Goal: Information Seeking & Learning: Learn about a topic

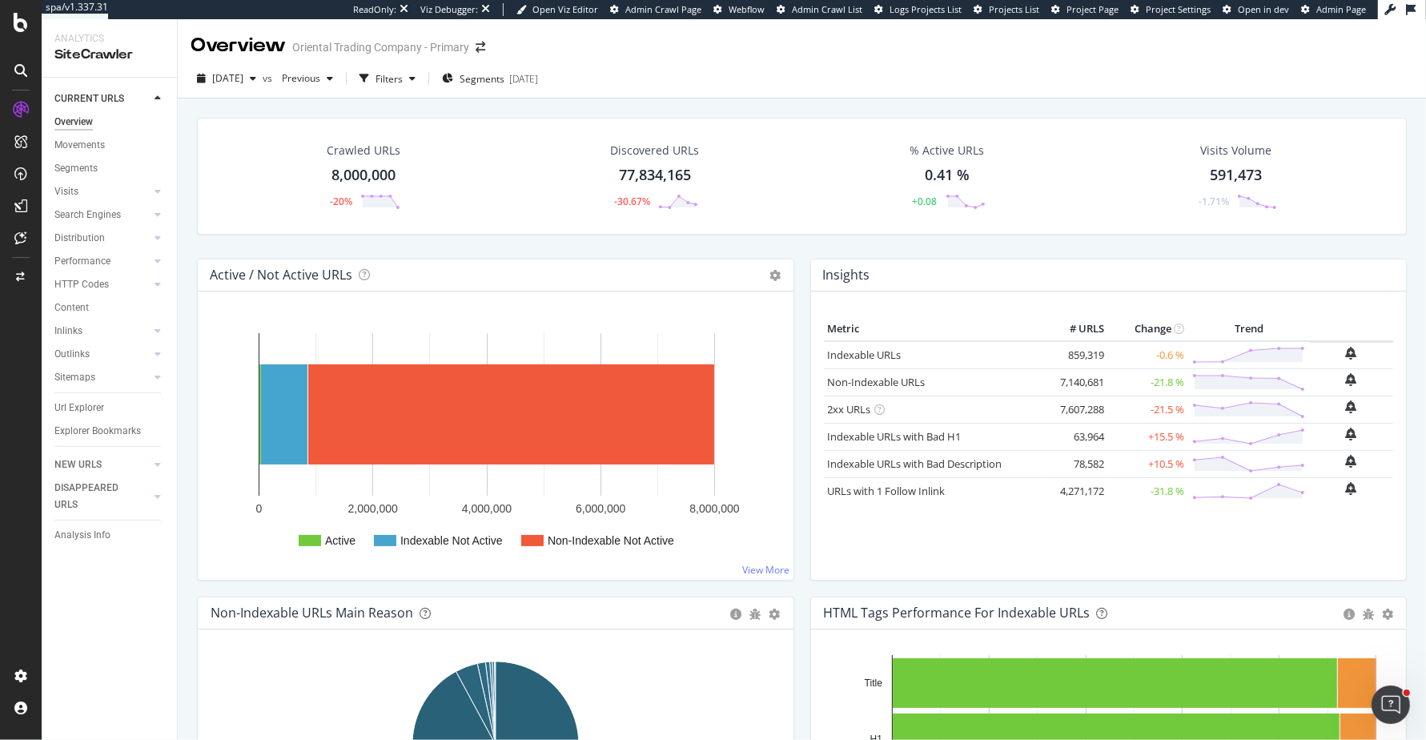
click at [794, 246] on div "Crawled URLs 8,000,000 -20% Discovered URLs 77,834,165 -30.67% % Active URLs 0.…" at bounding box center [801, 188] width 1225 height 141
click at [87, 408] on div "Url Explorer" at bounding box center [79, 407] width 50 height 17
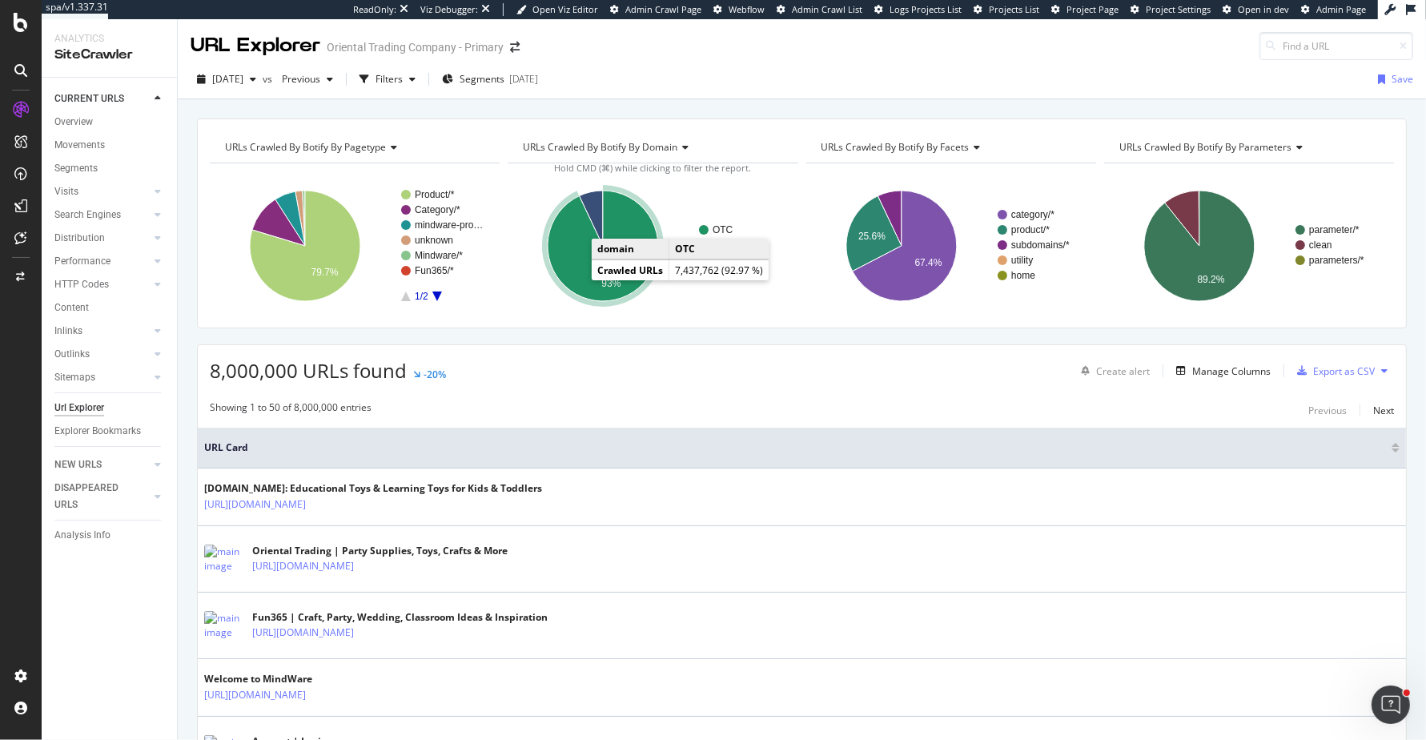
click at [561, 266] on icon "A chart." at bounding box center [602, 245] width 110 height 110
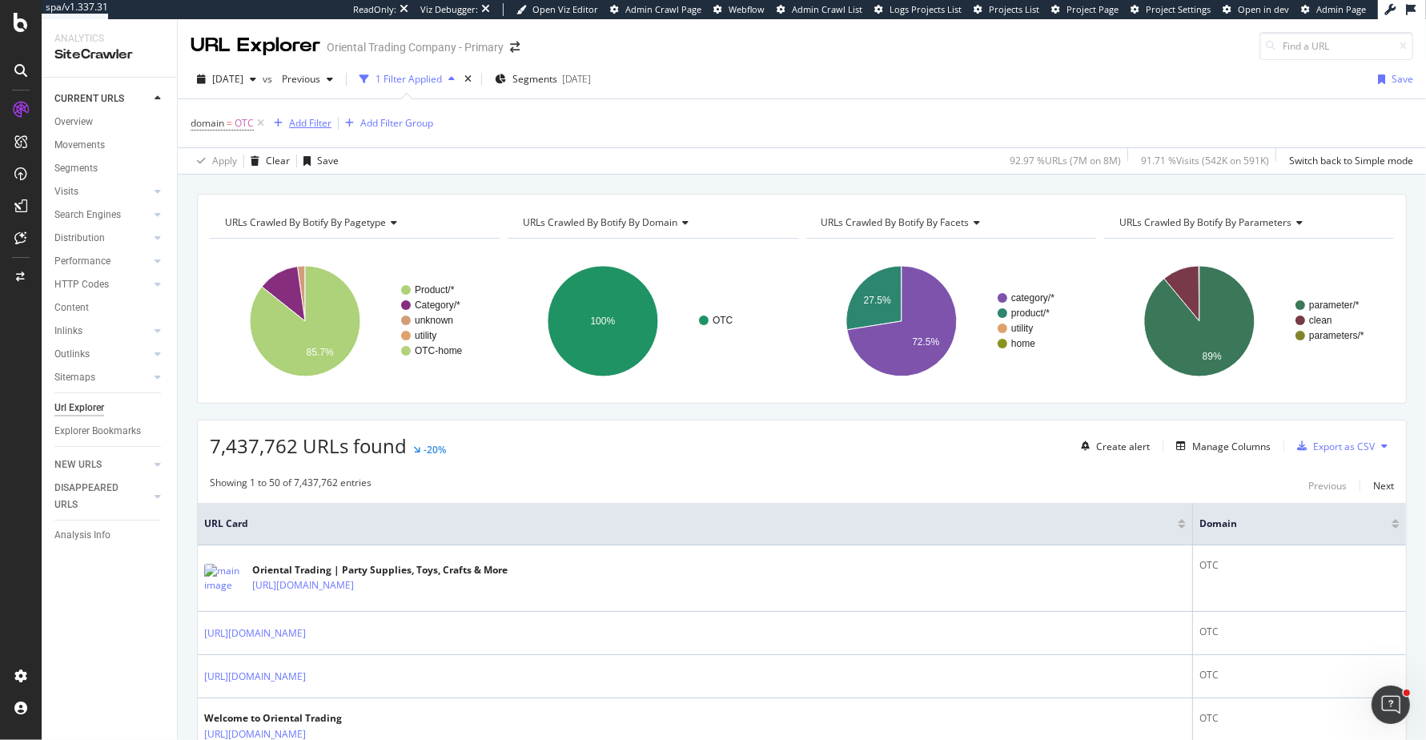
click at [316, 123] on div "Add Filter" at bounding box center [310, 123] width 42 height 14
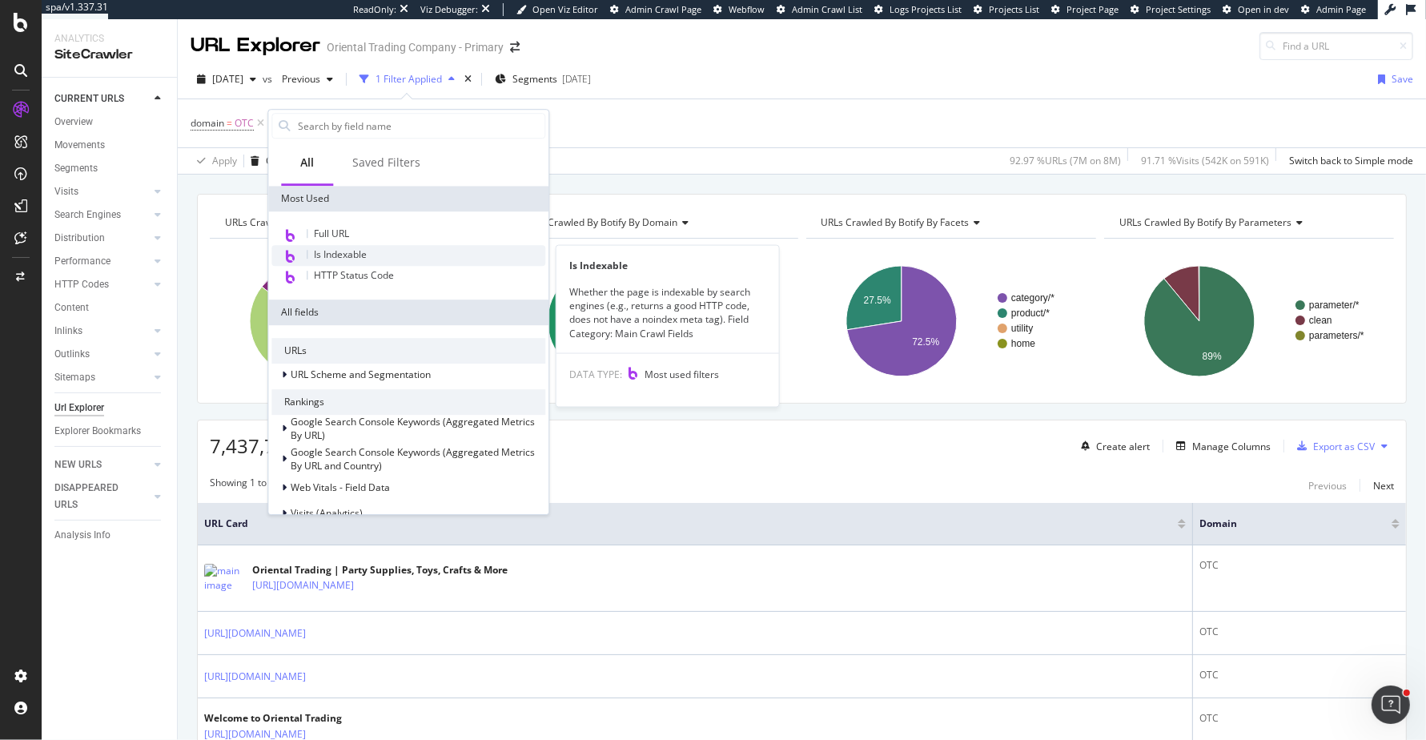
click at [370, 254] on div "Is Indexable" at bounding box center [408, 255] width 274 height 21
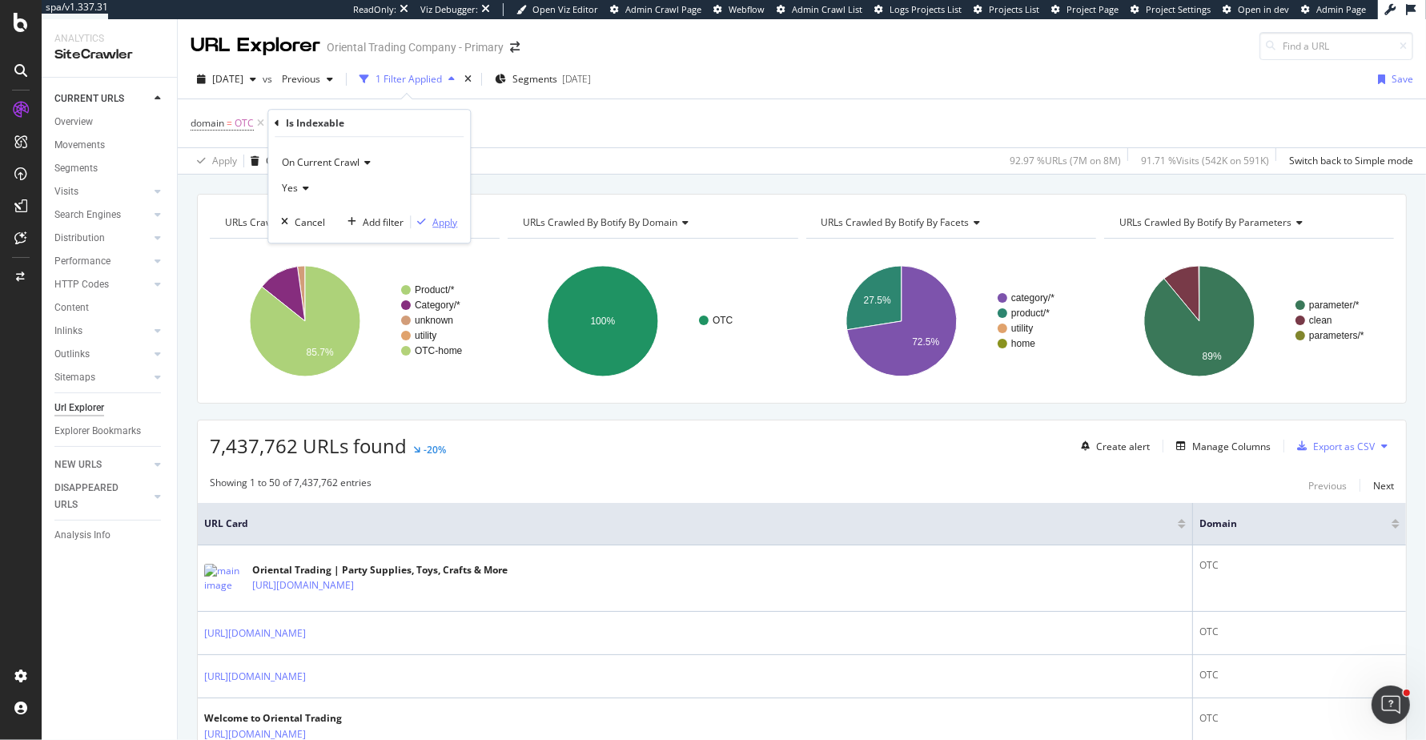
click at [449, 224] on div "Apply" at bounding box center [444, 222] width 25 height 14
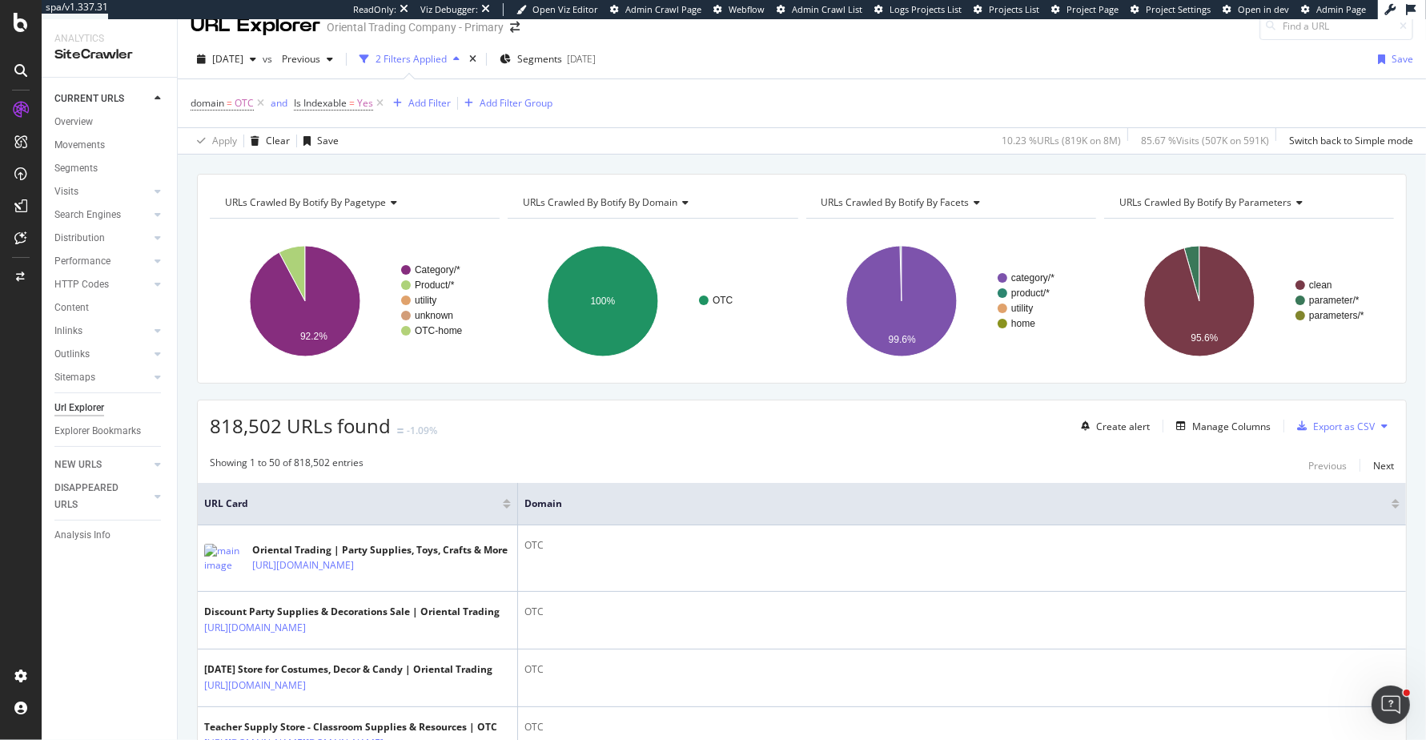
scroll to position [22, 0]
click at [439, 99] on div "Add Filter" at bounding box center [429, 101] width 42 height 14
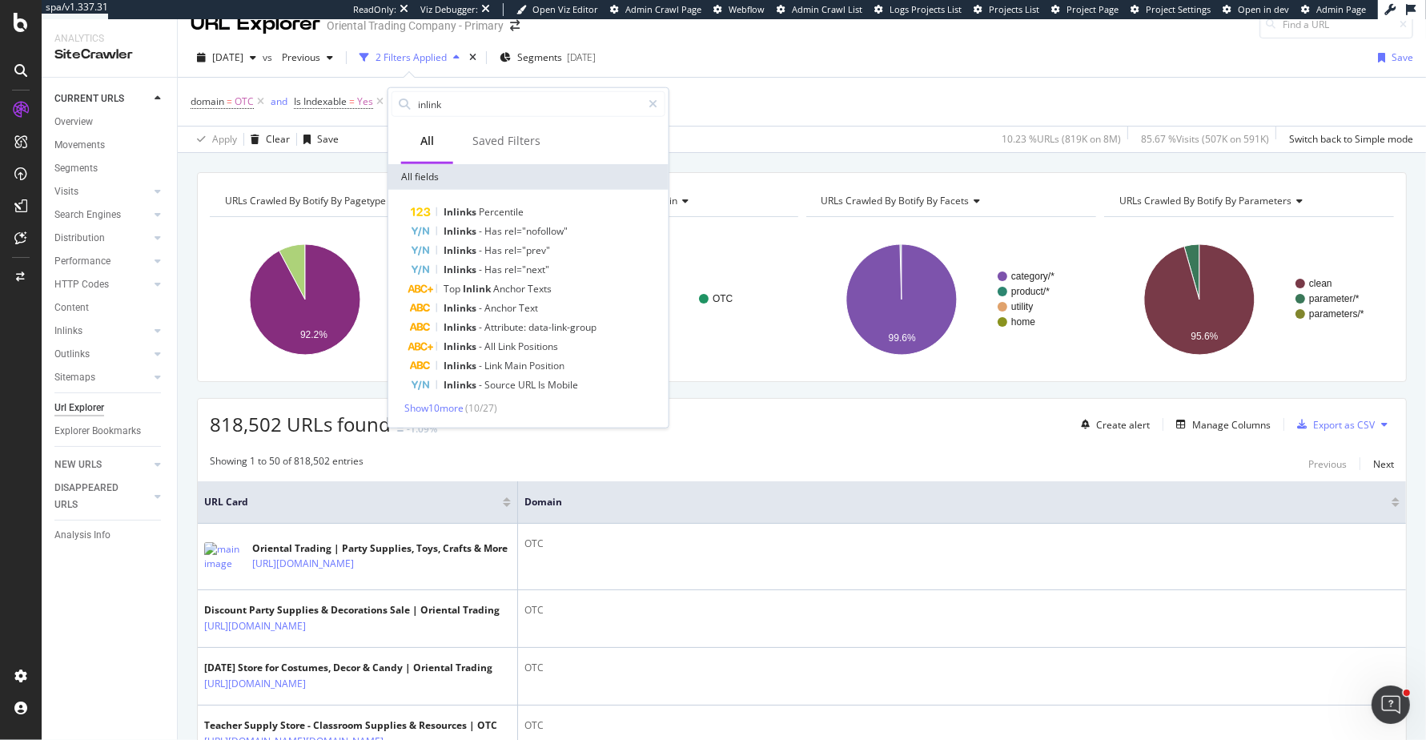
type input "inlin"
type input "inter"
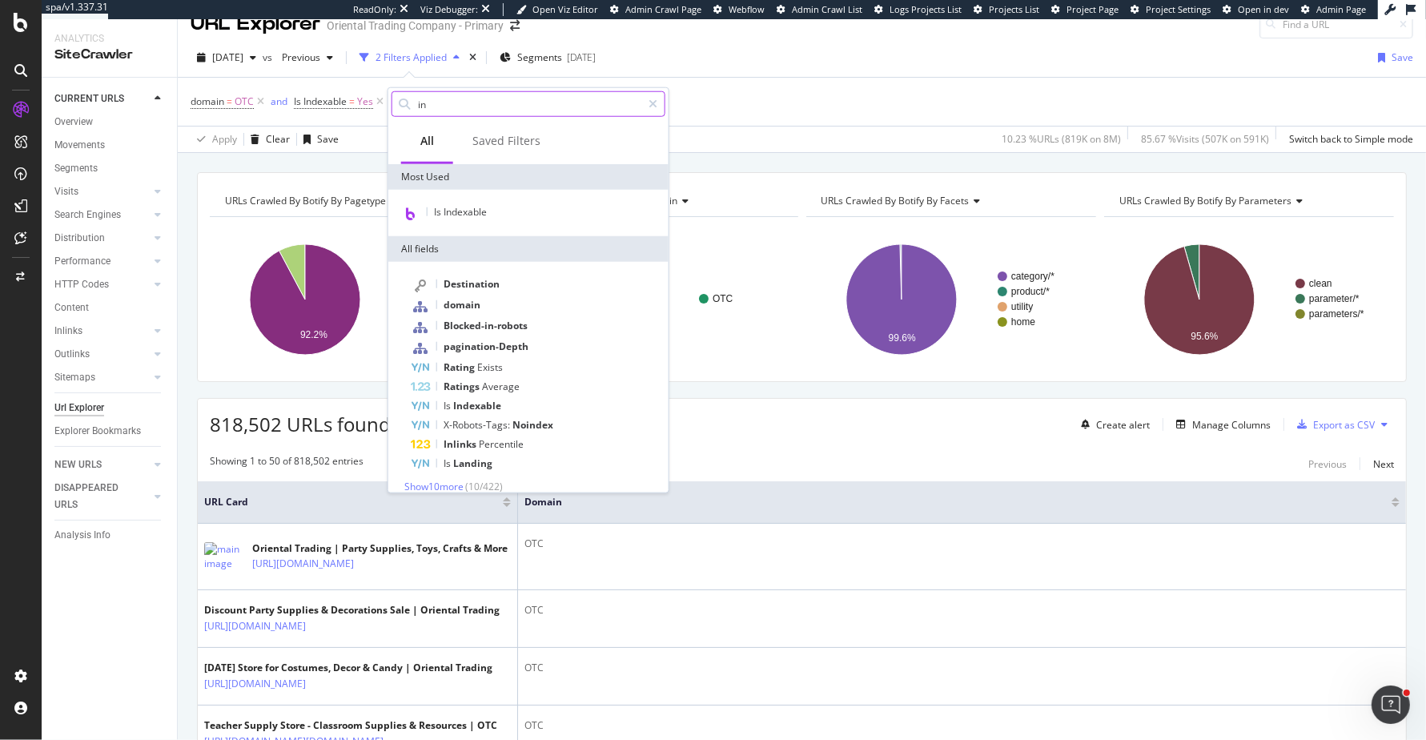
type input "i"
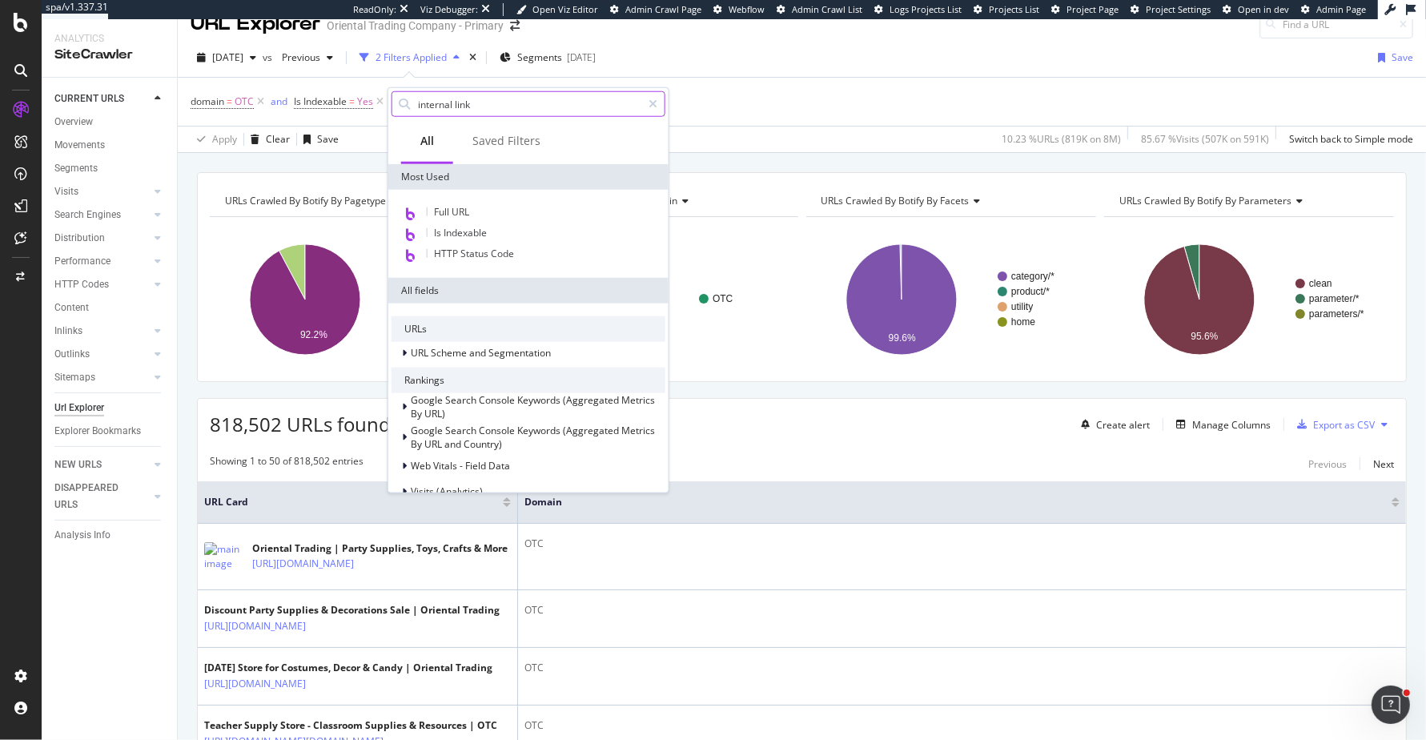
type input "internal links"
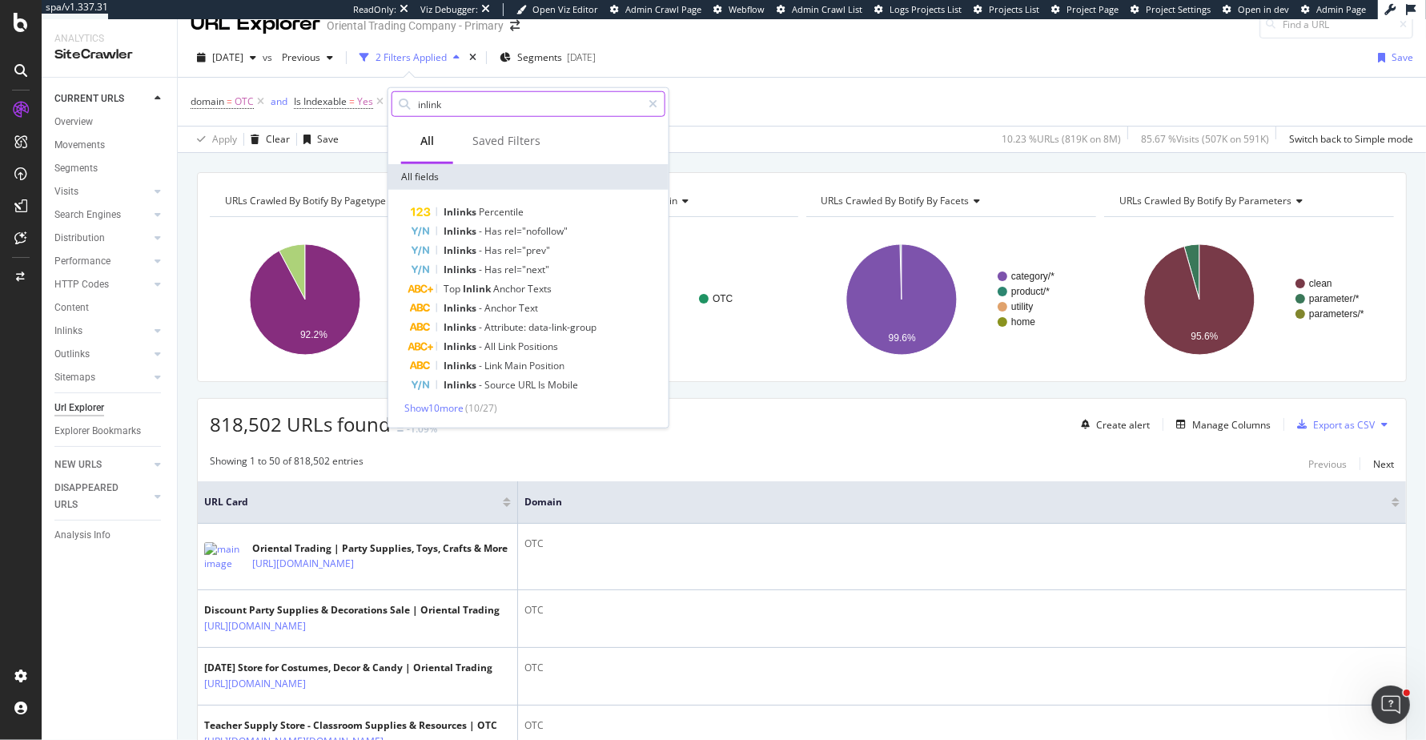
click at [533, 112] on input "inlink" at bounding box center [528, 104] width 225 height 24
type input "inlinks"
click at [456, 409] on span "Show 10 more" at bounding box center [433, 408] width 59 height 14
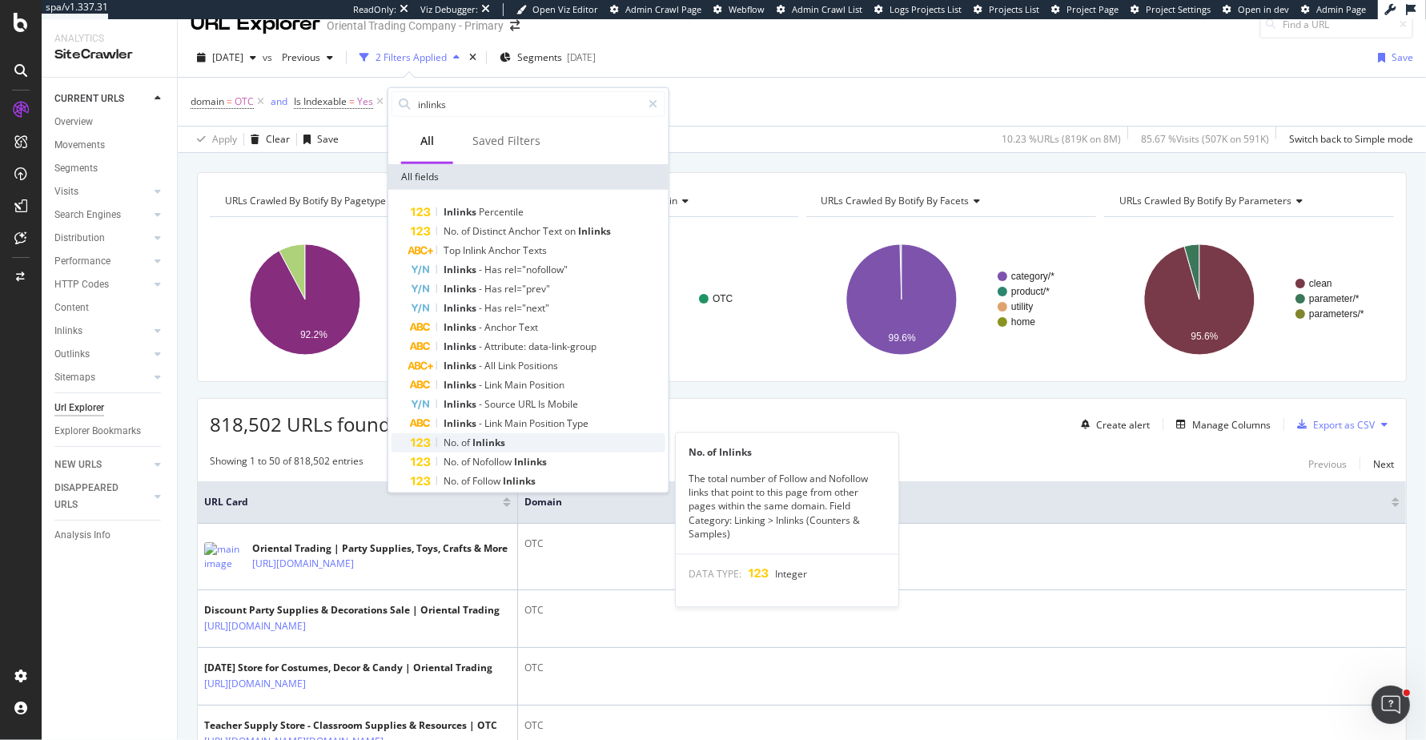
click at [502, 442] on span "Inlinks" at bounding box center [488, 442] width 33 height 14
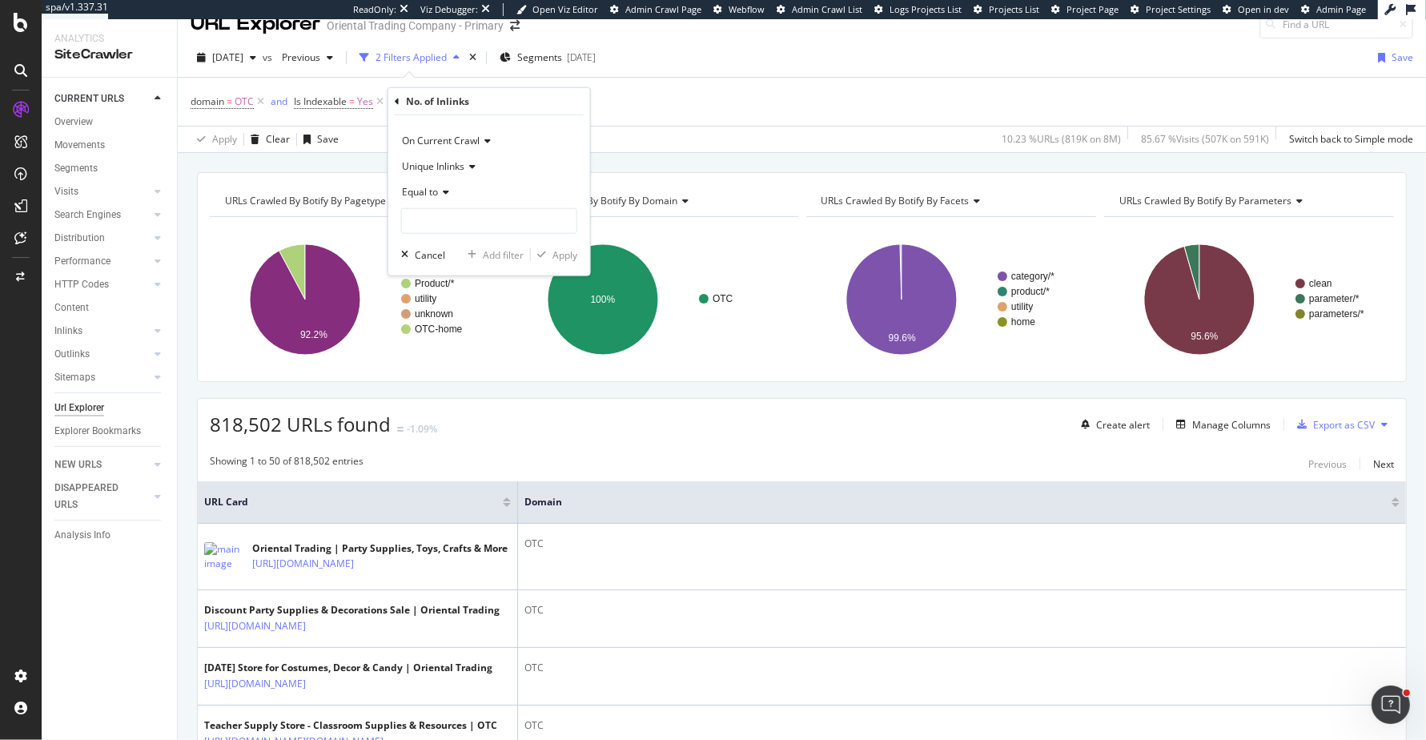
click at [441, 194] on icon at bounding box center [443, 192] width 11 height 10
click at [474, 287] on span "Less than or equal to" at bounding box center [455, 287] width 93 height 14
click at [483, 215] on input "number" at bounding box center [489, 221] width 176 height 26
type input "5"
click at [569, 258] on div "Apply" at bounding box center [564, 254] width 25 height 14
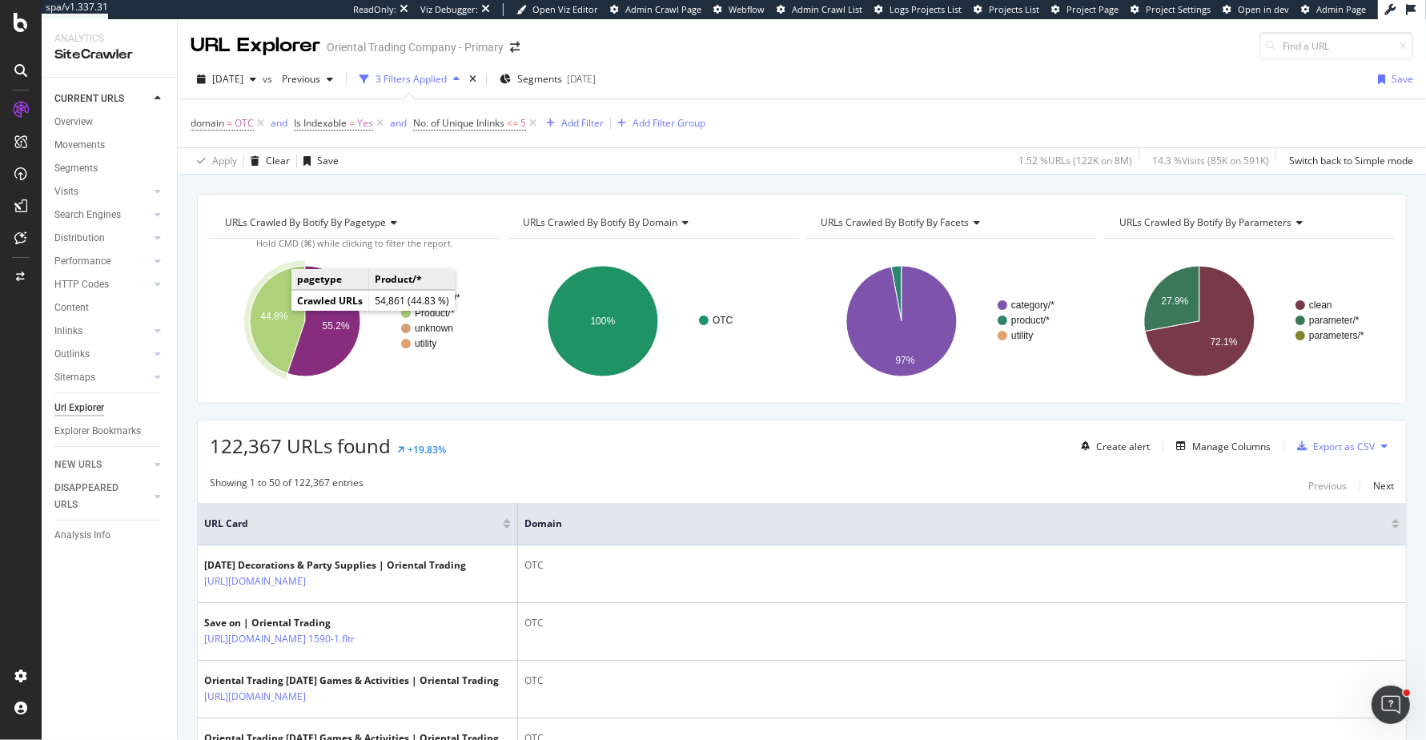
click at [263, 327] on icon "A chart." at bounding box center [277, 319] width 55 height 107
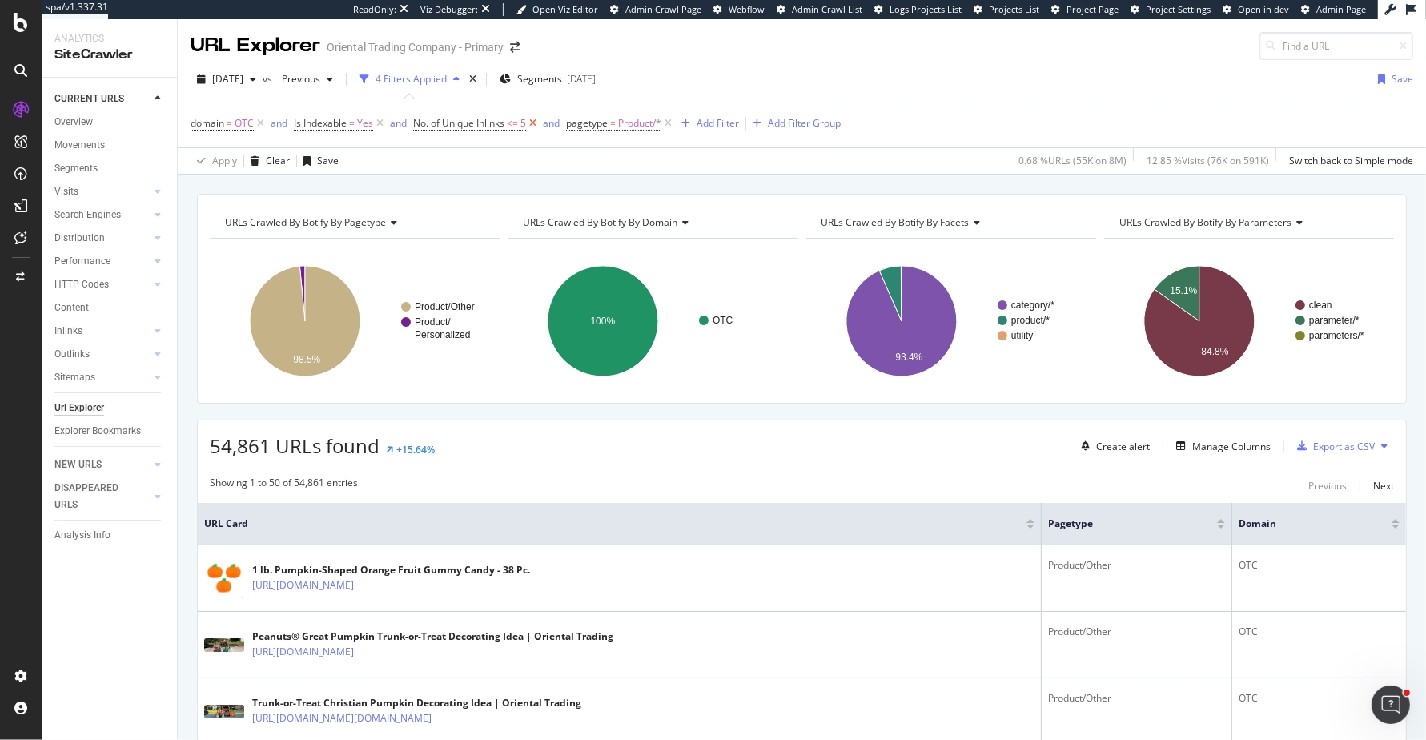
click at [536, 120] on icon at bounding box center [533, 123] width 14 height 16
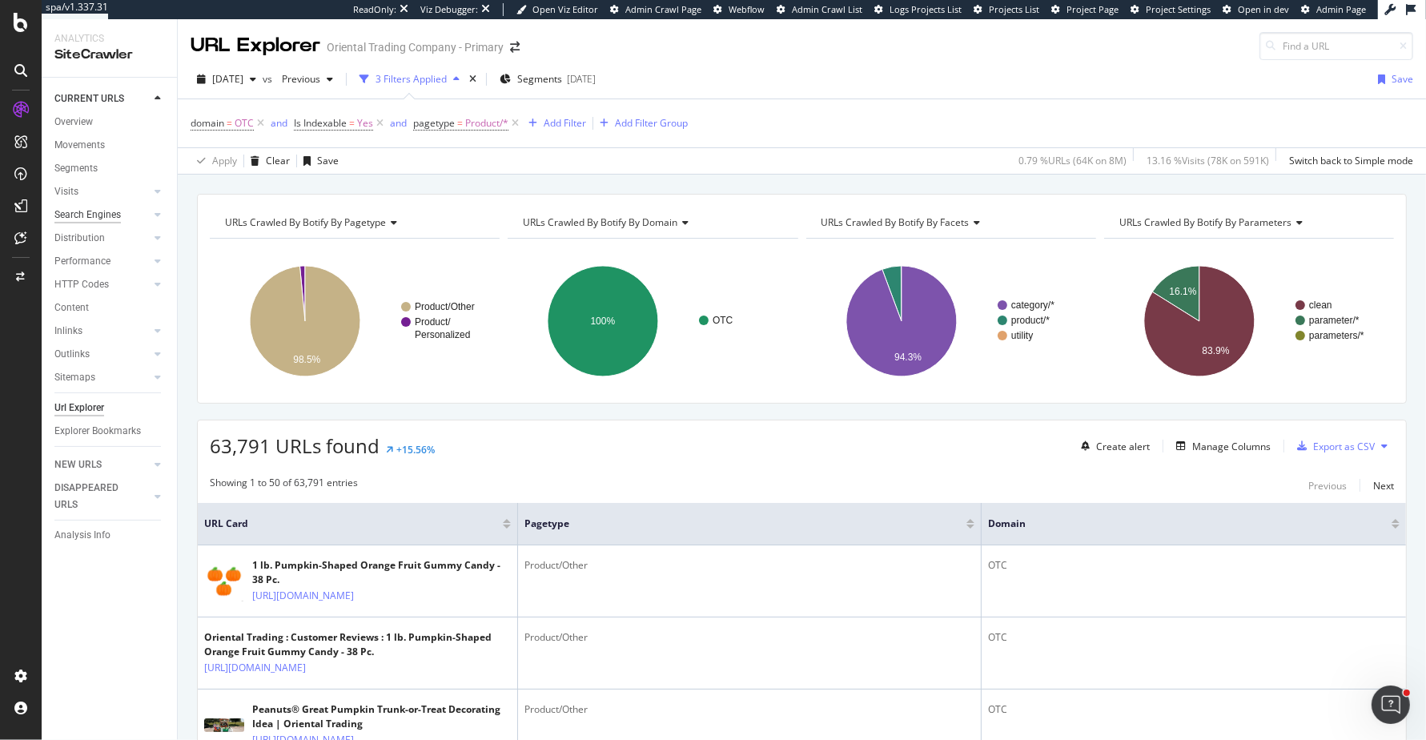
click at [95, 215] on div "Search Engines" at bounding box center [87, 215] width 66 height 17
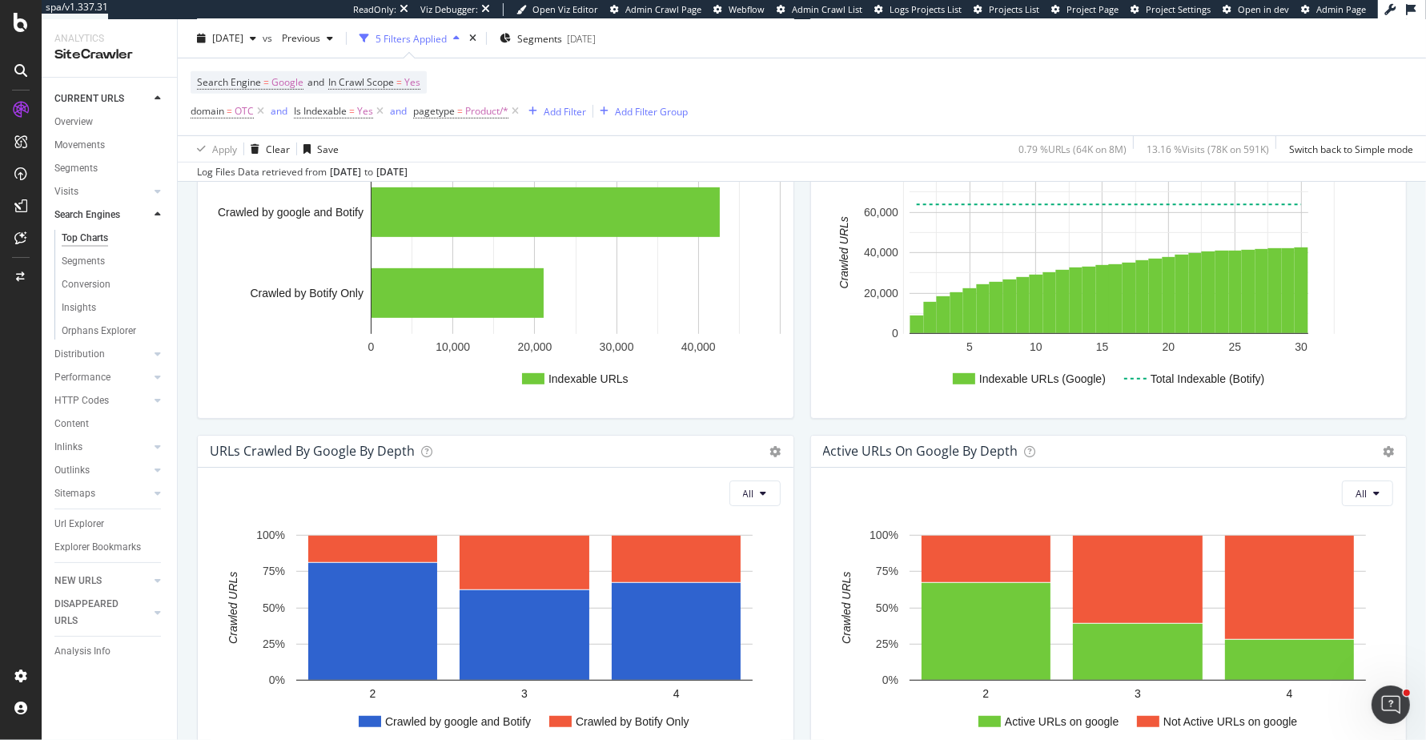
scroll to position [1815, 0]
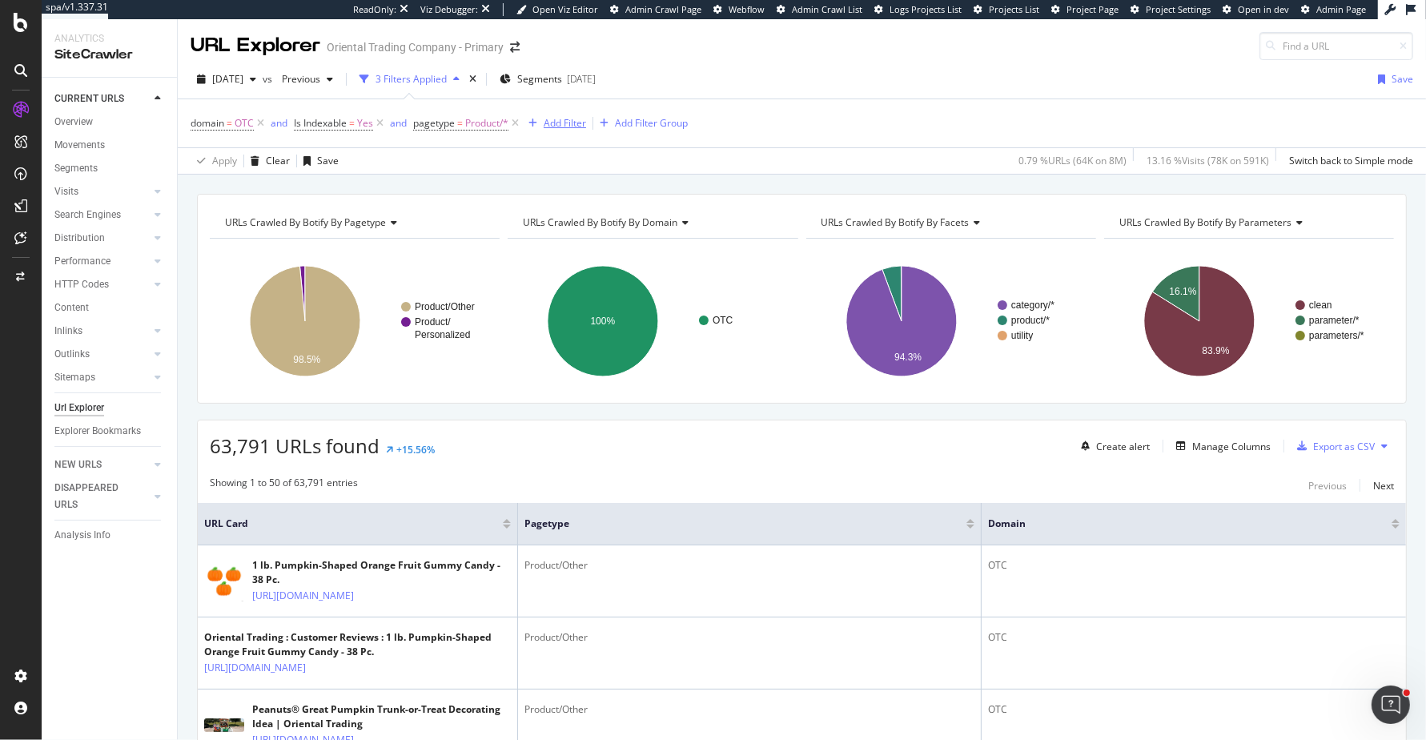
click at [578, 118] on div "Add Filter" at bounding box center [564, 123] width 42 height 14
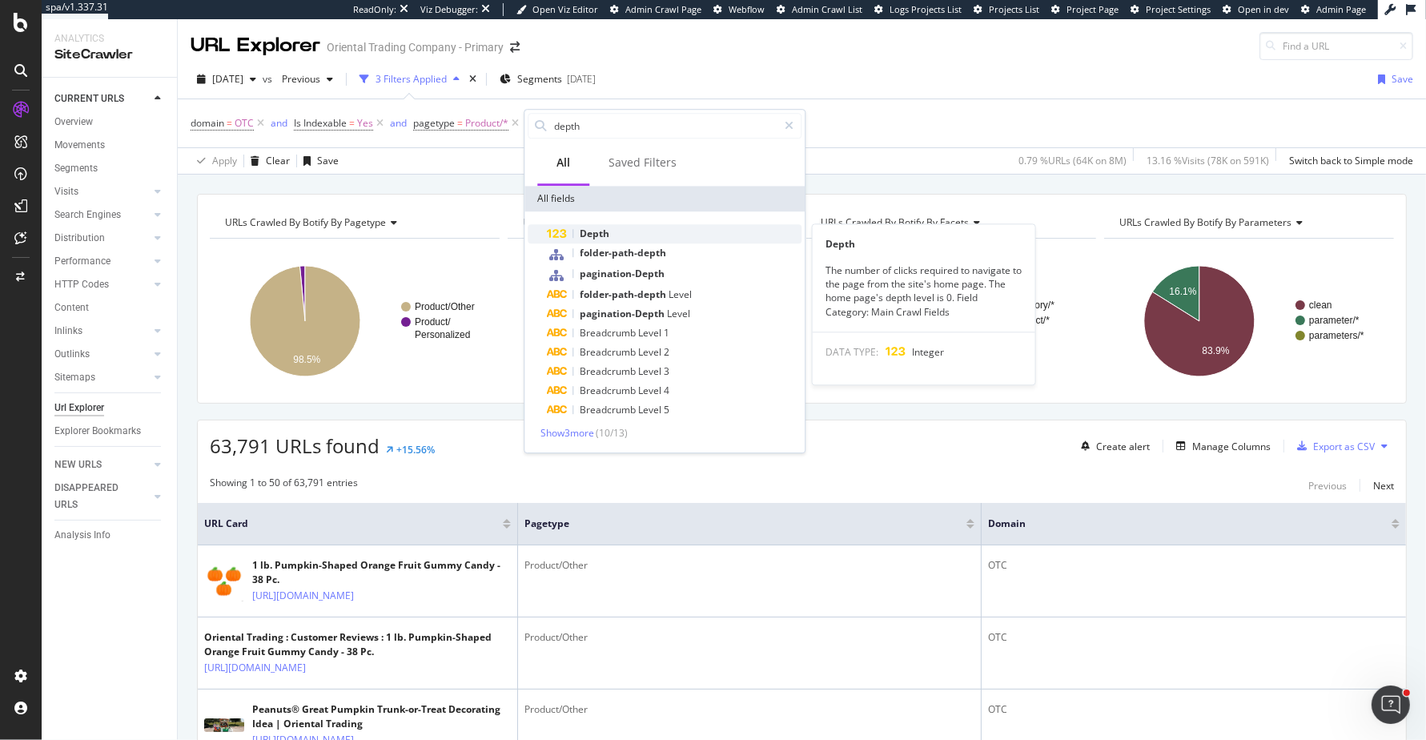
type input "depth"
click at [663, 228] on div "Depth" at bounding box center [674, 233] width 255 height 19
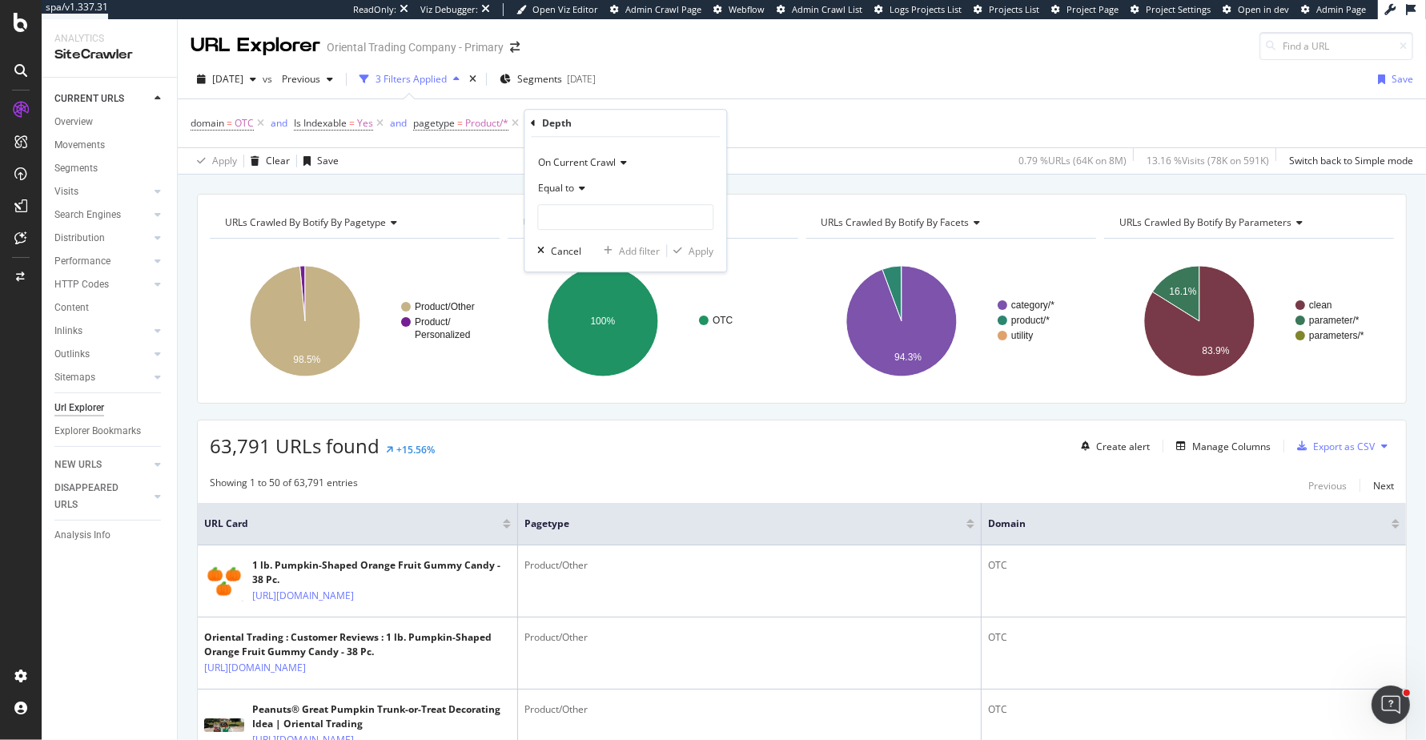
click at [575, 186] on icon at bounding box center [579, 188] width 11 height 10
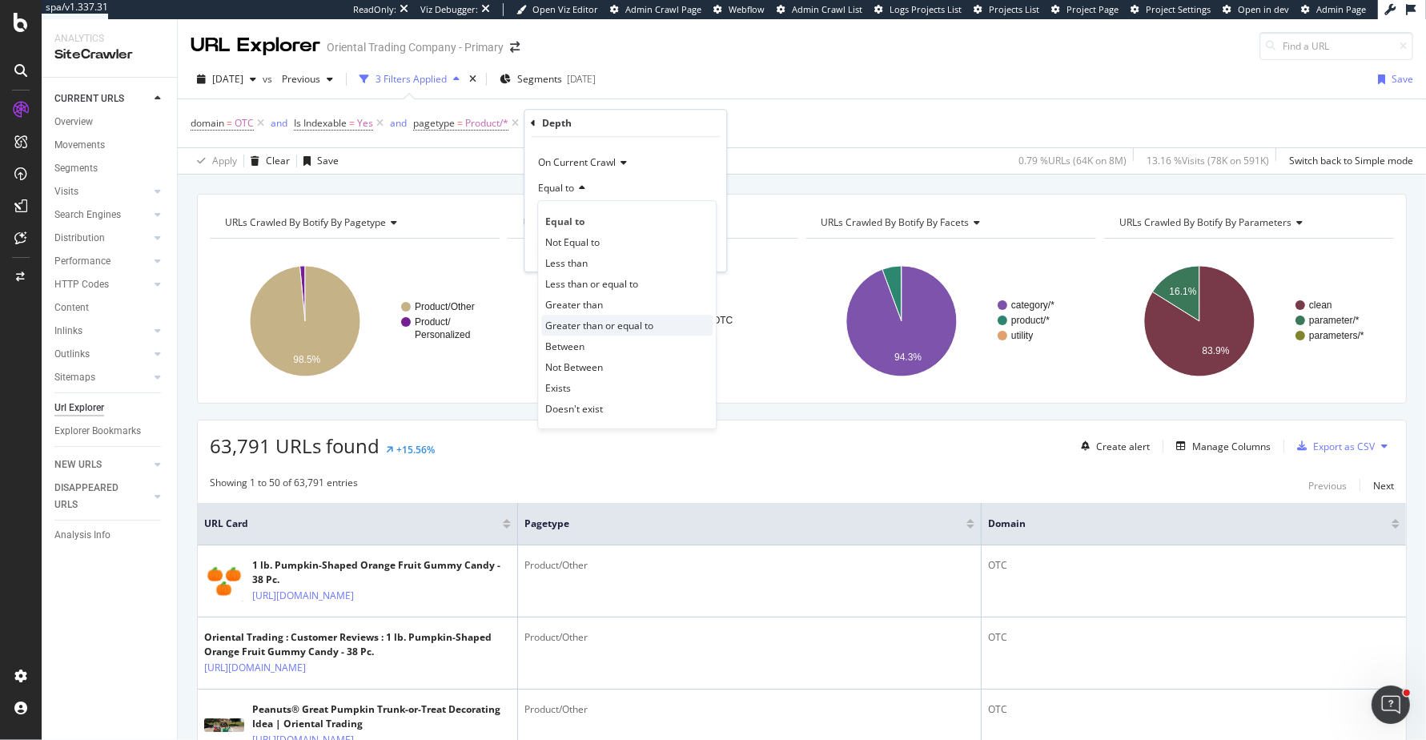
click at [602, 323] on span "Greater than or equal to" at bounding box center [599, 326] width 108 height 14
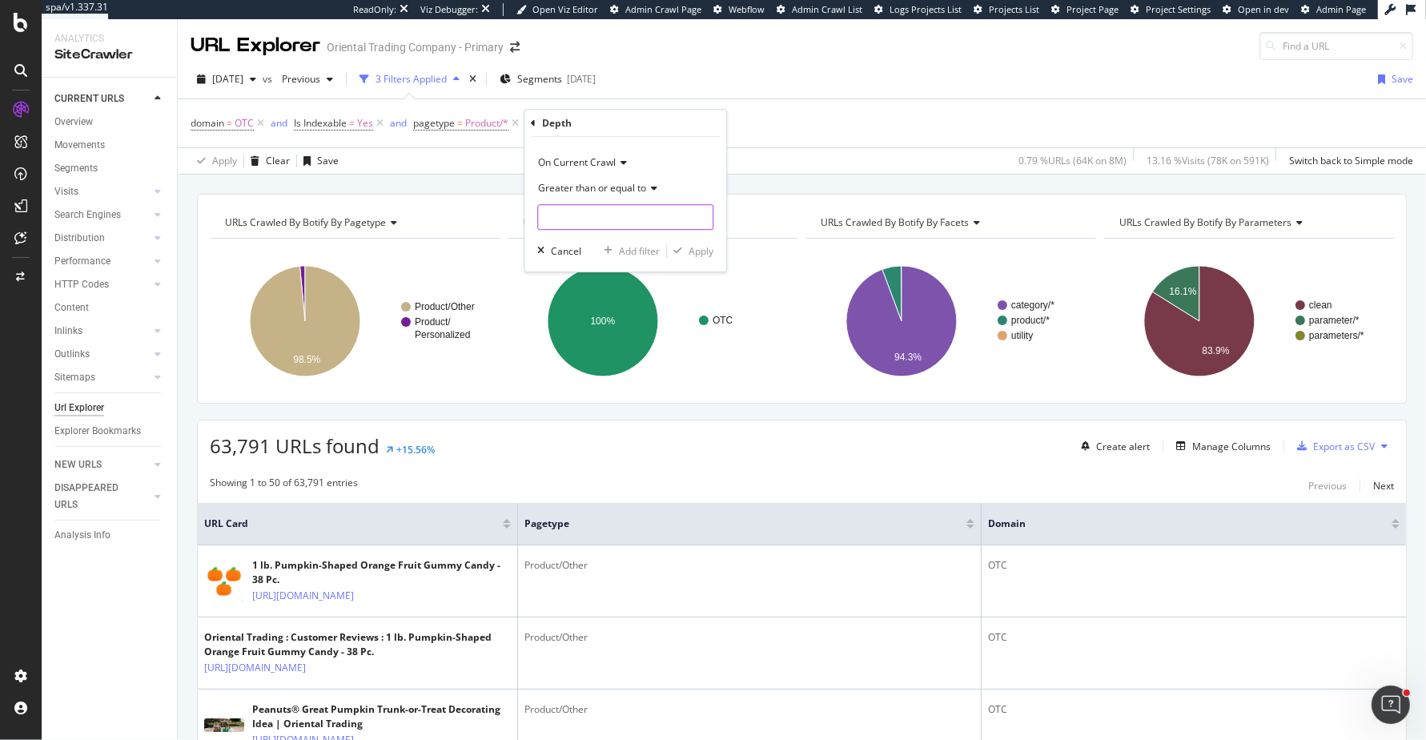
click at [640, 211] on input "number" at bounding box center [625, 217] width 176 height 26
type input "6"
click at [697, 257] on button "Apply" at bounding box center [690, 251] width 46 height 16
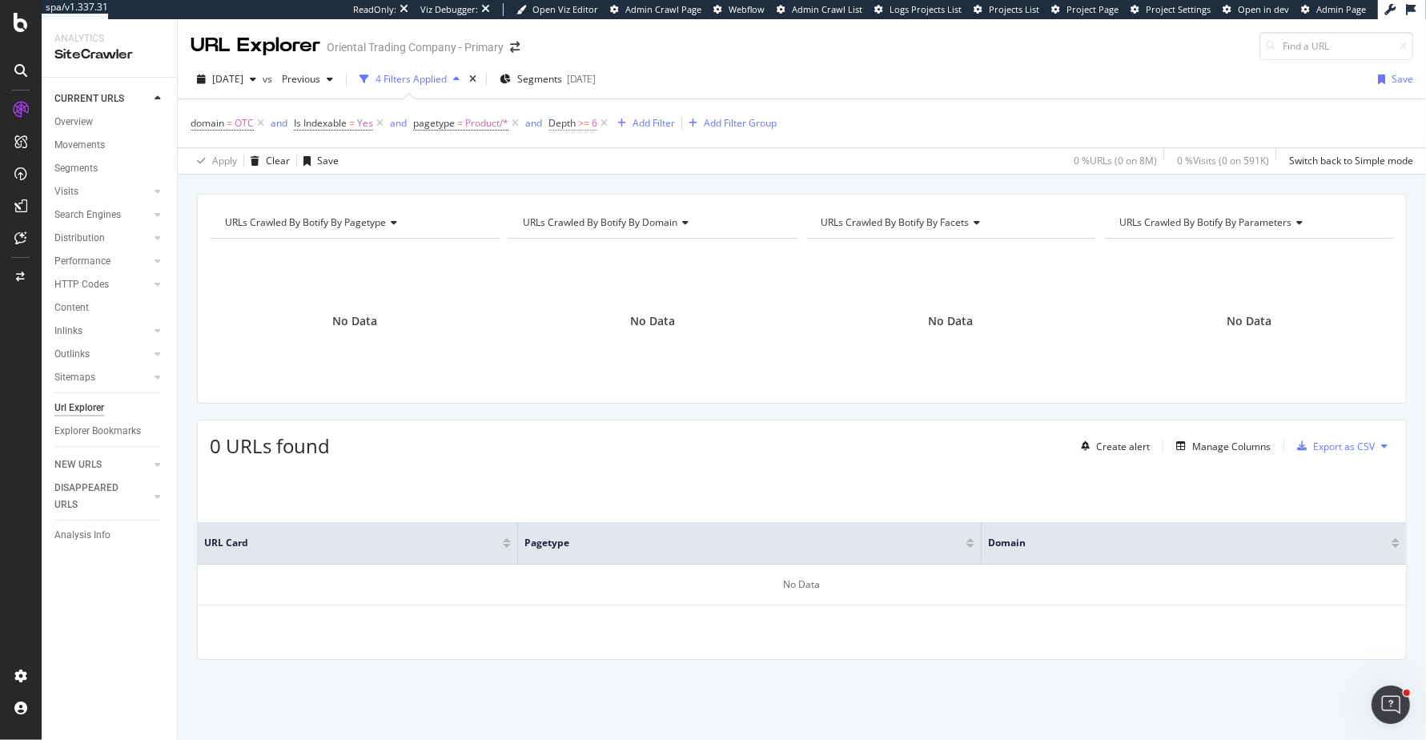
click at [586, 116] on span ">=" at bounding box center [583, 123] width 11 height 14
drag, startPoint x: 580, startPoint y: 217, endPoint x: 511, endPoint y: 217, distance: 69.6
click at [511, 217] on body "spa/v1.337.31 ReadOnly: Viz Debugger: Open Viz Editor Admin Crawl Page Webflow …" at bounding box center [713, 370] width 1426 height 740
type input "5"
click at [714, 250] on div "button" at bounding box center [705, 248] width 22 height 10
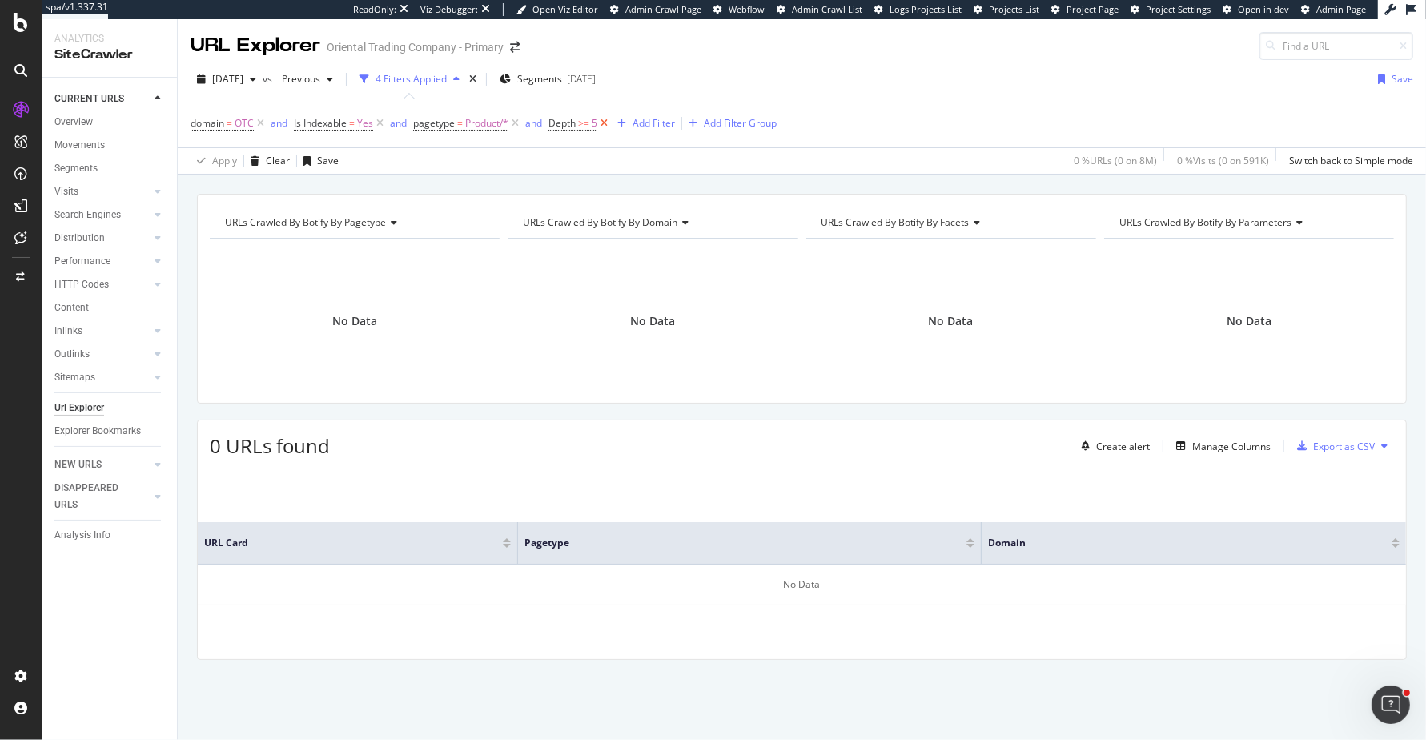
click at [604, 119] on icon at bounding box center [604, 123] width 14 height 16
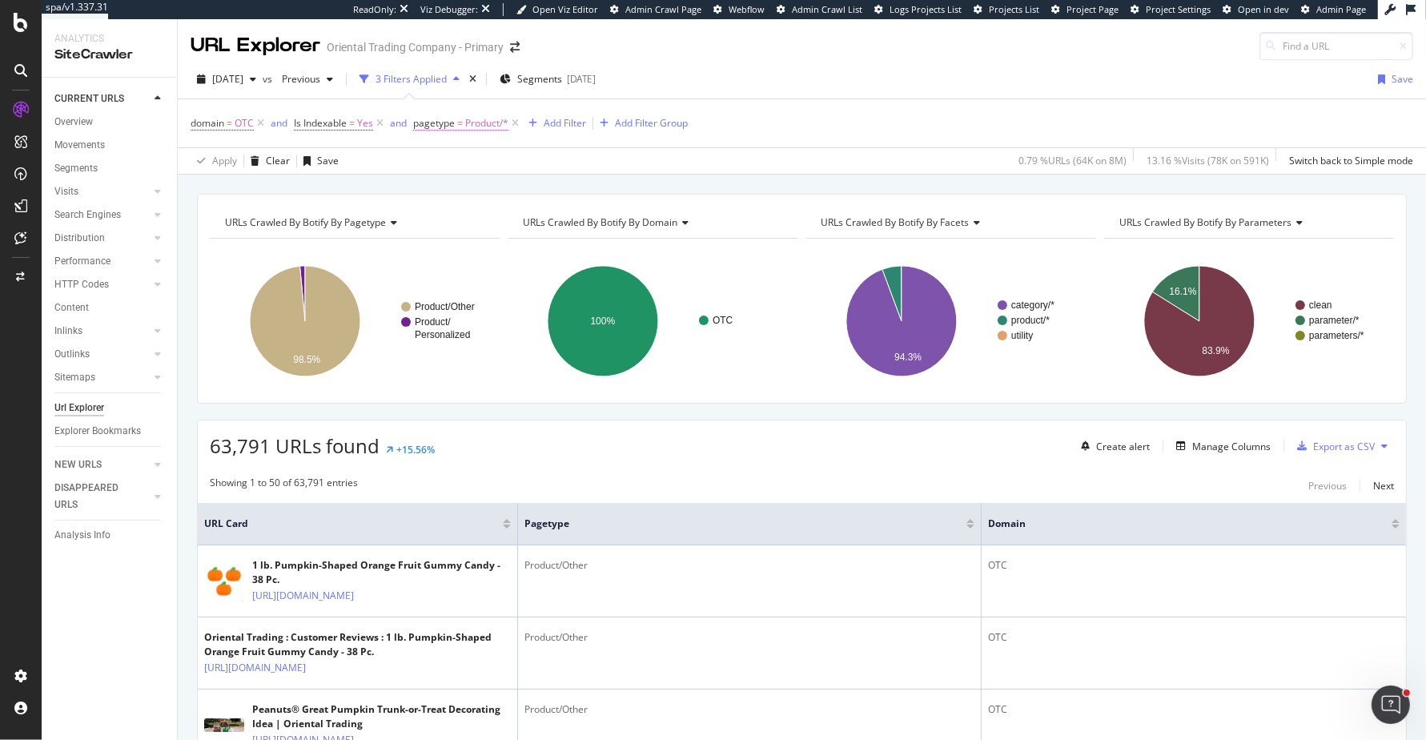
click at [475, 125] on span "Product/*" at bounding box center [486, 123] width 43 height 22
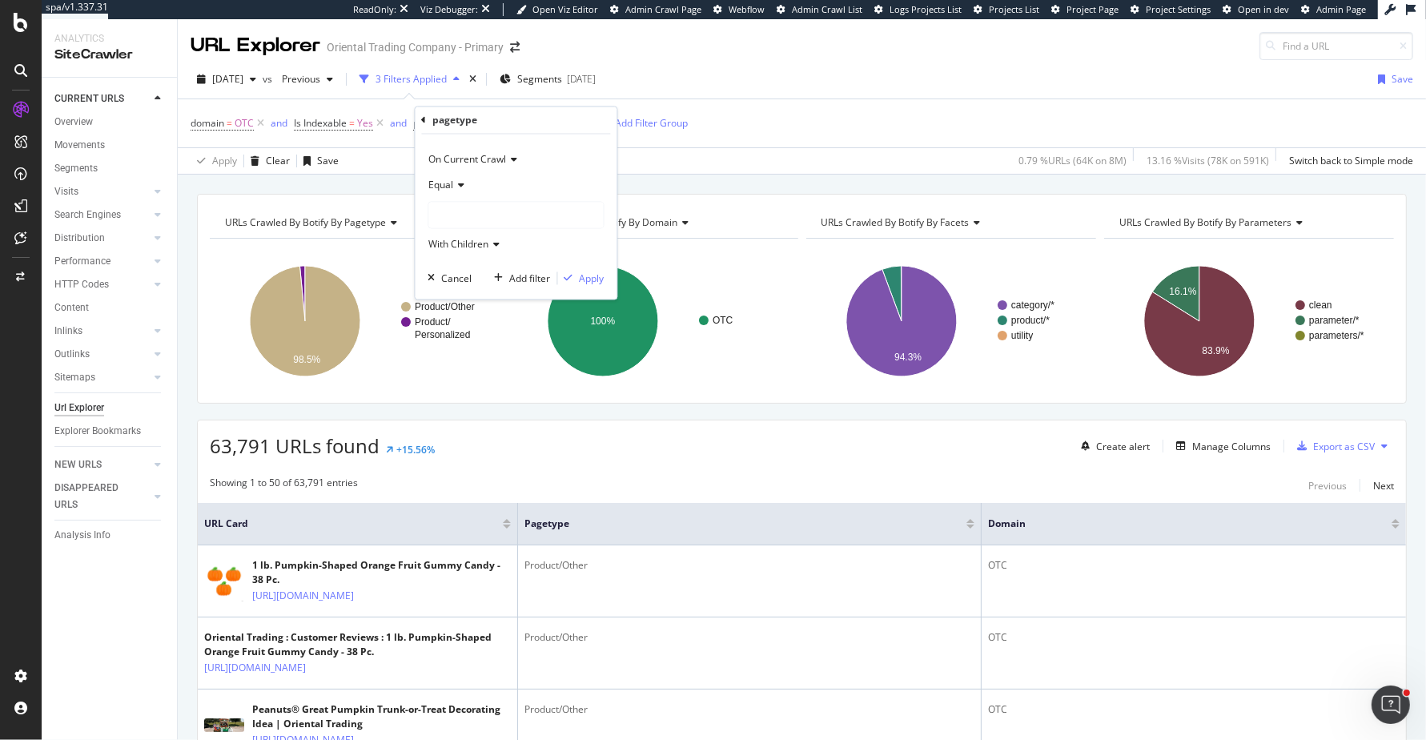
click at [723, 119] on div "domain = OTC and Is Indexable = Yes and pagetype = Product/* Add Filter Add Fil…" at bounding box center [801, 123] width 1222 height 48
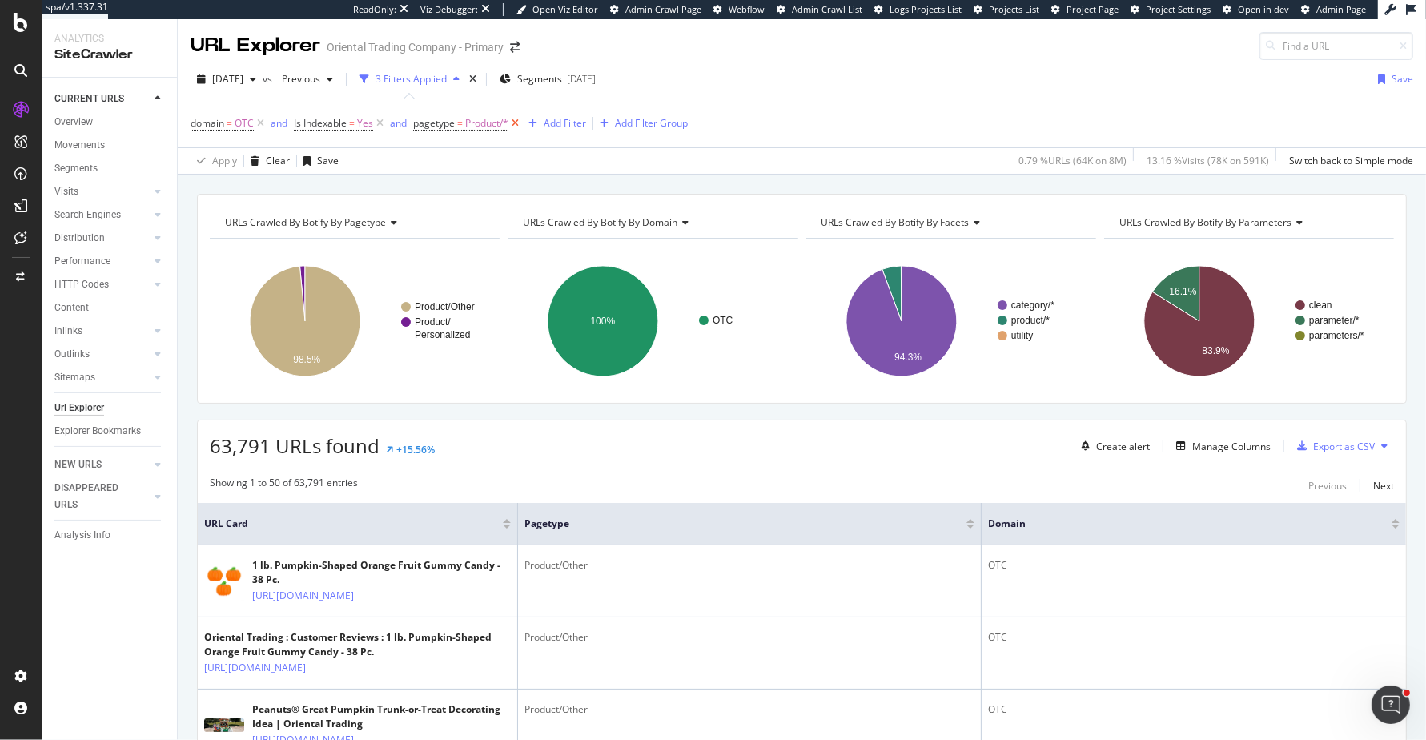
click at [516, 123] on icon at bounding box center [515, 123] width 14 height 16
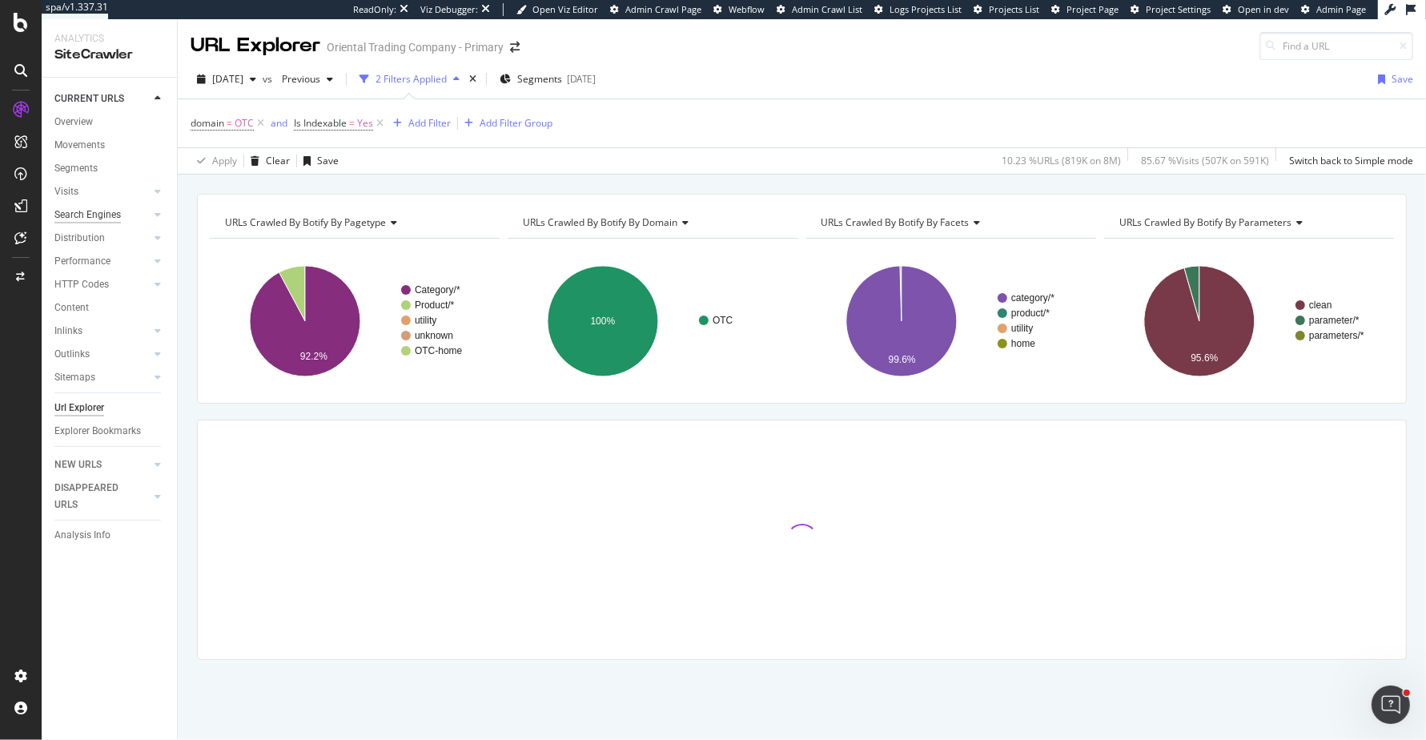
click at [114, 216] on div "Search Engines" at bounding box center [87, 215] width 66 height 17
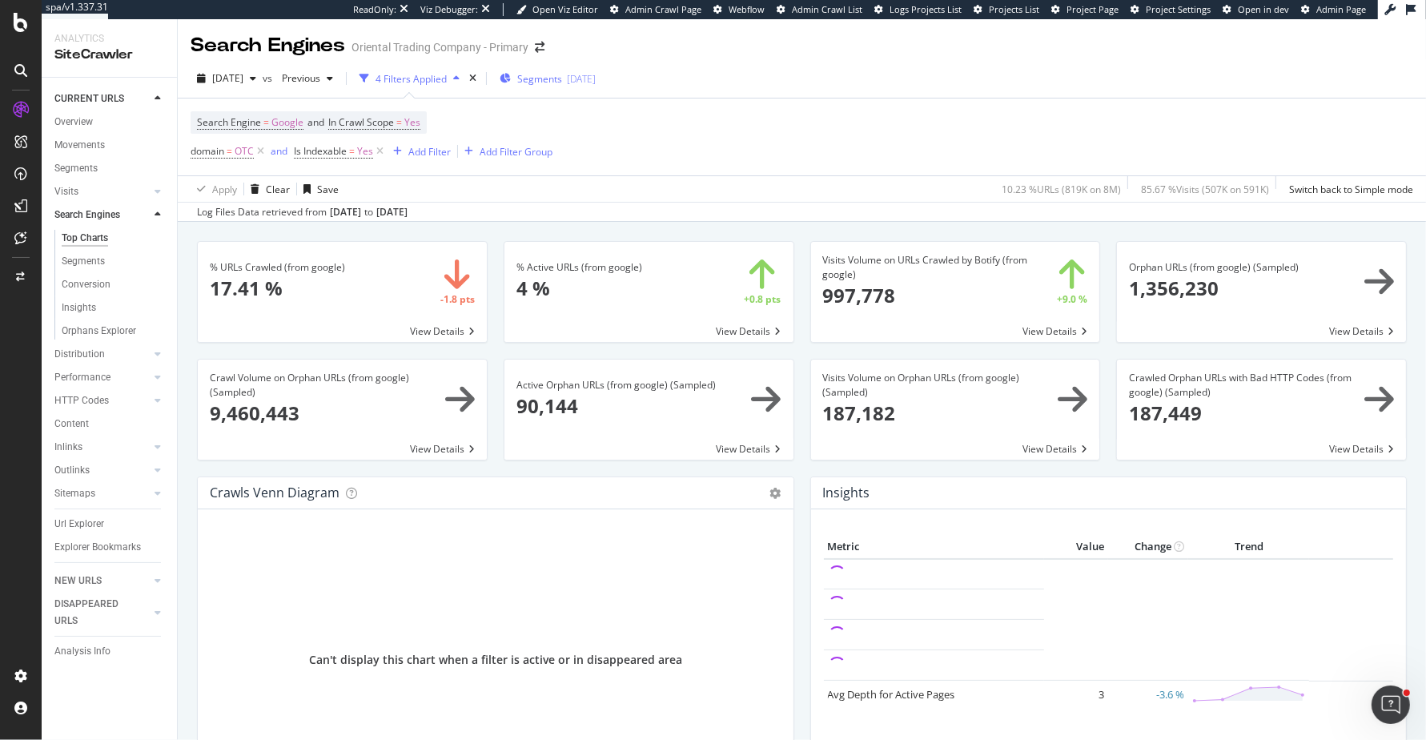
click at [562, 82] on span "Segments" at bounding box center [539, 79] width 45 height 14
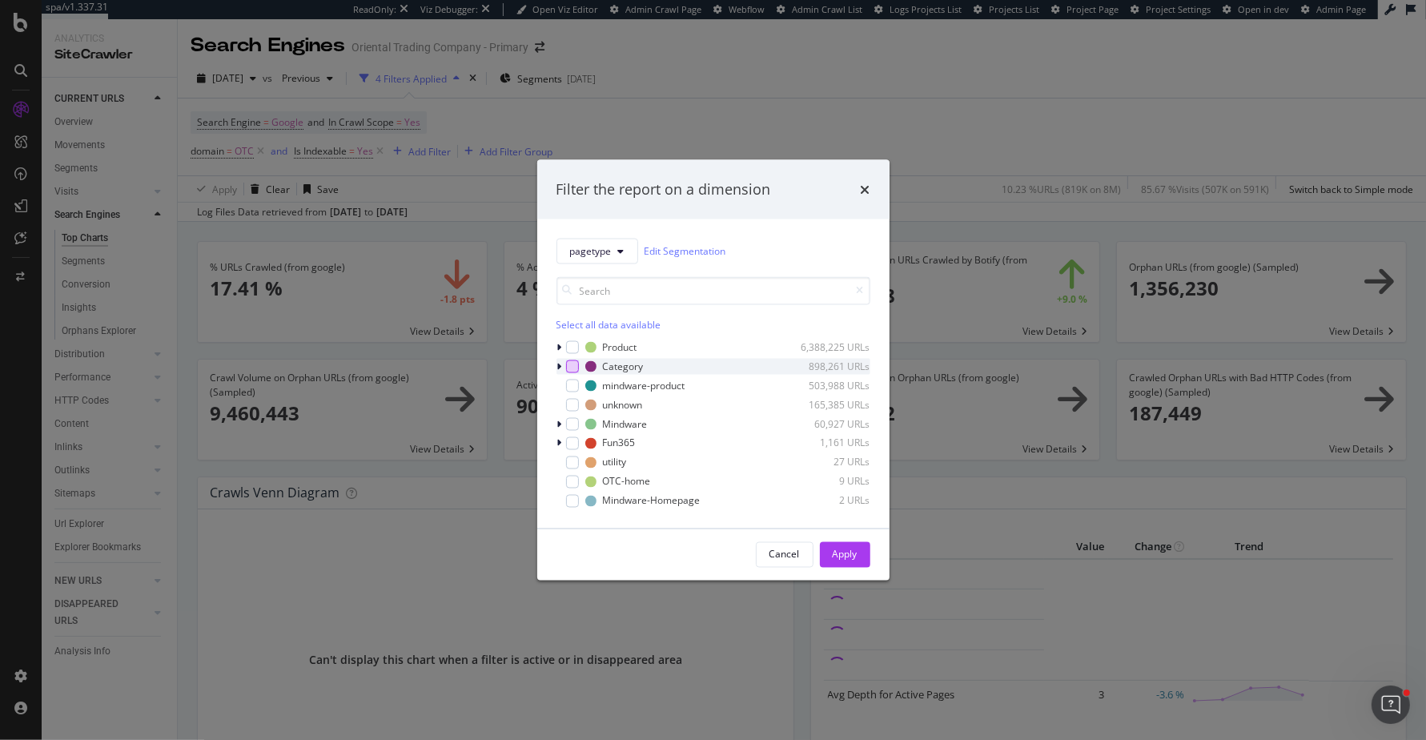
click at [571, 360] on div "modal" at bounding box center [572, 365] width 13 height 13
click at [833, 544] on div "Apply" at bounding box center [844, 554] width 25 height 24
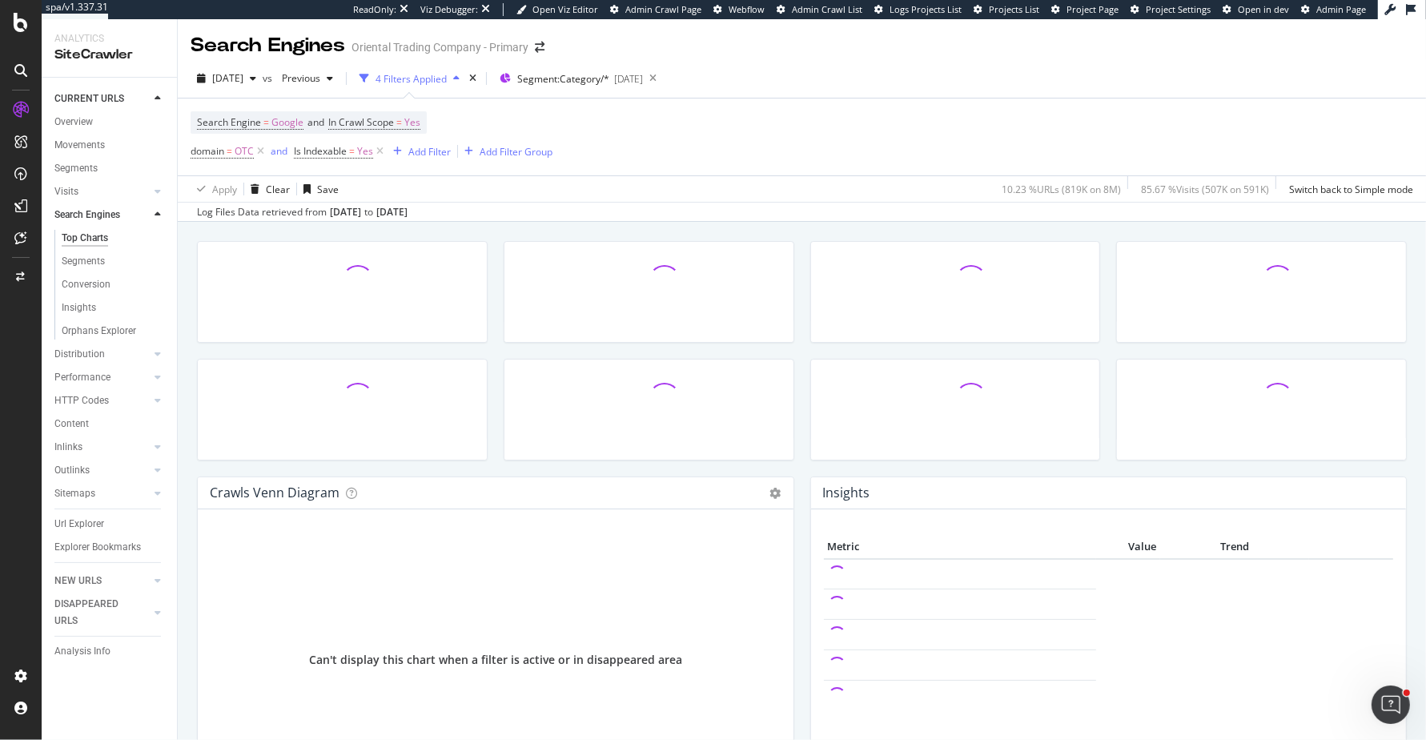
click at [800, 242] on div at bounding box center [648, 300] width 307 height 118
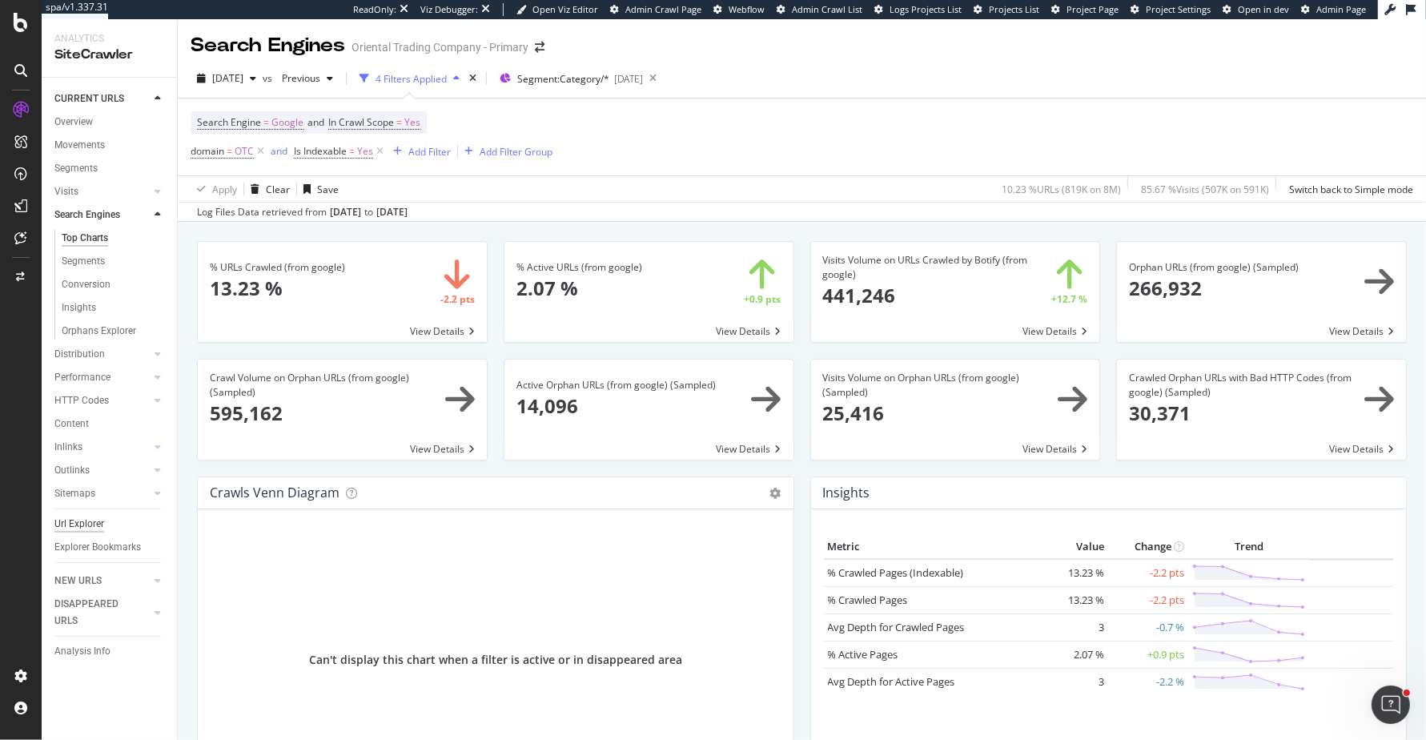
click at [95, 520] on div "Url Explorer" at bounding box center [79, 523] width 50 height 17
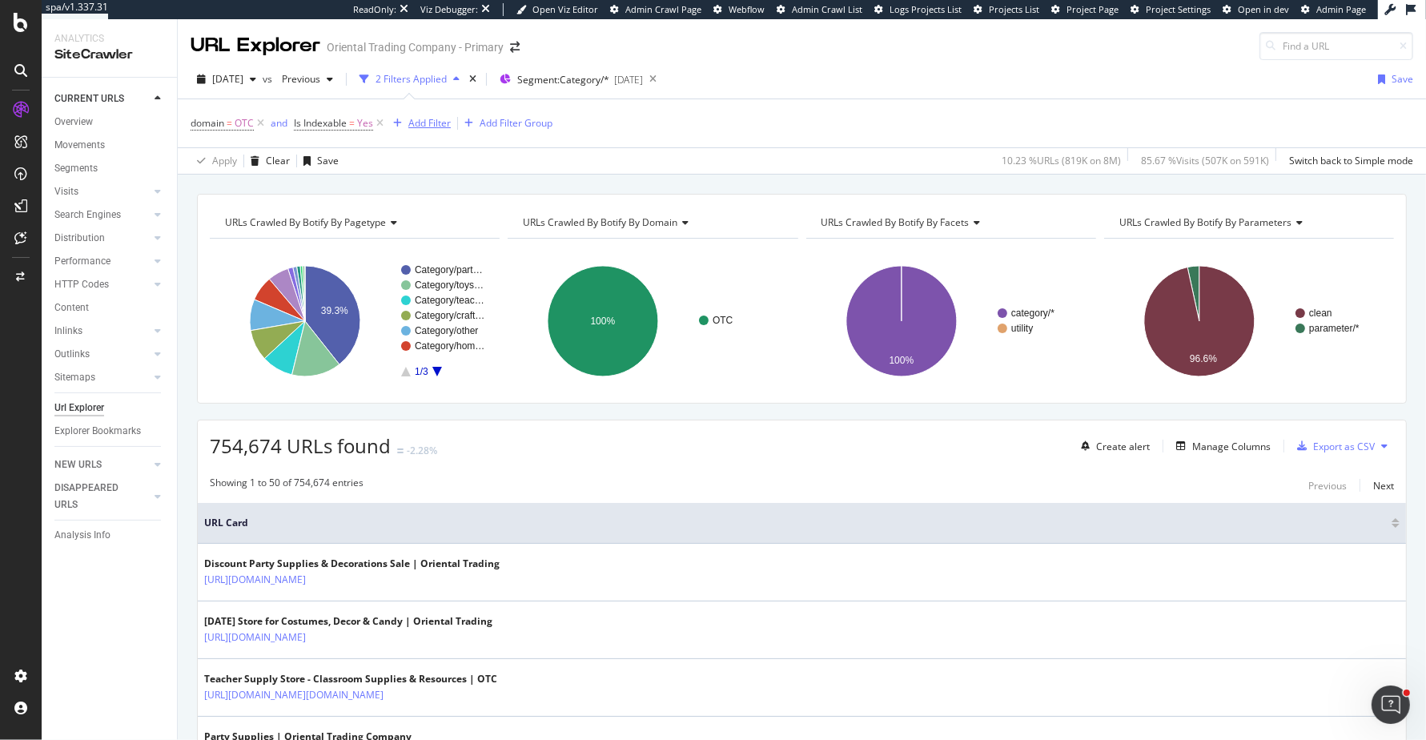
click at [429, 128] on div "Add Filter" at bounding box center [429, 123] width 42 height 14
click at [799, 121] on div "domain = OTC and Is Indexable = Yes Add Filter Add Filter Group" at bounding box center [801, 123] width 1222 height 48
click at [381, 120] on icon at bounding box center [380, 123] width 14 height 16
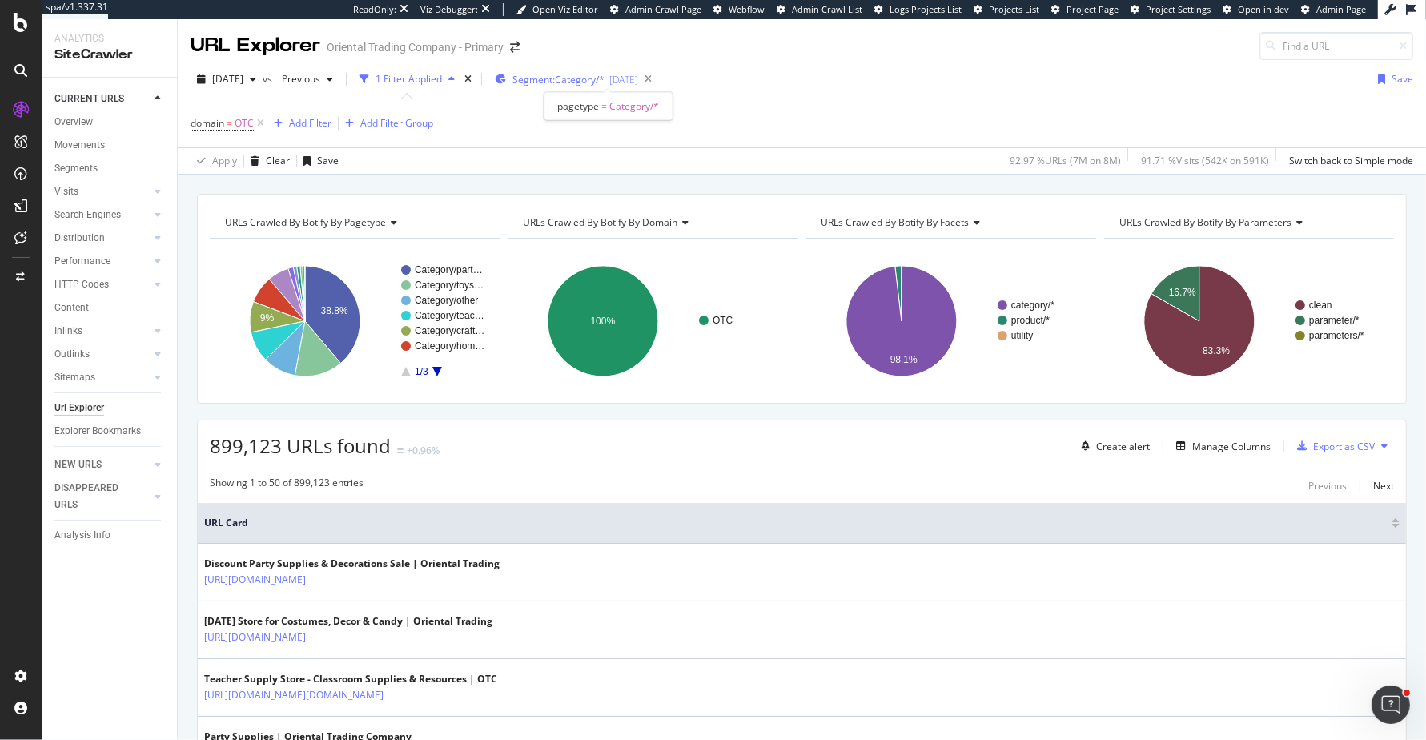
click at [604, 79] on span "Segment: Category/*" at bounding box center [558, 80] width 92 height 14
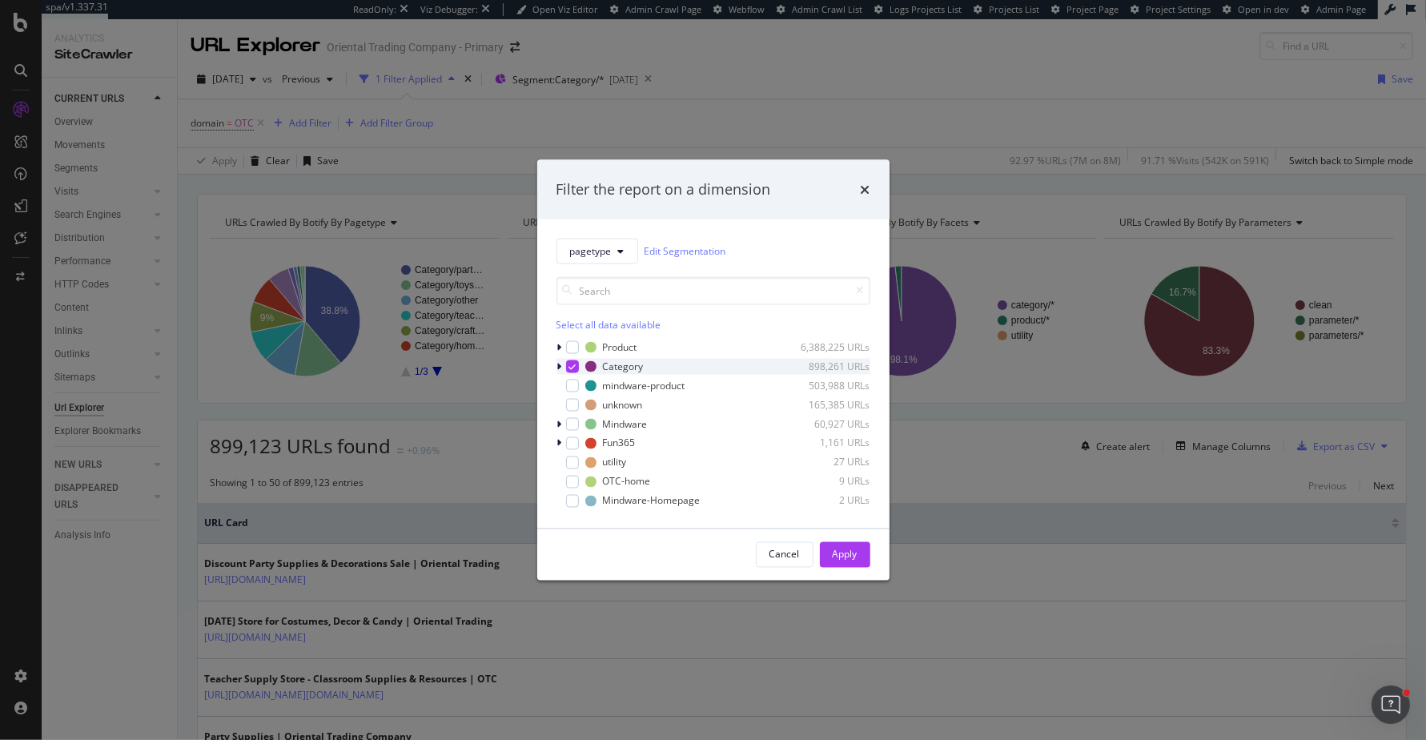
click at [568, 362] on icon "modal" at bounding box center [571, 366] width 7 height 8
click at [568, 347] on div "modal" at bounding box center [572, 346] width 13 height 13
click at [832, 549] on div "Apply" at bounding box center [844, 554] width 25 height 14
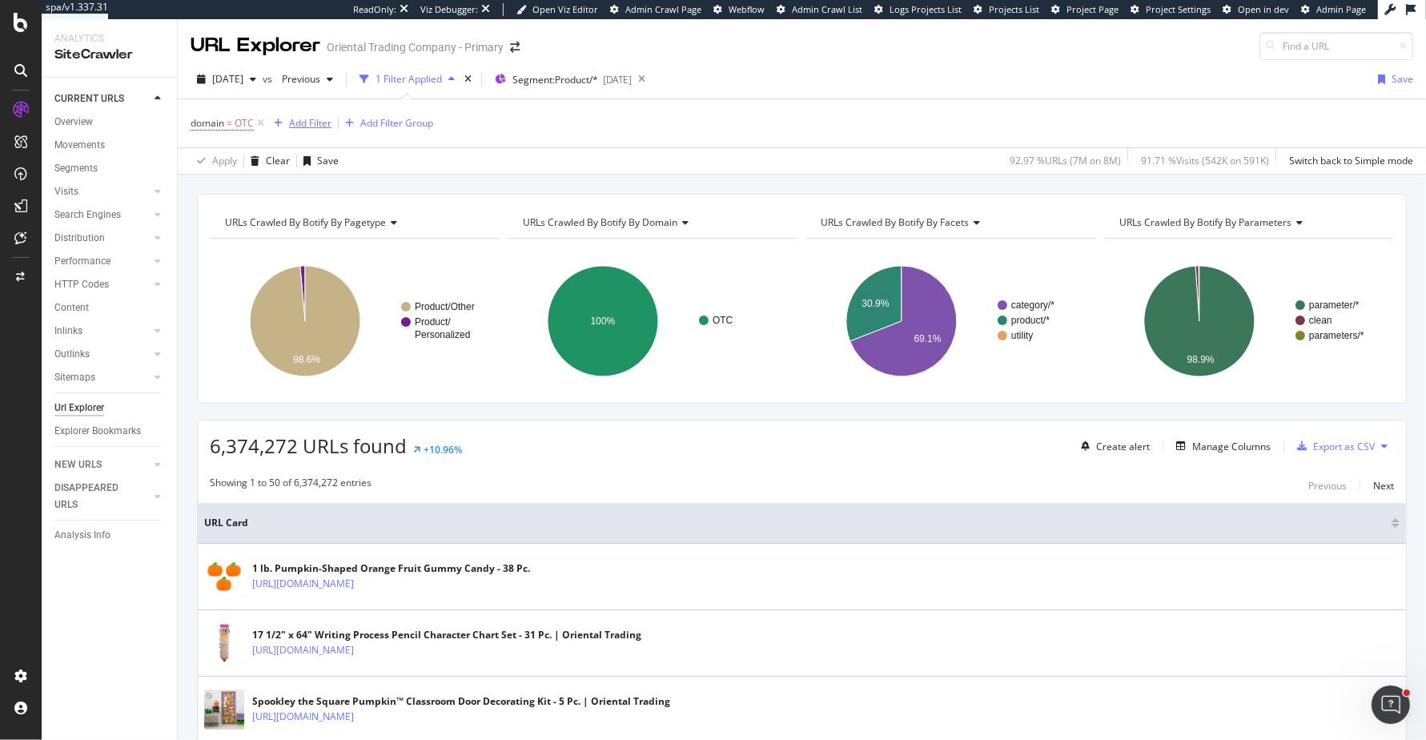
click at [307, 125] on div "Add Filter" at bounding box center [310, 123] width 42 height 14
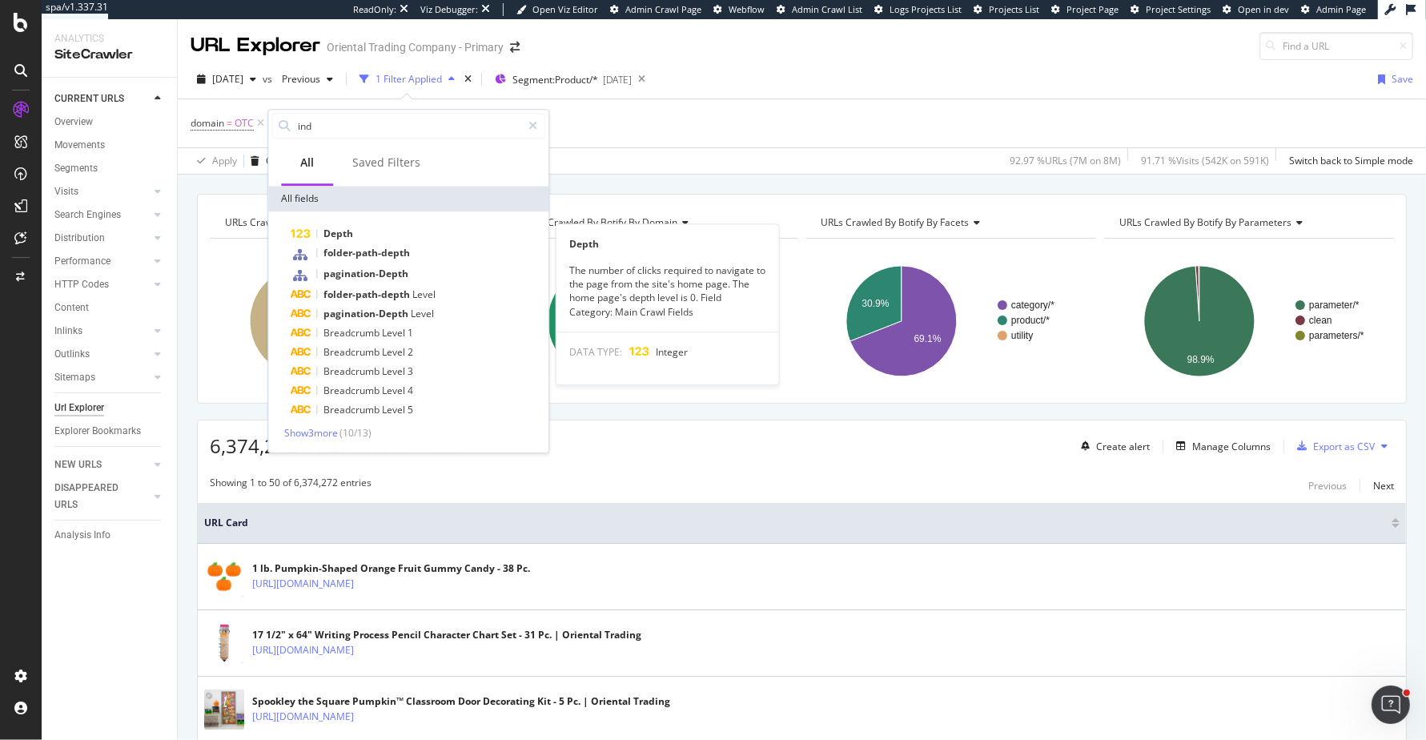
type input "inde"
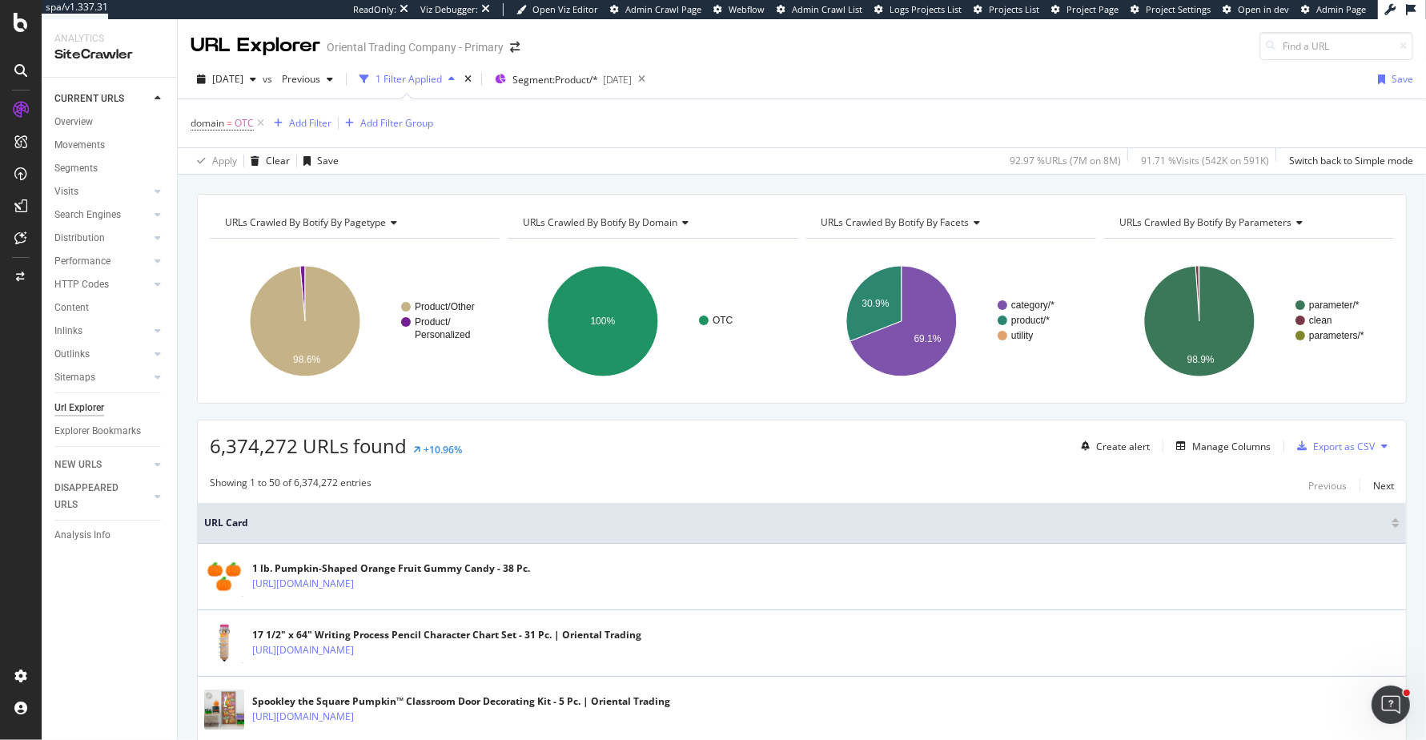
click at [688, 222] on div "URLs Crawled By Botify By domain" at bounding box center [650, 223] width 263 height 26
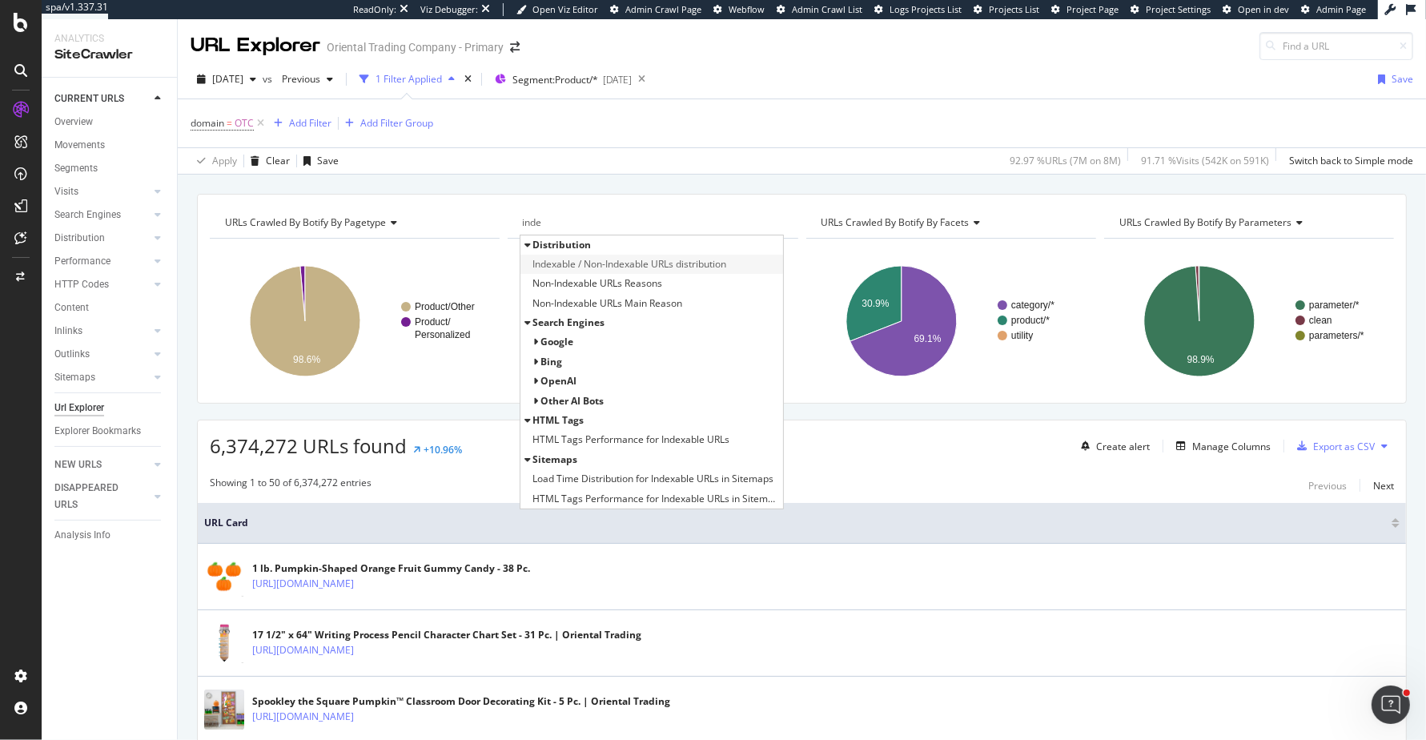
type input "inde"
click at [672, 260] on span "Indexable / Non-Indexable URLs distribution" at bounding box center [629, 264] width 194 height 16
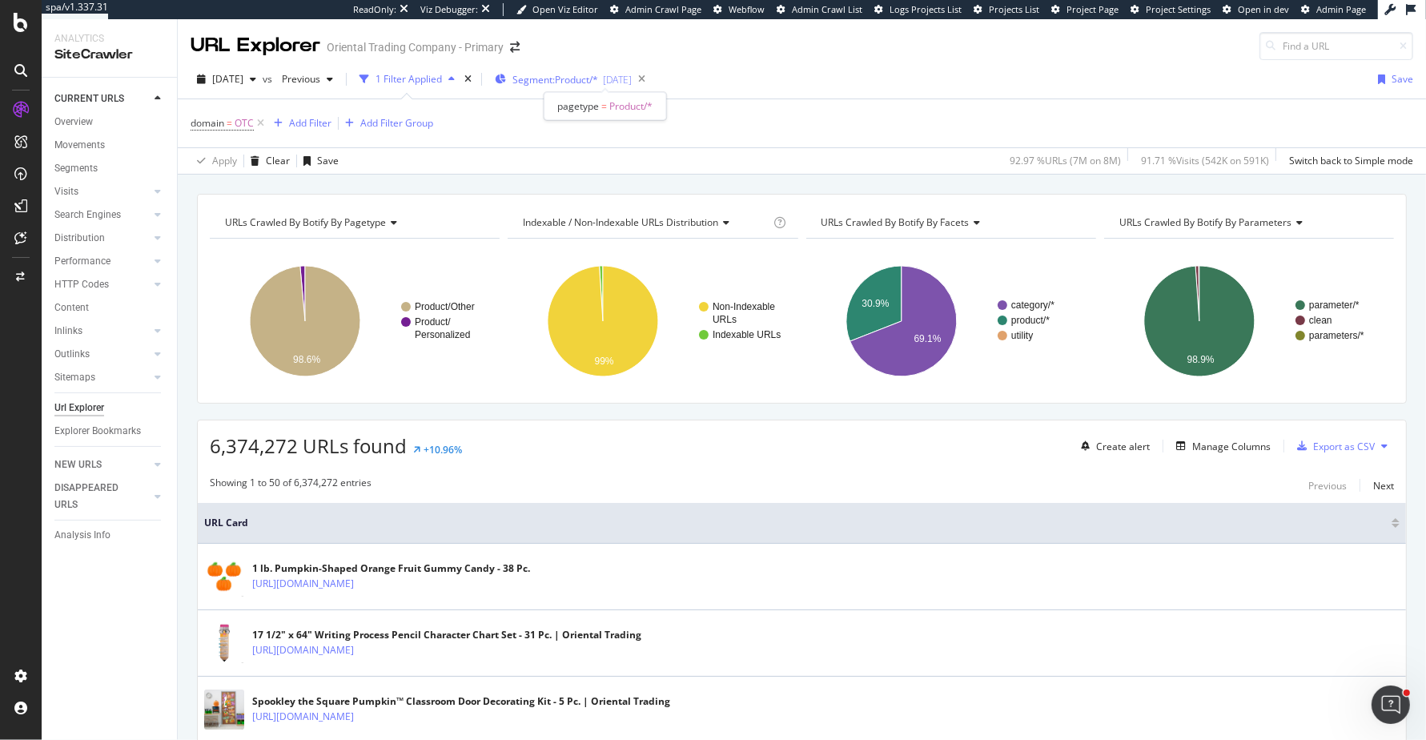
click at [573, 79] on span "Segment: Product/*" at bounding box center [555, 80] width 86 height 14
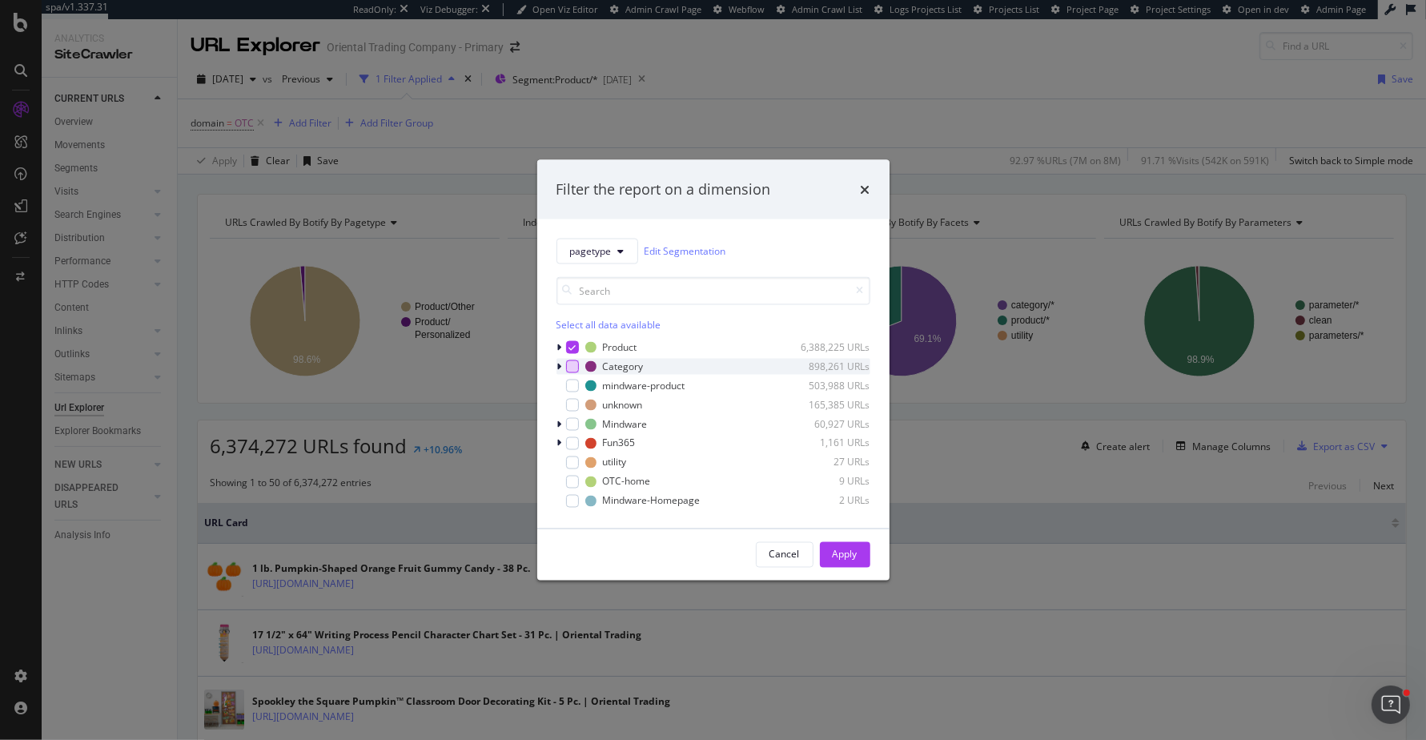
click at [568, 359] on div "modal" at bounding box center [572, 365] width 13 height 13
click at [568, 347] on icon "modal" at bounding box center [571, 347] width 7 height 8
click at [844, 559] on div "Apply" at bounding box center [844, 554] width 25 height 14
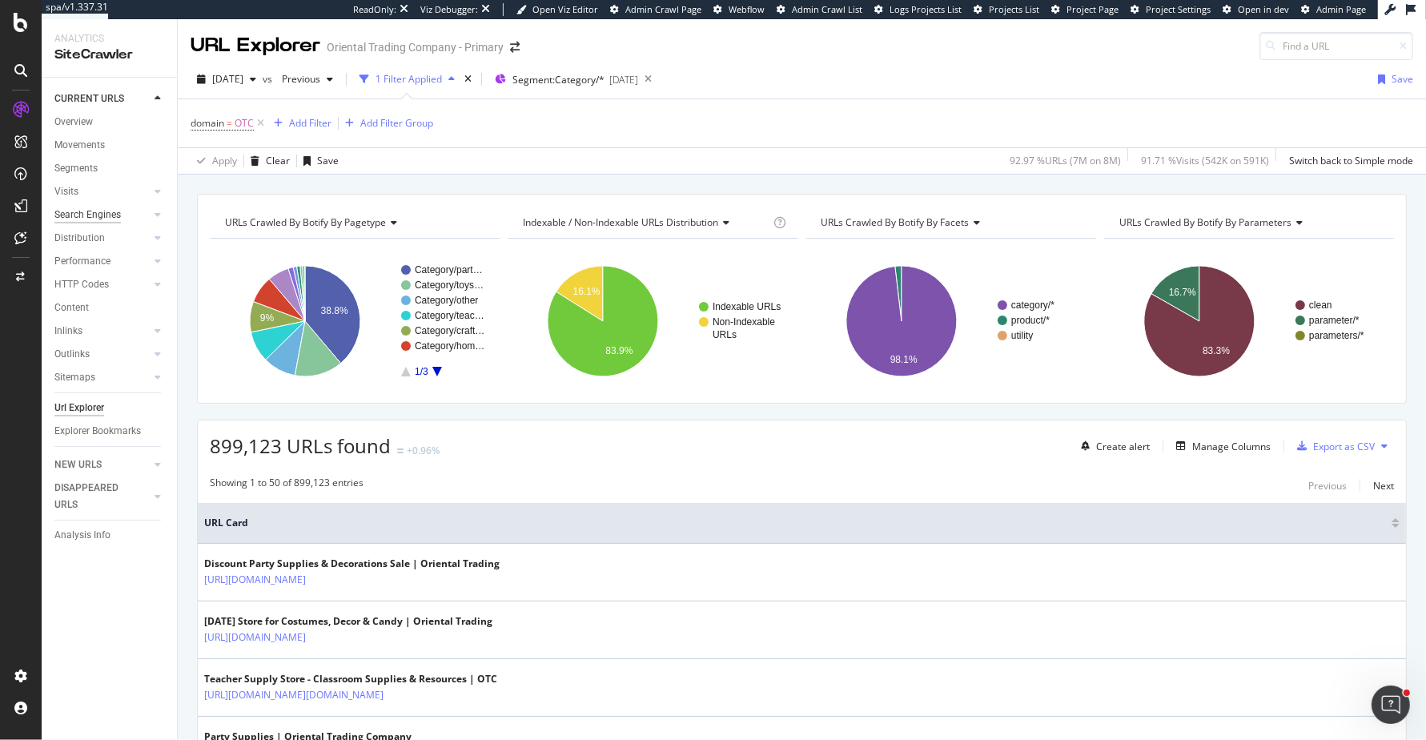
click at [109, 209] on div "Search Engines" at bounding box center [87, 215] width 66 height 17
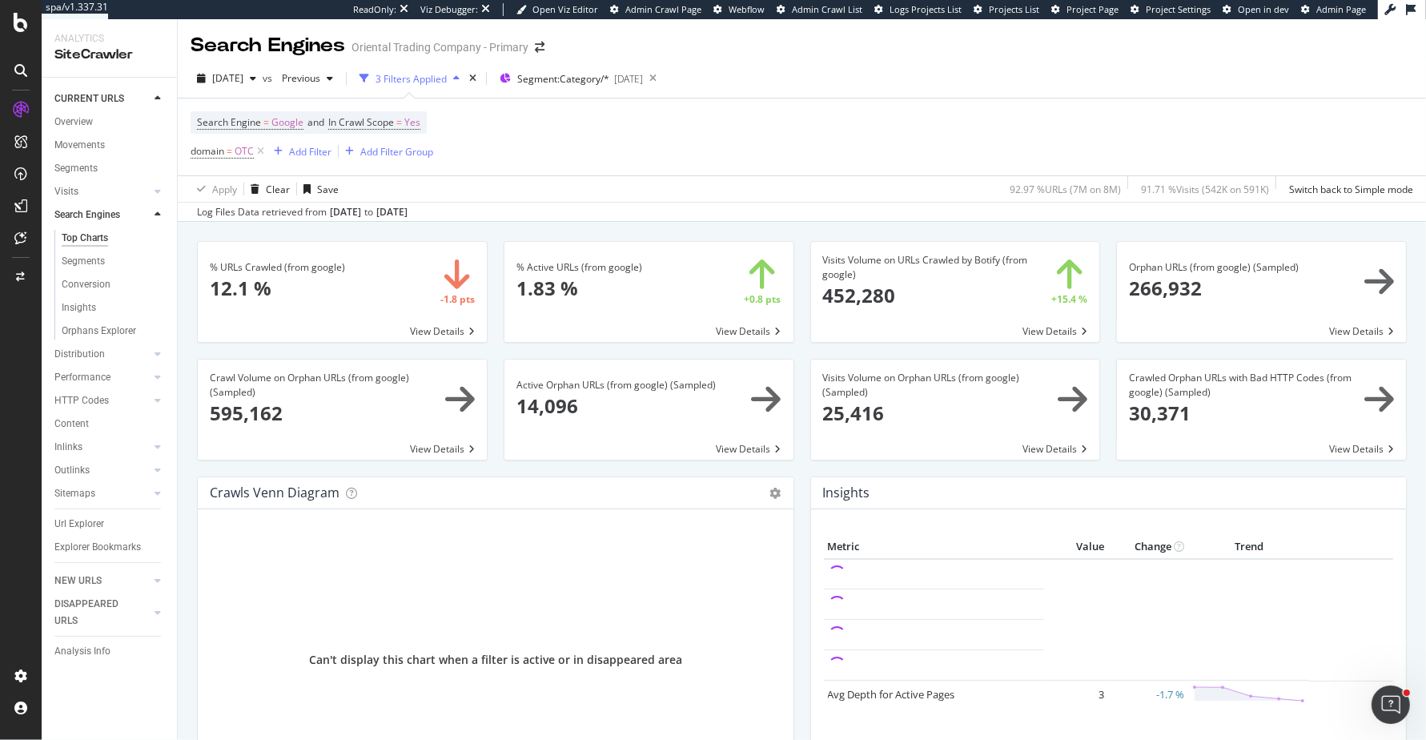
click at [800, 226] on div "% URLs Crawled (from google) × Close Chart search-engines-google-main-metric-cr…" at bounding box center [802, 582] width 1248 height 720
click at [585, 83] on span "Segment: Category/*" at bounding box center [563, 79] width 92 height 14
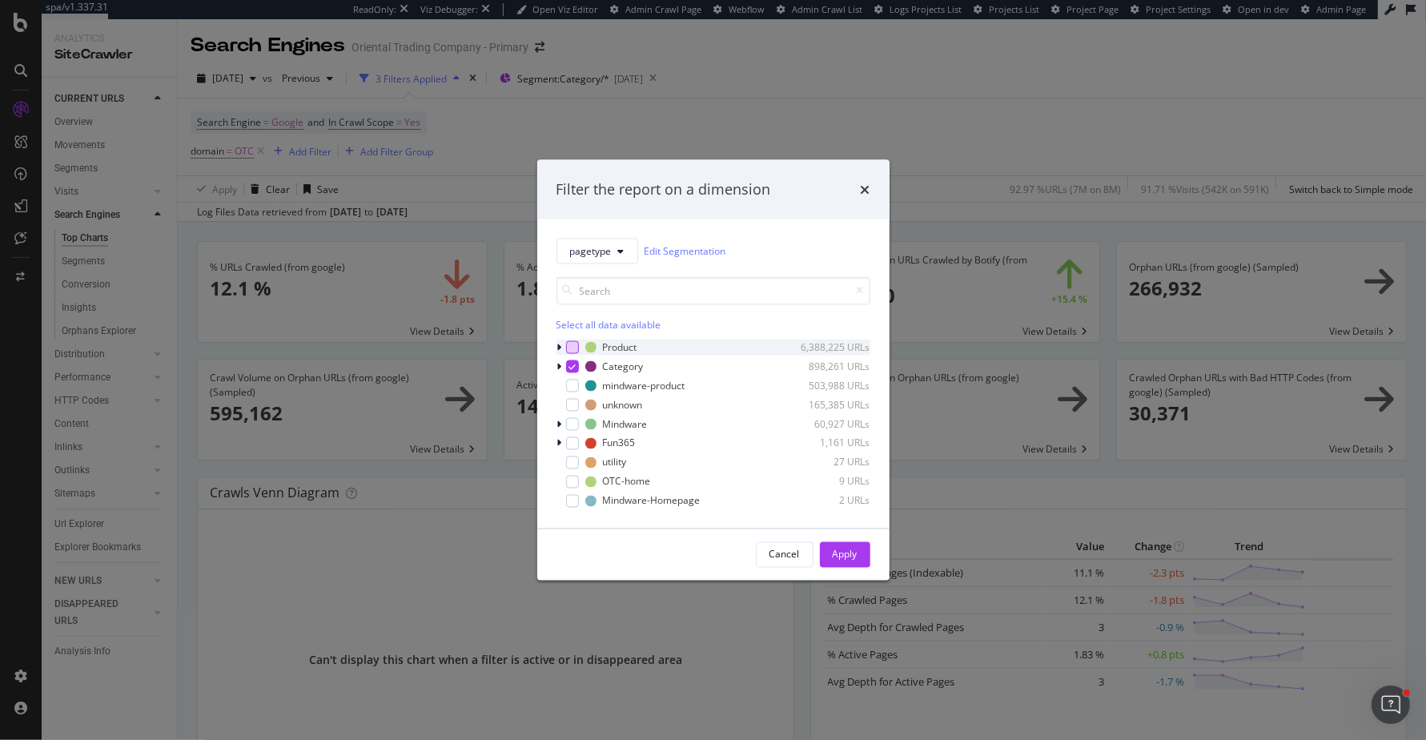
click at [573, 340] on div "modal" at bounding box center [572, 346] width 13 height 13
click at [573, 359] on div "modal" at bounding box center [572, 365] width 13 height 13
click at [833, 543] on div "Apply" at bounding box center [844, 554] width 25 height 24
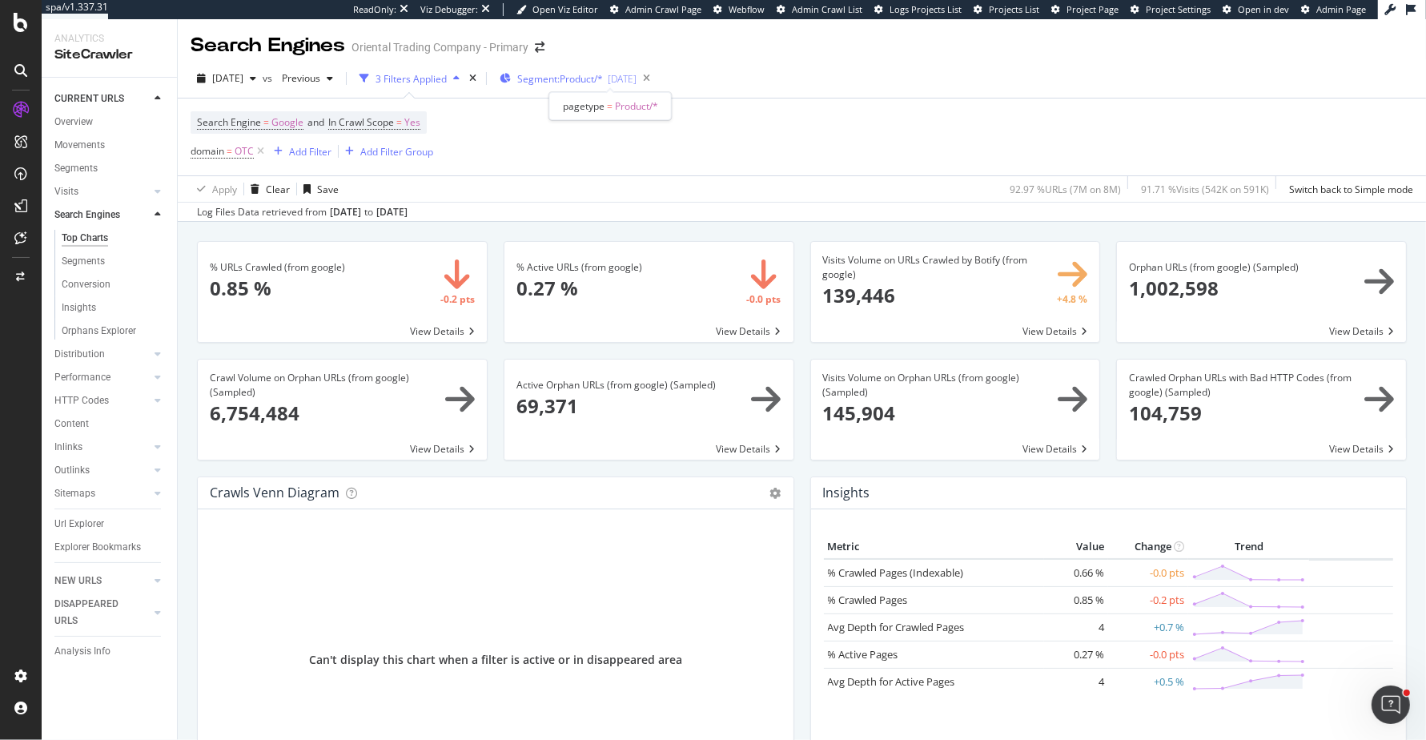
click at [594, 73] on span "Segment: Product/*" at bounding box center [560, 79] width 86 height 14
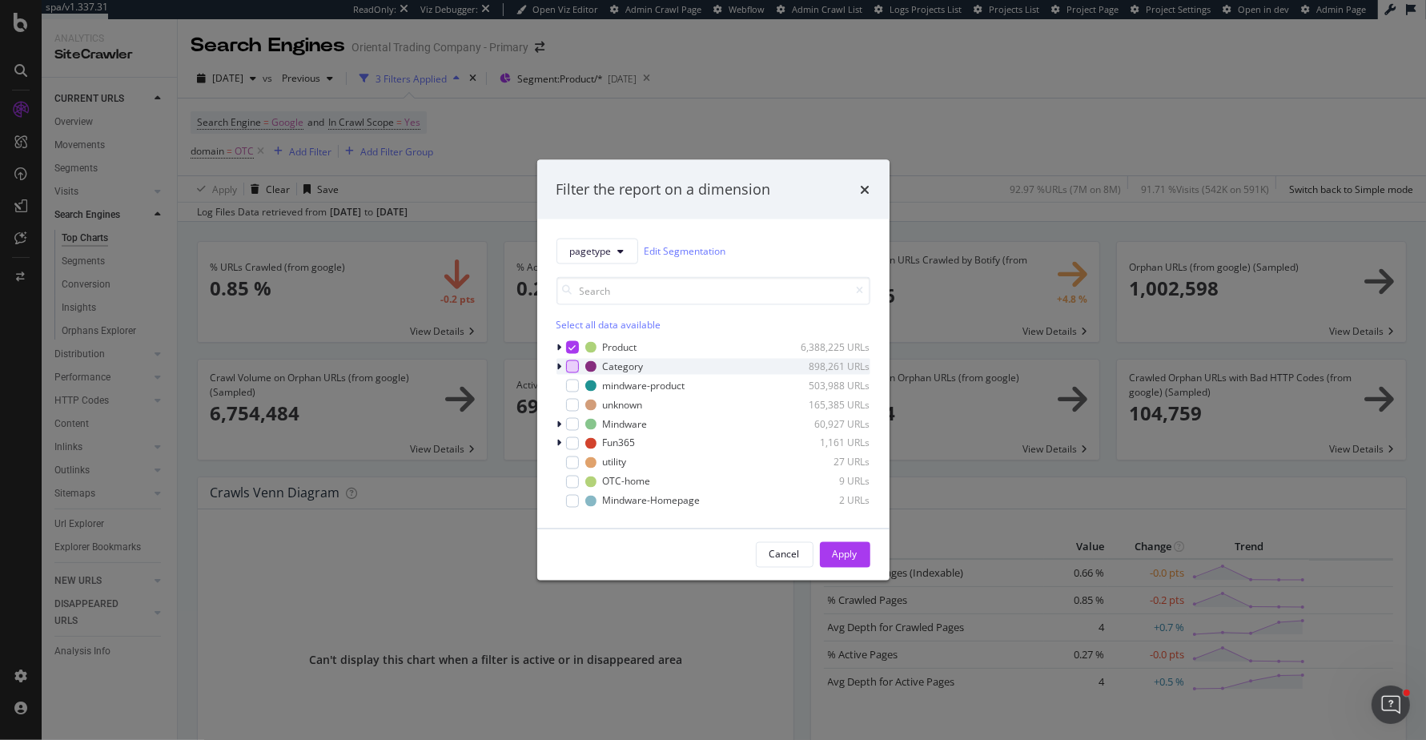
click at [571, 369] on div "modal" at bounding box center [572, 365] width 13 height 13
click at [571, 351] on div "modal" at bounding box center [572, 346] width 13 height 13
click at [865, 186] on icon "times" at bounding box center [865, 188] width 10 height 13
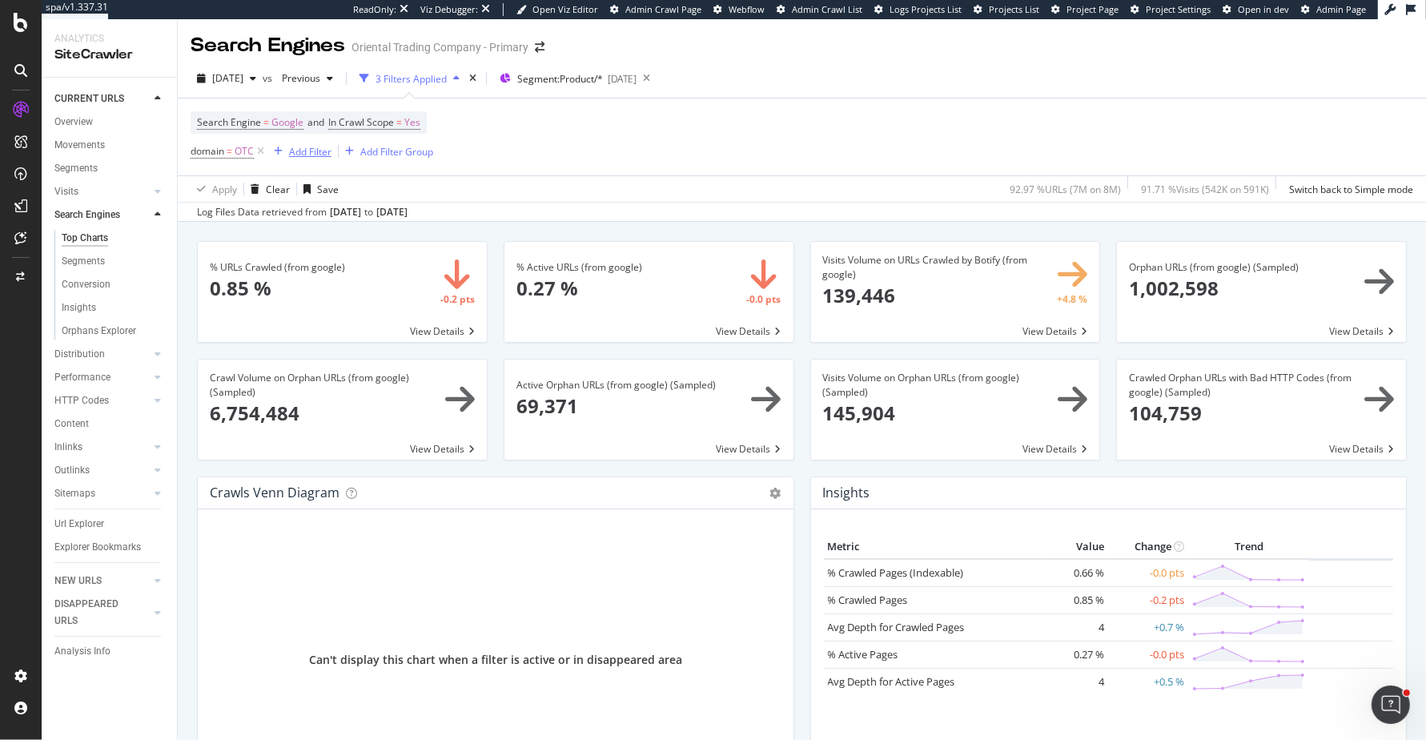
click at [303, 156] on div "Add Filter" at bounding box center [310, 152] width 42 height 14
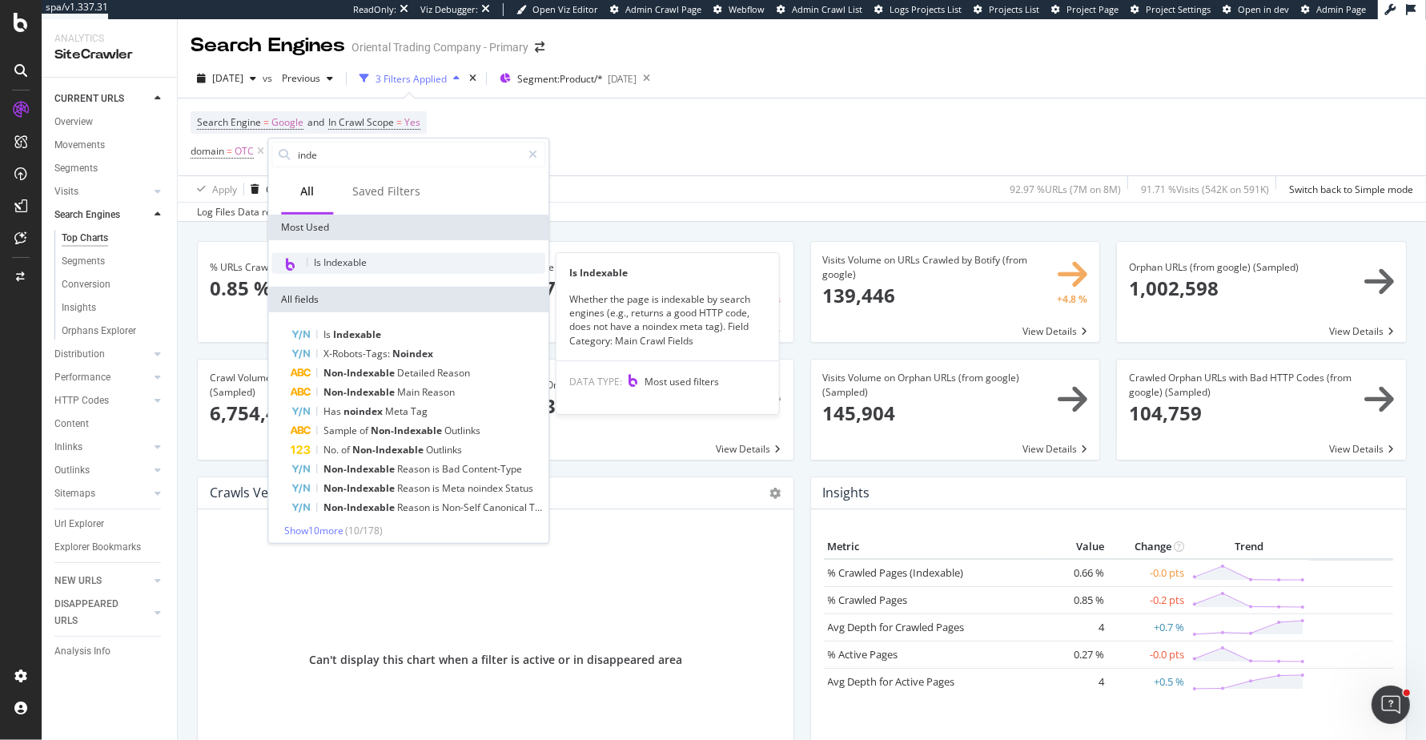
click at [355, 259] on span "Is Indexable" at bounding box center [340, 262] width 53 height 14
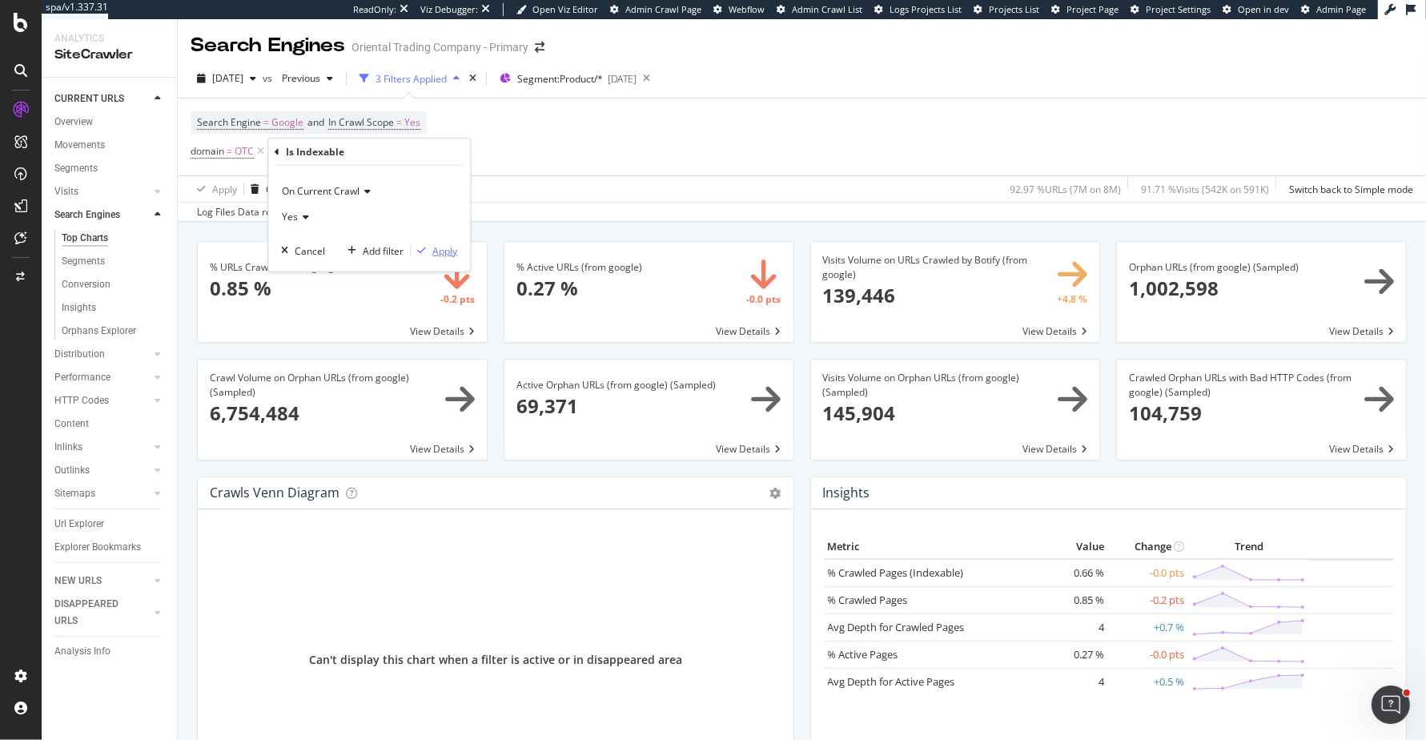
click at [440, 251] on div "Apply" at bounding box center [444, 250] width 25 height 14
click at [600, 77] on span "Segment: Product/*" at bounding box center [560, 79] width 86 height 14
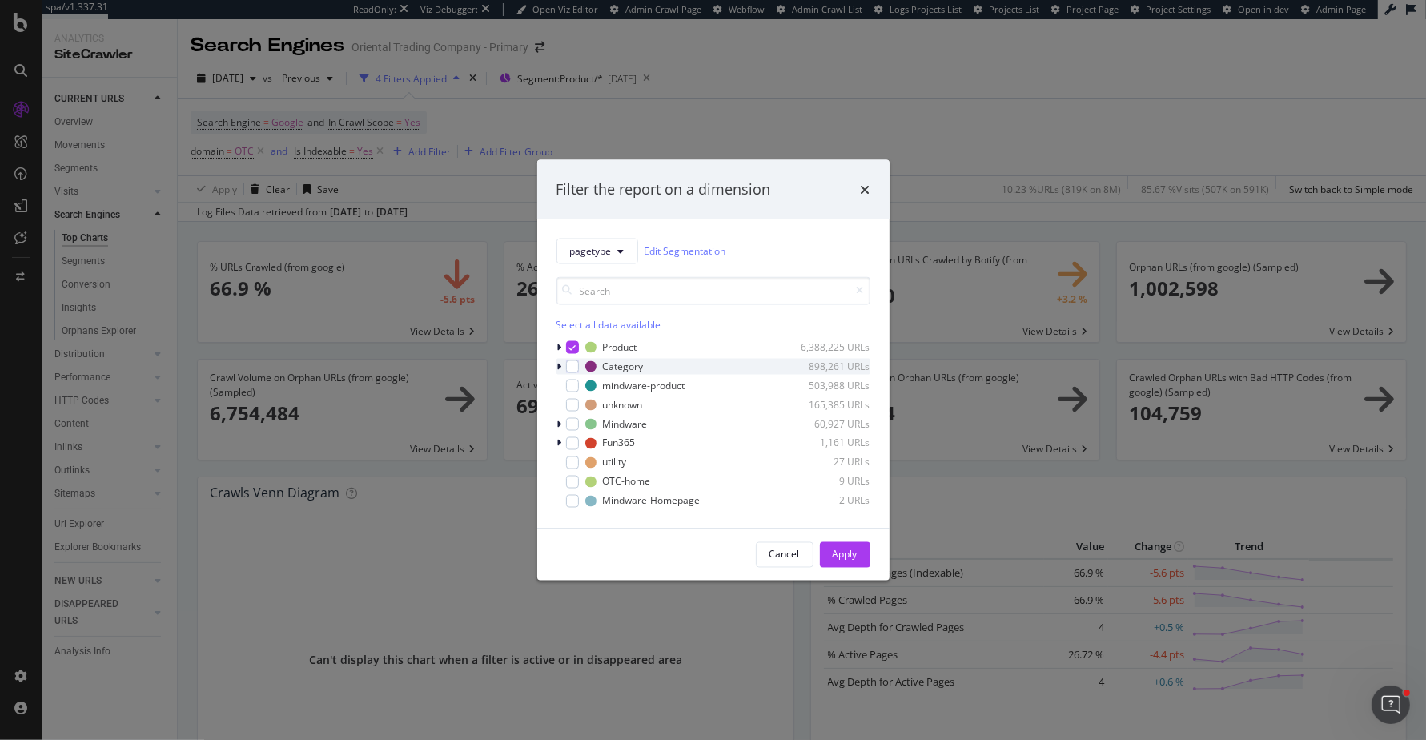
click at [564, 368] on div "modal" at bounding box center [561, 366] width 10 height 16
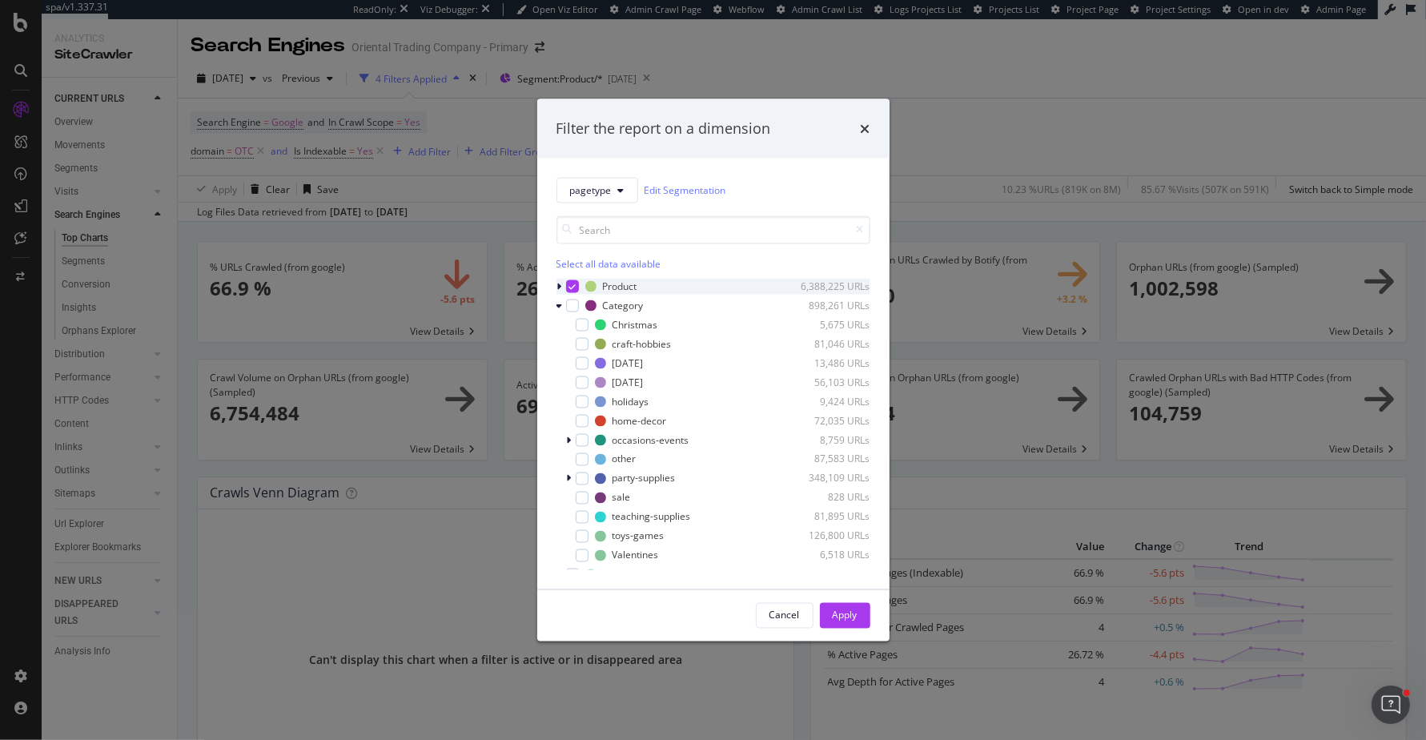
click at [572, 284] on icon "modal" at bounding box center [571, 286] width 7 height 8
click at [572, 298] on div "Category 898,261 URLs" at bounding box center [713, 305] width 314 height 16
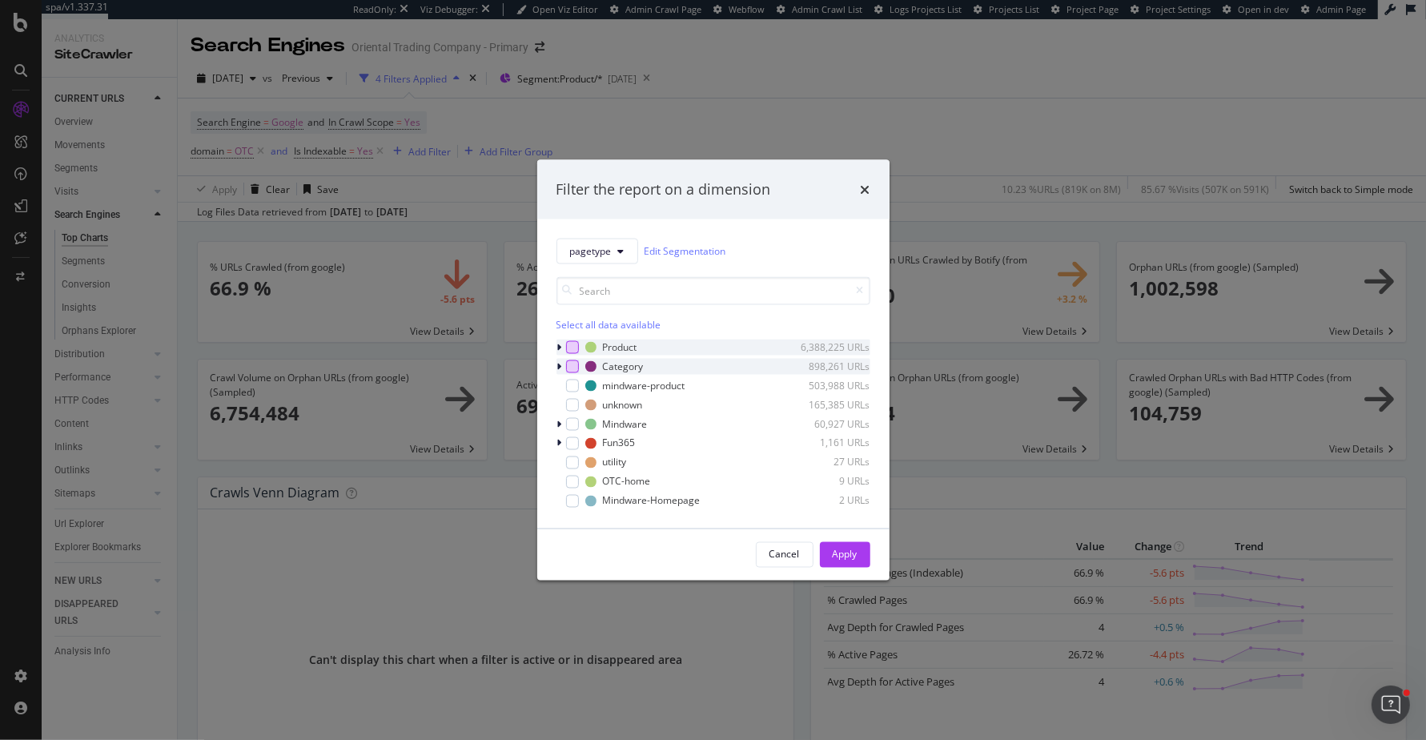
click at [571, 367] on div "modal" at bounding box center [572, 365] width 13 height 13
click at [846, 553] on div "Apply" at bounding box center [844, 554] width 25 height 14
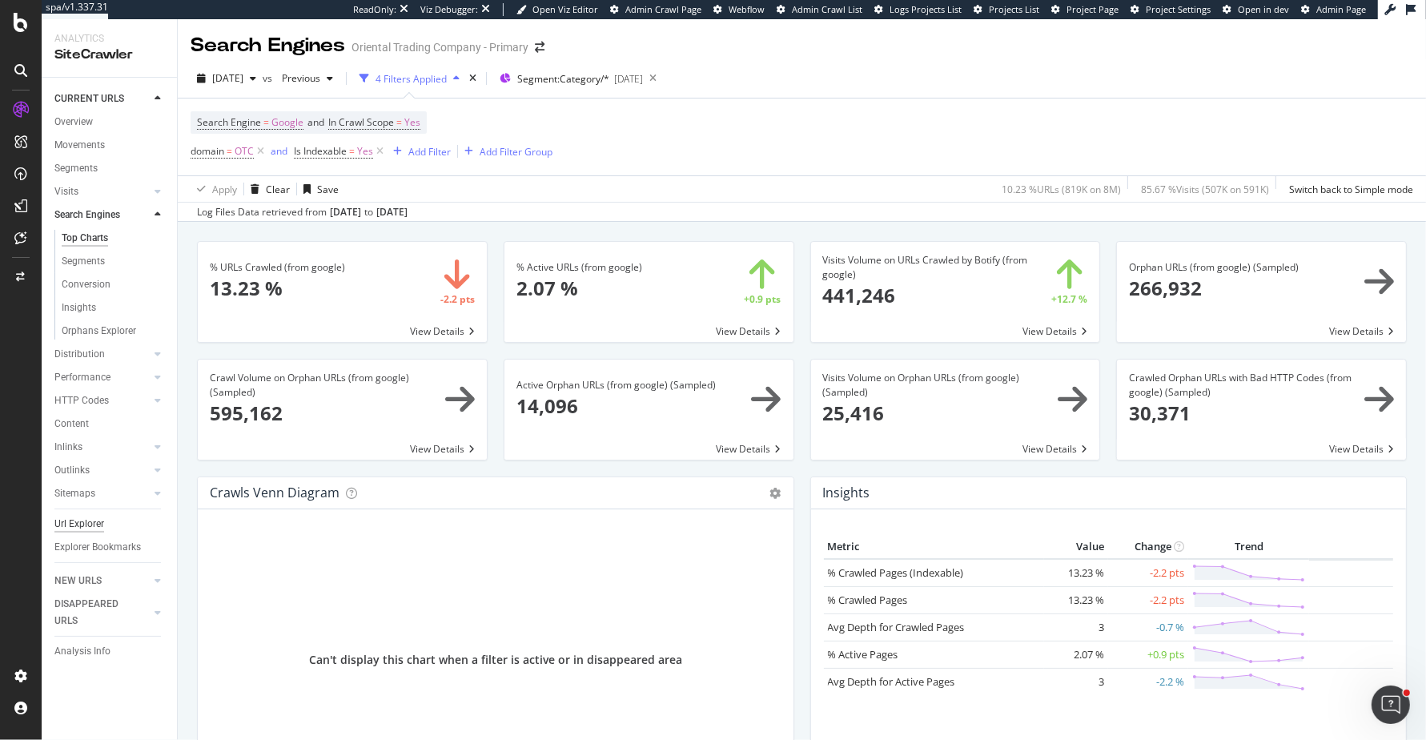
click at [82, 522] on div "Url Explorer" at bounding box center [79, 523] width 50 height 17
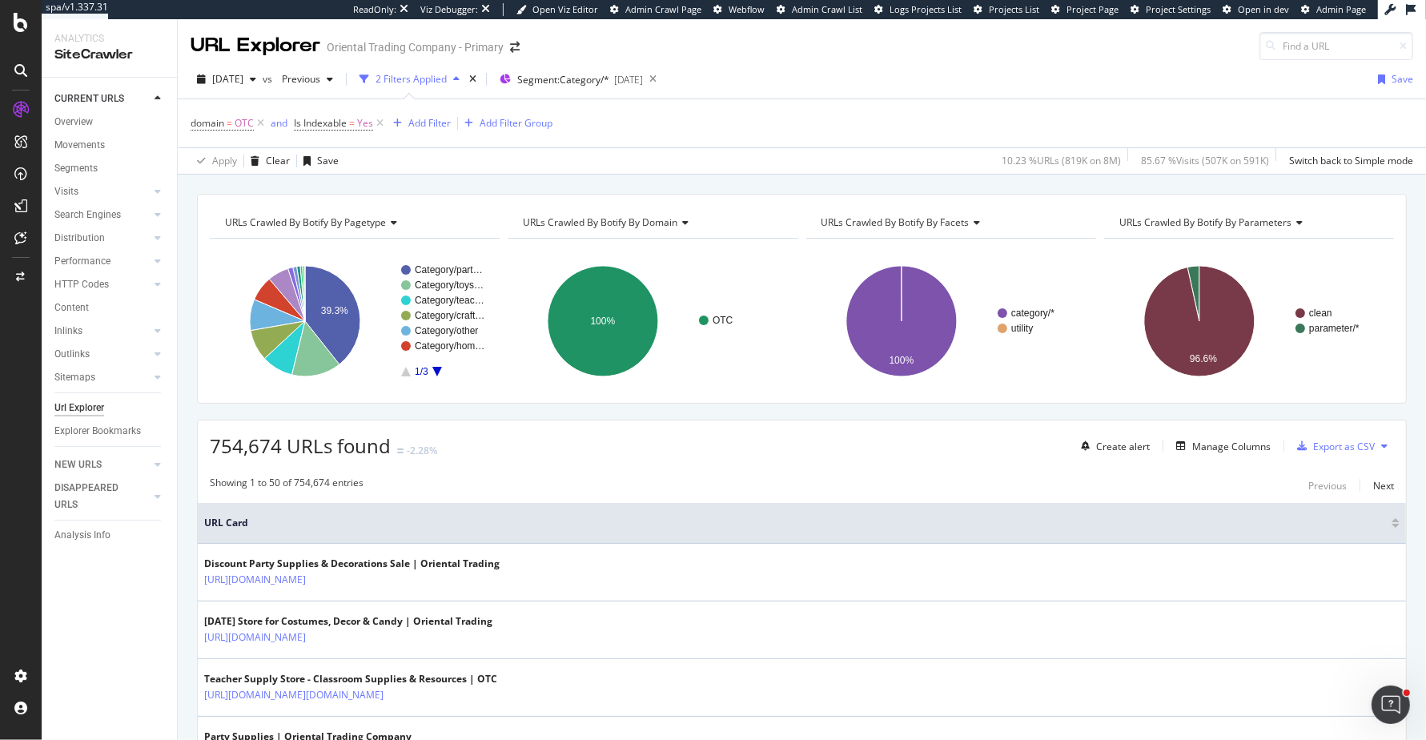
click at [684, 219] on icon at bounding box center [682, 223] width 11 height 10
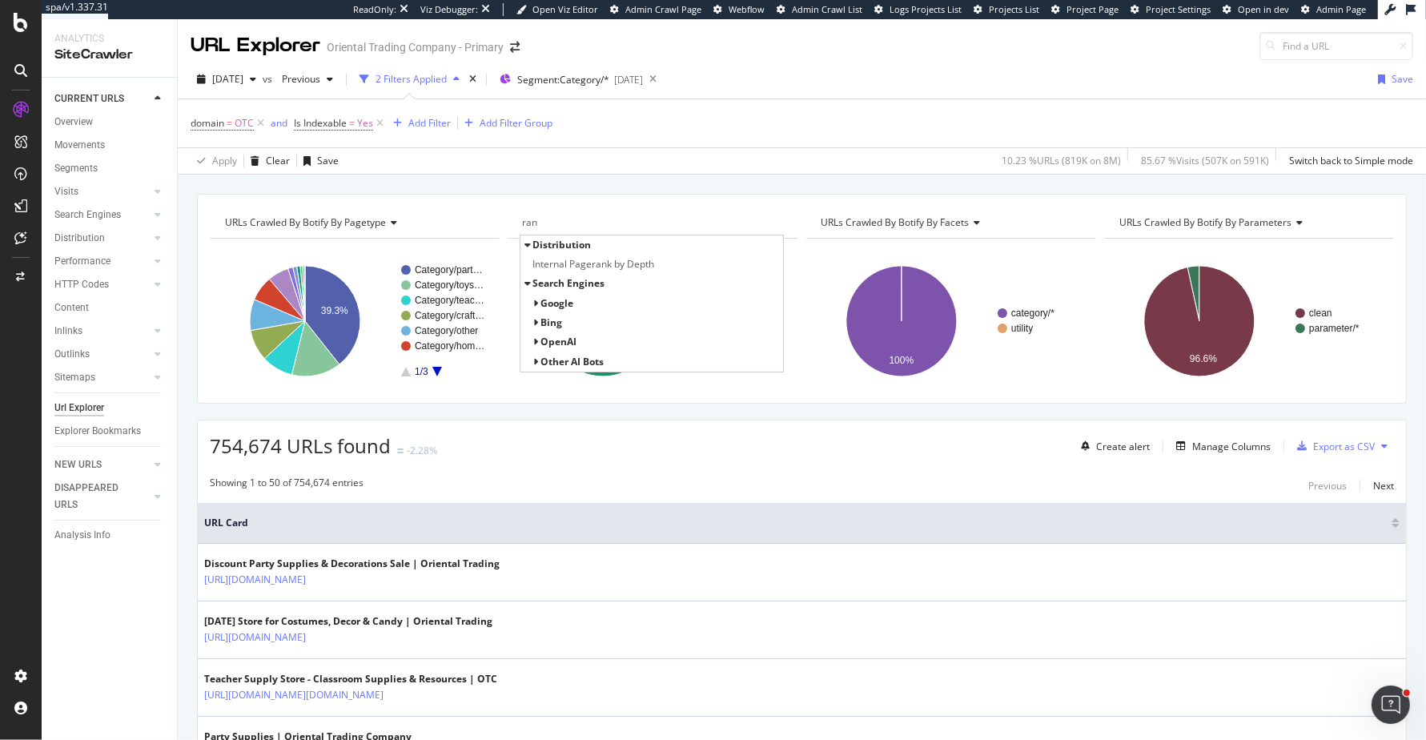
type input "rank"
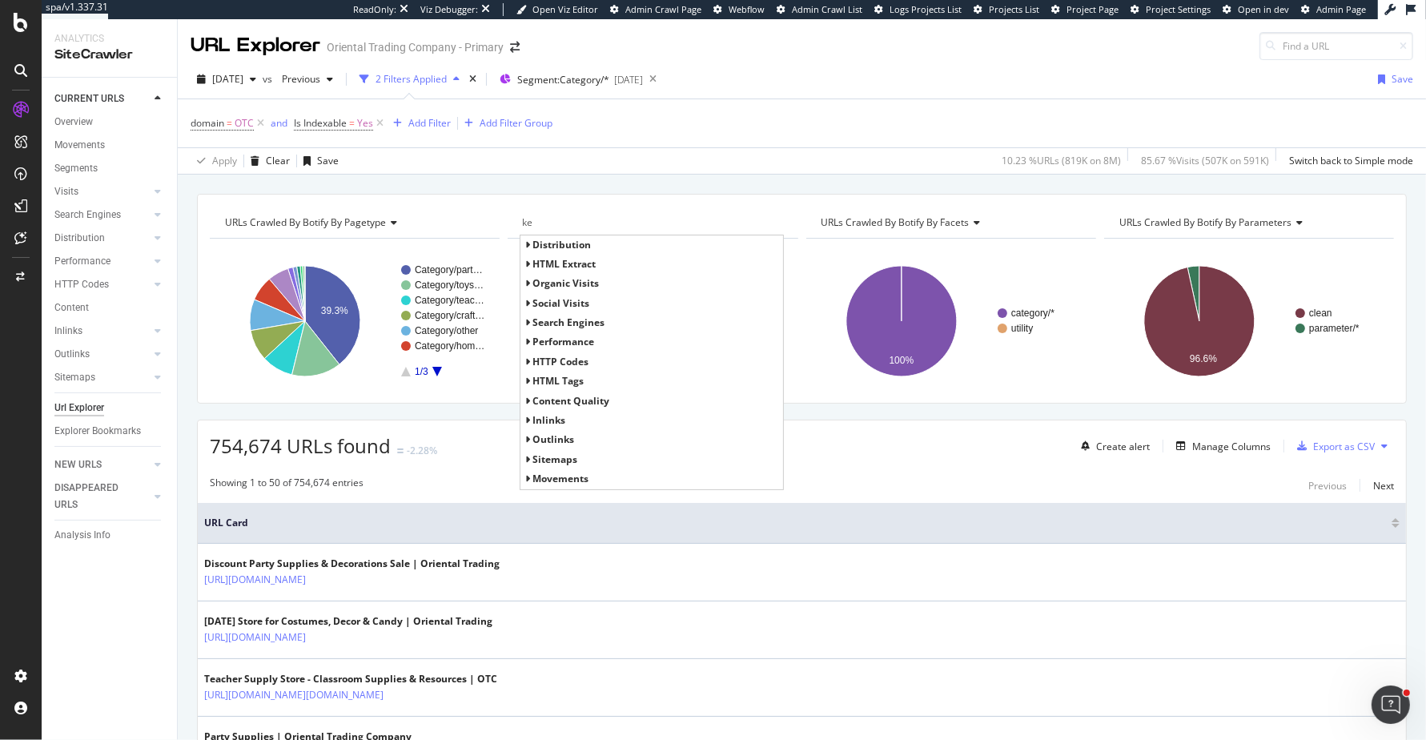
type input "key"
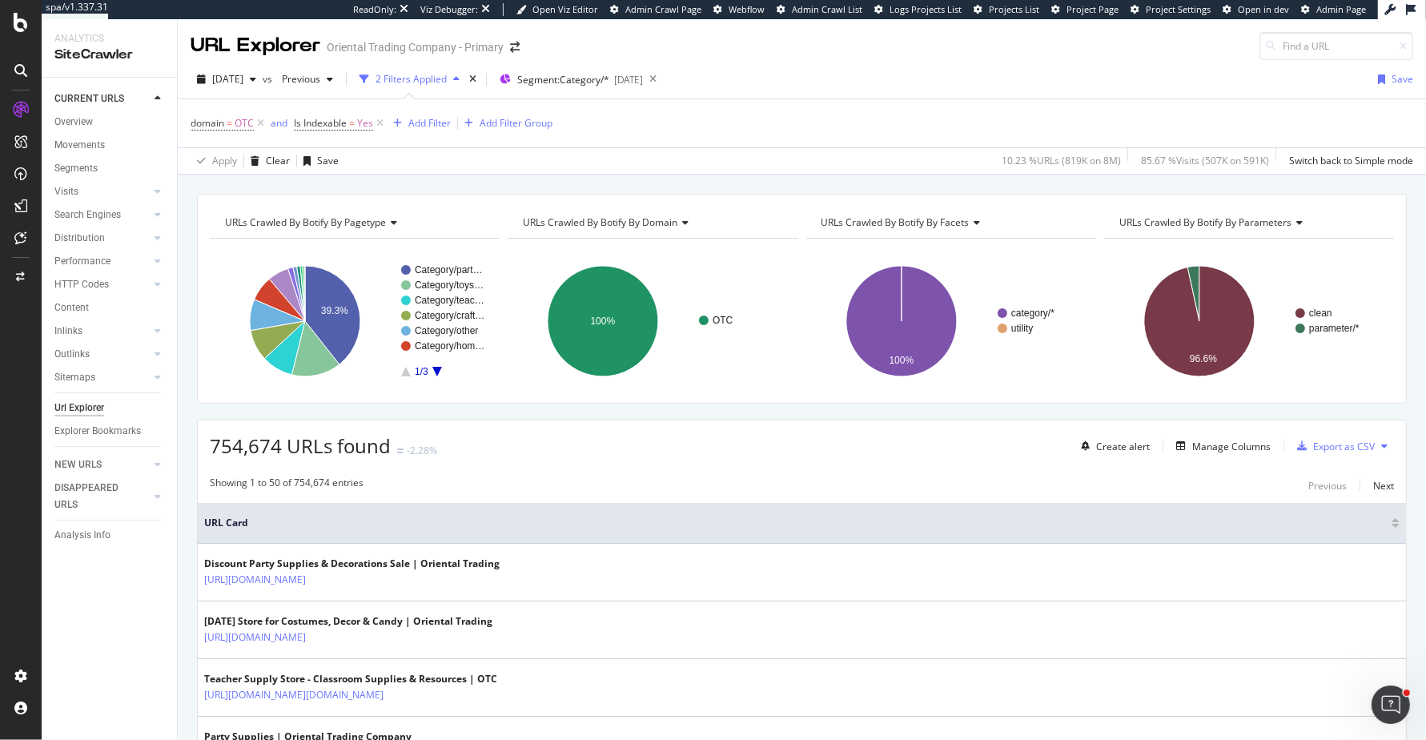
click at [549, 149] on div "Apply Clear Save 10.23 % URLs ( 819K on 8M ) 85.67 % Visits ( 507K on 591K ) Sw…" at bounding box center [802, 160] width 1248 height 26
click at [428, 127] on div "Add Filter" at bounding box center [429, 123] width 42 height 14
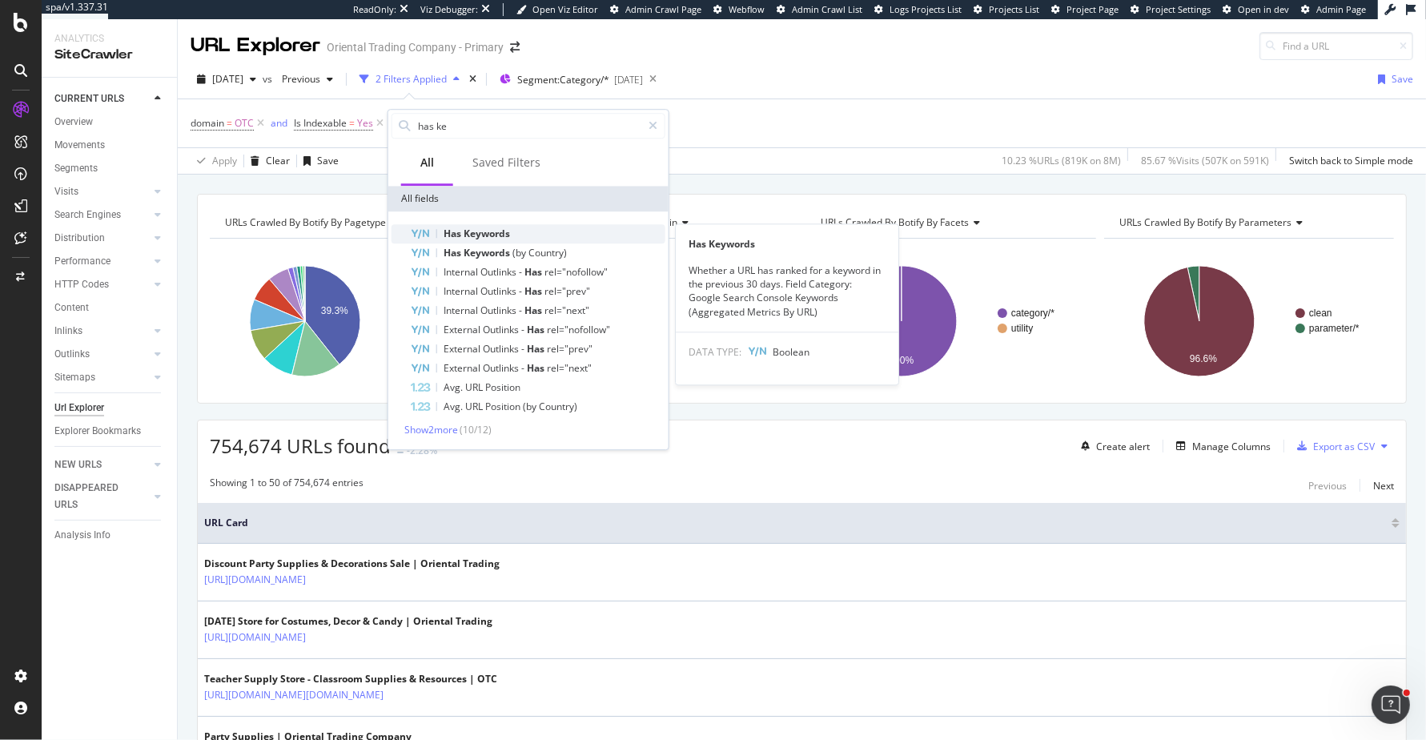
type input "has ke"
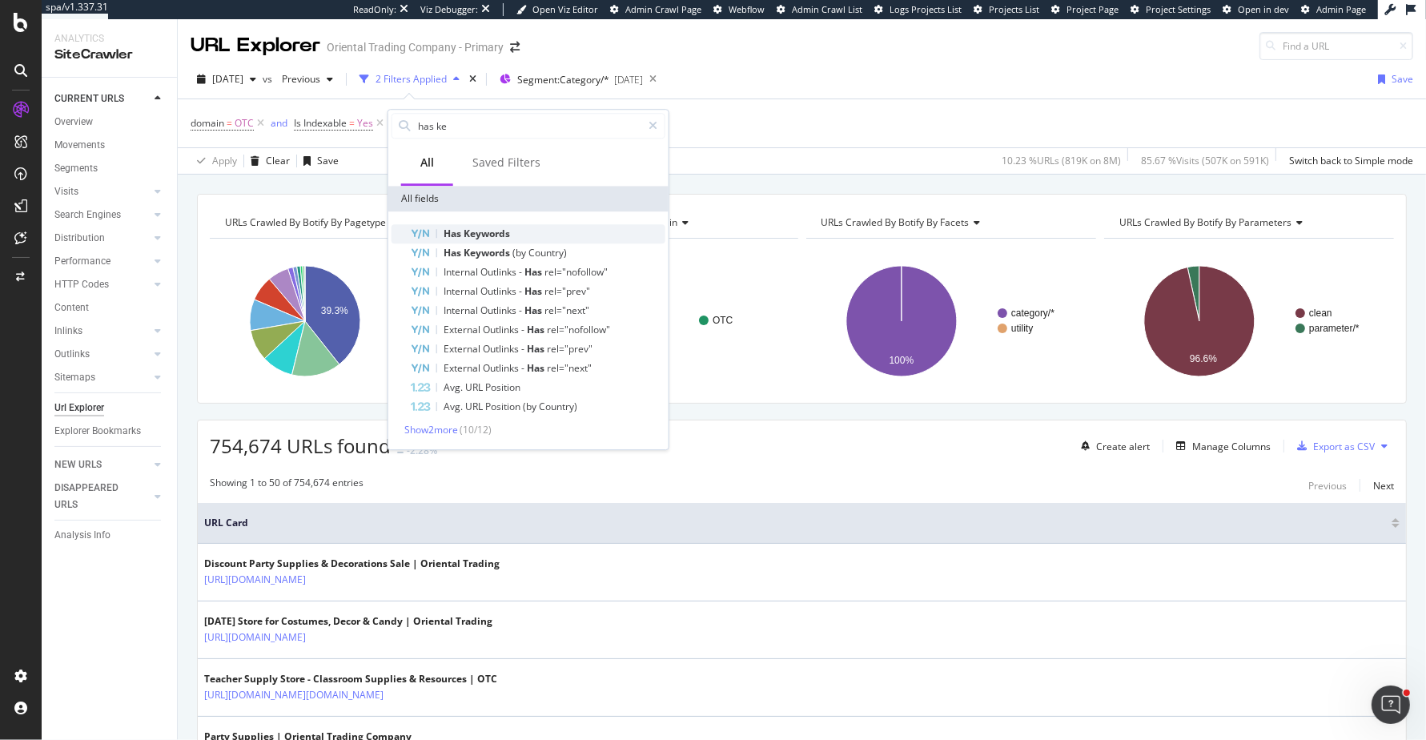
click at [463, 235] on span "Keywords" at bounding box center [486, 234] width 46 height 14
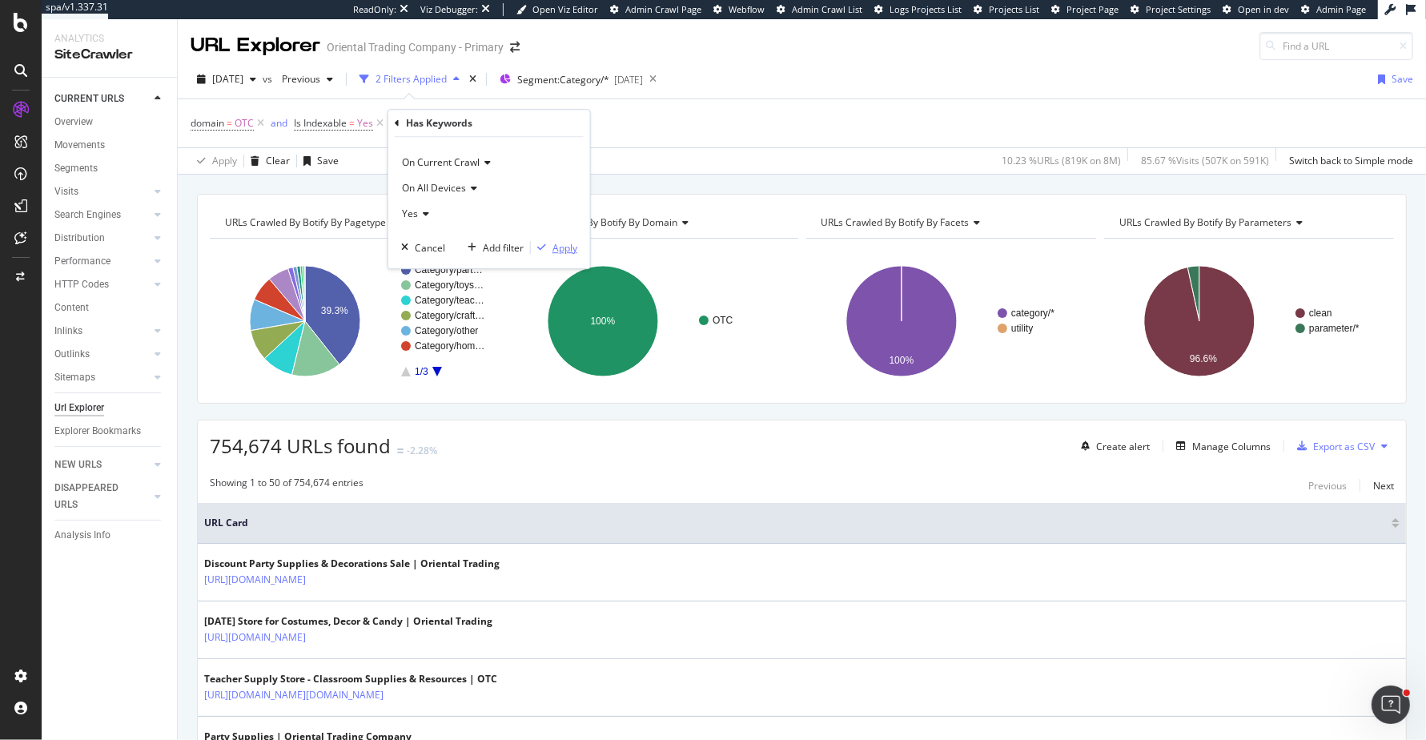
click at [559, 247] on div "Apply" at bounding box center [564, 248] width 25 height 14
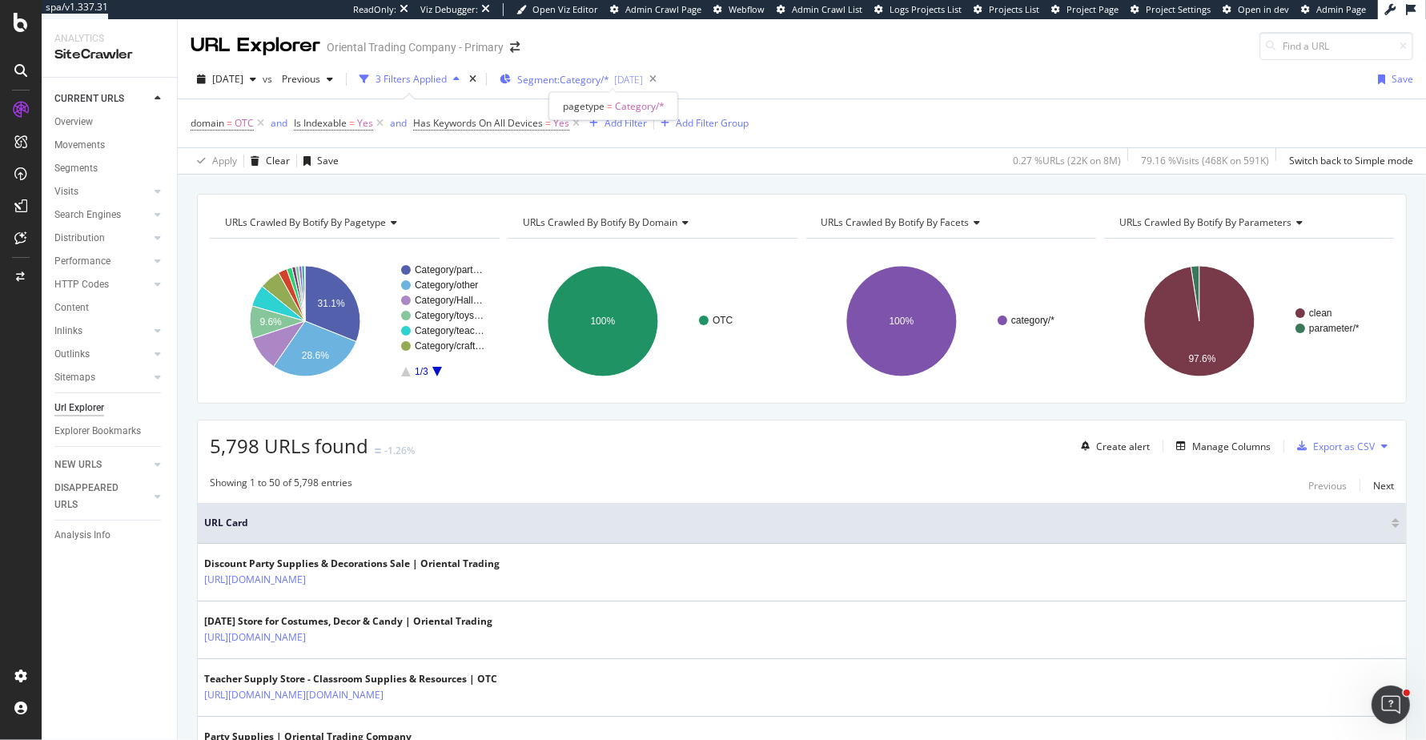
click at [602, 77] on span "Segment: Category/*" at bounding box center [563, 80] width 92 height 14
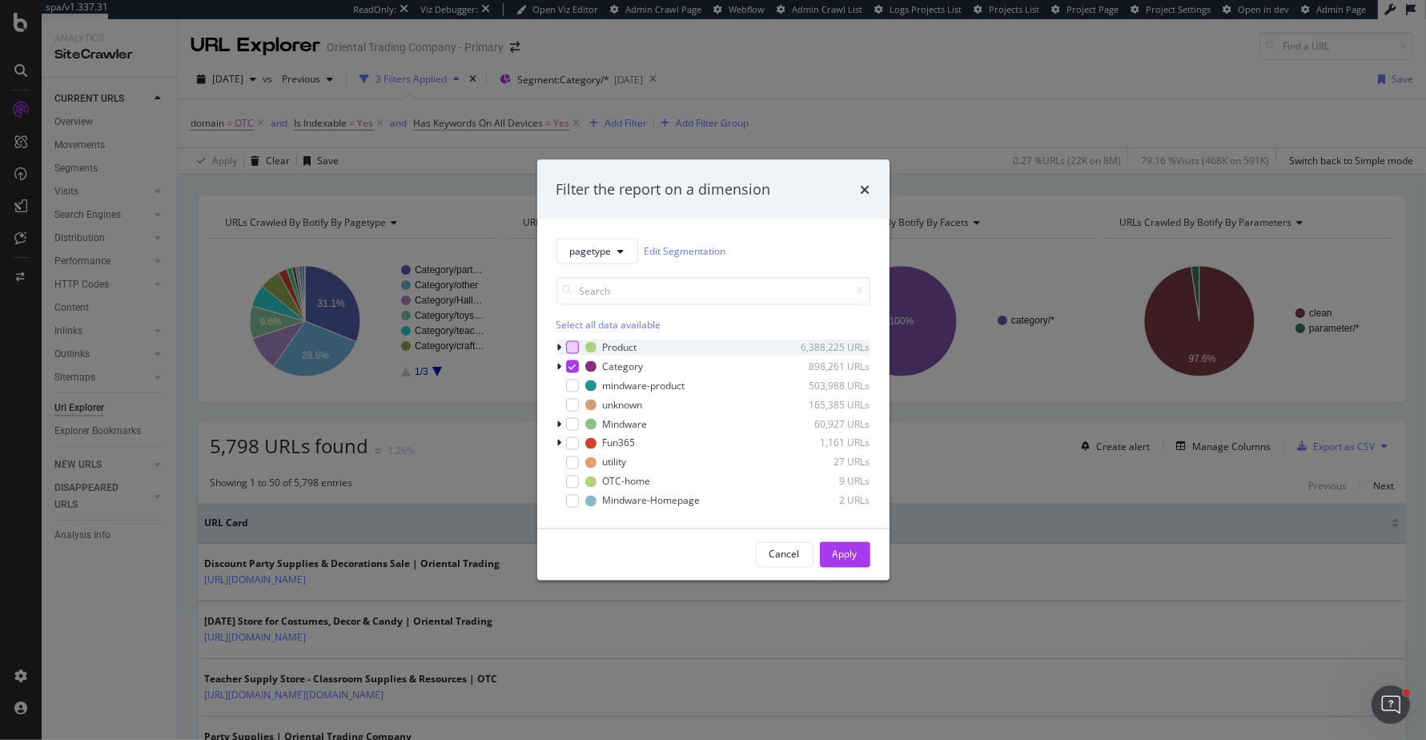
click at [572, 341] on div "modal" at bounding box center [572, 346] width 13 height 13
click at [572, 366] on icon "modal" at bounding box center [571, 366] width 7 height 8
click at [832, 547] on div "Apply" at bounding box center [844, 554] width 25 height 14
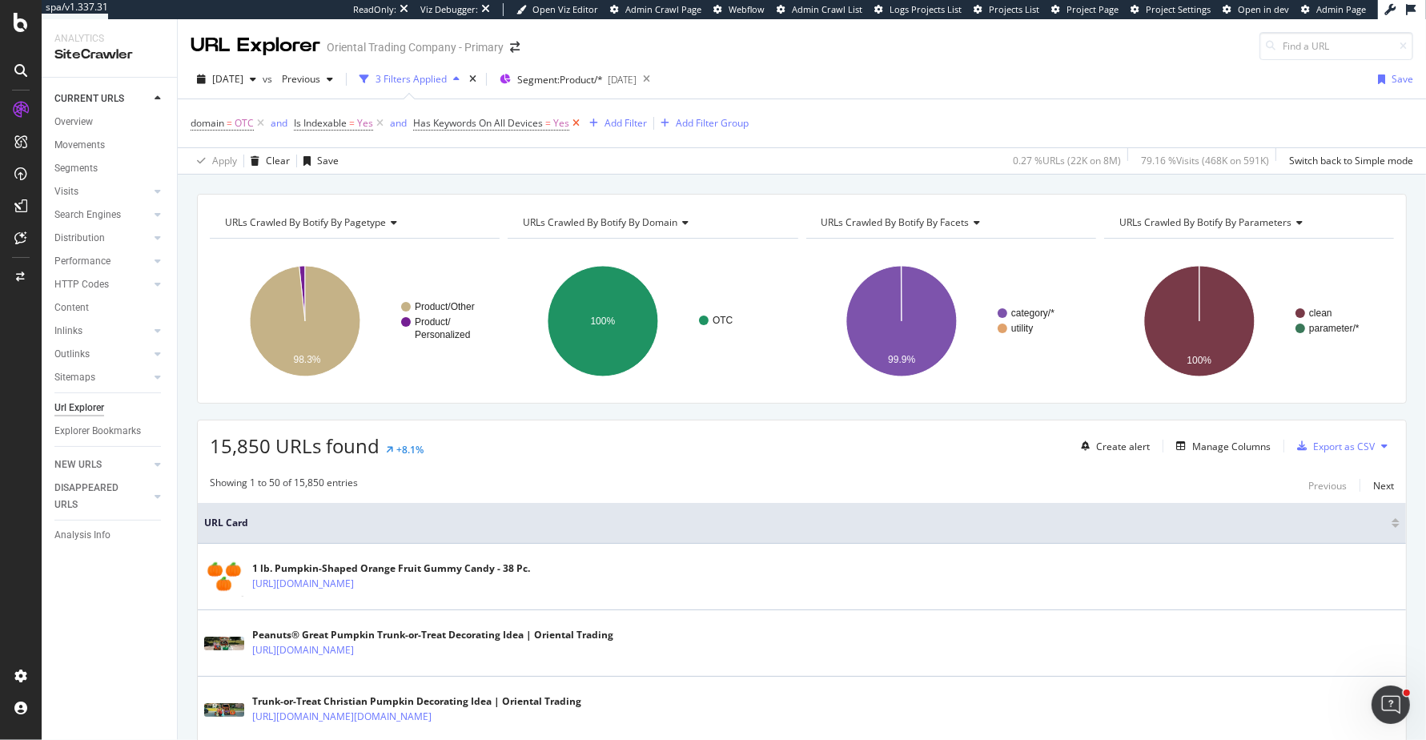
click at [575, 124] on icon at bounding box center [576, 123] width 14 height 16
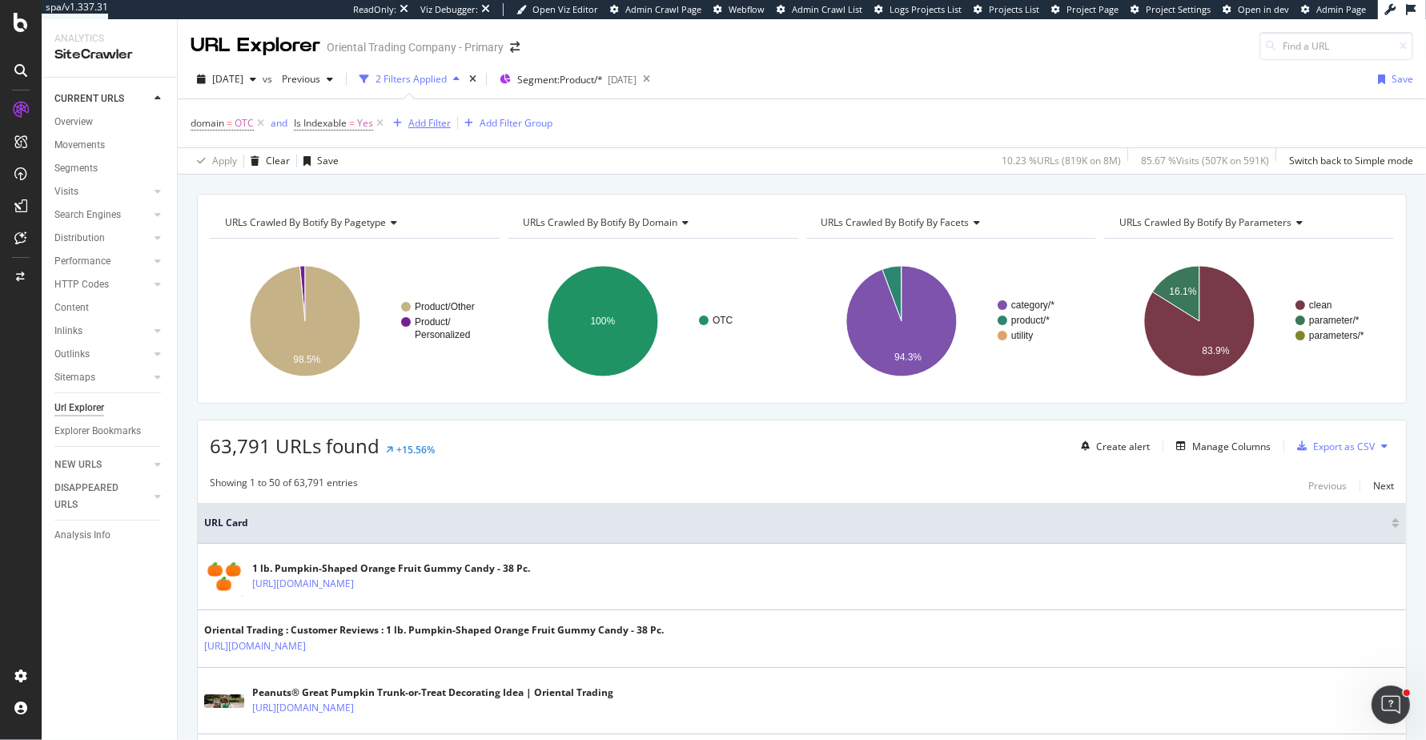
click at [423, 122] on div "Add Filter" at bounding box center [429, 123] width 42 height 14
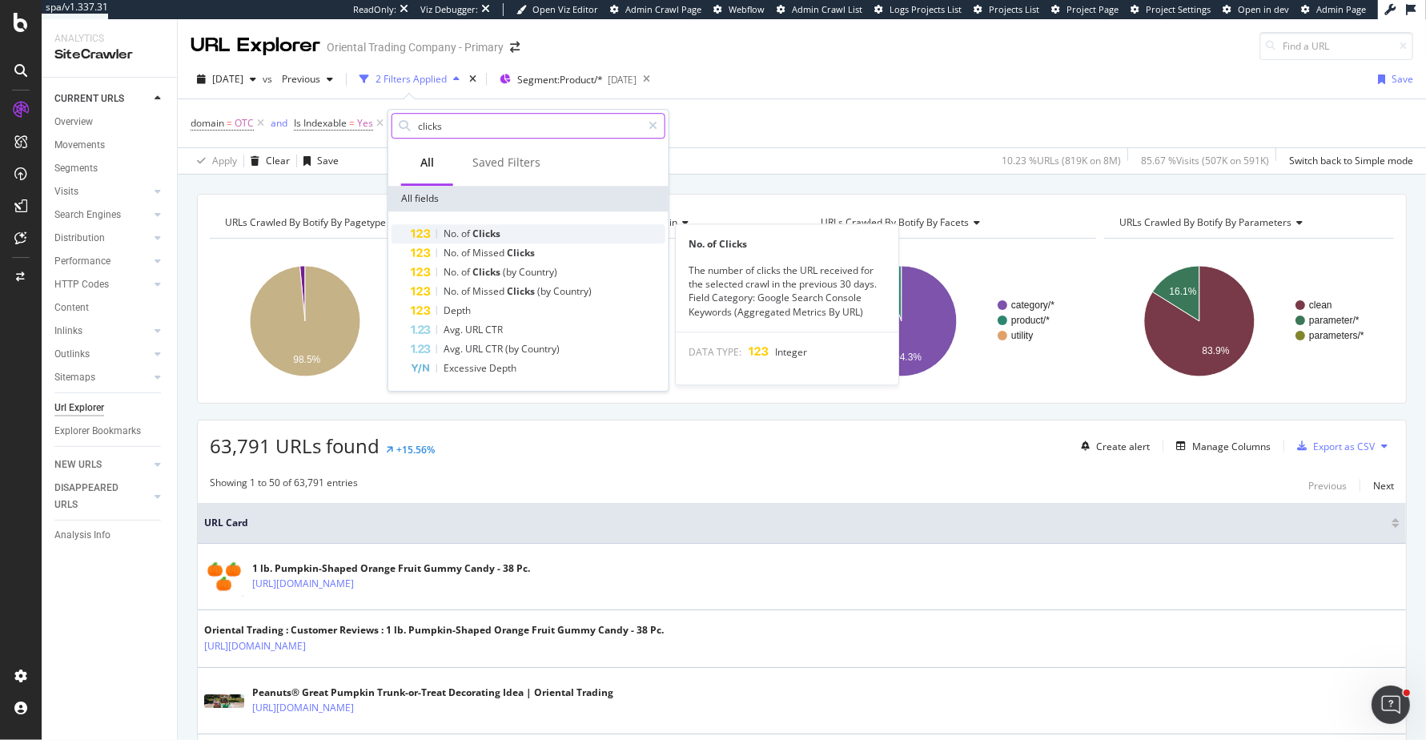
type input "clicks"
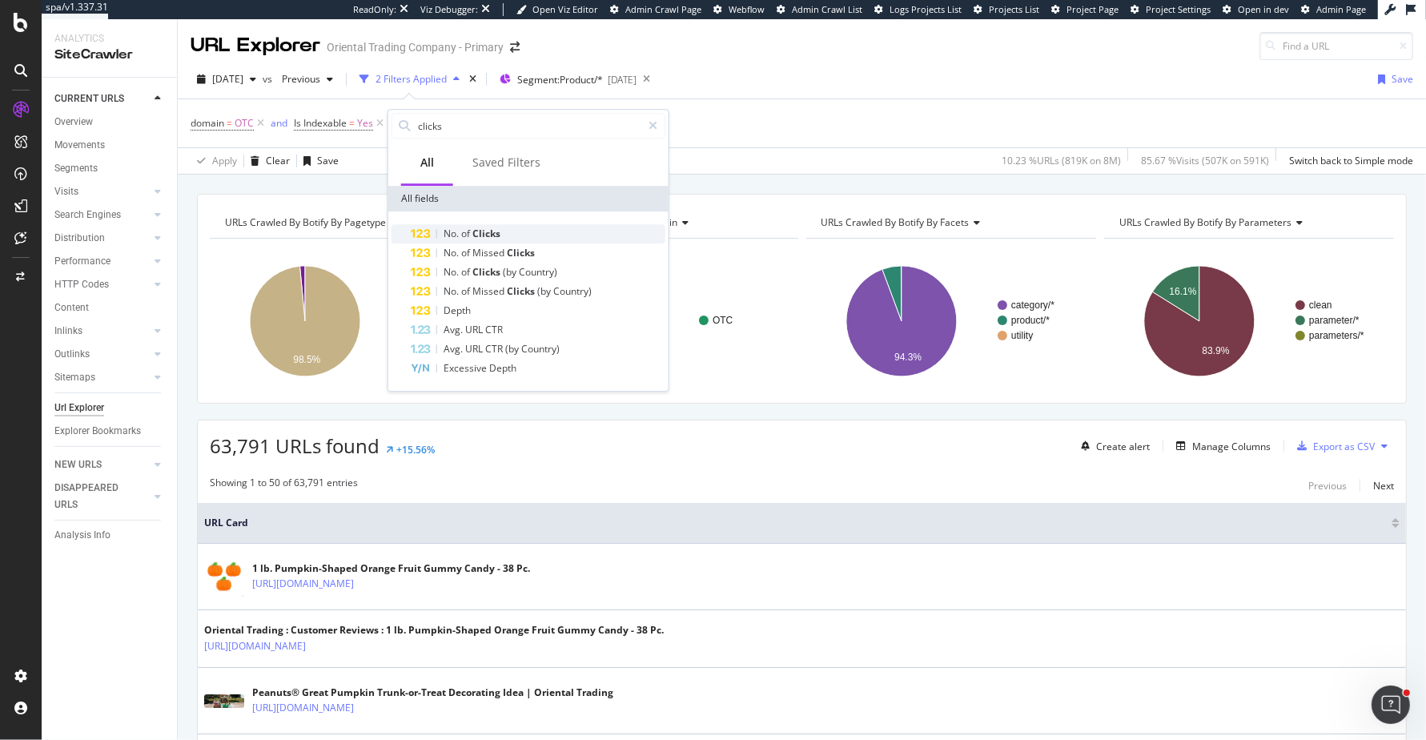
click at [493, 225] on div "No. of Clicks" at bounding box center [538, 233] width 255 height 19
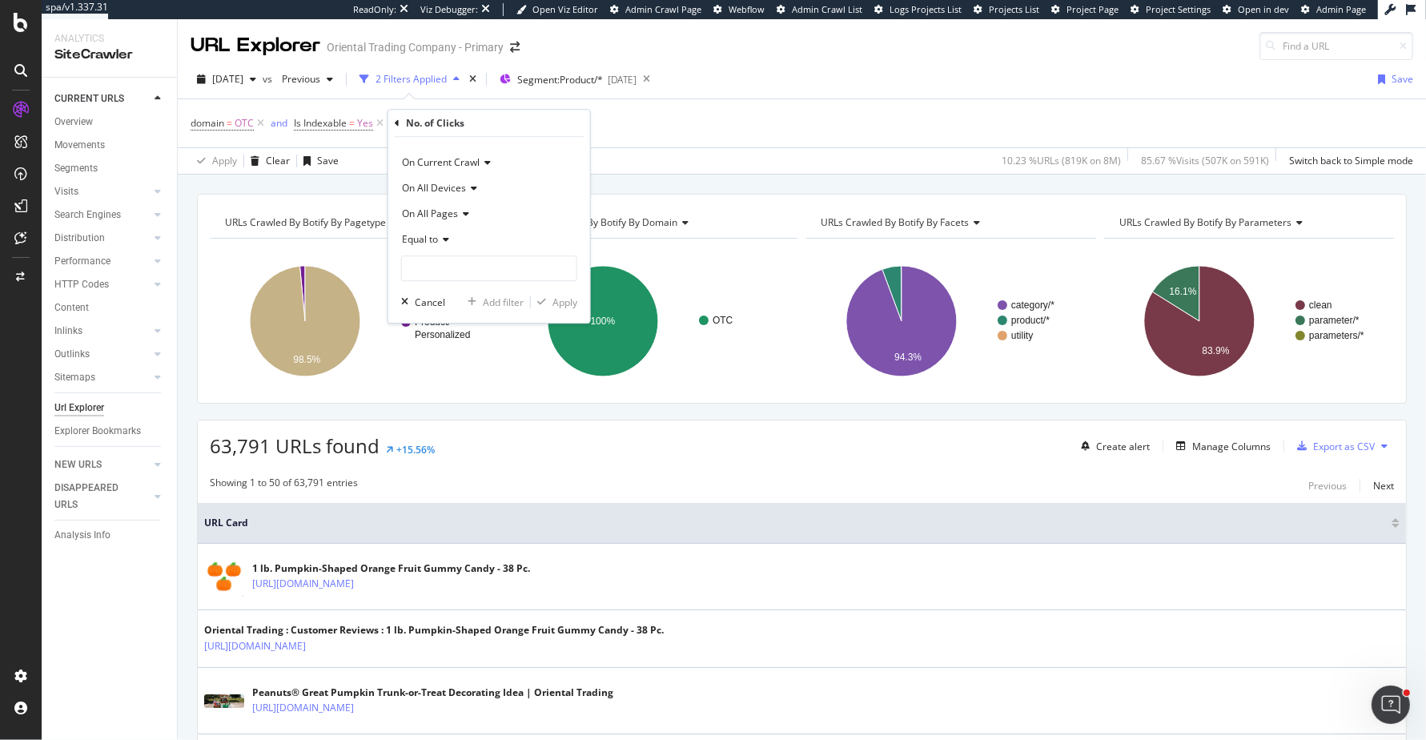
click at [438, 233] on div "Equal to" at bounding box center [489, 240] width 176 height 26
click at [447, 378] on span "Greater than or equal to" at bounding box center [463, 377] width 108 height 14
click at [488, 263] on input "number" at bounding box center [489, 268] width 176 height 26
type input "1"
click at [571, 297] on div "Apply" at bounding box center [564, 302] width 25 height 14
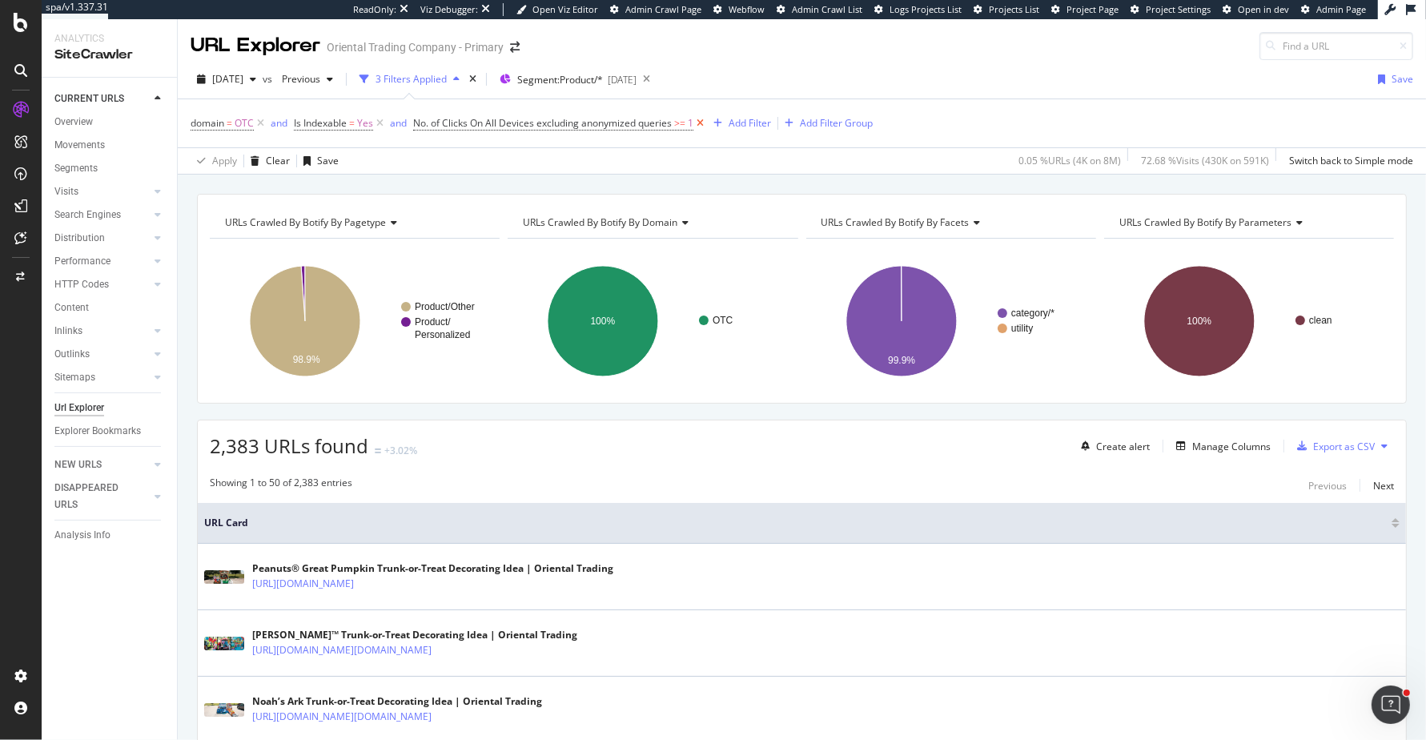
click at [704, 121] on icon at bounding box center [700, 123] width 14 height 16
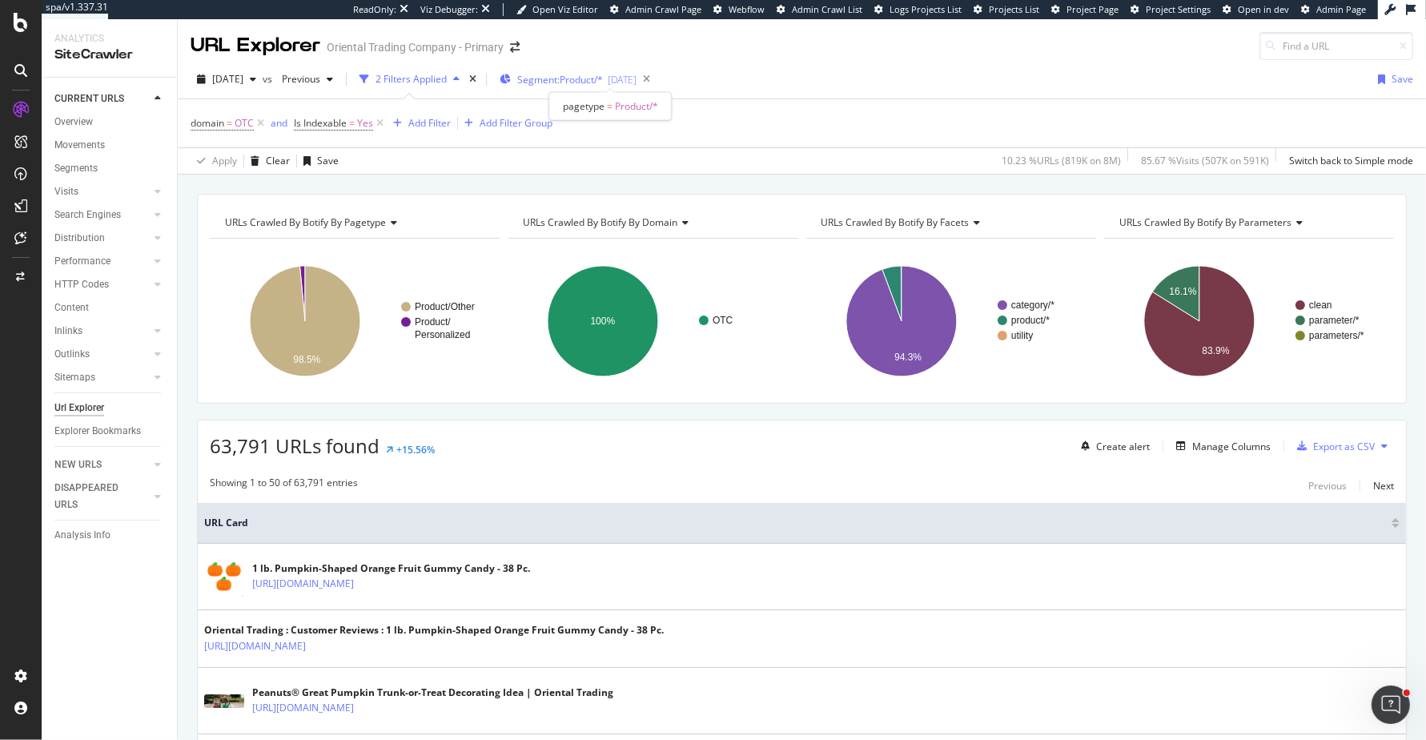
click at [603, 80] on span "Segment: Product/*" at bounding box center [560, 80] width 86 height 14
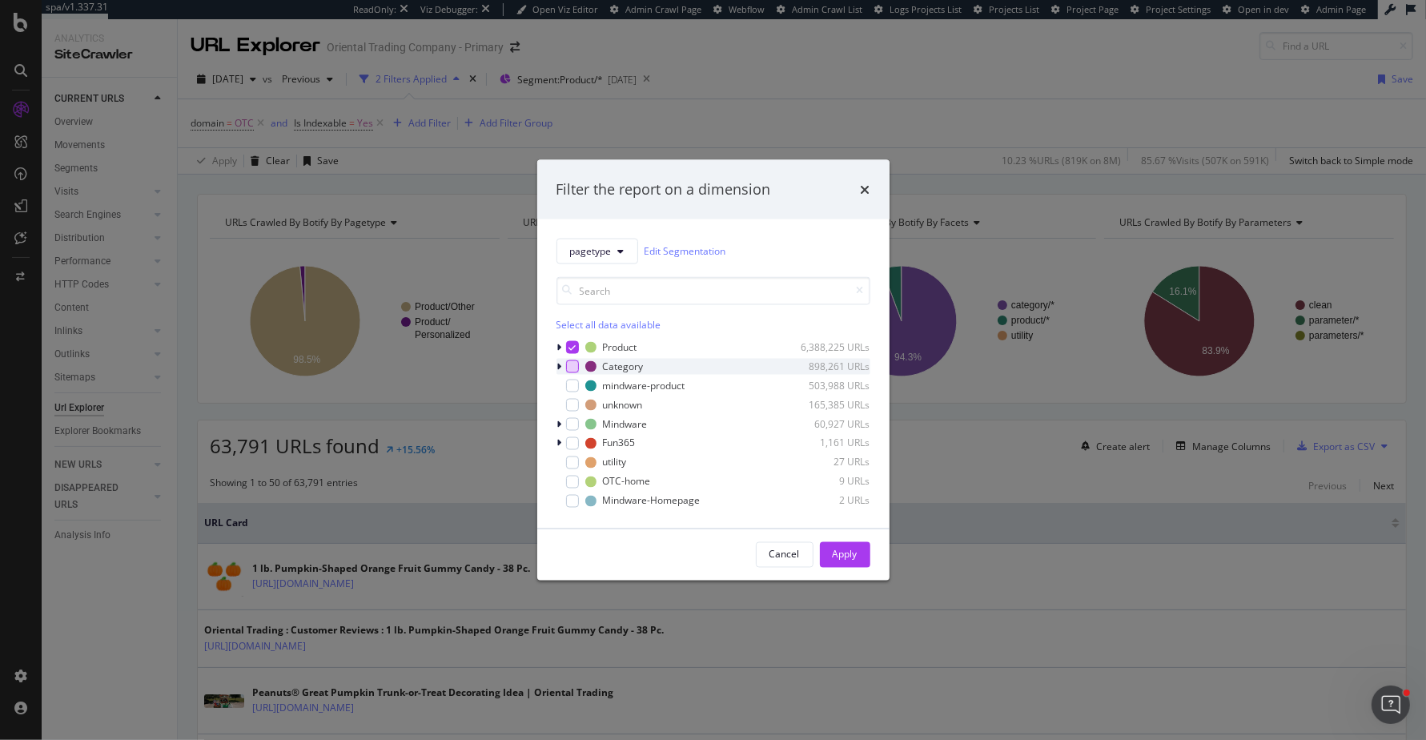
click at [572, 367] on div "modal" at bounding box center [572, 365] width 13 height 13
click at [572, 346] on icon "modal" at bounding box center [571, 347] width 7 height 8
click at [851, 553] on div "Apply" at bounding box center [844, 554] width 25 height 14
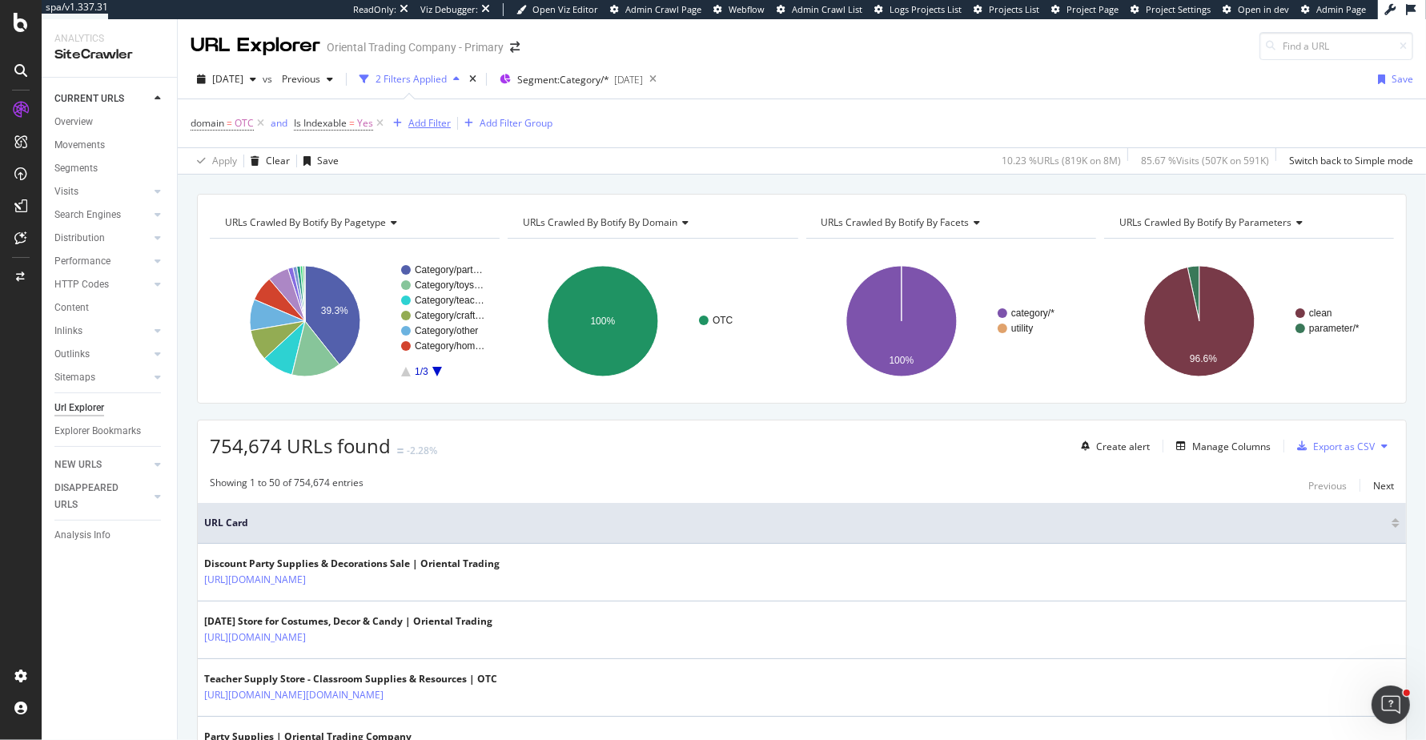
click at [435, 116] on div "Add Filter" at bounding box center [429, 123] width 42 height 14
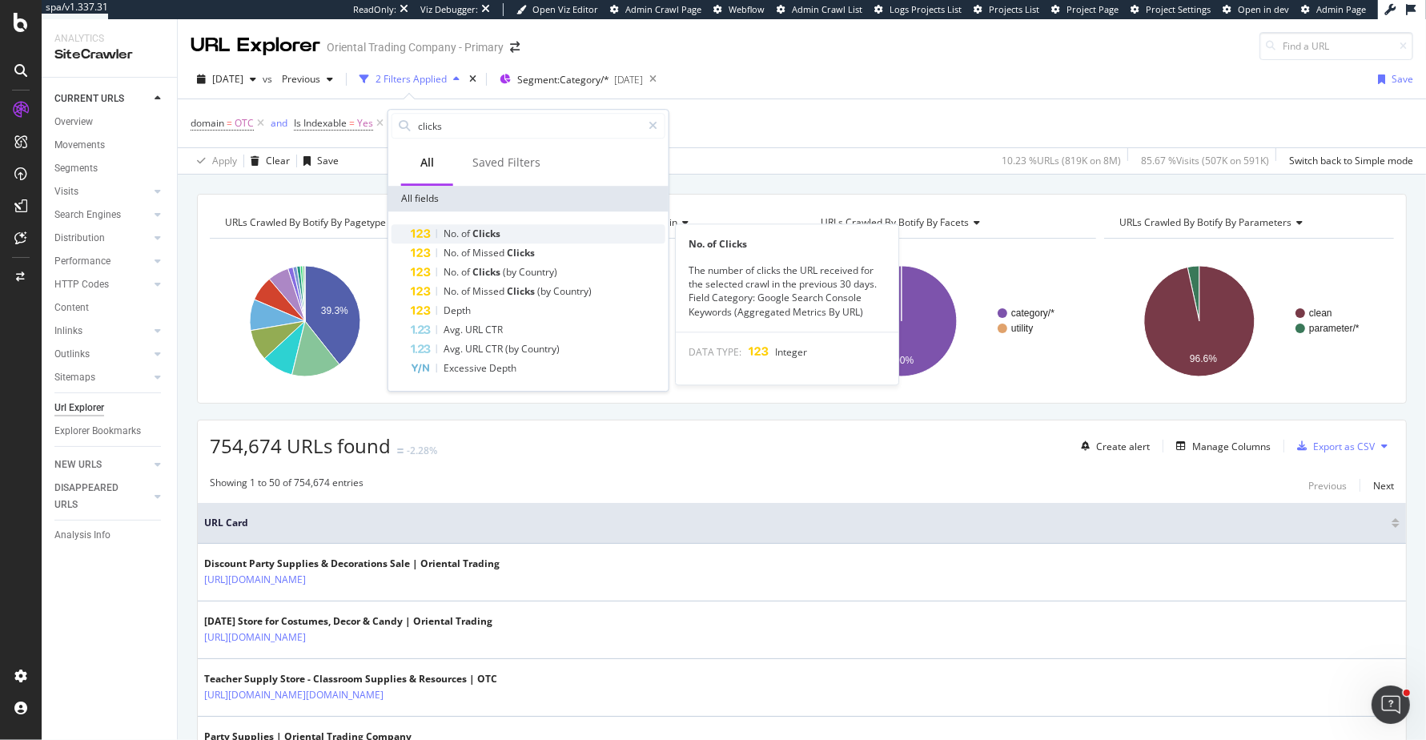
click at [475, 239] on span "Clicks" at bounding box center [486, 234] width 28 height 14
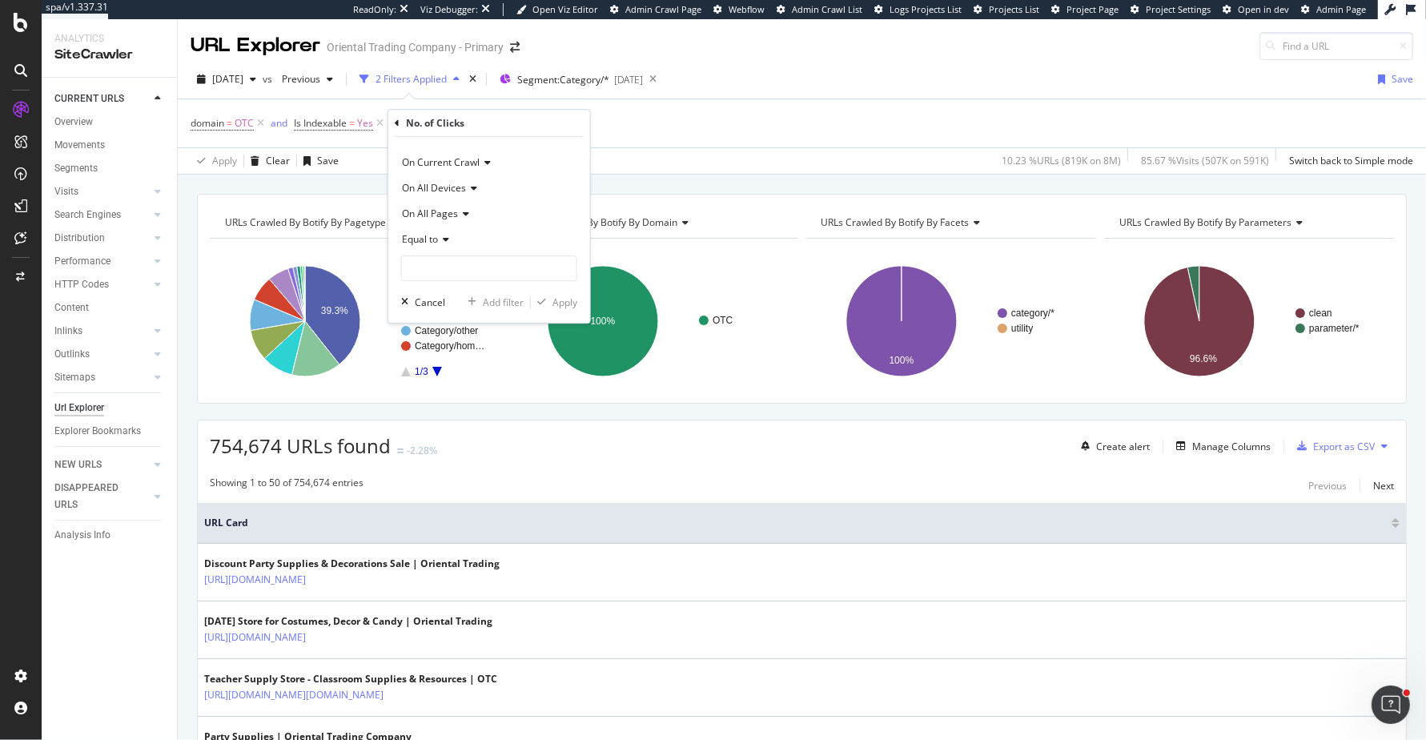
click at [432, 241] on span "Equal to" at bounding box center [420, 239] width 36 height 14
click at [444, 370] on span "Greater than or equal to" at bounding box center [463, 377] width 108 height 14
click at [497, 268] on input "number" at bounding box center [489, 268] width 176 height 26
type input "2"
type input "1"
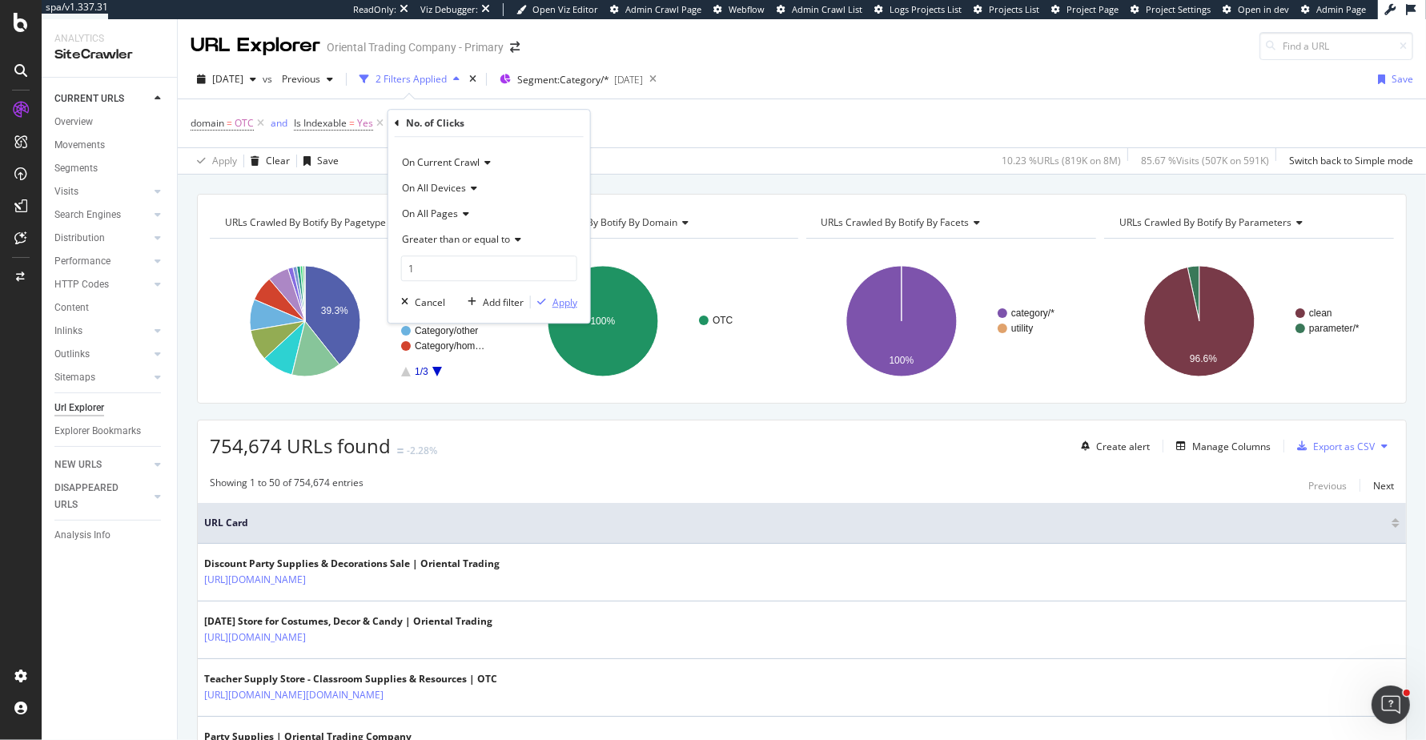
click at [565, 294] on div "Add filter Apply" at bounding box center [519, 302] width 116 height 16
click at [559, 302] on div "Apply" at bounding box center [564, 302] width 25 height 14
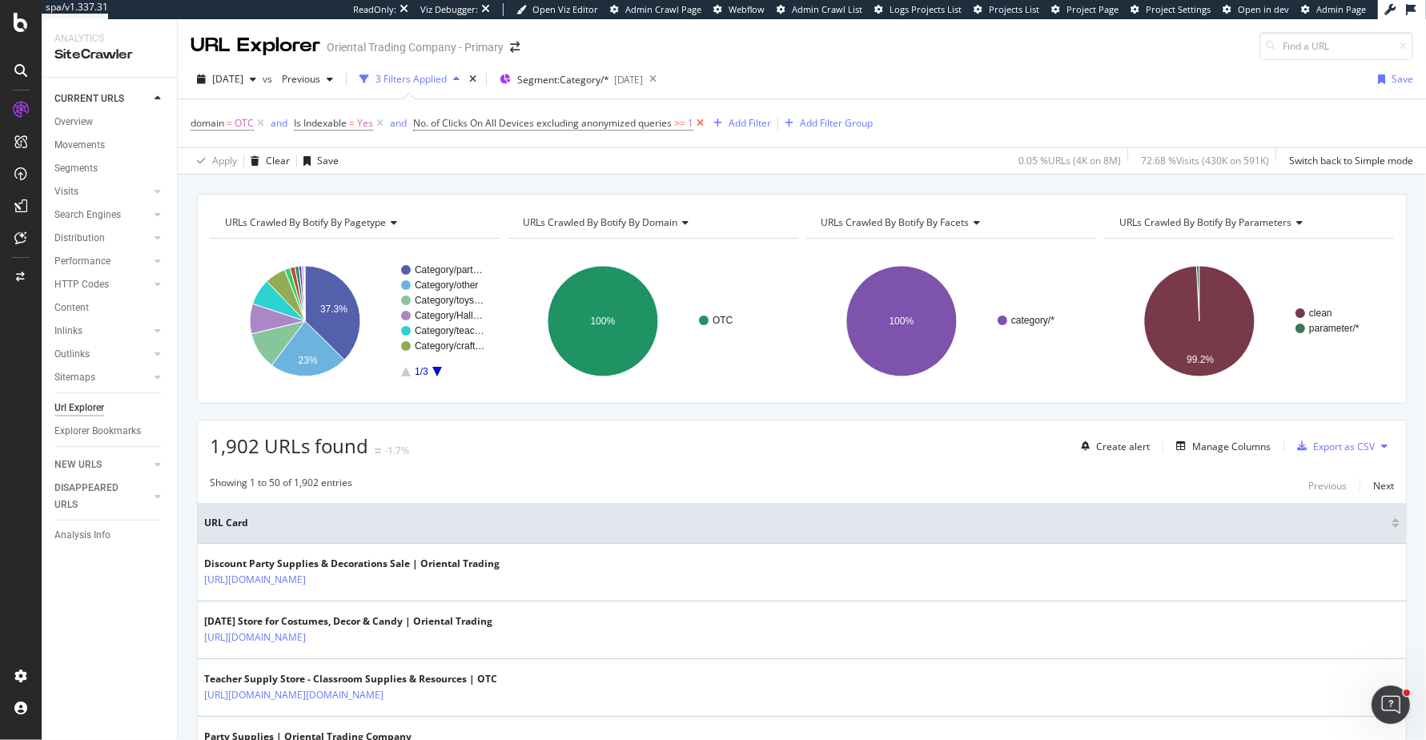
click at [704, 120] on icon at bounding box center [700, 123] width 14 height 16
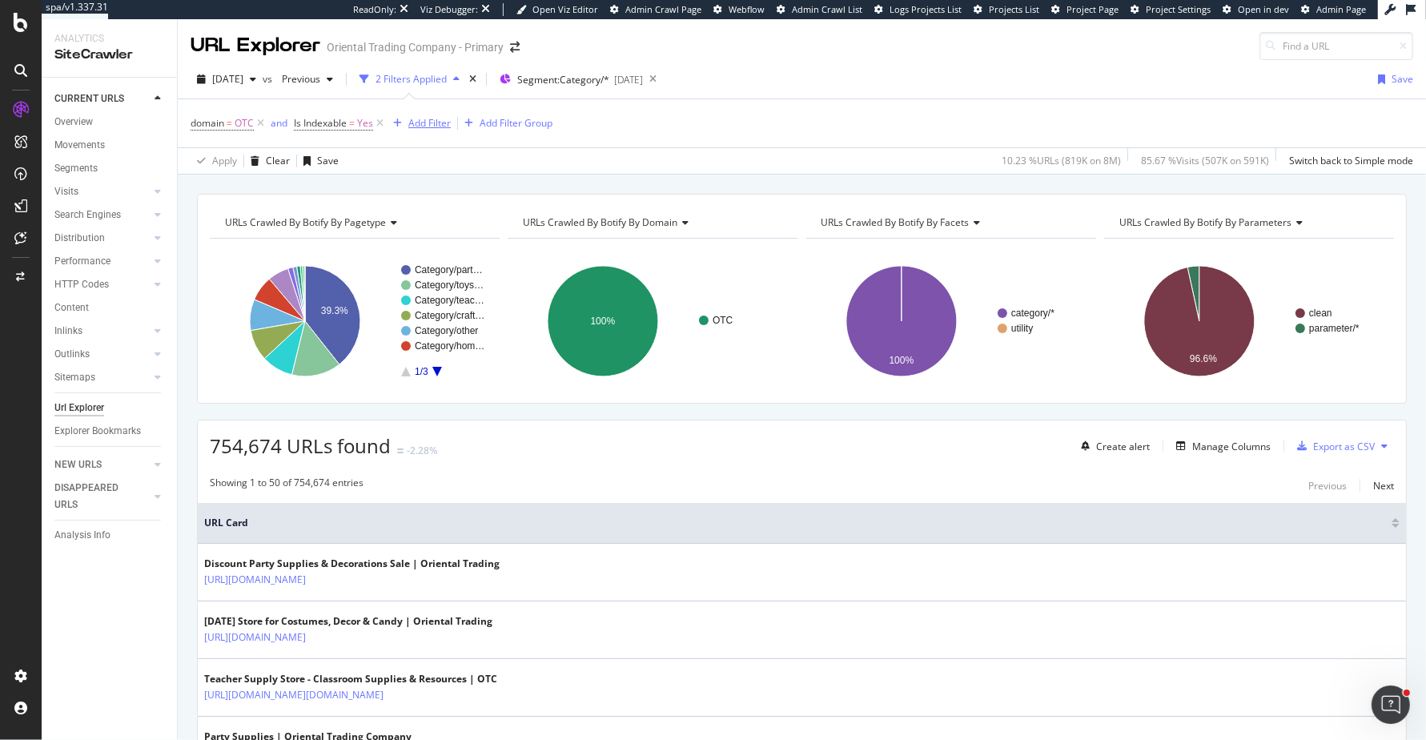
click at [425, 124] on div "Add Filter" at bounding box center [429, 123] width 42 height 14
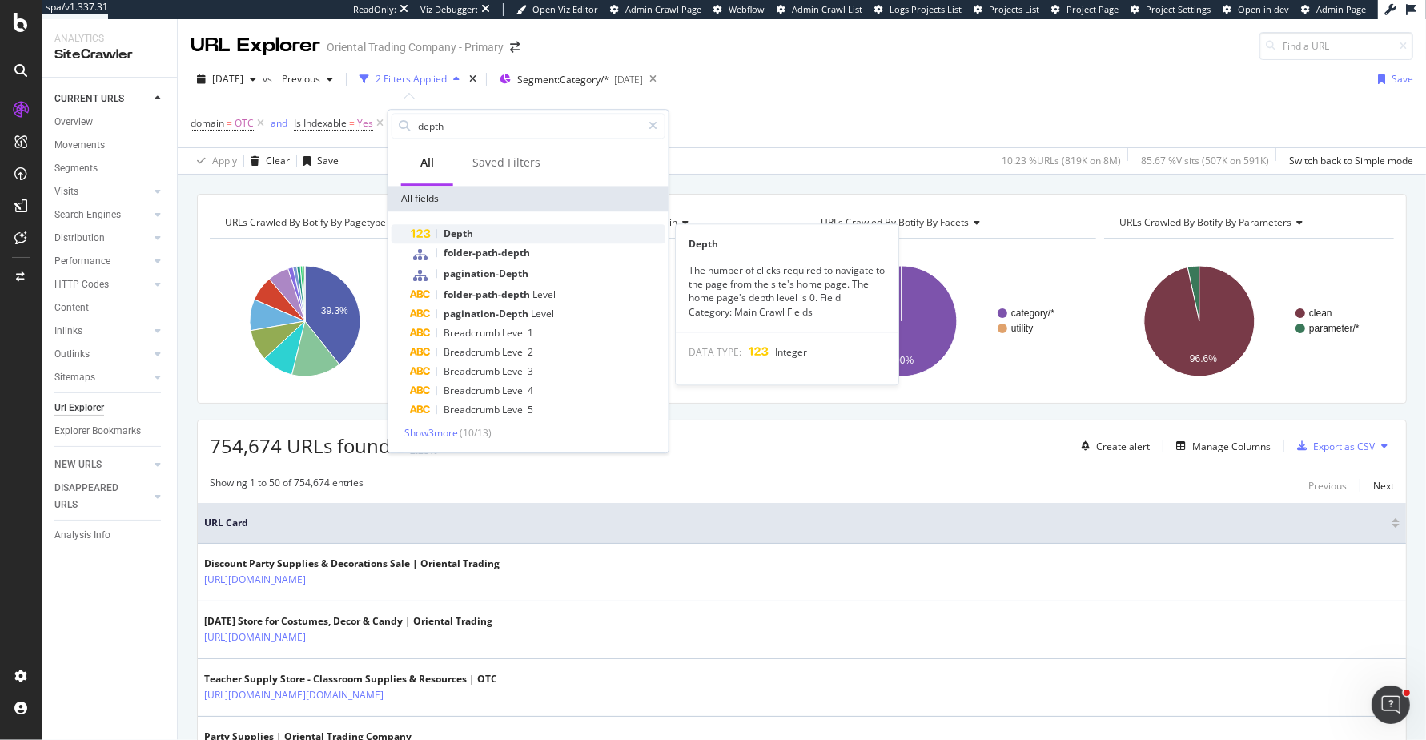
type input "depth"
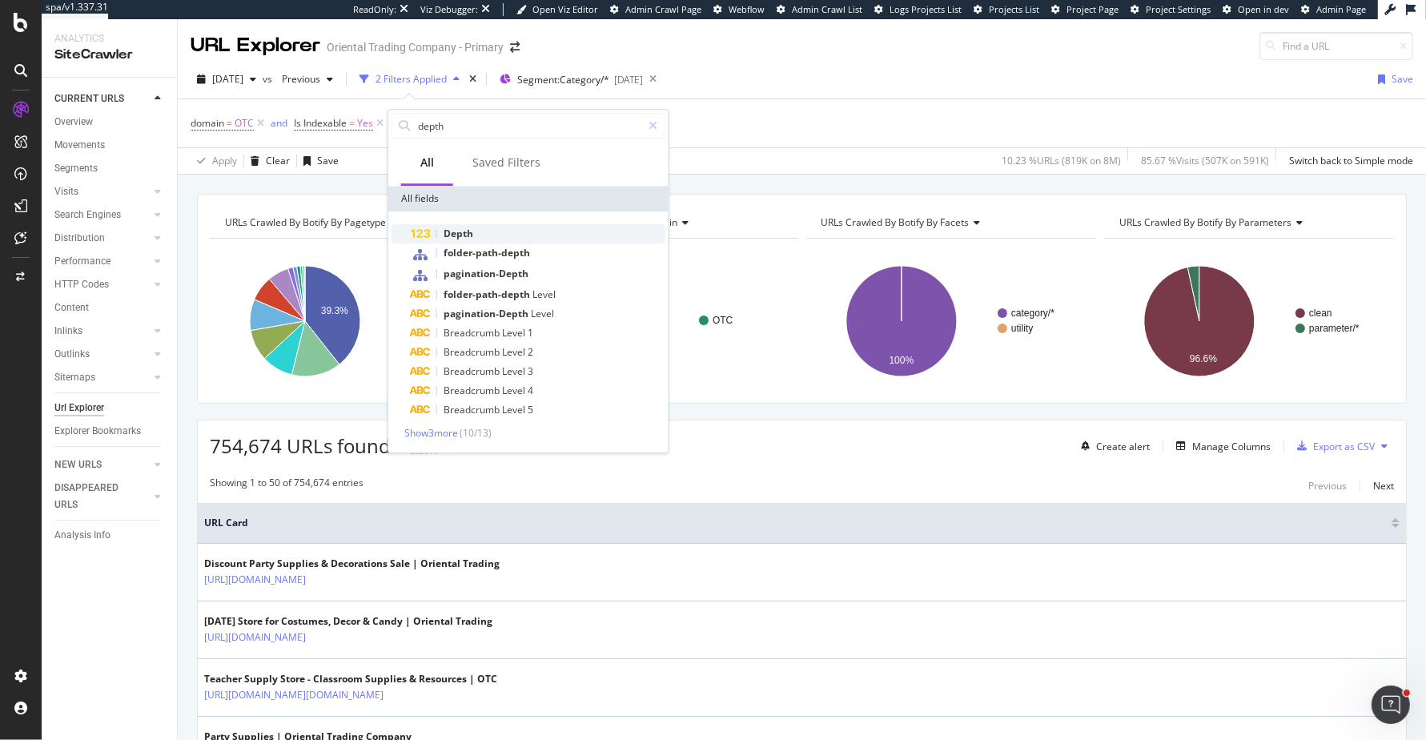
click at [468, 231] on span "Depth" at bounding box center [458, 234] width 30 height 14
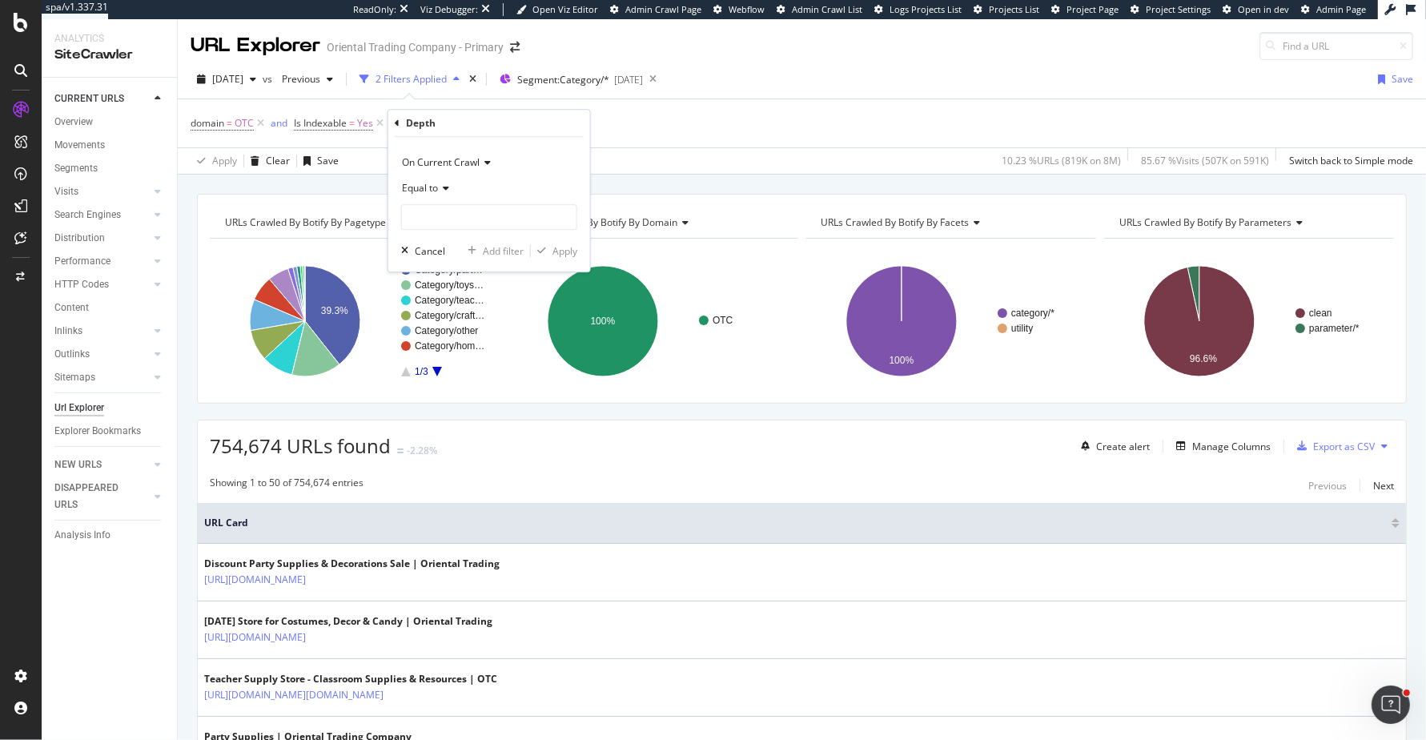
click at [428, 184] on span "Equal to" at bounding box center [420, 188] width 36 height 14
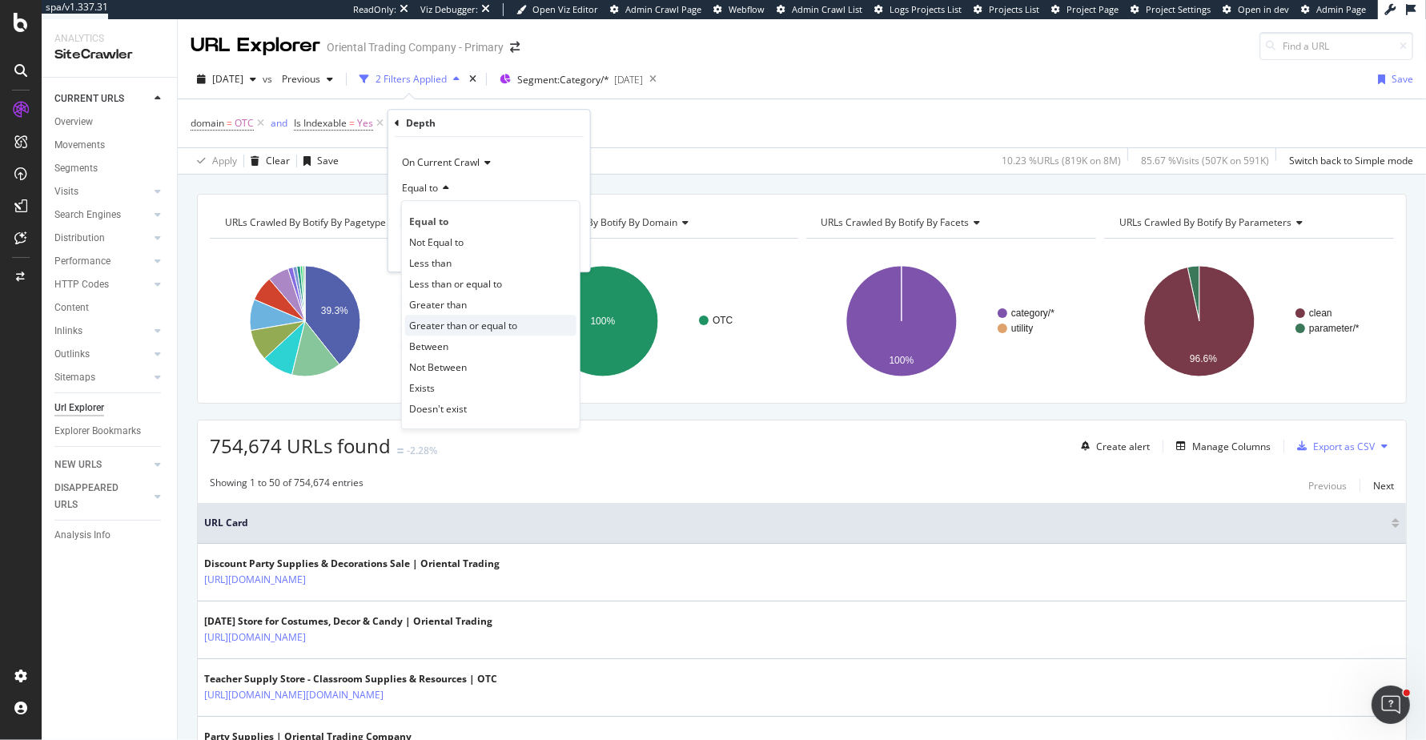
click at [457, 326] on span "Greater than or equal to" at bounding box center [463, 326] width 108 height 14
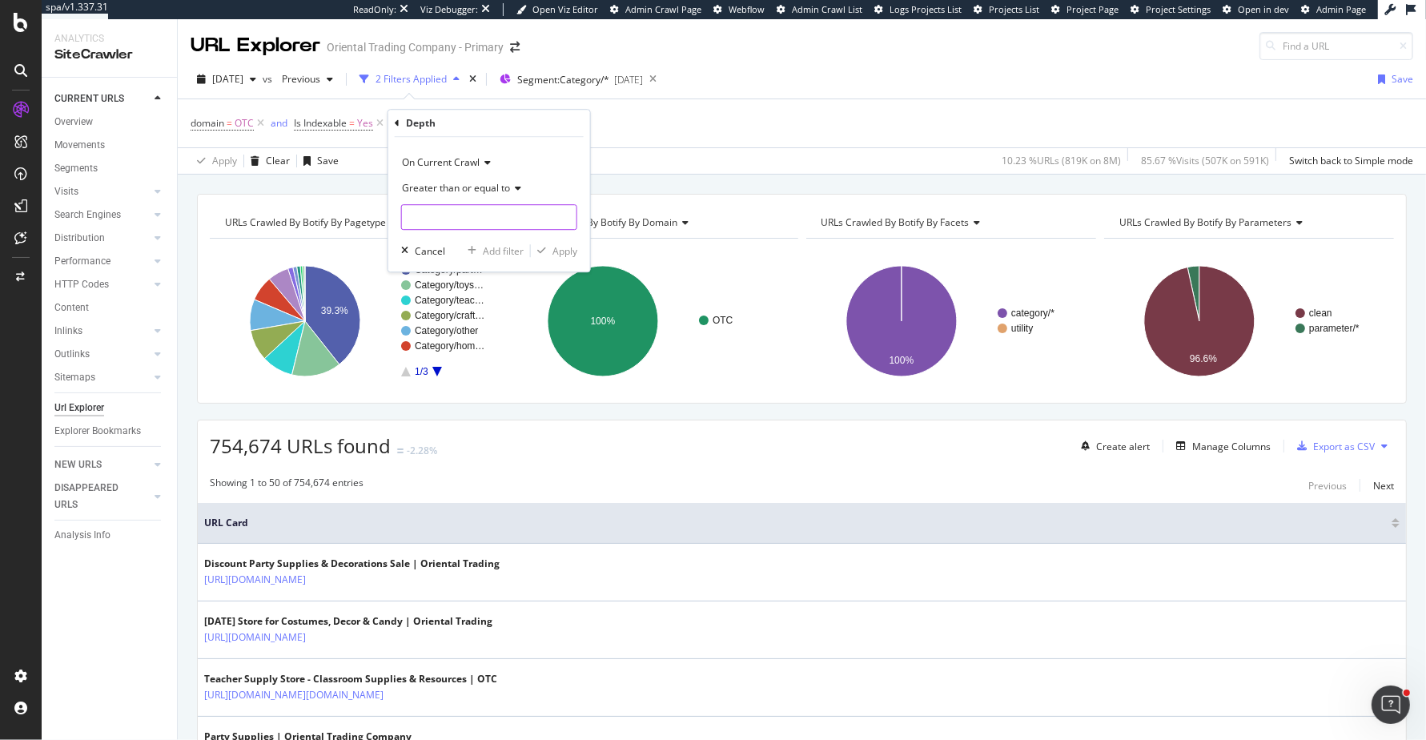
click at [519, 215] on input "number" at bounding box center [489, 217] width 176 height 26
type input "6"
click at [559, 251] on div "Apply" at bounding box center [564, 251] width 25 height 14
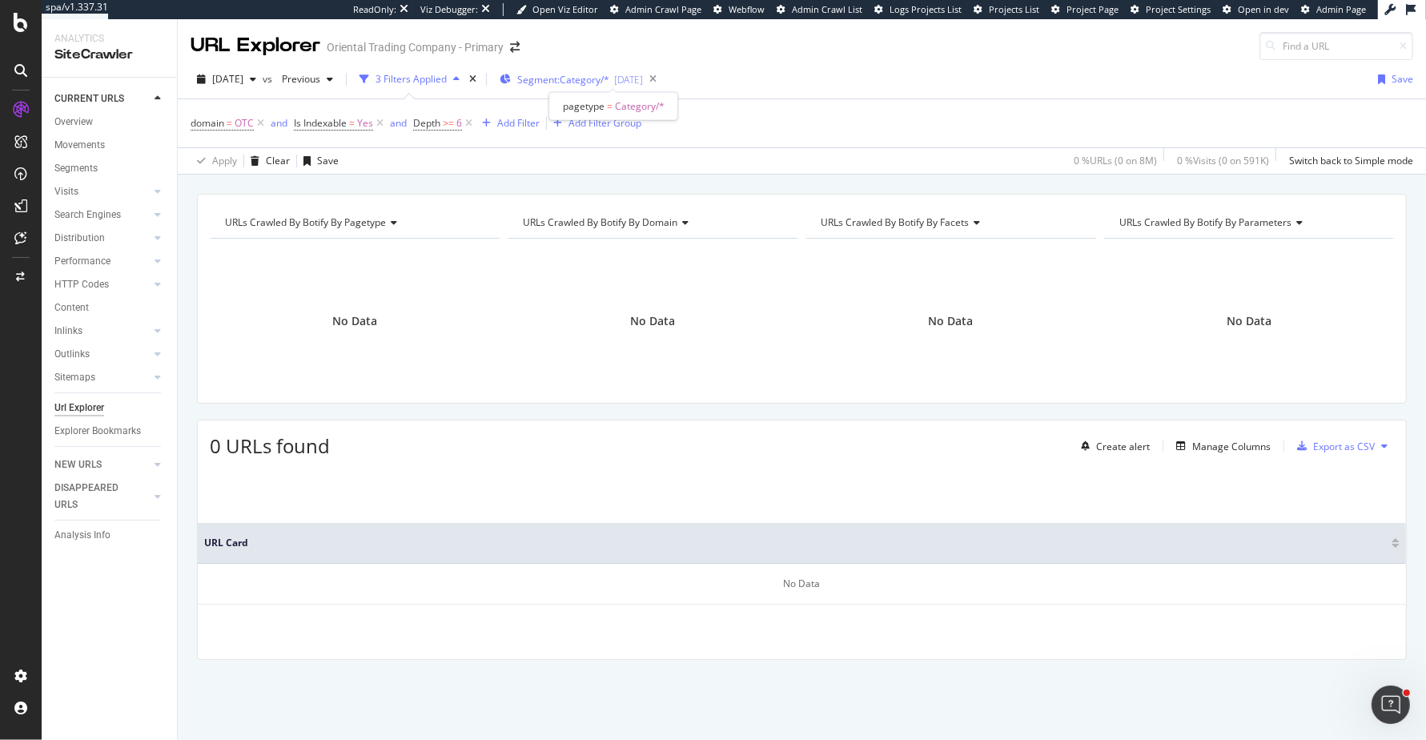
click at [603, 78] on span "Segment: Category/*" at bounding box center [563, 80] width 92 height 14
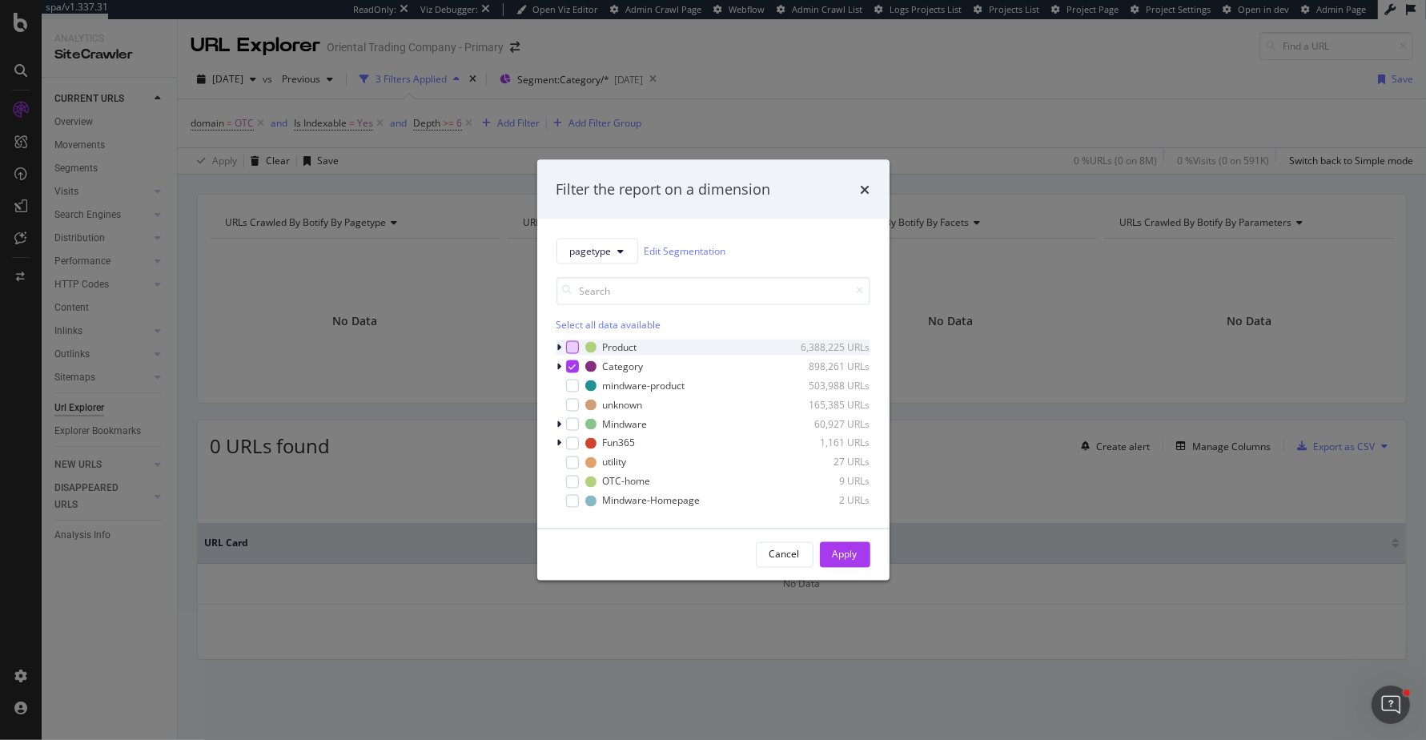
click at [567, 341] on div "modal" at bounding box center [572, 346] width 13 height 13
click at [570, 358] on div "Category 898,261 URLs" at bounding box center [713, 366] width 314 height 16
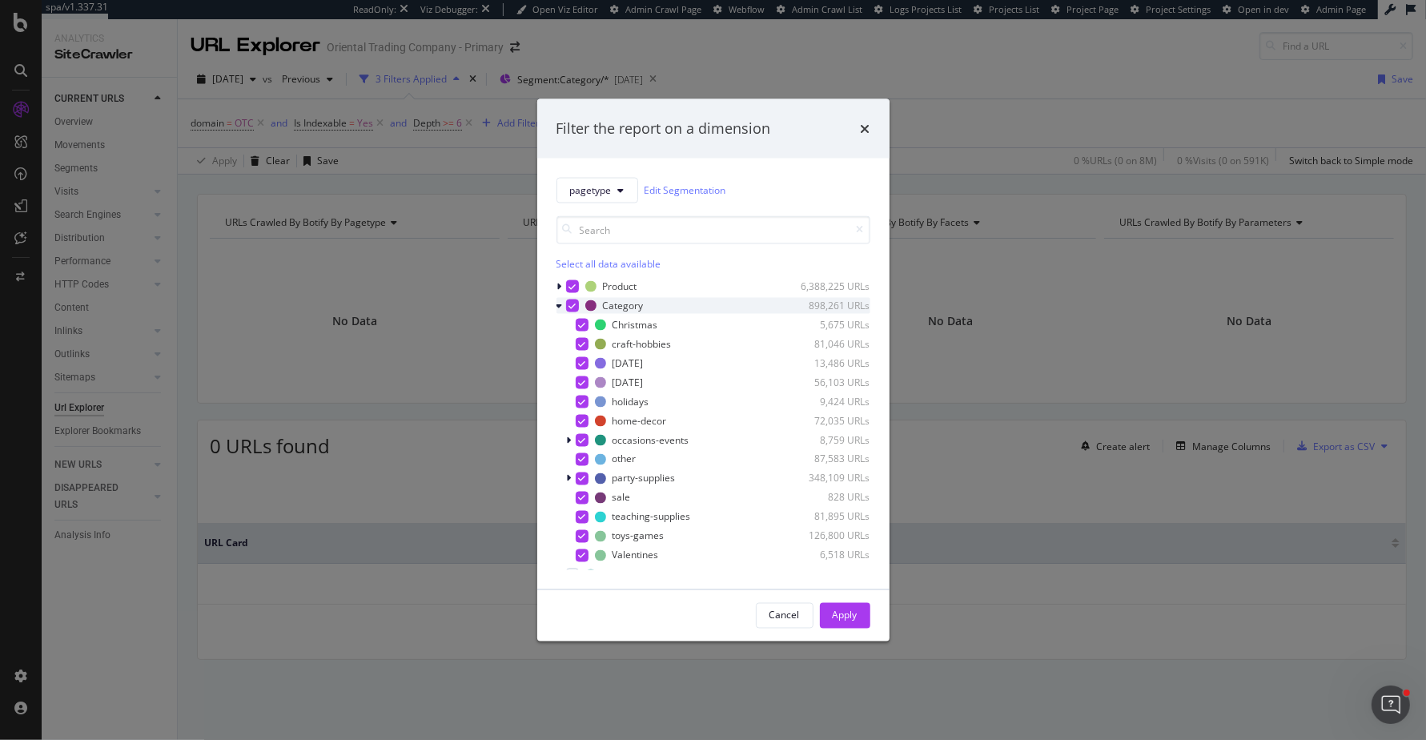
click at [568, 302] on icon "modal" at bounding box center [571, 305] width 7 height 8
click at [832, 616] on div "Apply" at bounding box center [844, 615] width 25 height 14
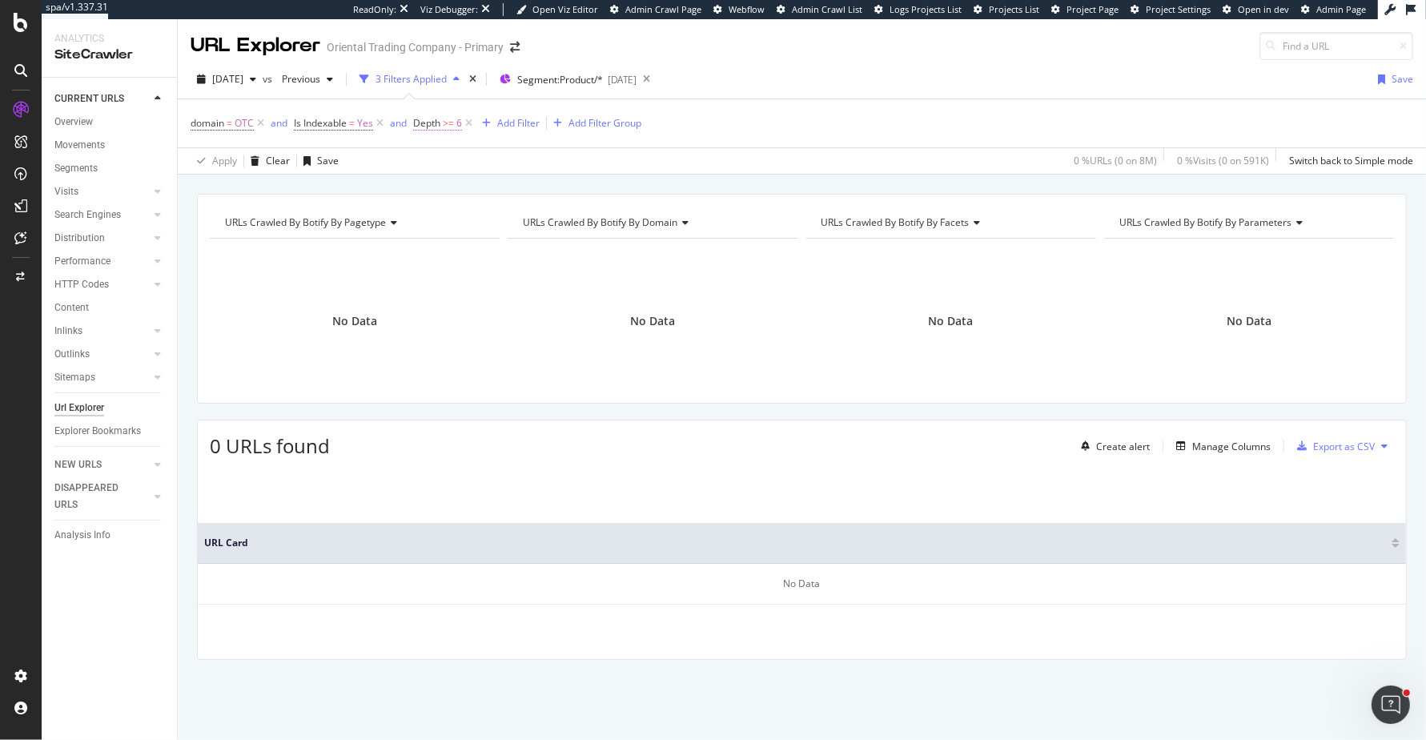
click at [450, 125] on span ">=" at bounding box center [448, 123] width 11 height 14
click at [705, 151] on div "Apply Clear Save 0 % URLs ( 0 on 8M ) 0 % Visits ( 0 on 591K ) Switch back to S…" at bounding box center [802, 160] width 1248 height 26
click at [484, 122] on icon "button" at bounding box center [486, 123] width 9 height 10
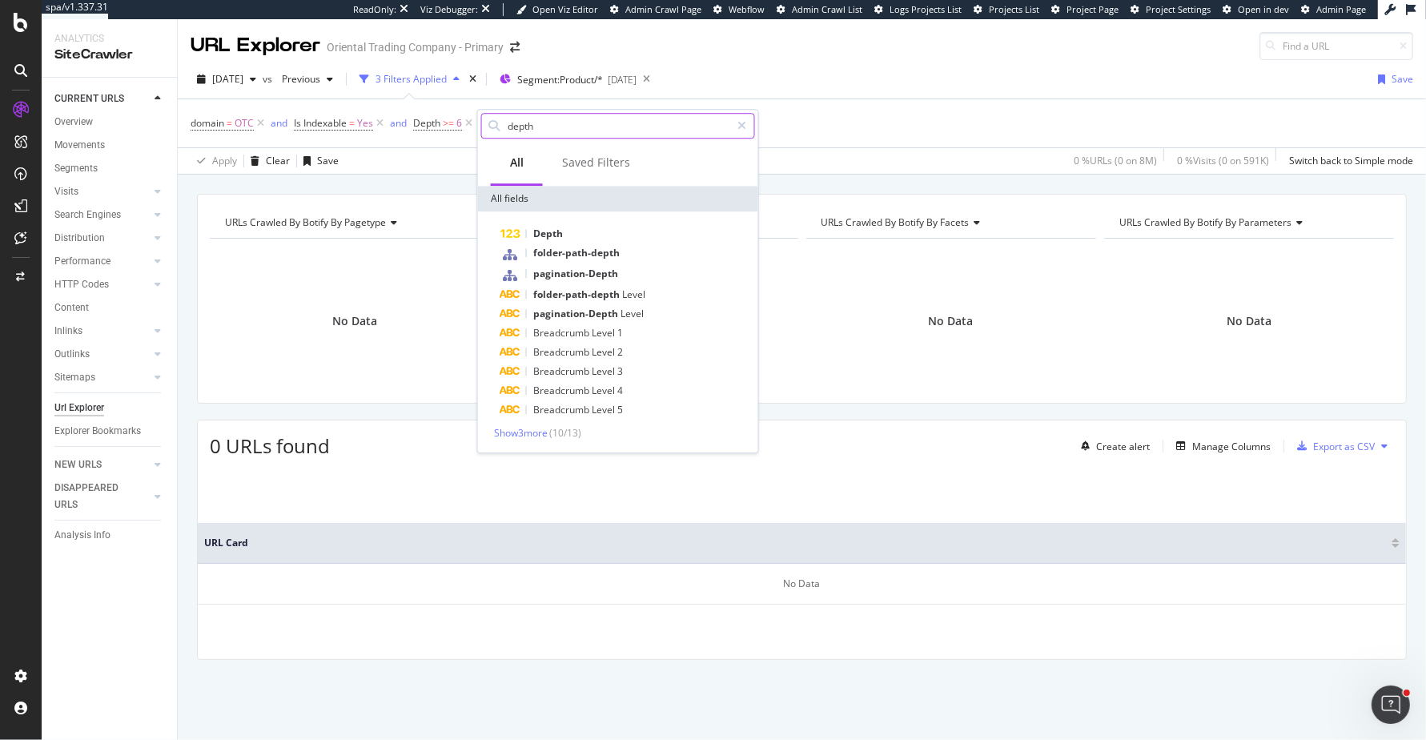
click at [562, 130] on input "depth" at bounding box center [618, 126] width 225 height 24
type input "inlinks"
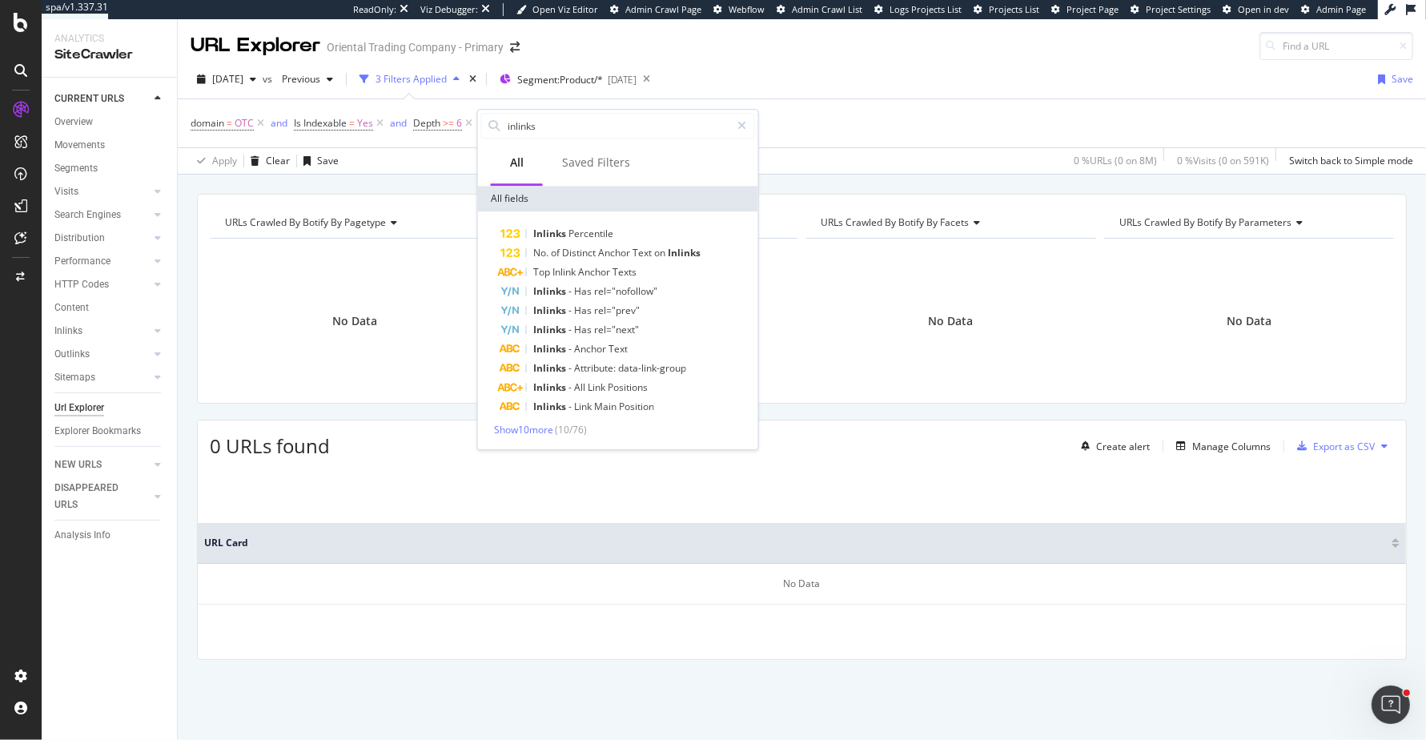
click at [559, 424] on div "Show 10 more ( 10 / 76 )" at bounding box center [618, 430] width 274 height 14
click at [549, 431] on span "Show 10 more" at bounding box center [523, 430] width 59 height 14
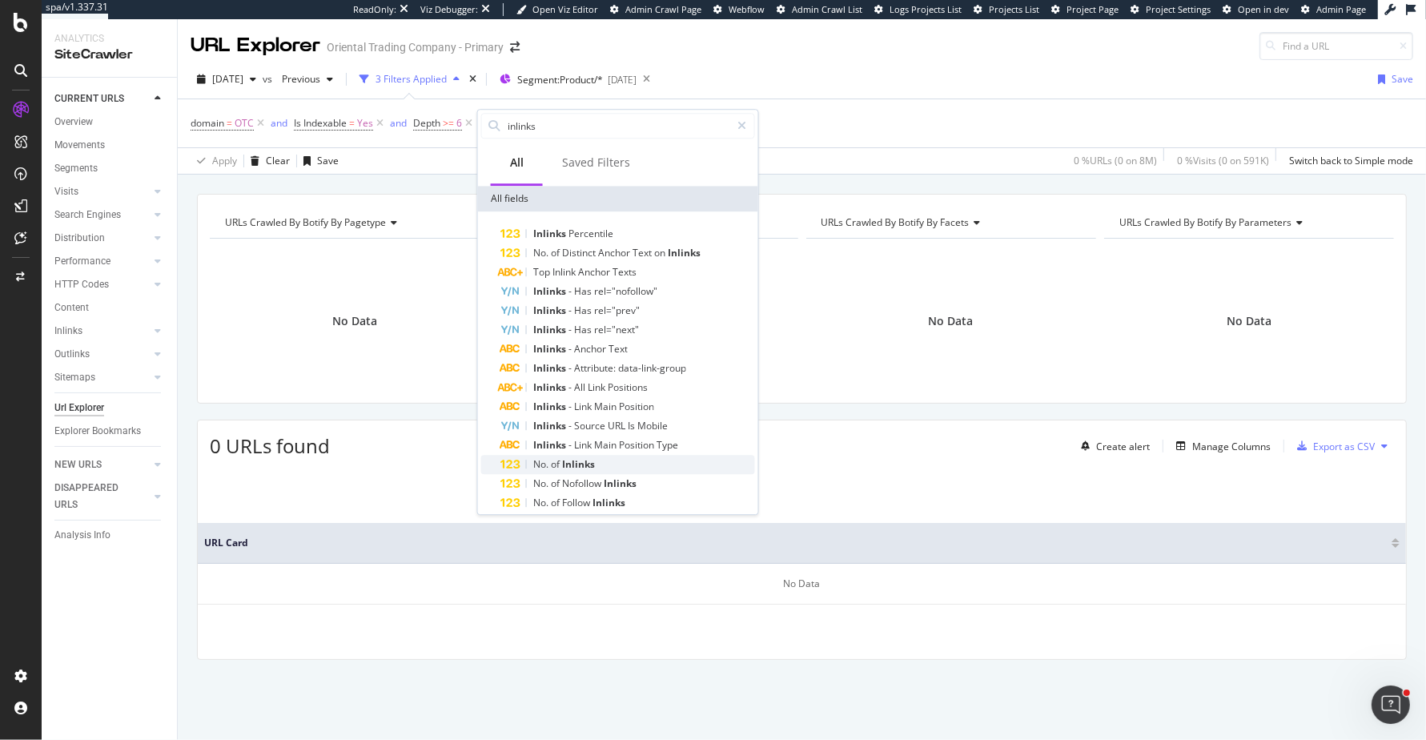
click at [595, 469] on div "No. of Inlinks" at bounding box center [627, 464] width 255 height 19
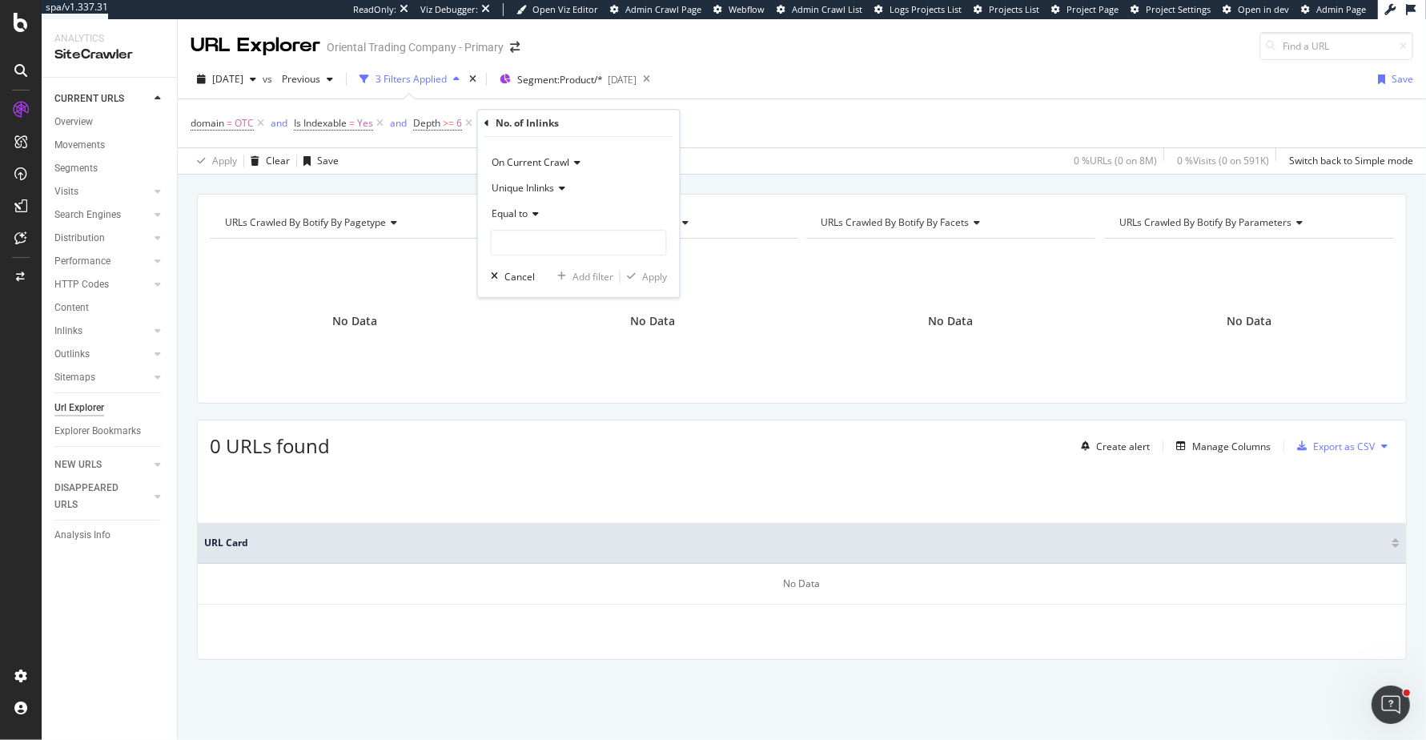
click at [535, 219] on div "Equal to" at bounding box center [579, 214] width 176 height 26
click at [579, 312] on span "Less than or equal to" at bounding box center [545, 310] width 93 height 14
click at [590, 236] on input "number" at bounding box center [579, 243] width 176 height 26
type input "5"
click at [662, 275] on div "Apply" at bounding box center [654, 277] width 25 height 14
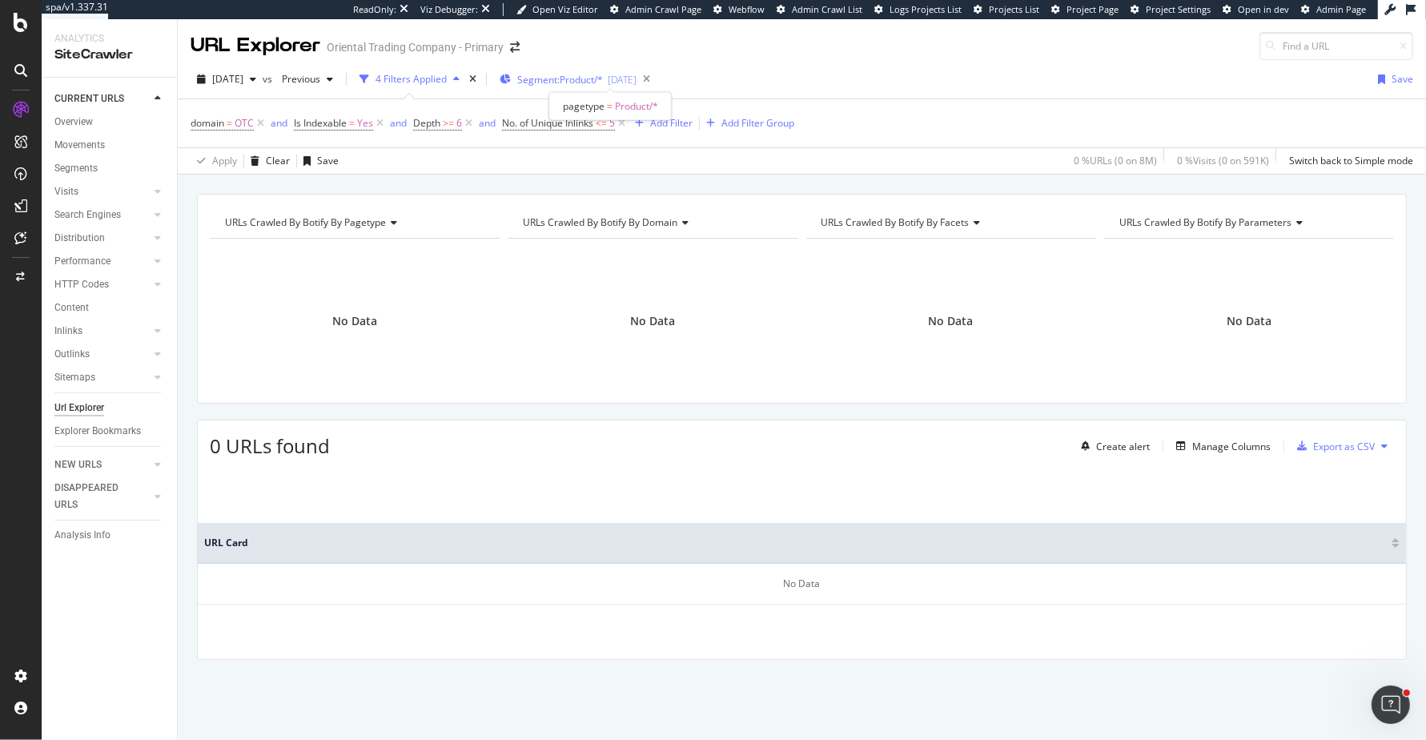
click at [603, 73] on span "Segment: Product/*" at bounding box center [560, 80] width 86 height 14
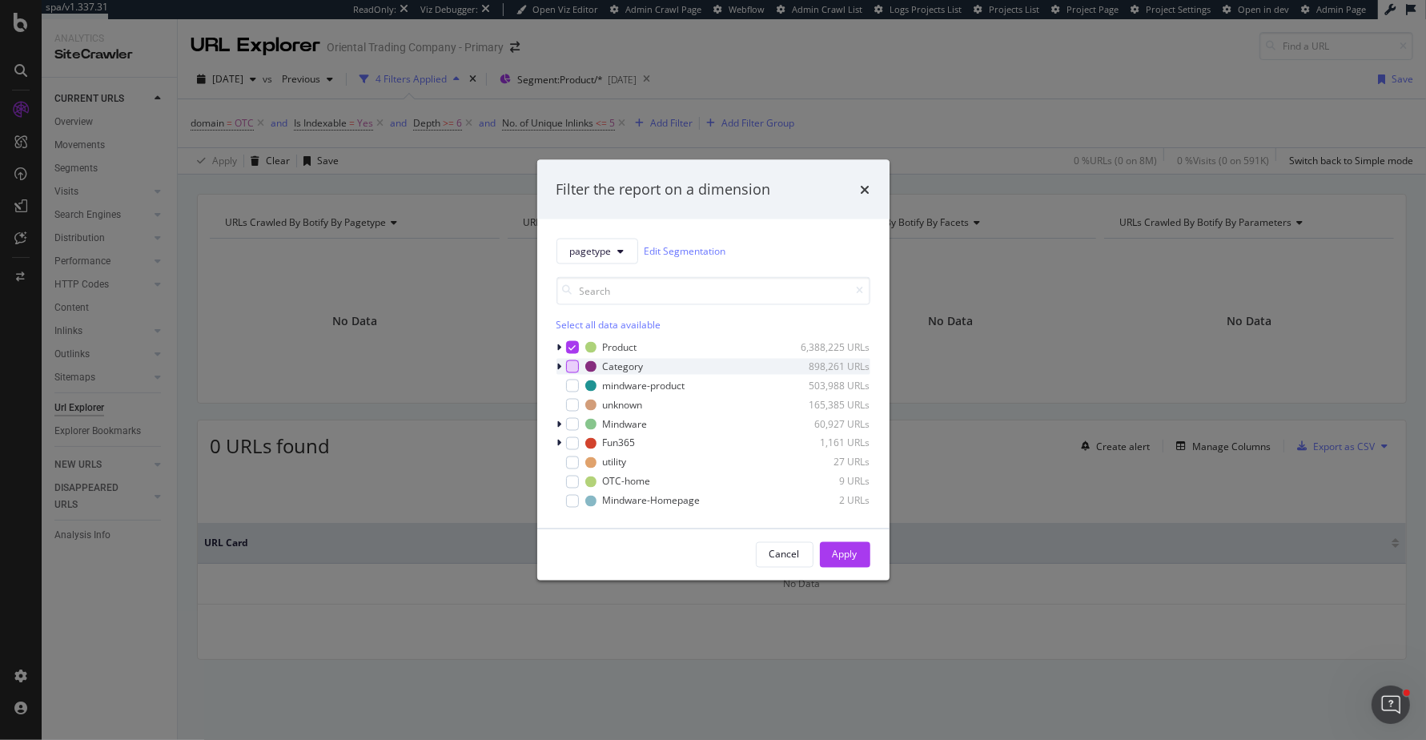
click at [575, 366] on div "modal" at bounding box center [572, 365] width 13 height 13
click at [575, 346] on icon "modal" at bounding box center [571, 347] width 7 height 8
click at [850, 555] on div "Apply" at bounding box center [844, 554] width 25 height 14
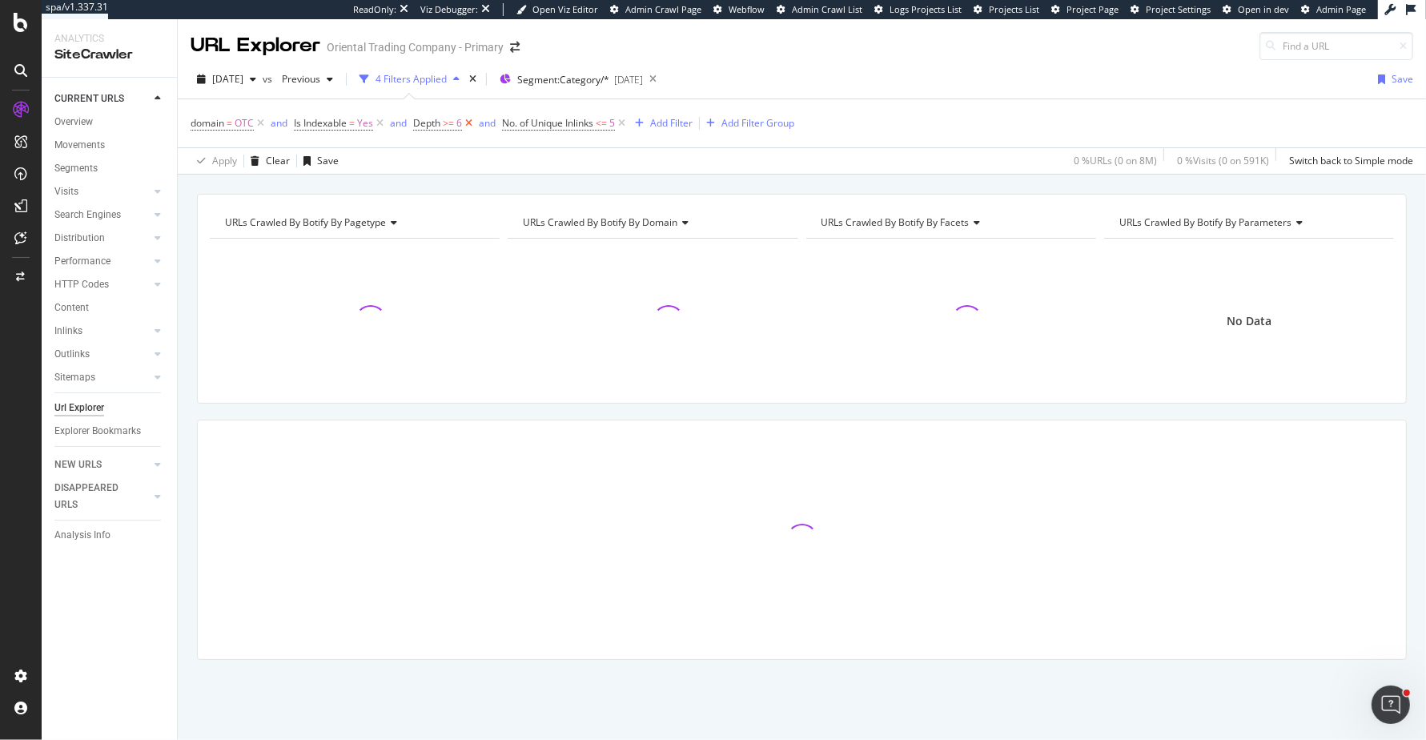
click at [469, 125] on icon at bounding box center [469, 123] width 14 height 16
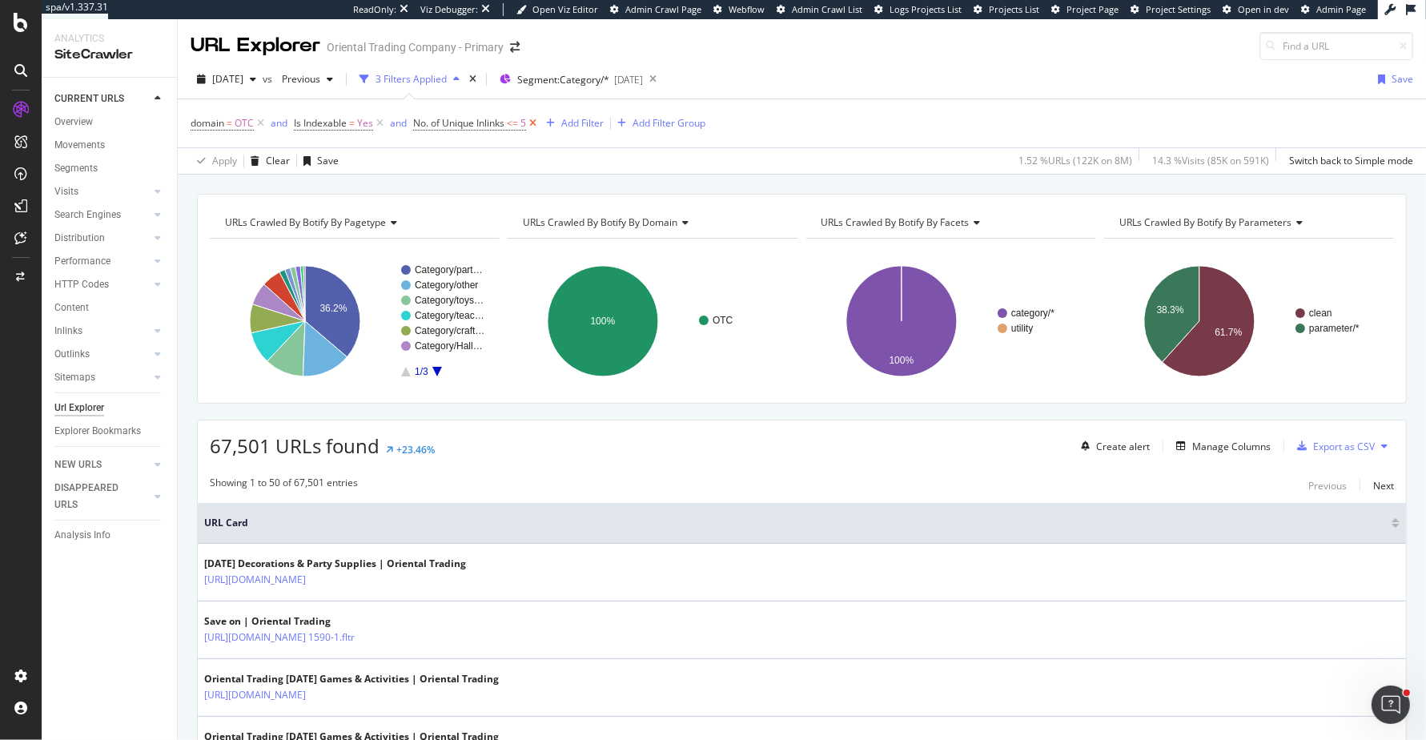
click at [537, 121] on icon at bounding box center [533, 123] width 14 height 16
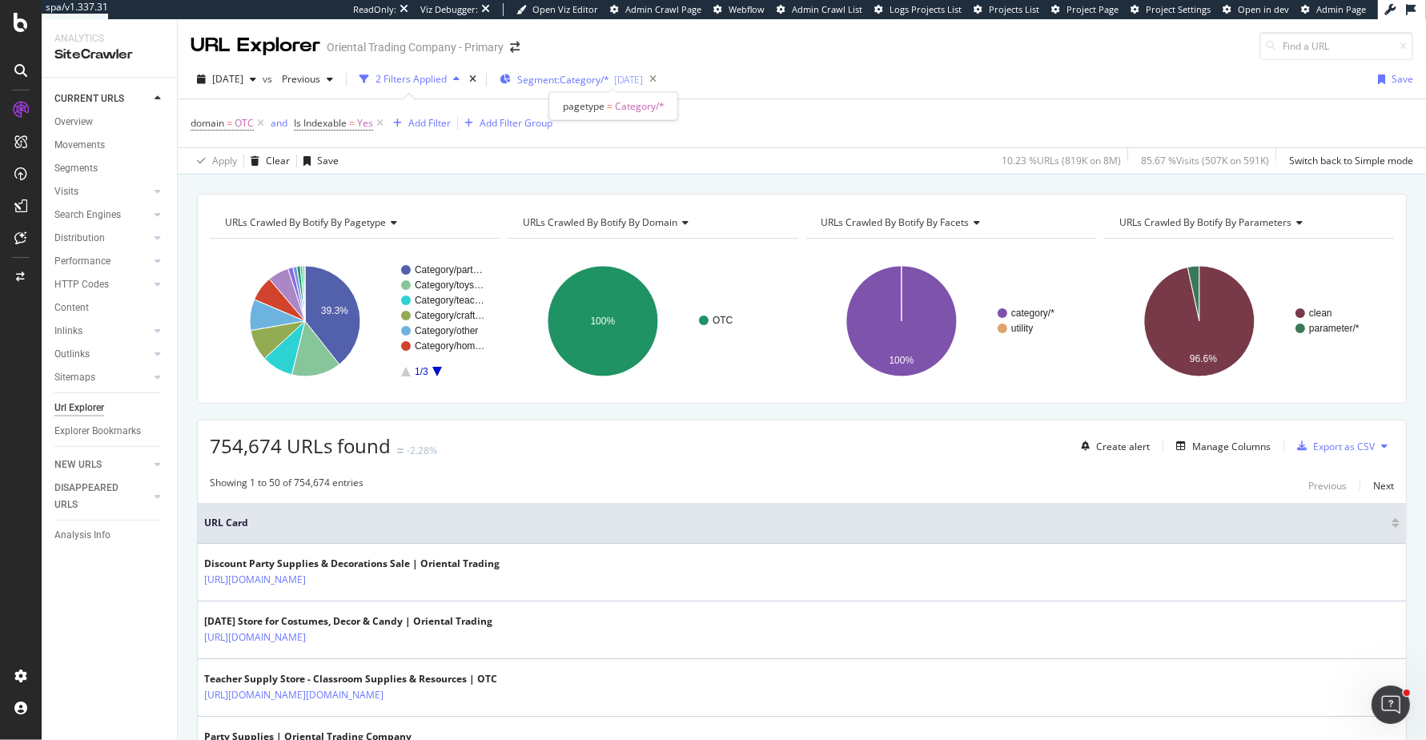
click at [609, 79] on span "Segment: Category/*" at bounding box center [563, 80] width 92 height 14
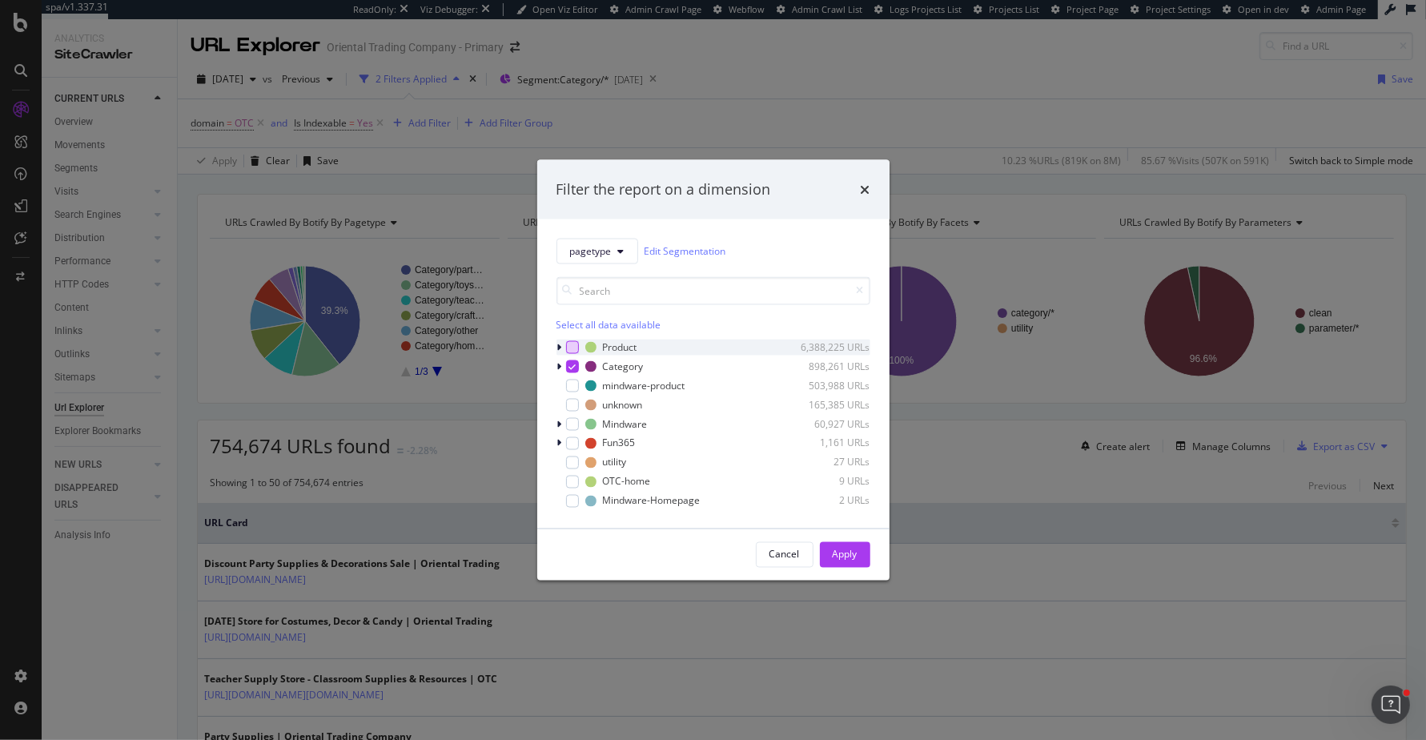
click at [573, 347] on div "modal" at bounding box center [572, 346] width 13 height 13
click at [573, 358] on div "Category 898,261 URLs" at bounding box center [713, 366] width 314 height 16
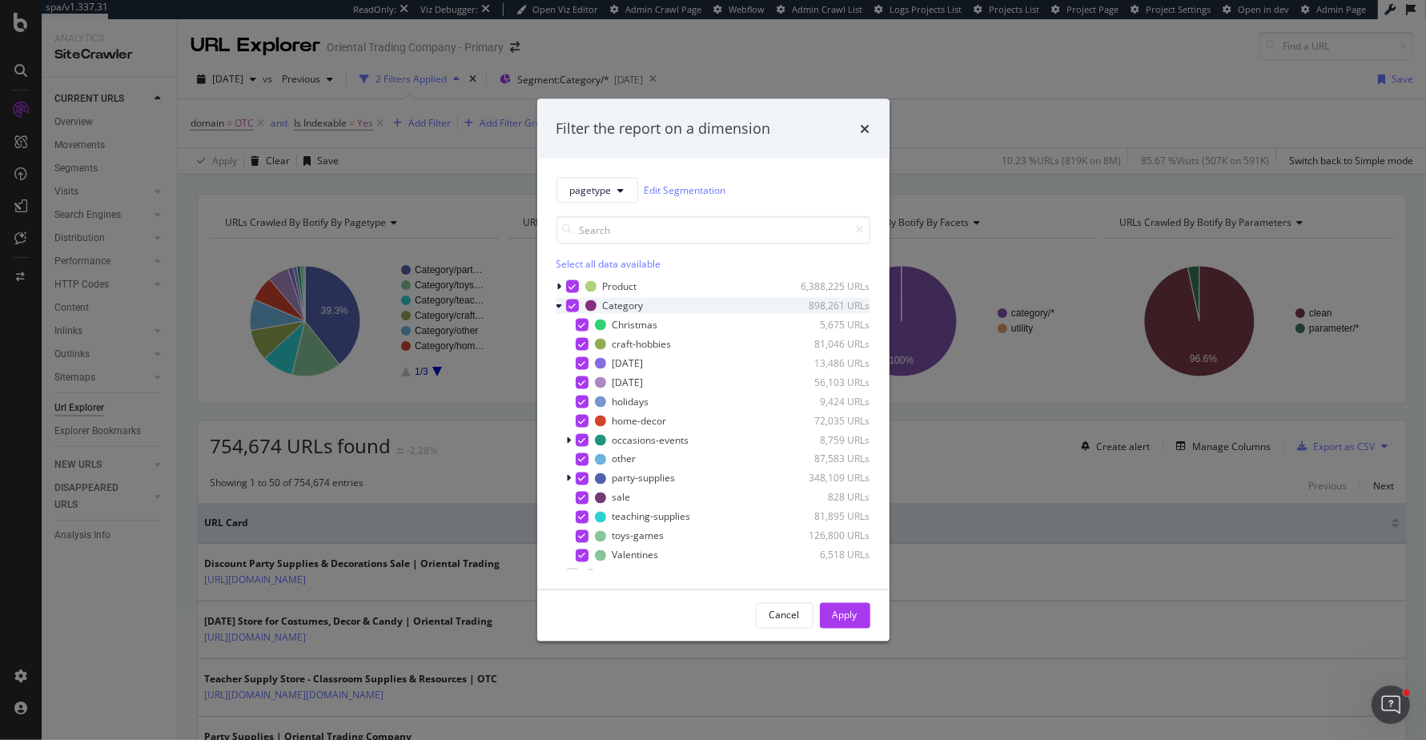
click at [559, 305] on icon "modal" at bounding box center [559, 305] width 6 height 10
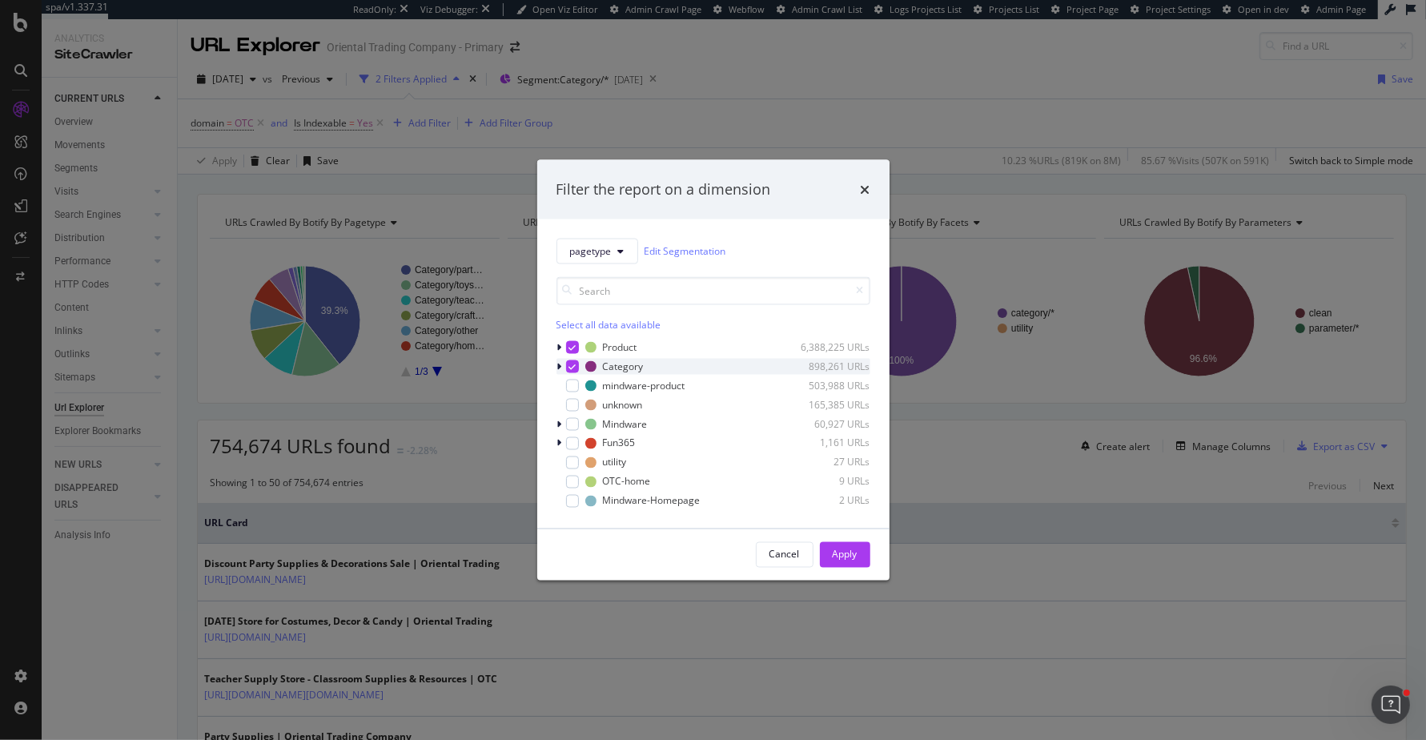
click at [571, 367] on icon "modal" at bounding box center [571, 366] width 7 height 8
click at [856, 566] on button "Apply" at bounding box center [845, 554] width 50 height 26
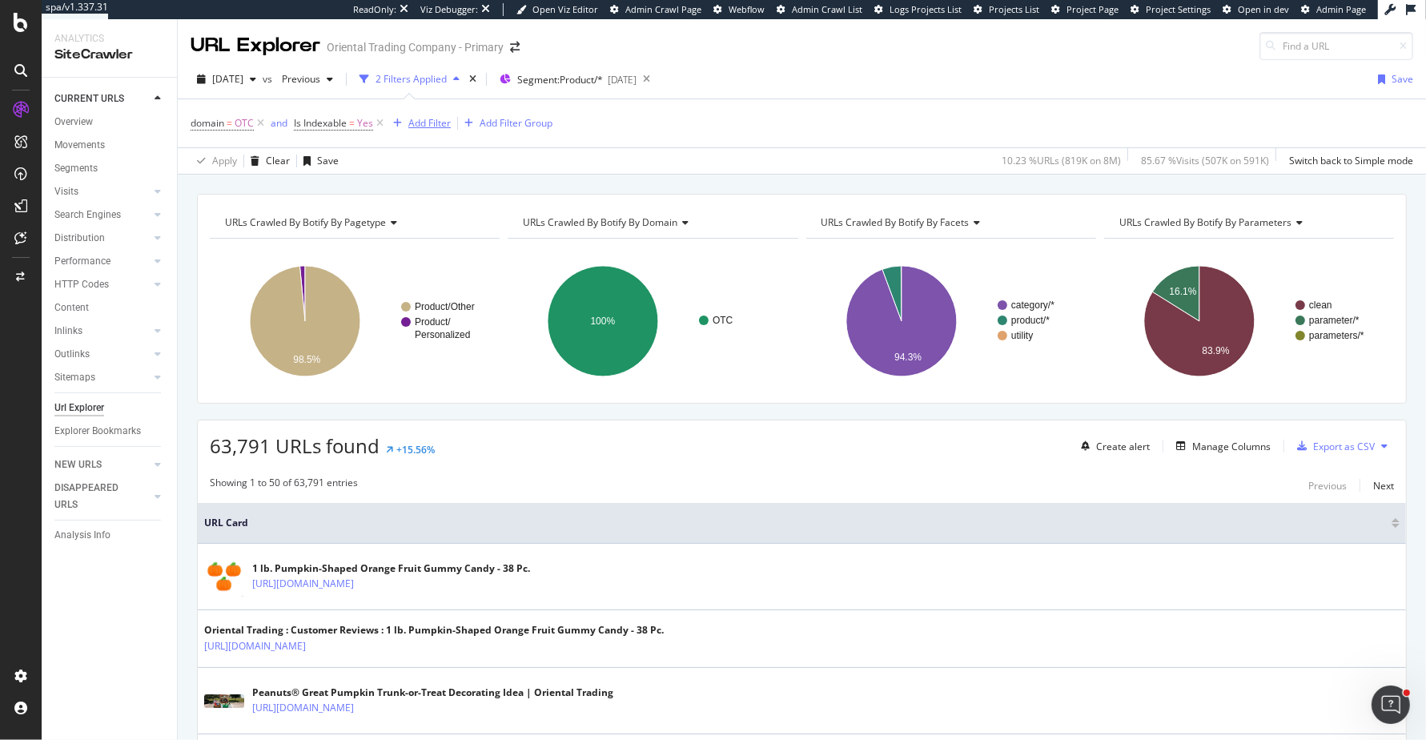
click at [419, 130] on div "Add Filter" at bounding box center [419, 123] width 64 height 18
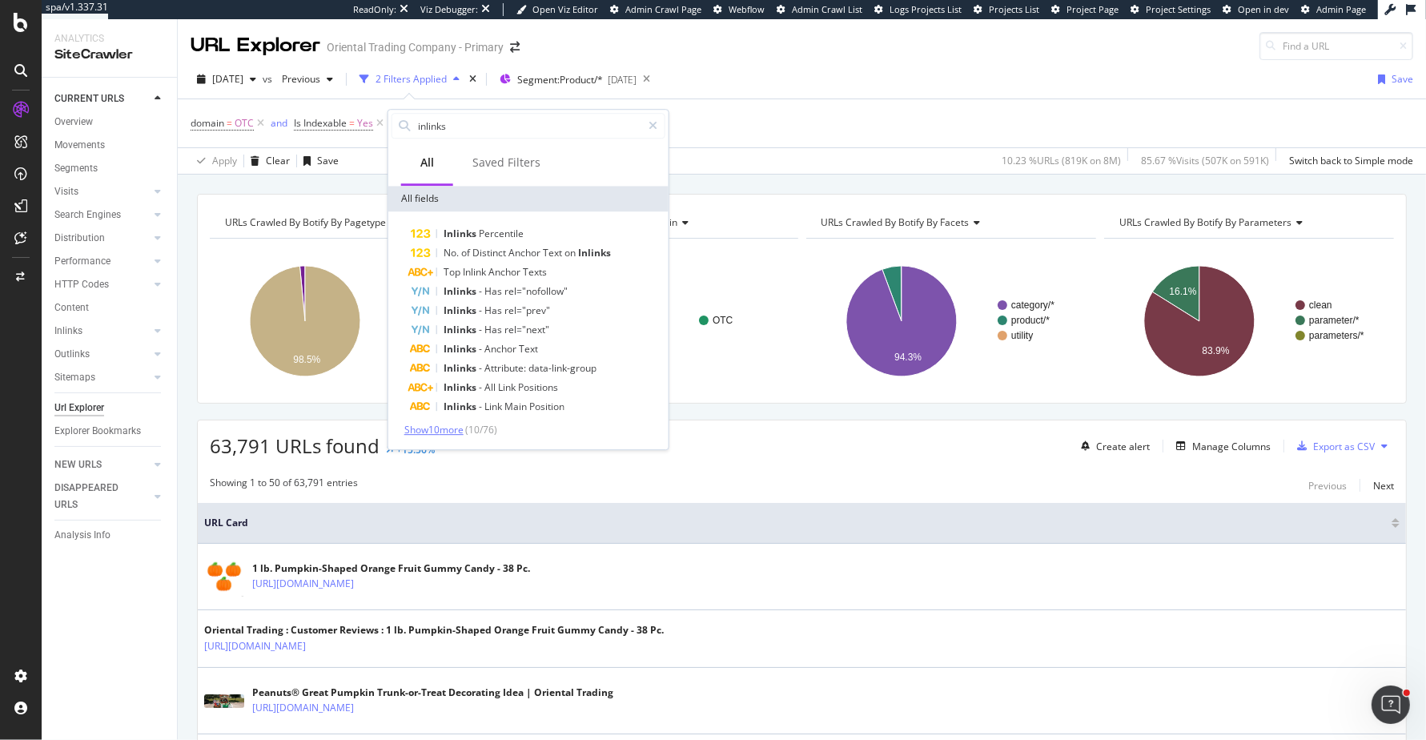
click at [463, 432] on span "Show 10 more" at bounding box center [433, 430] width 59 height 14
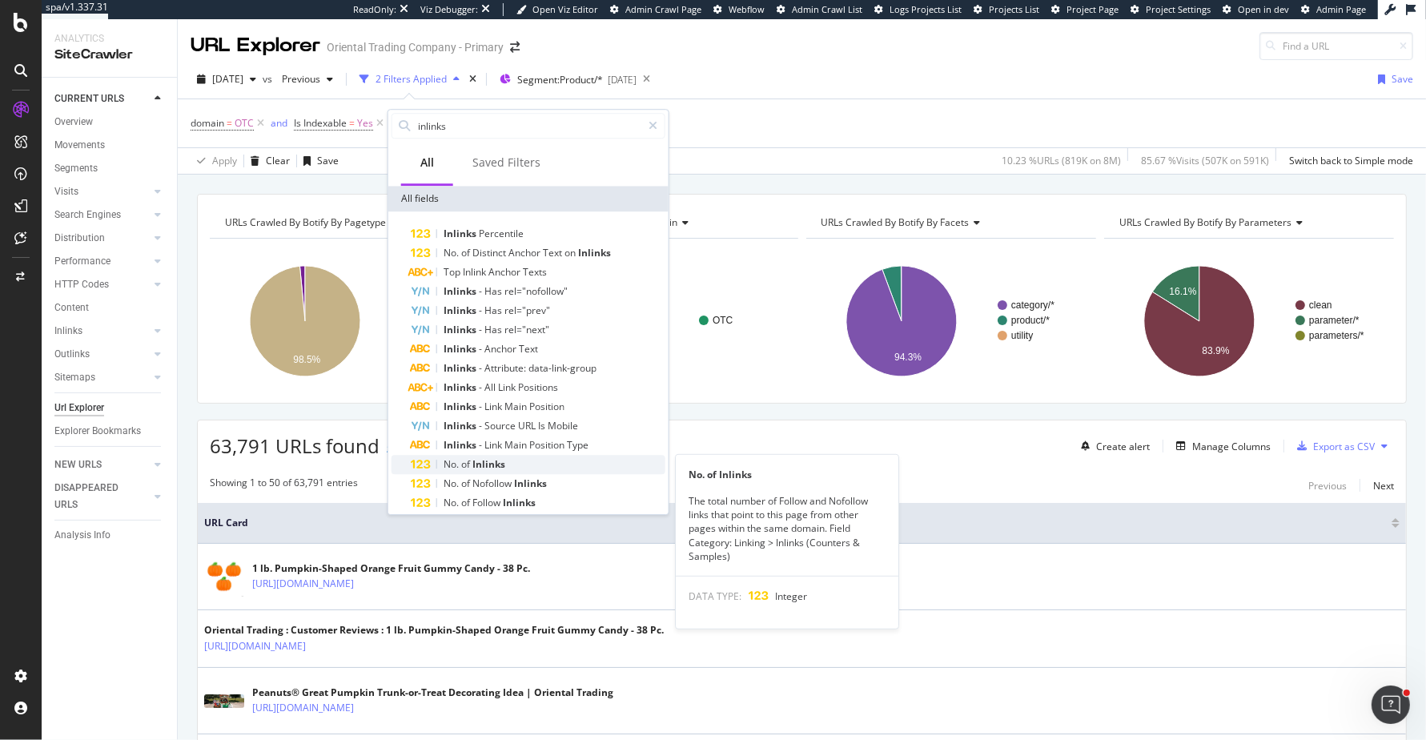
click at [467, 469] on span "of" at bounding box center [466, 464] width 11 height 14
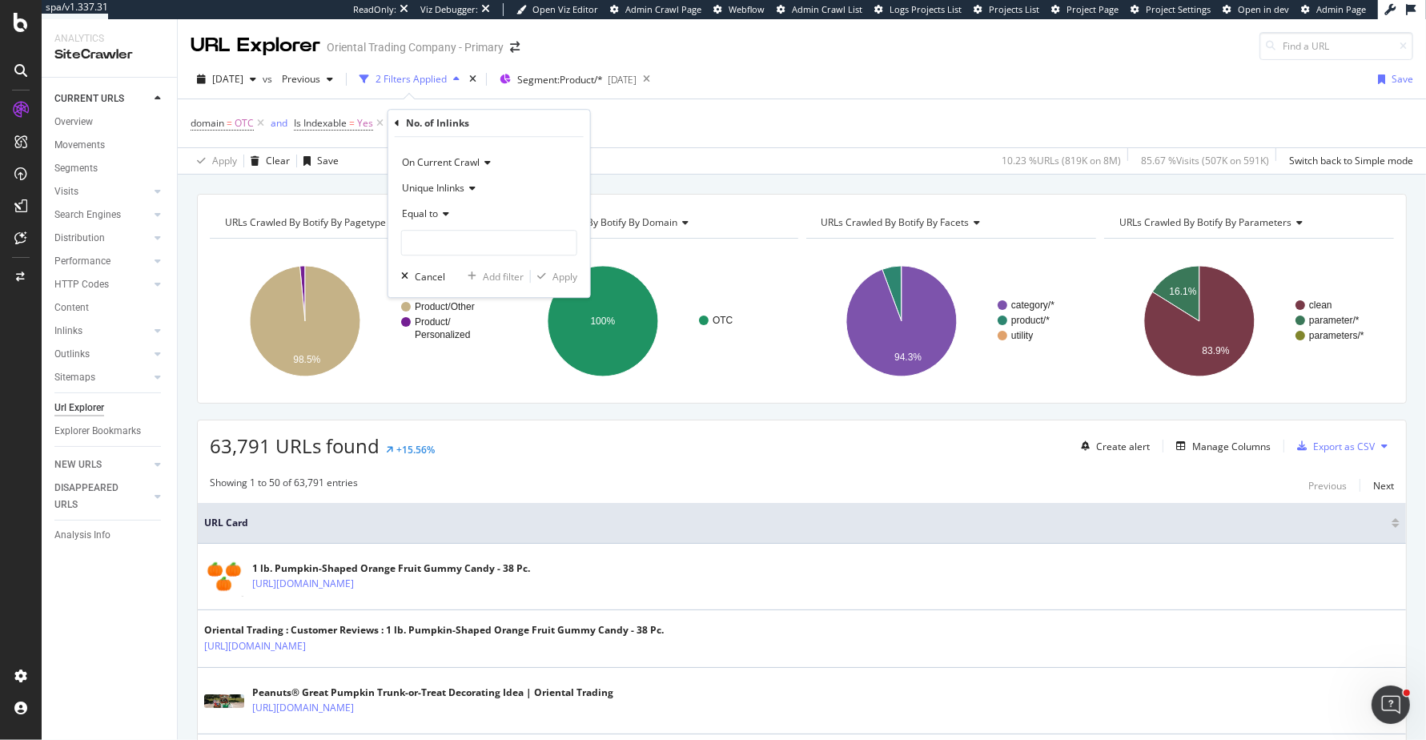
click at [436, 215] on span "Equal to" at bounding box center [420, 214] width 36 height 14
click at [455, 308] on span "Less than or equal to" at bounding box center [455, 310] width 93 height 14
click at [483, 251] on input "number" at bounding box center [489, 243] width 176 height 26
type input "5"
click at [571, 275] on div "Apply" at bounding box center [564, 277] width 25 height 14
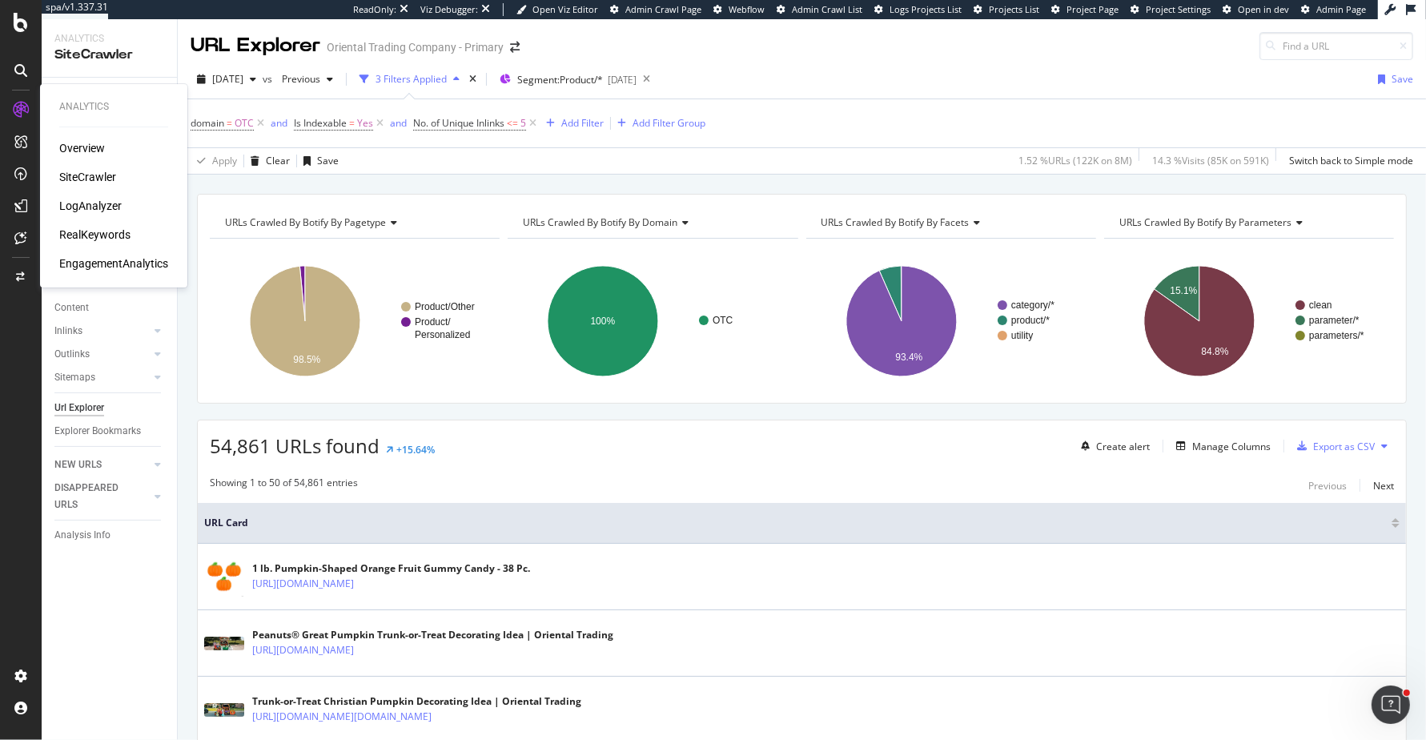
click at [103, 239] on div "RealKeywords" at bounding box center [94, 235] width 71 height 16
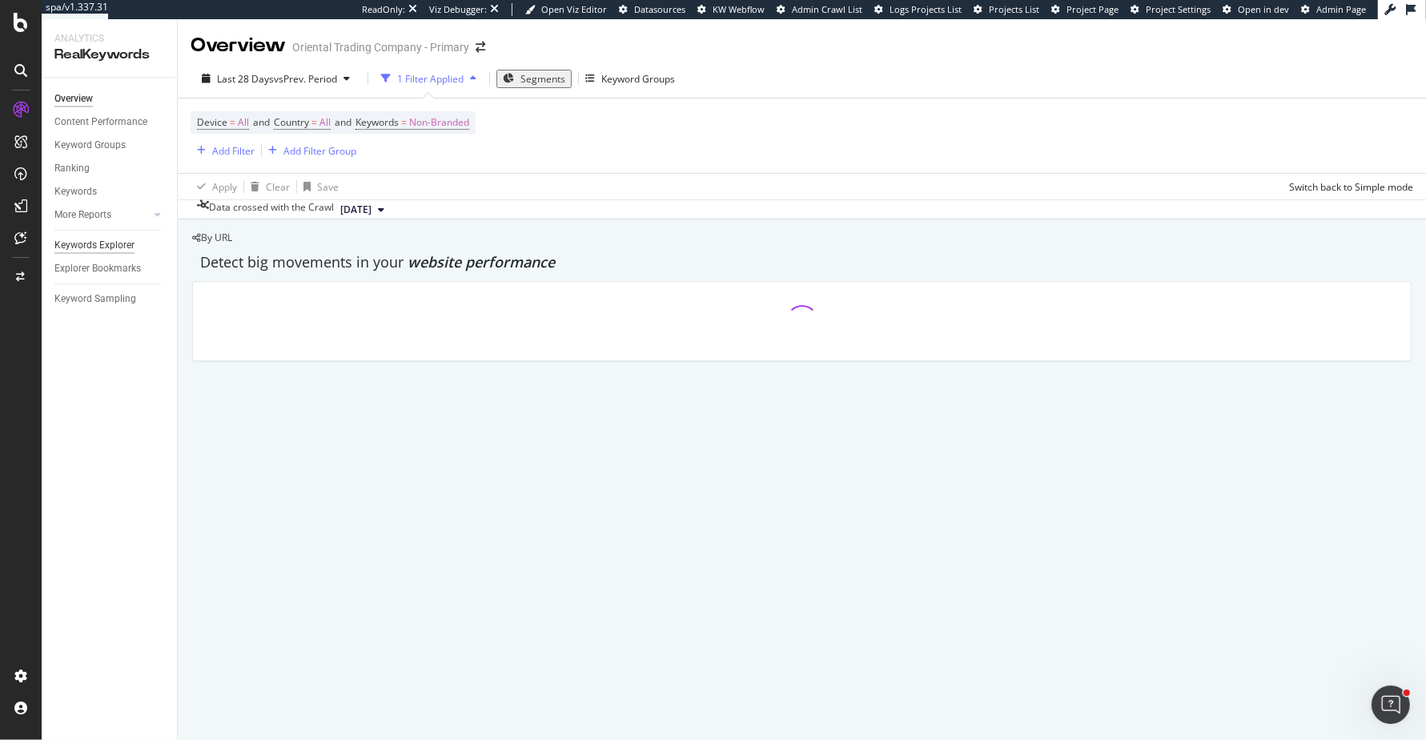
click at [115, 244] on div "Keywords Explorer" at bounding box center [94, 245] width 80 height 17
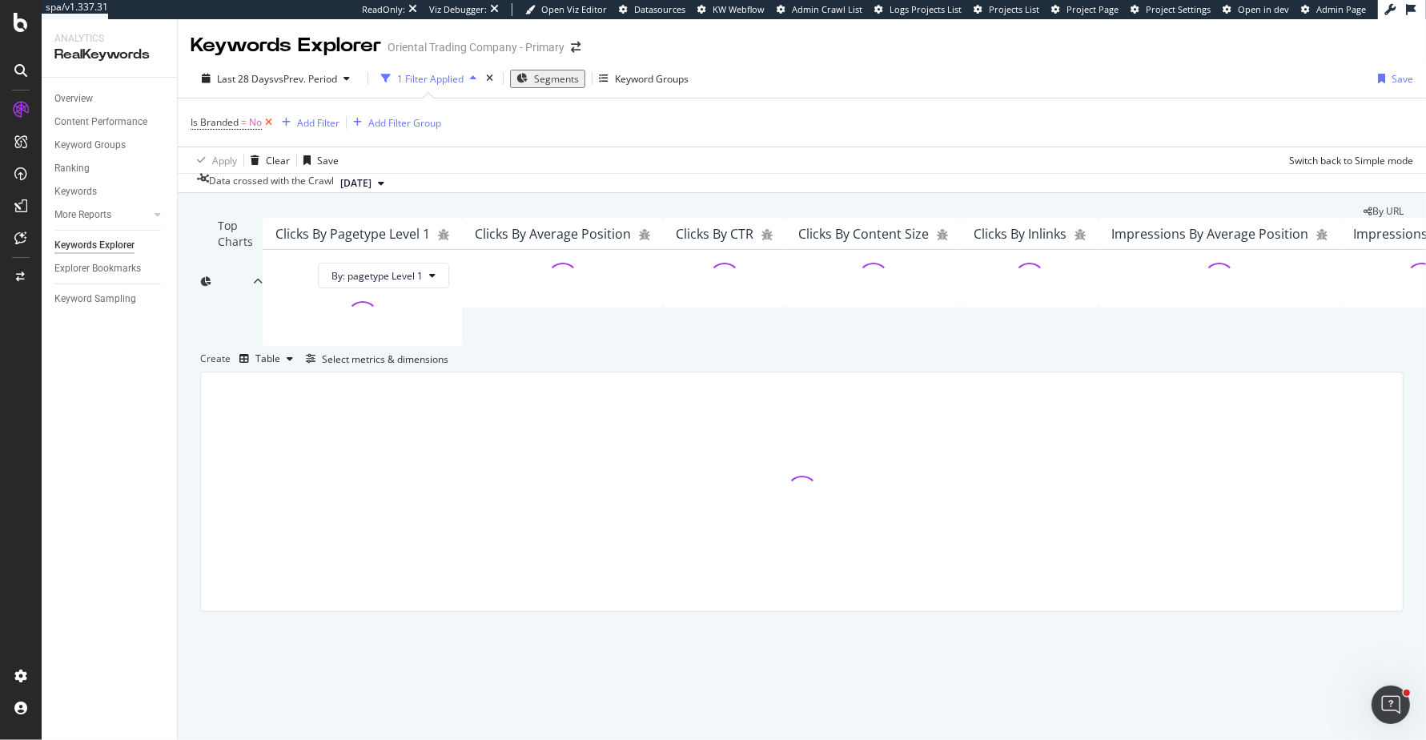
click at [271, 120] on icon at bounding box center [269, 122] width 14 height 16
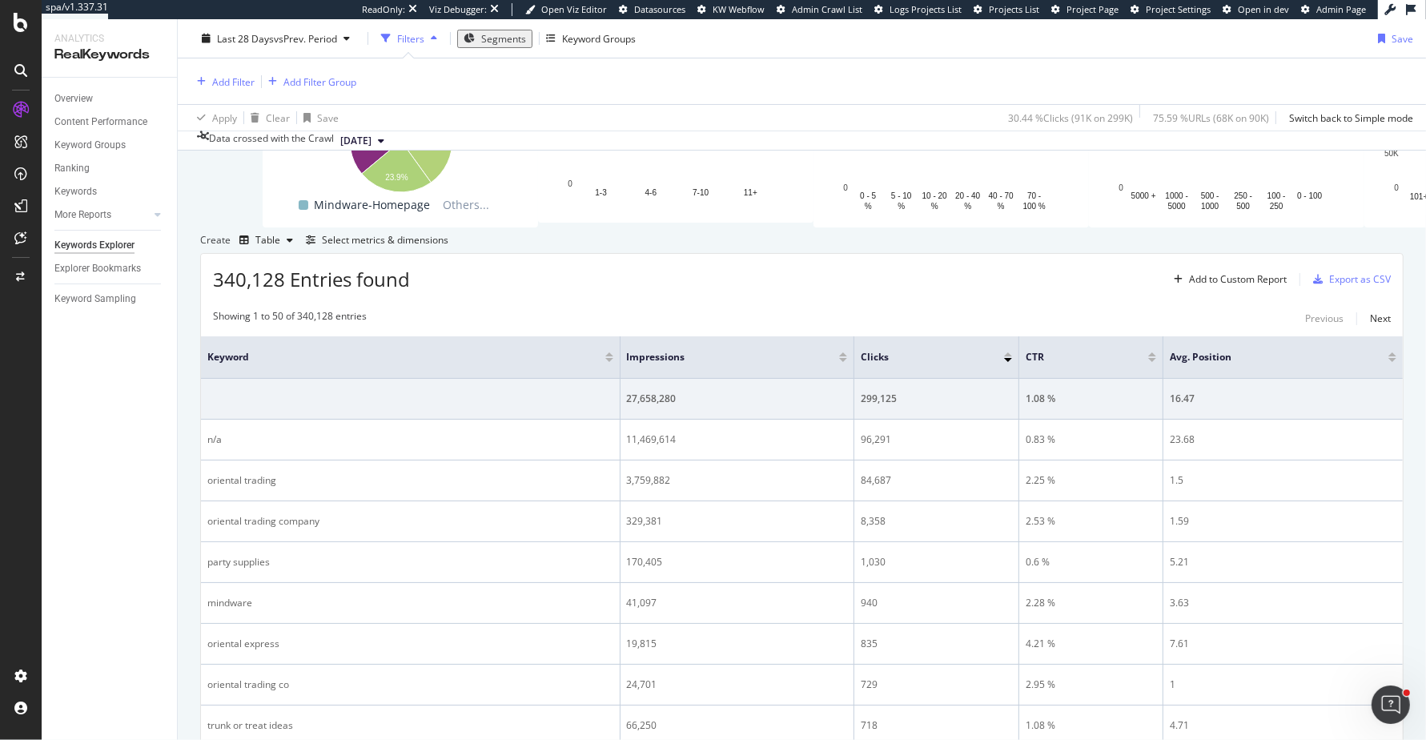
scroll to position [238, 0]
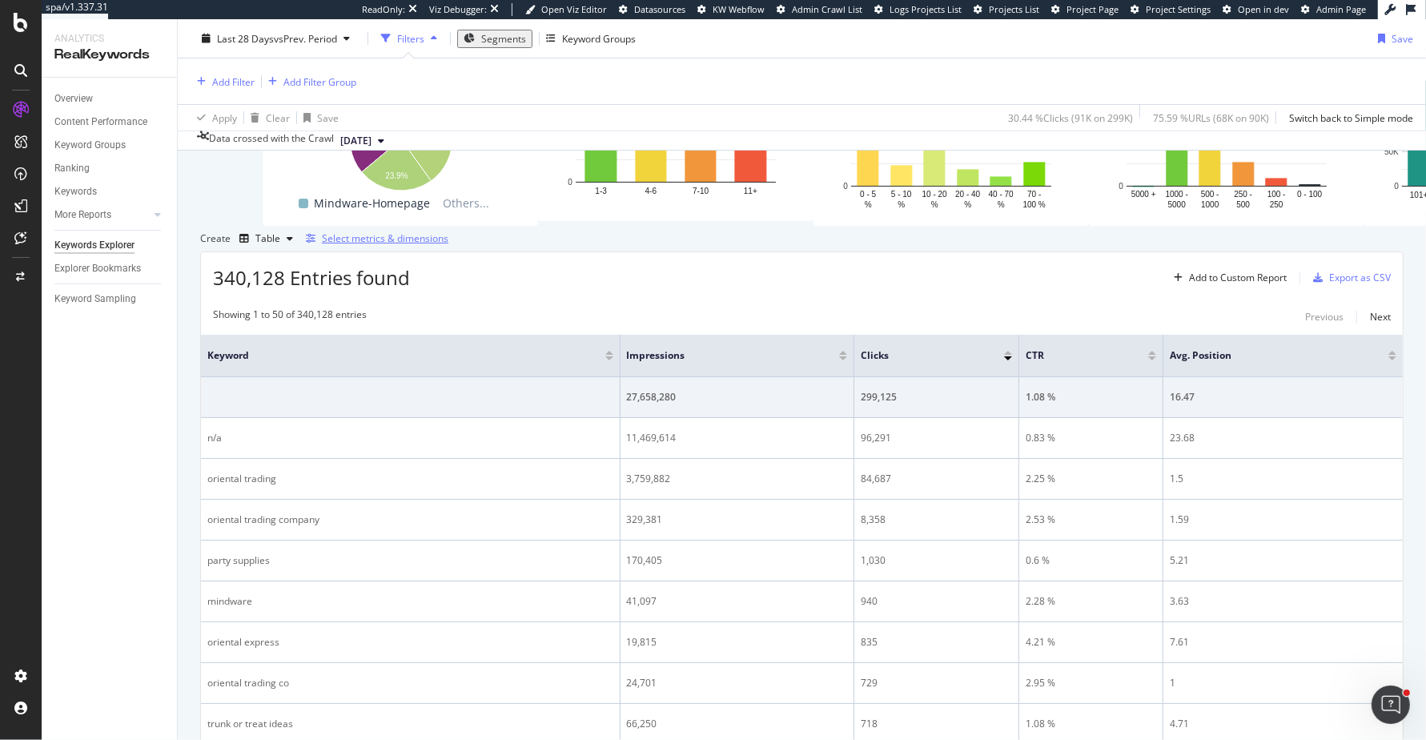
click at [448, 245] on div "Select metrics & dimensions" at bounding box center [385, 238] width 126 height 14
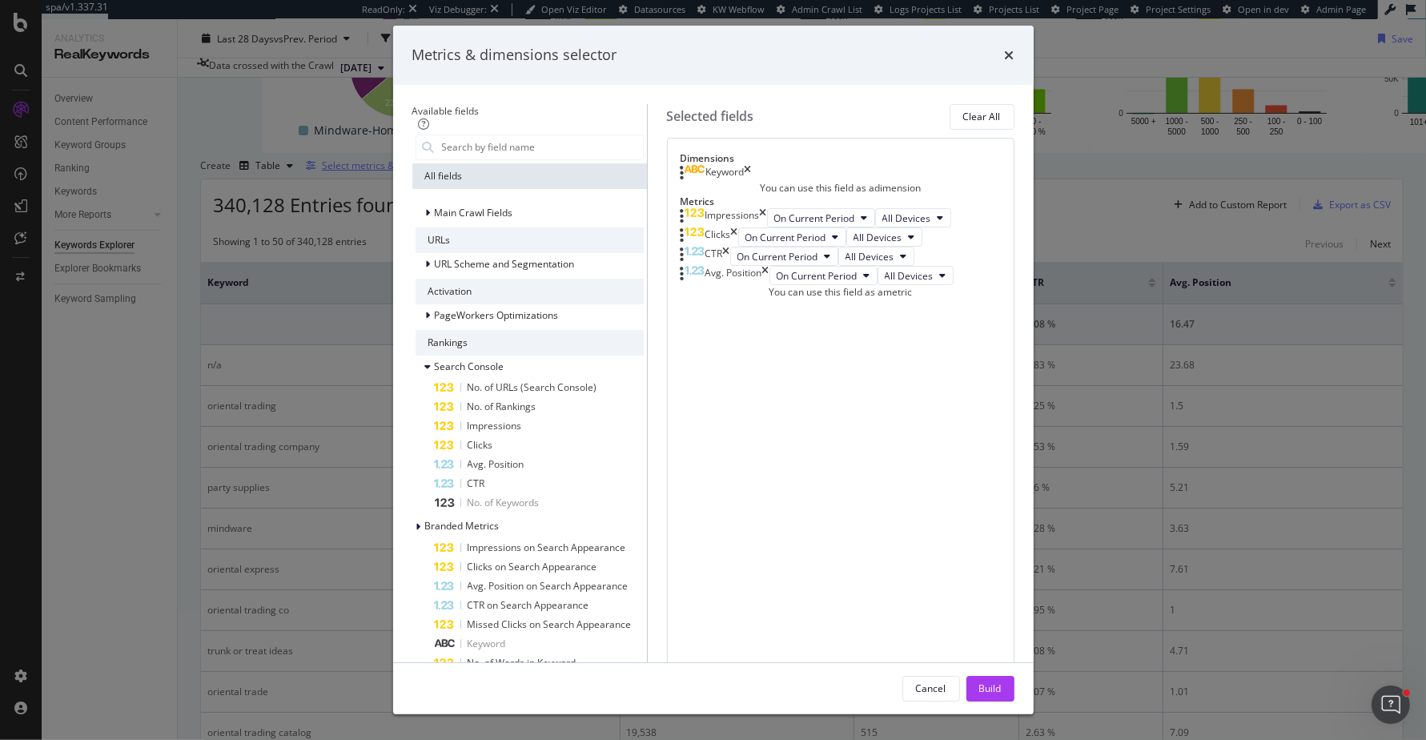
scroll to position [166, 0]
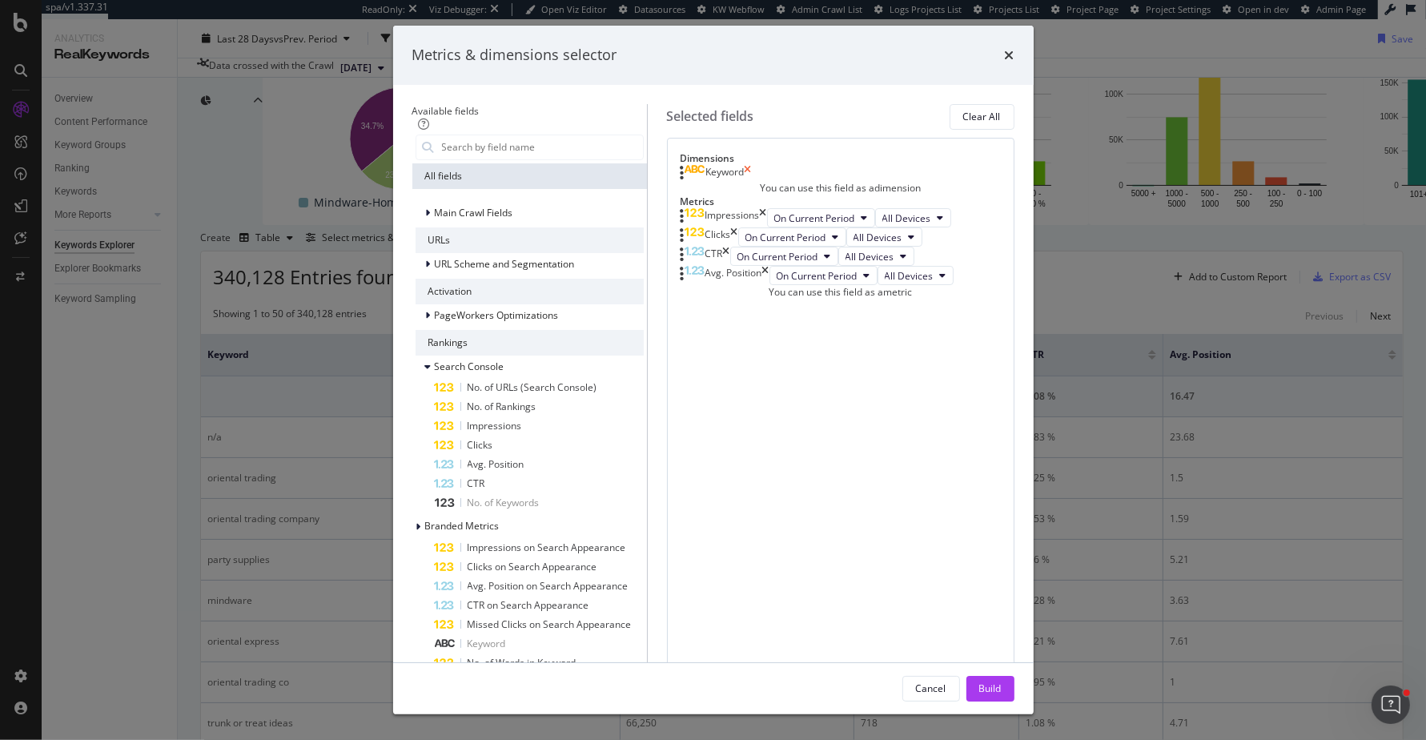
click at [752, 181] on icon "times" at bounding box center [747, 173] width 7 height 16
click at [767, 225] on icon "times" at bounding box center [763, 215] width 7 height 19
click at [738, 225] on icon "times" at bounding box center [734, 215] width 7 height 19
click at [730, 244] on icon "times" at bounding box center [726, 234] width 7 height 19
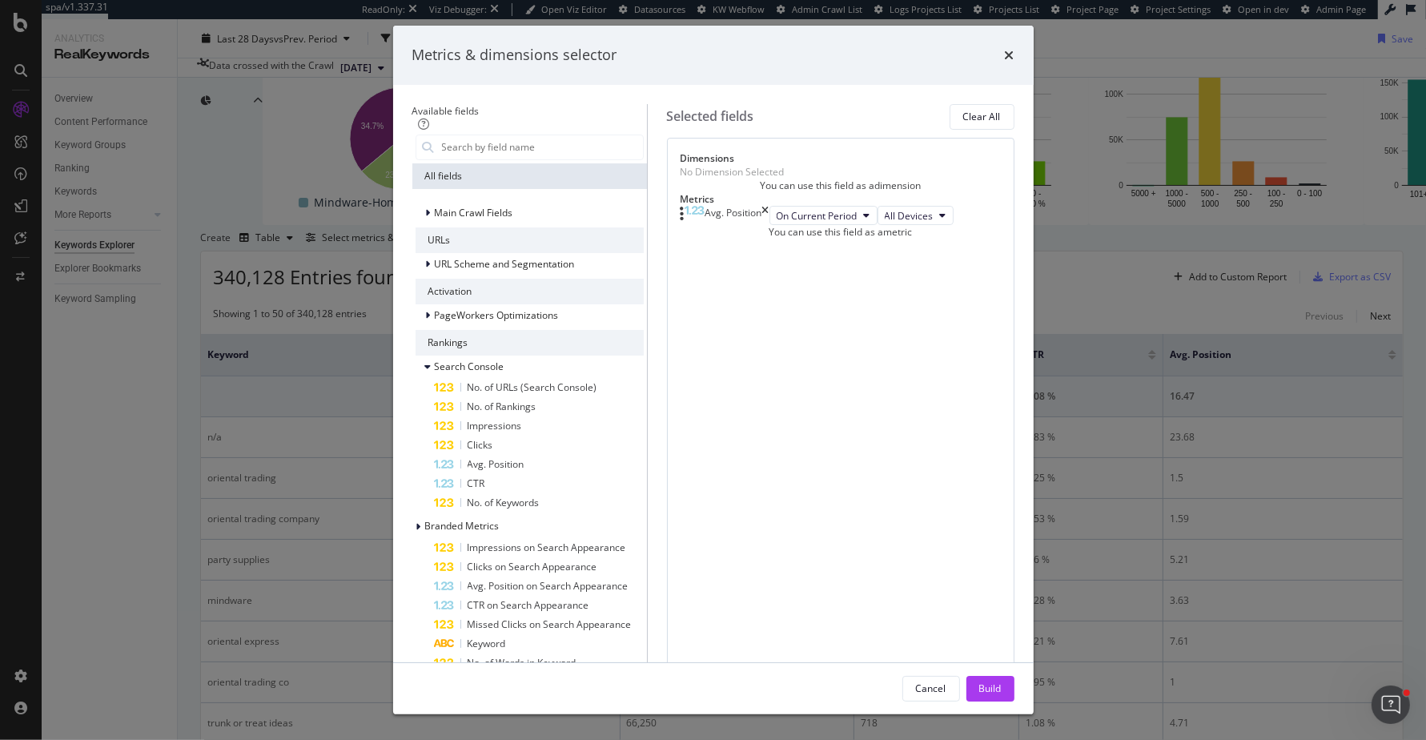
click at [769, 225] on icon "times" at bounding box center [765, 215] width 7 height 19
click at [1000, 219] on div "No Metric Selected" at bounding box center [840, 213] width 320 height 14
click at [467, 159] on input "modal" at bounding box center [541, 147] width 203 height 24
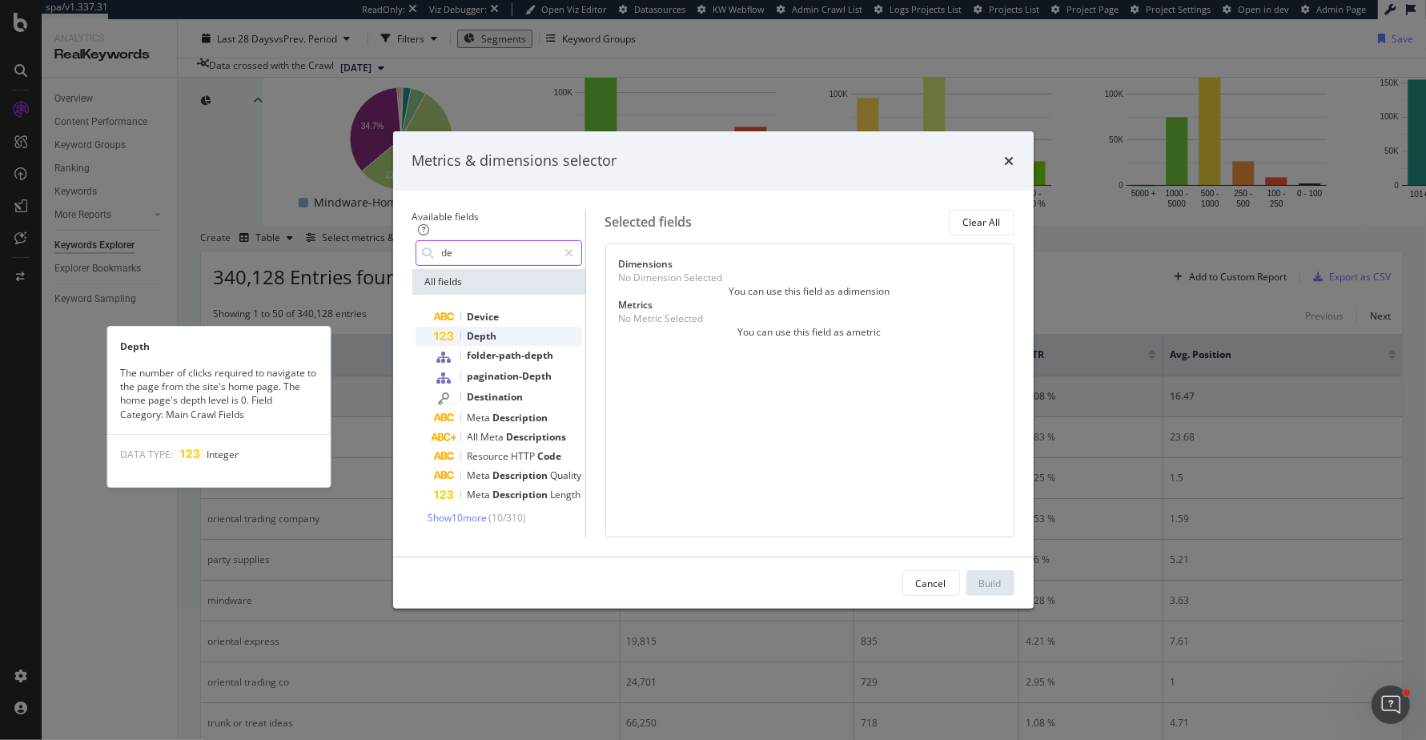
type input "de"
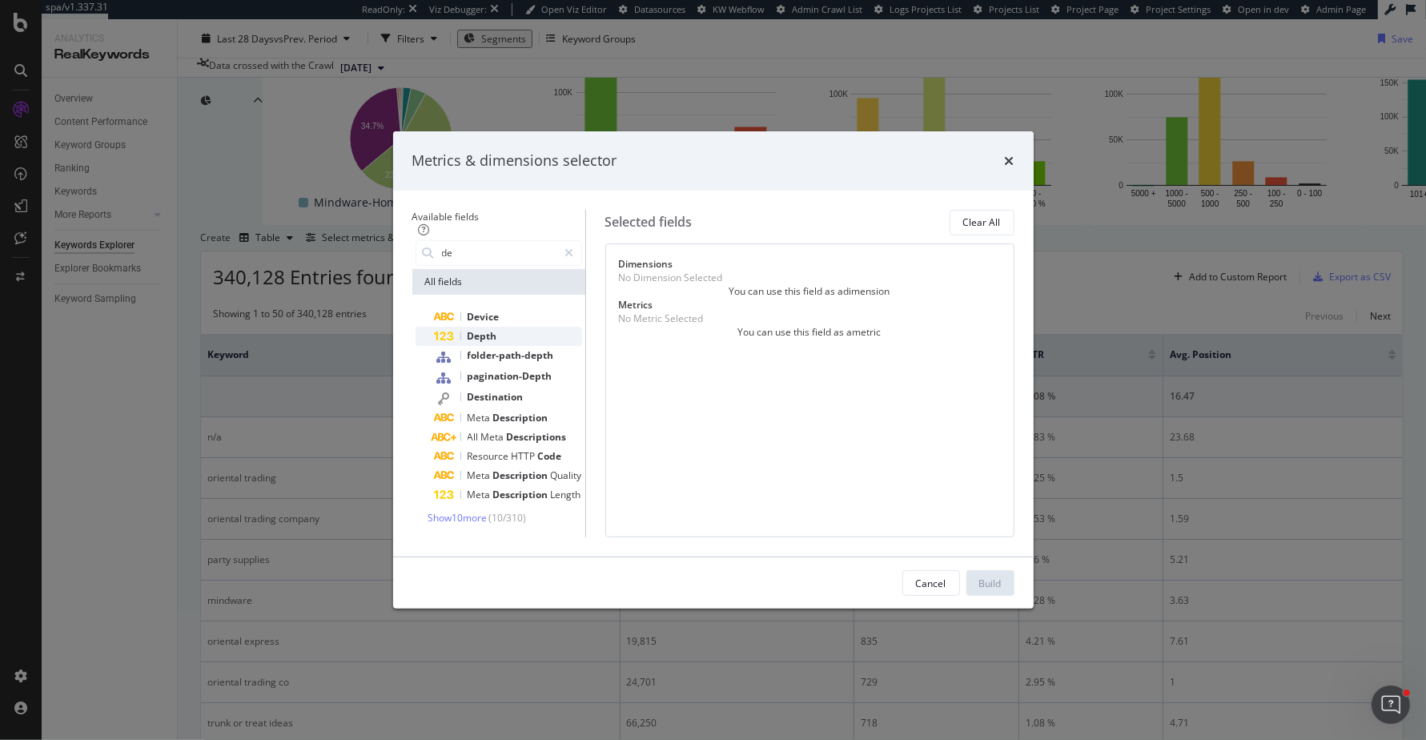
click at [467, 329] on span "Depth" at bounding box center [482, 336] width 30 height 14
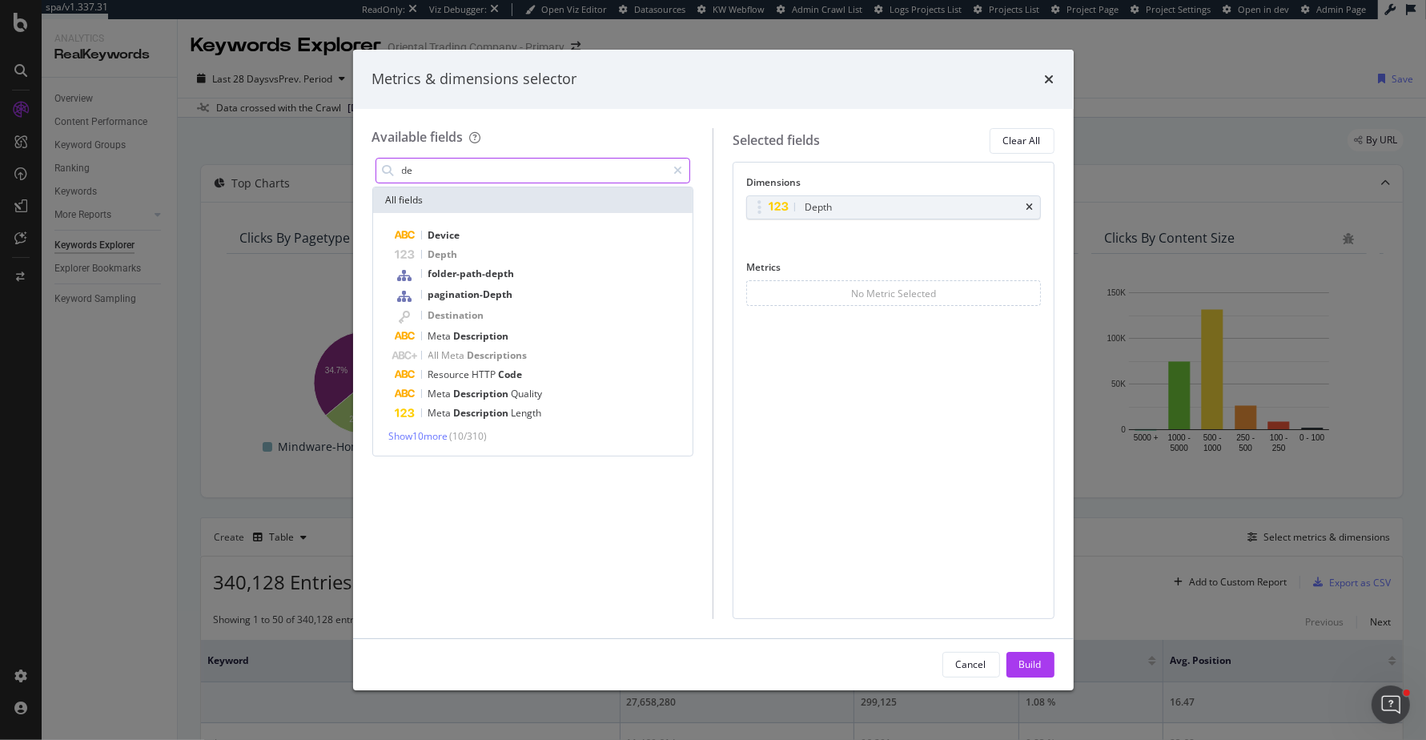
scroll to position [166, 0]
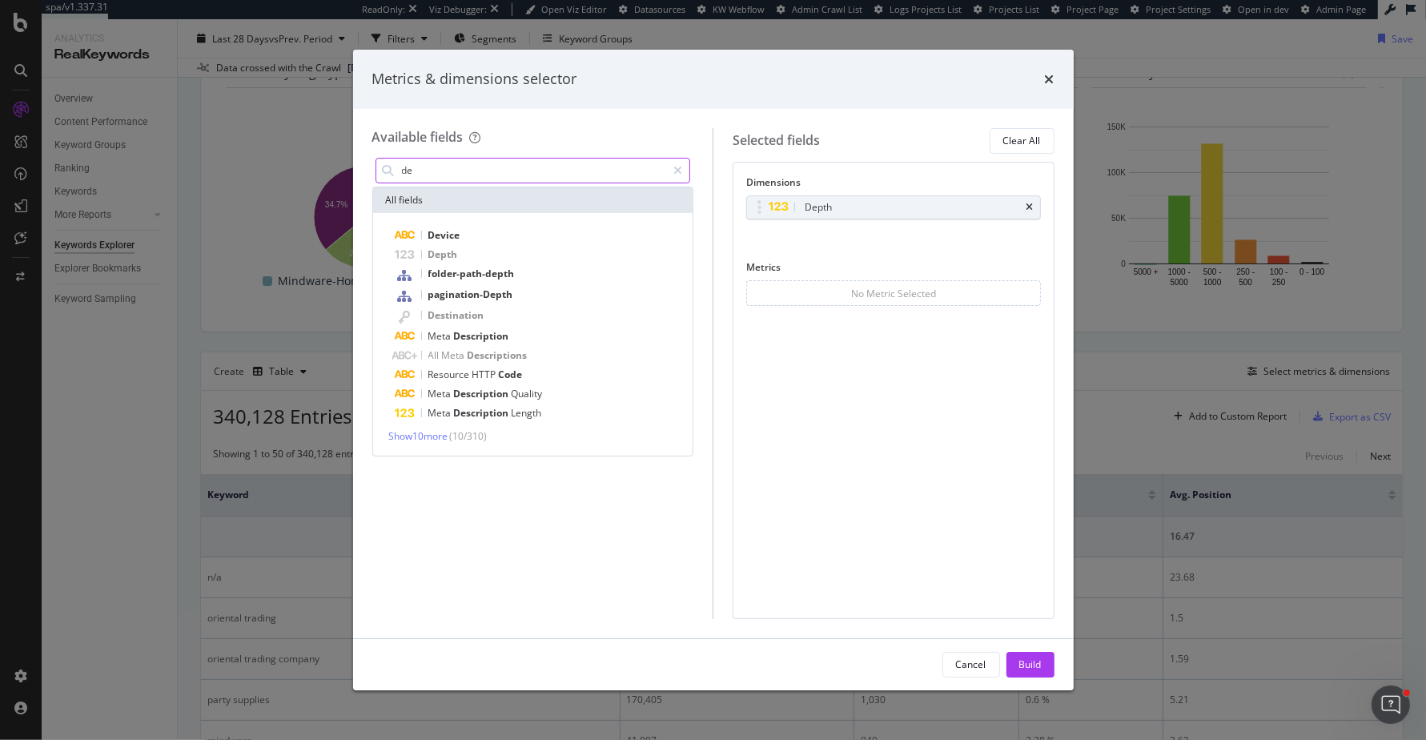
click at [589, 177] on input "de" at bounding box center [533, 170] width 267 height 24
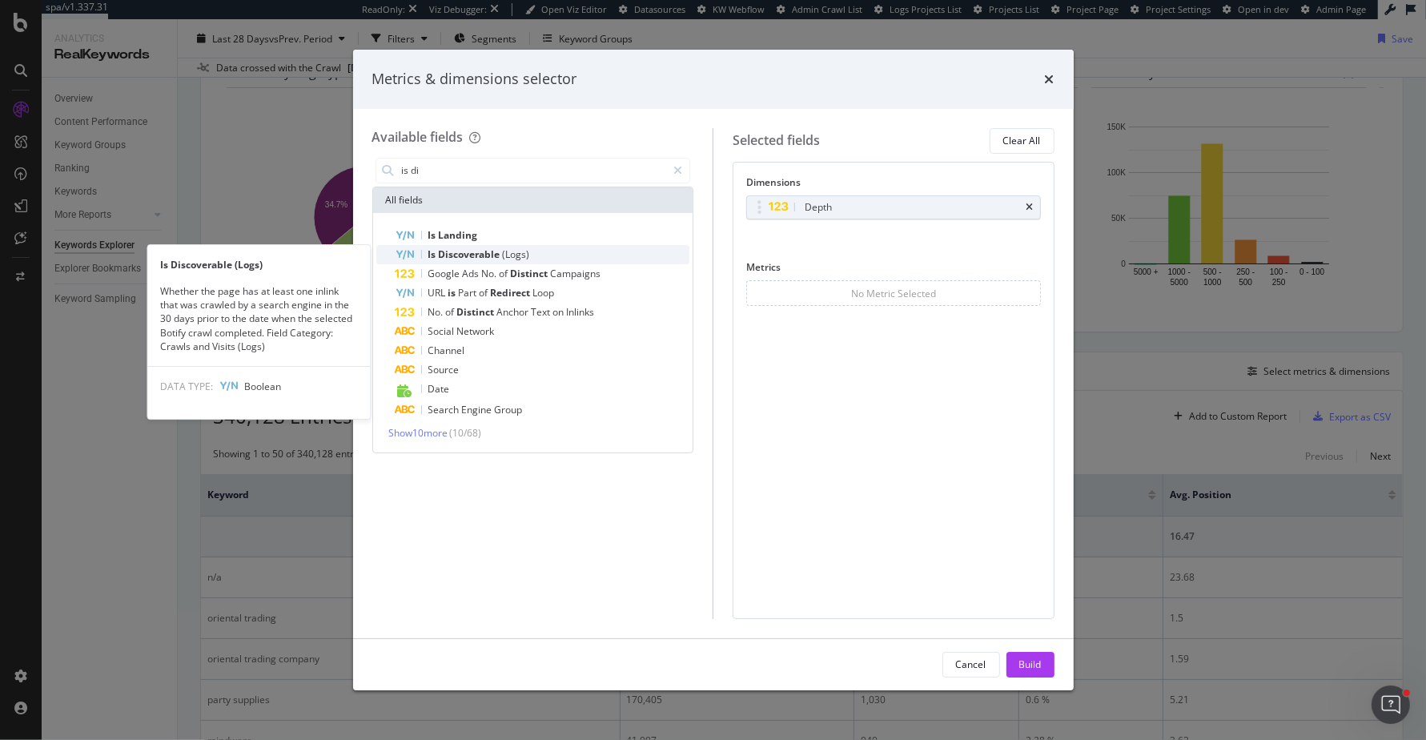
click at [482, 254] on span "Discoverable" at bounding box center [471, 254] width 64 height 14
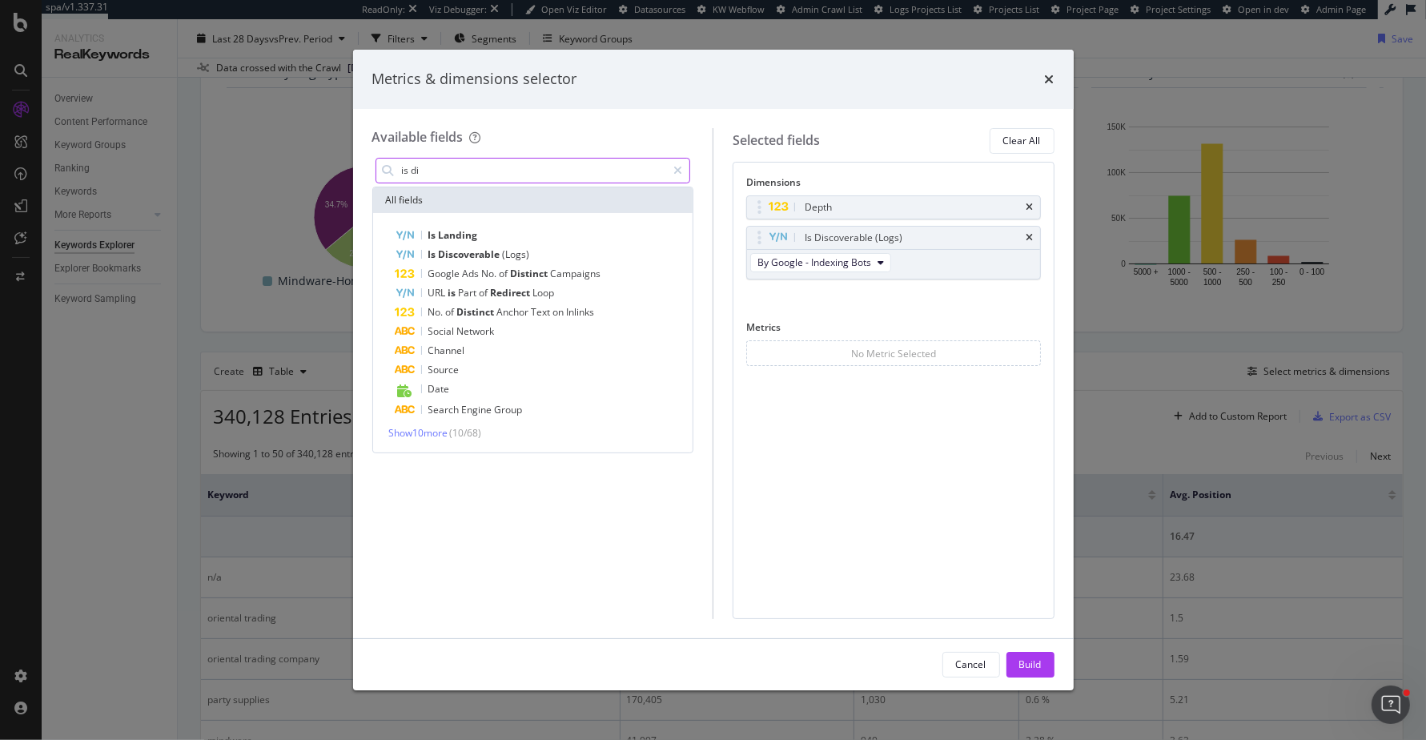
click at [590, 169] on input "is di" at bounding box center [533, 170] width 267 height 24
type input "urls in"
type input "urls"
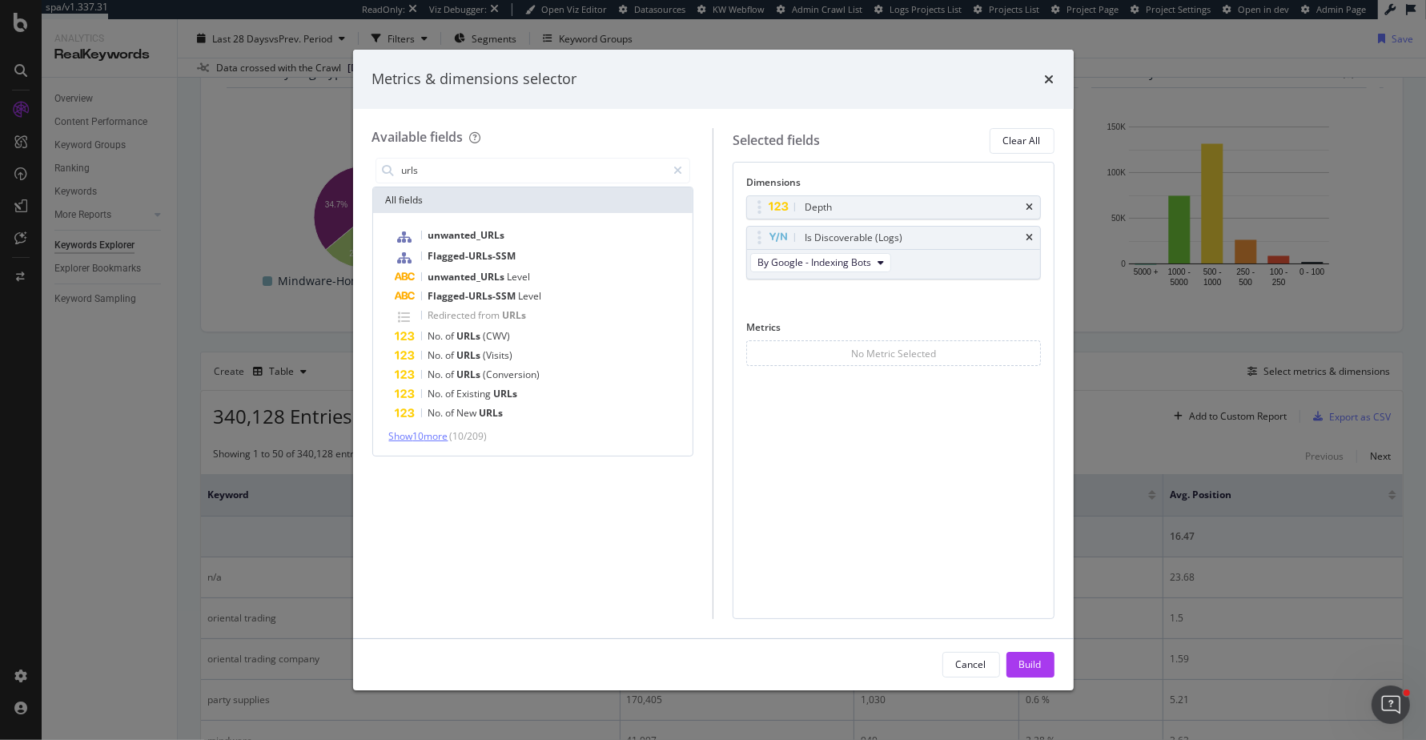
click at [448, 433] on span "Show 10 more" at bounding box center [418, 436] width 59 height 14
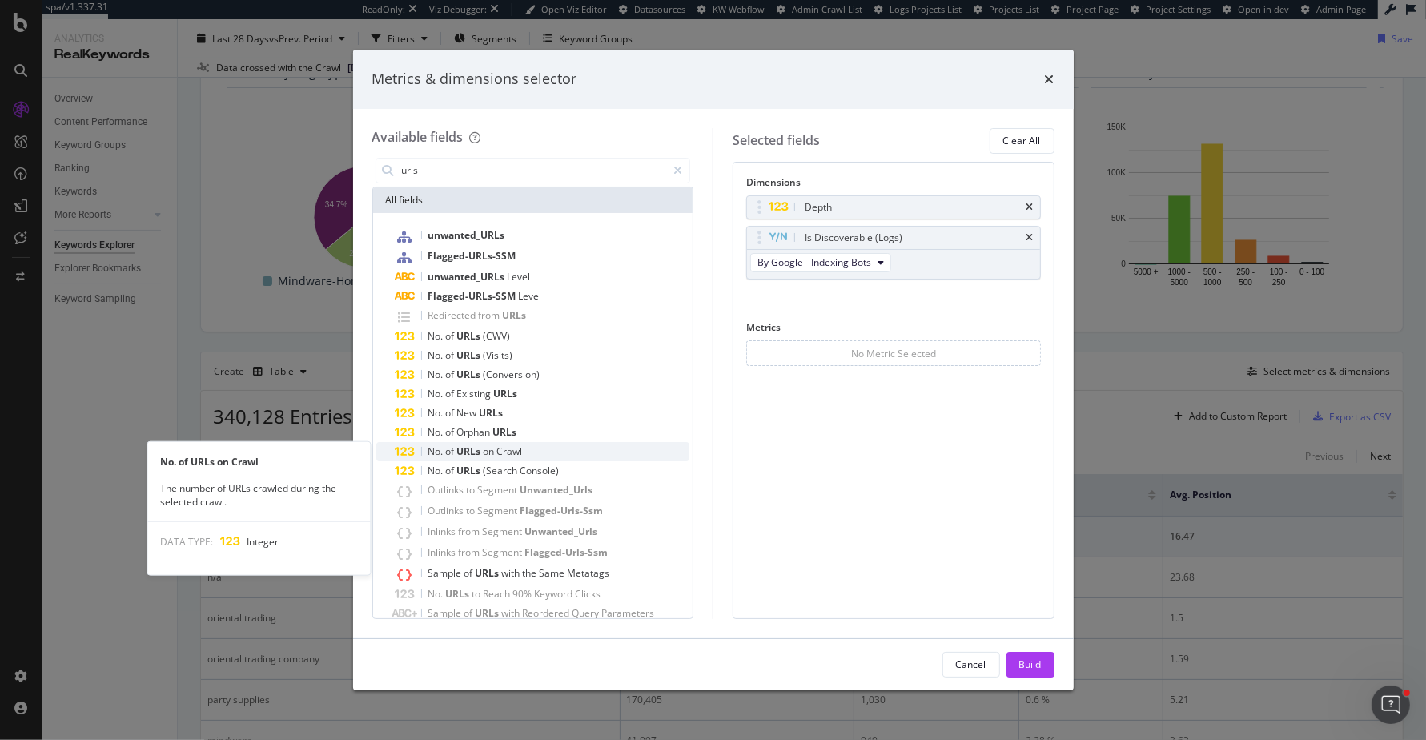
click at [477, 453] on span "URLs" at bounding box center [470, 451] width 26 height 14
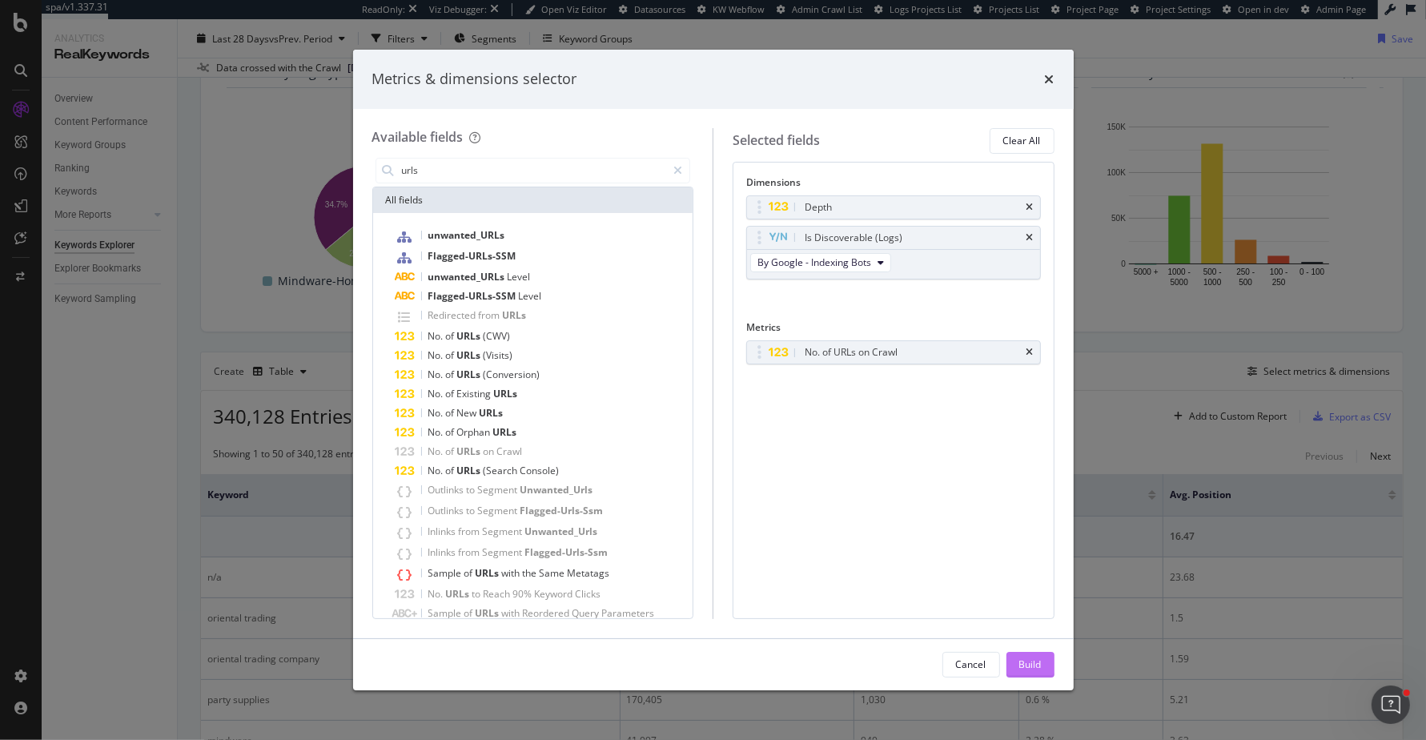
click at [1043, 663] on button "Build" at bounding box center [1030, 665] width 48 height 26
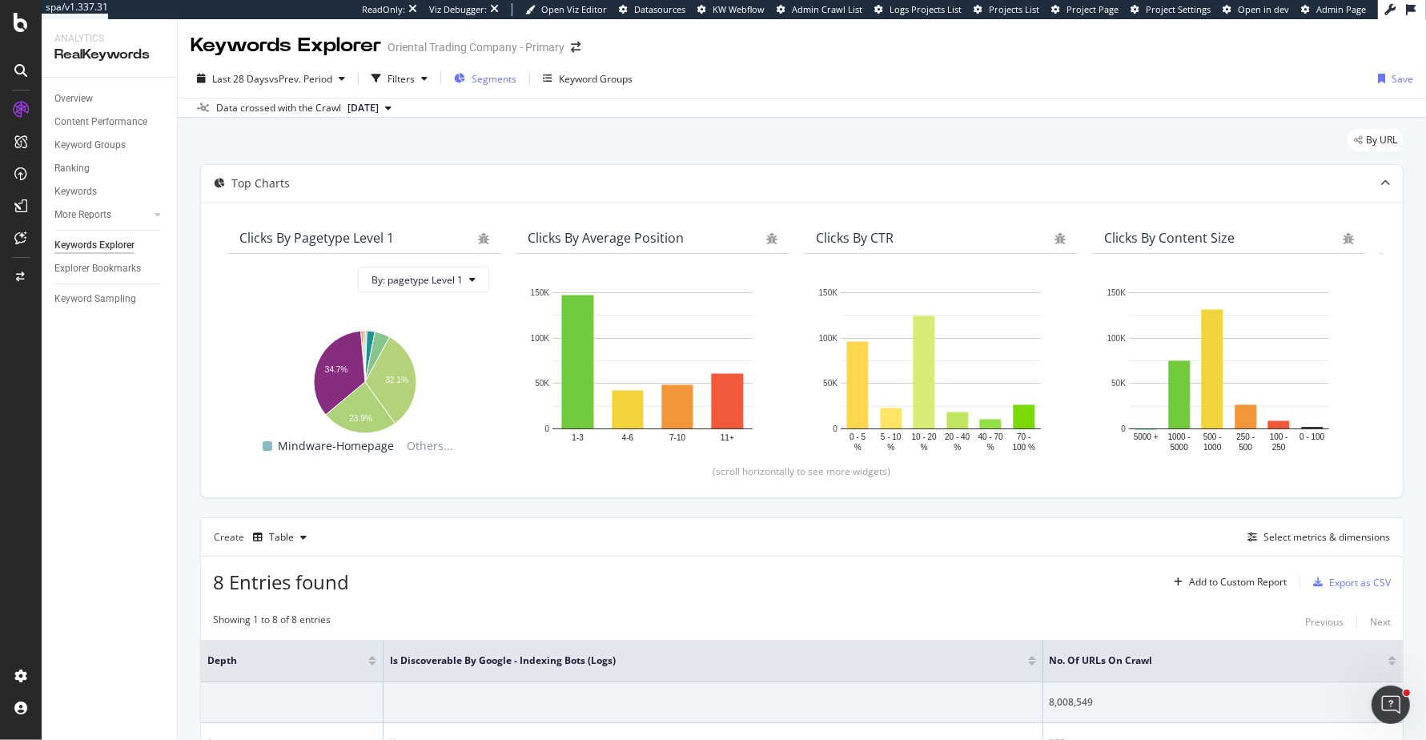
click at [493, 76] on span "Segments" at bounding box center [493, 79] width 45 height 14
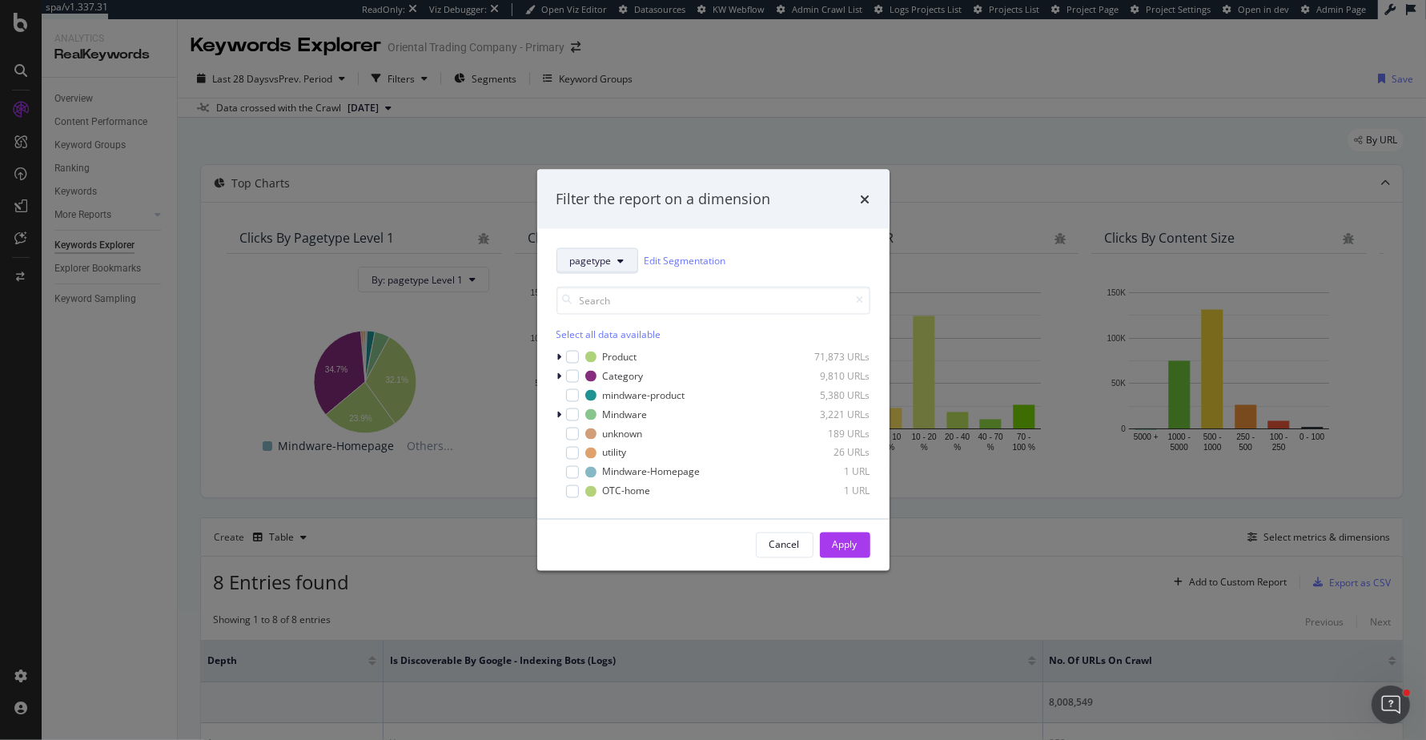
click at [598, 258] on span "pagetype" at bounding box center [591, 261] width 42 height 14
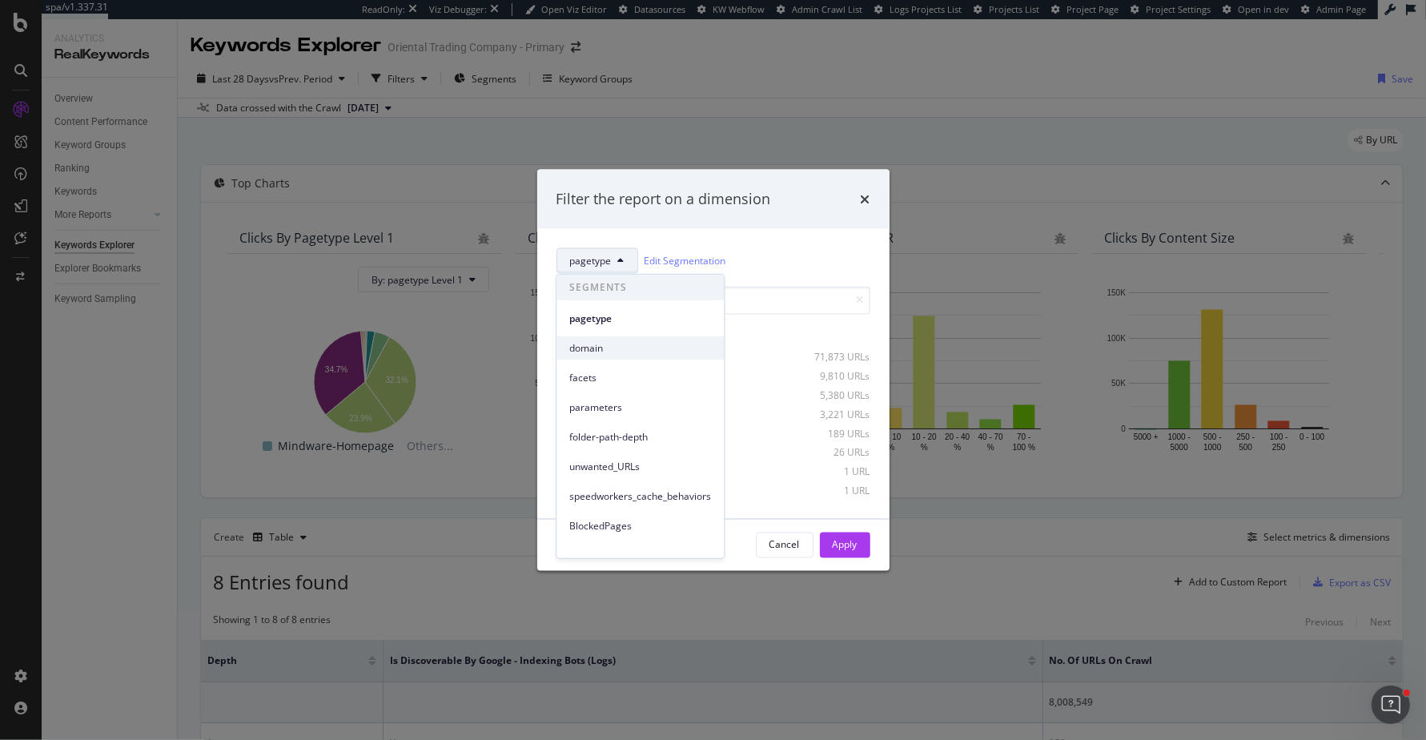
click at [588, 345] on span "domain" at bounding box center [640, 347] width 142 height 14
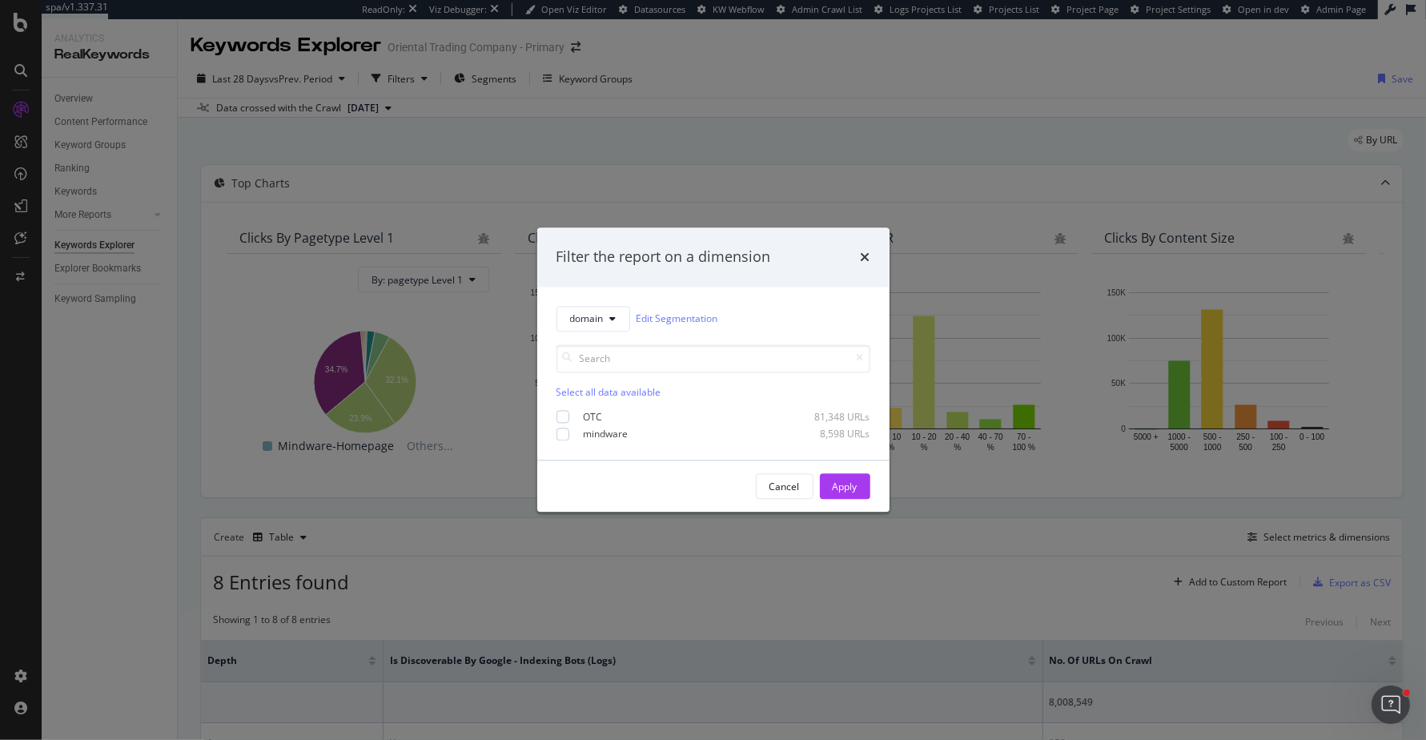
click at [567, 404] on div "Select all data available OTC 81,348 URLs mindware 8,598 URLs" at bounding box center [713, 392] width 314 height 96
click at [558, 412] on div "modal" at bounding box center [562, 417] width 13 height 13
click at [847, 485] on div "Apply" at bounding box center [844, 486] width 25 height 14
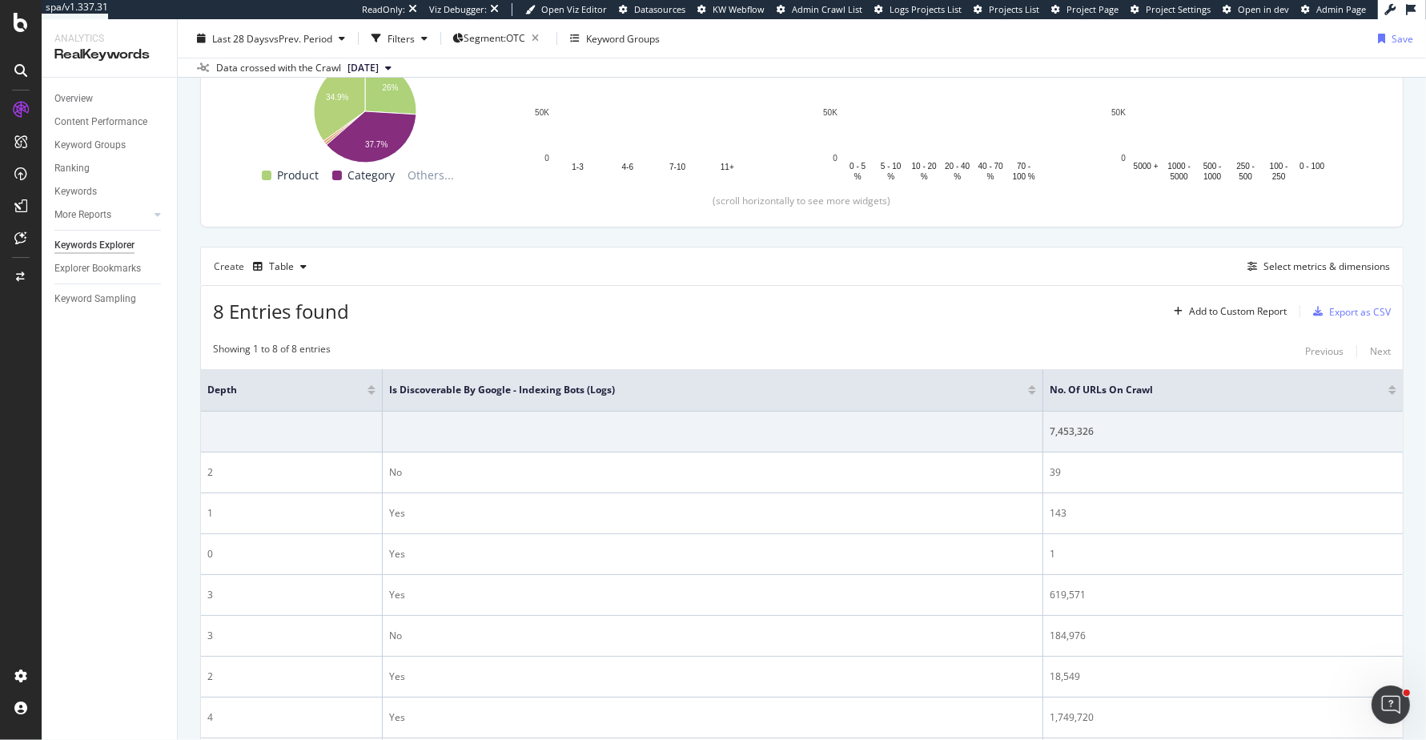
scroll to position [396, 0]
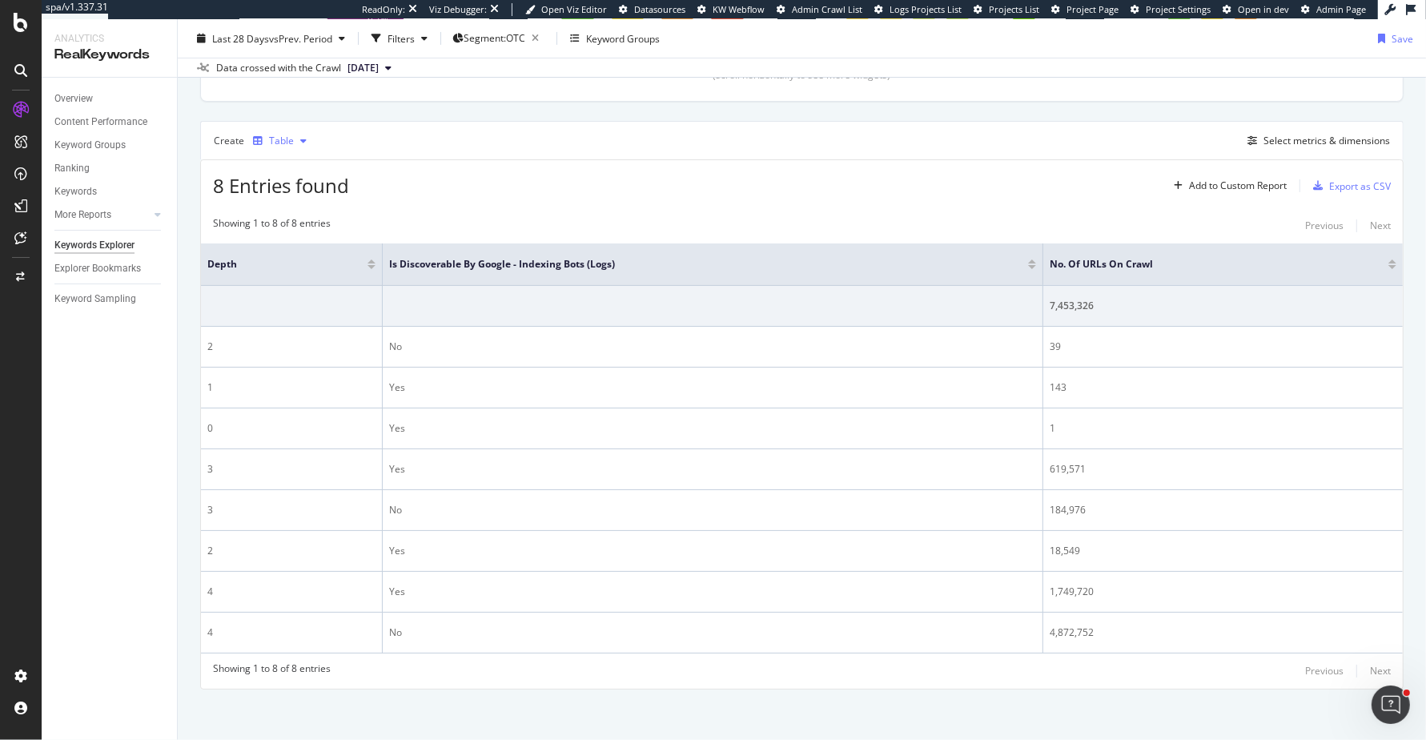
click at [273, 146] on div "Table" at bounding box center [280, 141] width 66 height 24
click at [736, 191] on div "8 Entries found Add to Custom Report Export as CSV" at bounding box center [801, 179] width 1201 height 39
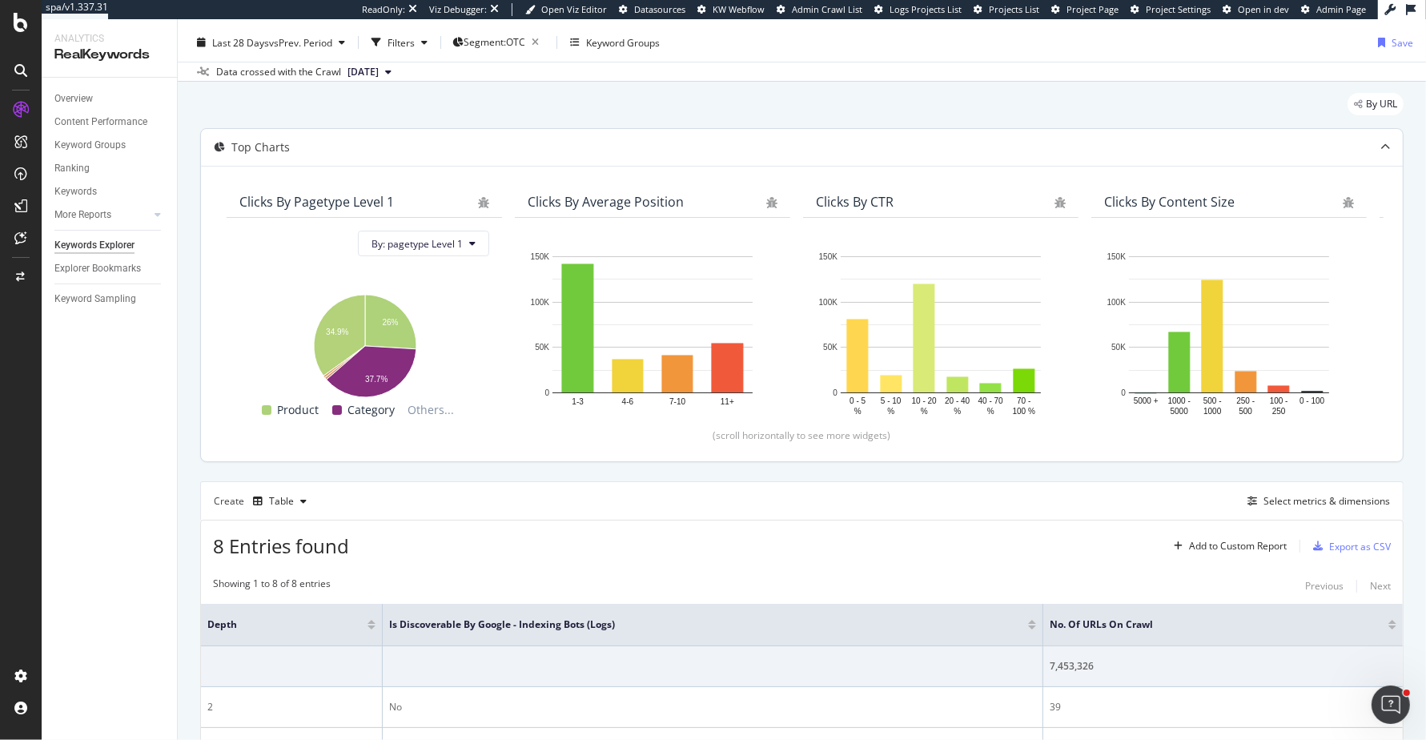
scroll to position [18, 0]
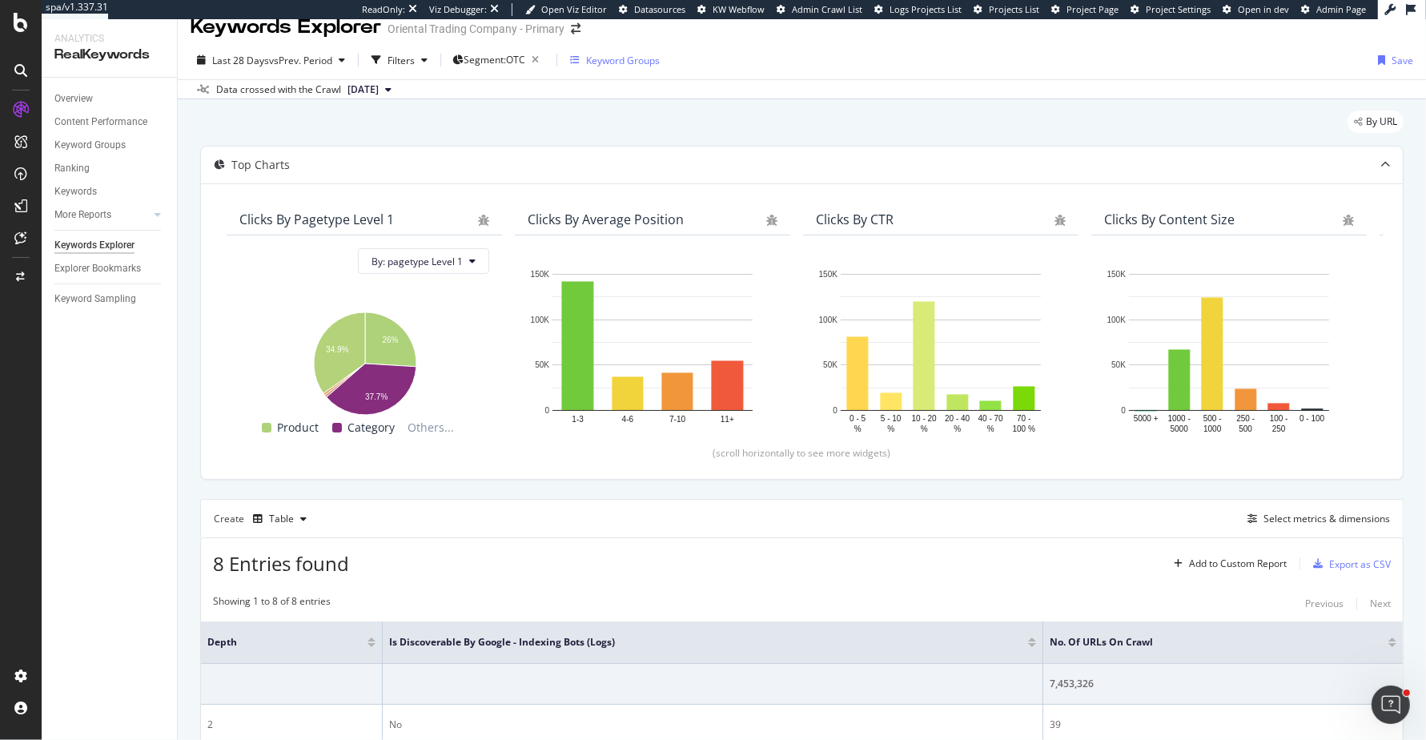
click at [617, 58] on div "Keyword Groups" at bounding box center [623, 61] width 74 height 14
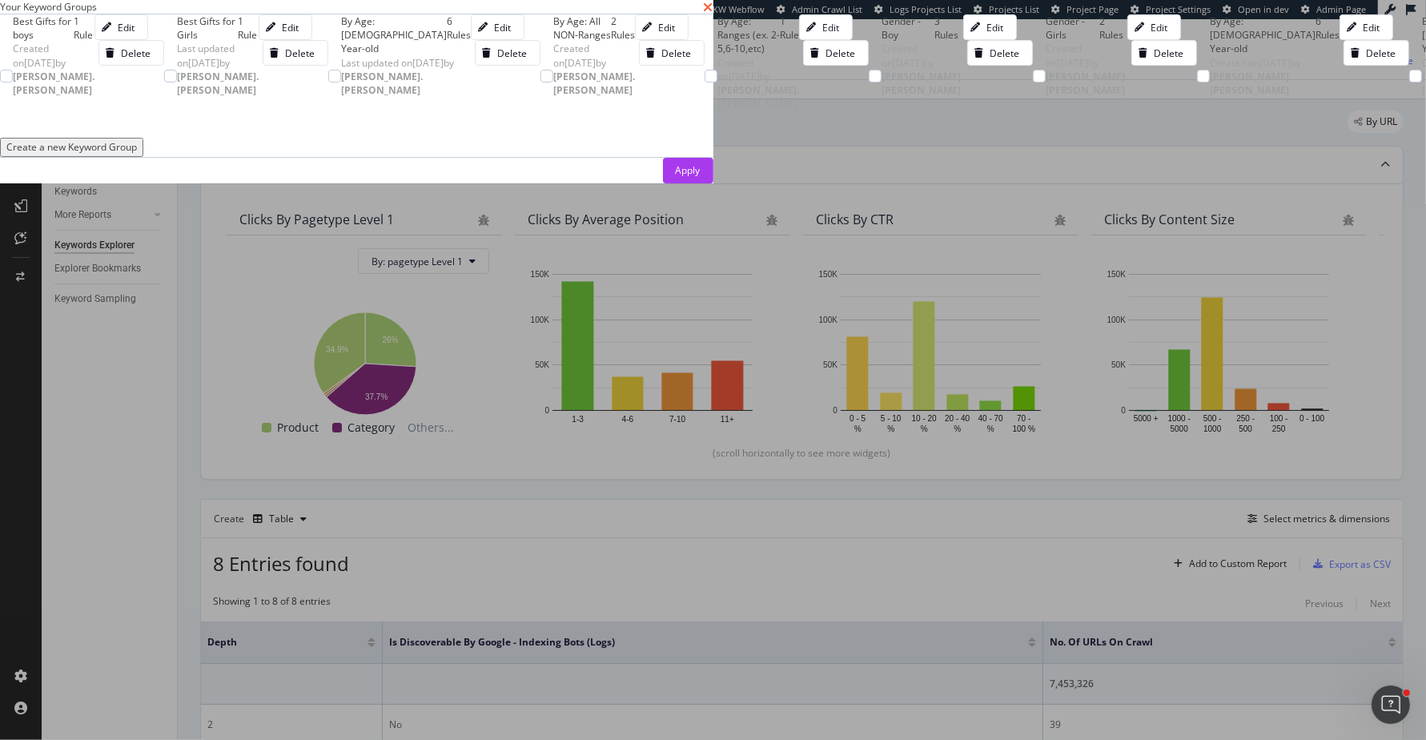
click at [713, 14] on icon "times" at bounding box center [709, 7] width 10 height 13
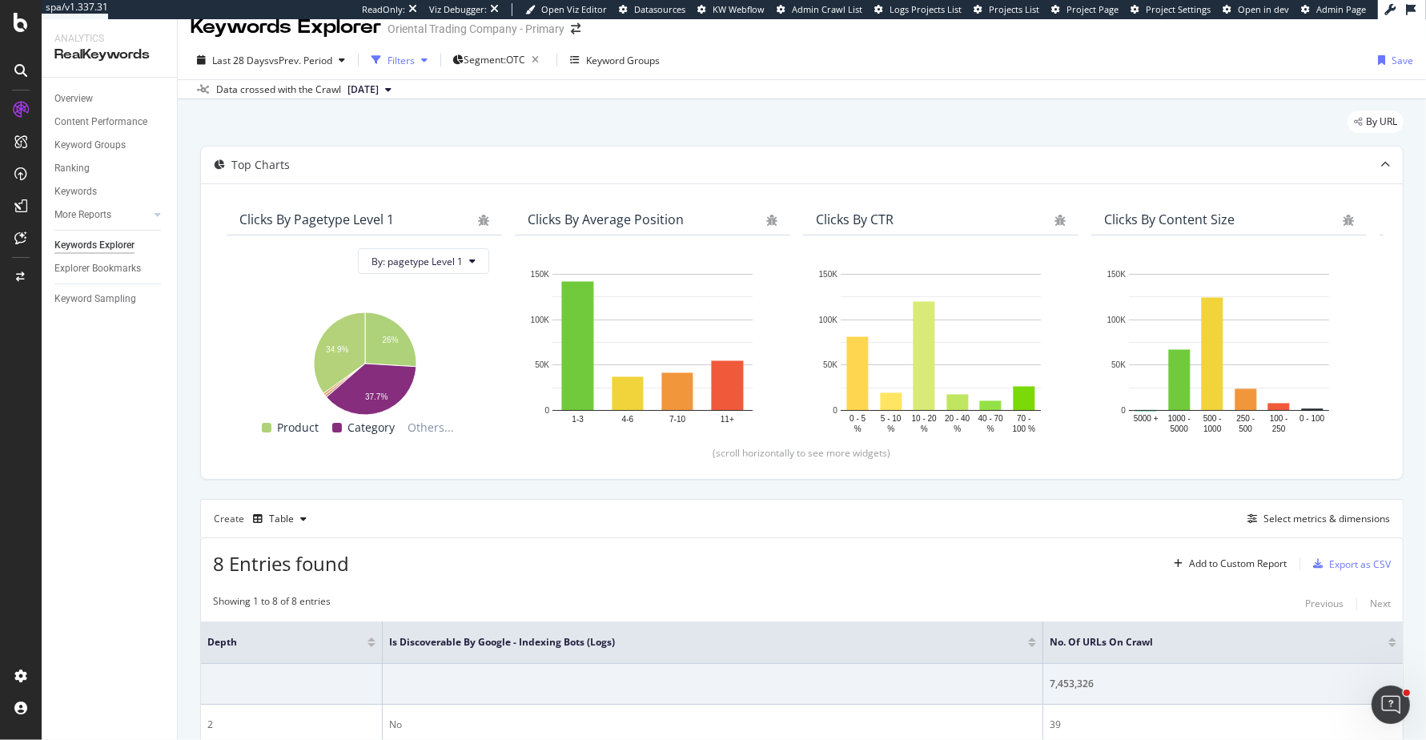
click at [407, 58] on div "Filters" at bounding box center [400, 61] width 27 height 14
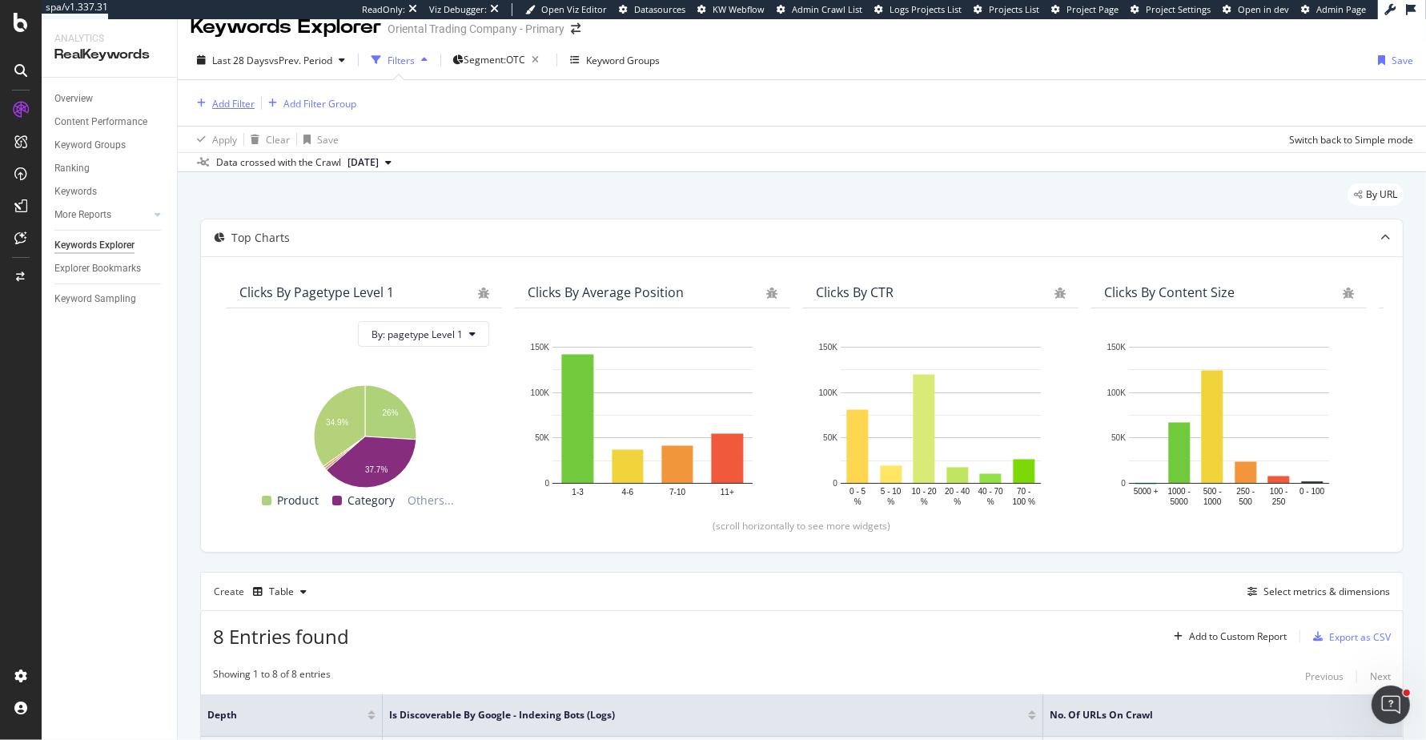
click at [239, 100] on div "Add Filter" at bounding box center [233, 104] width 42 height 14
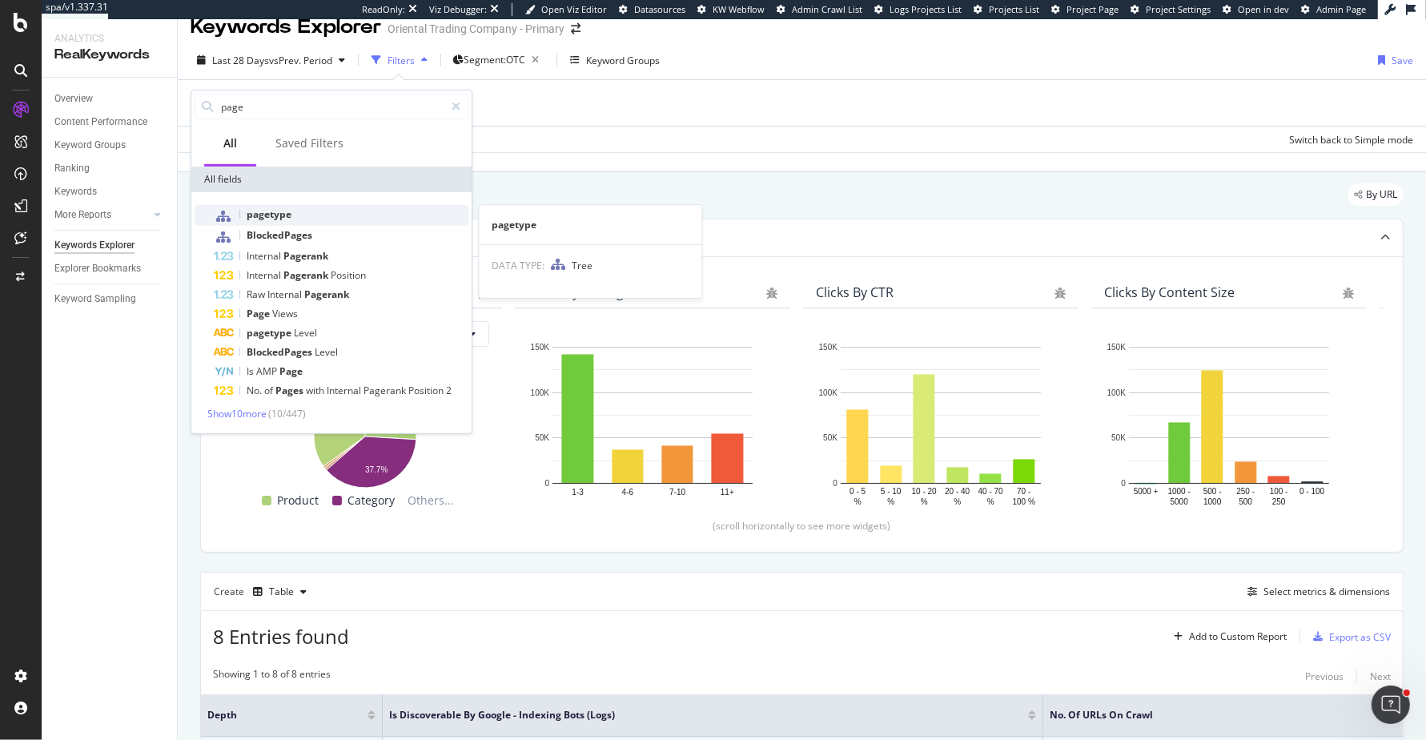
type input "page"
click at [299, 223] on div "pagetype" at bounding box center [341, 215] width 255 height 21
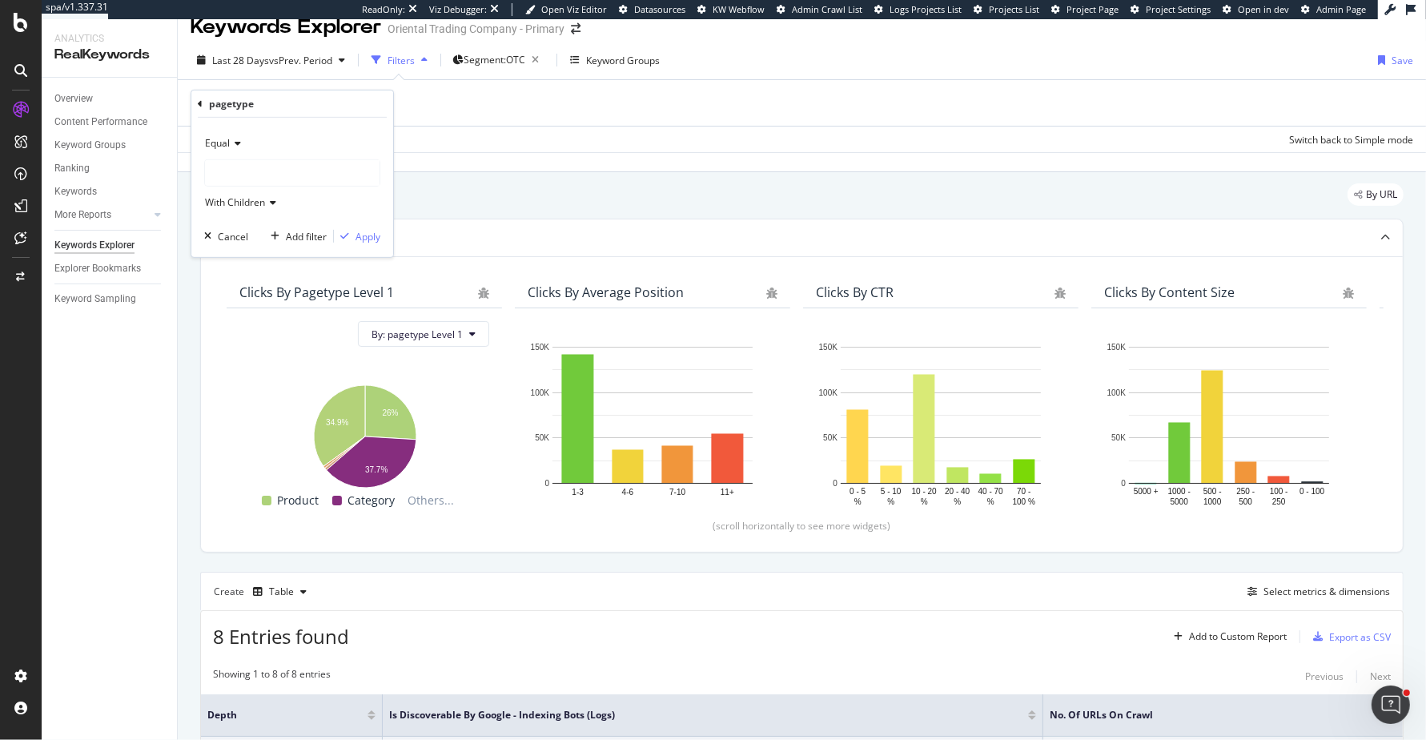
click at [241, 165] on div at bounding box center [292, 173] width 174 height 26
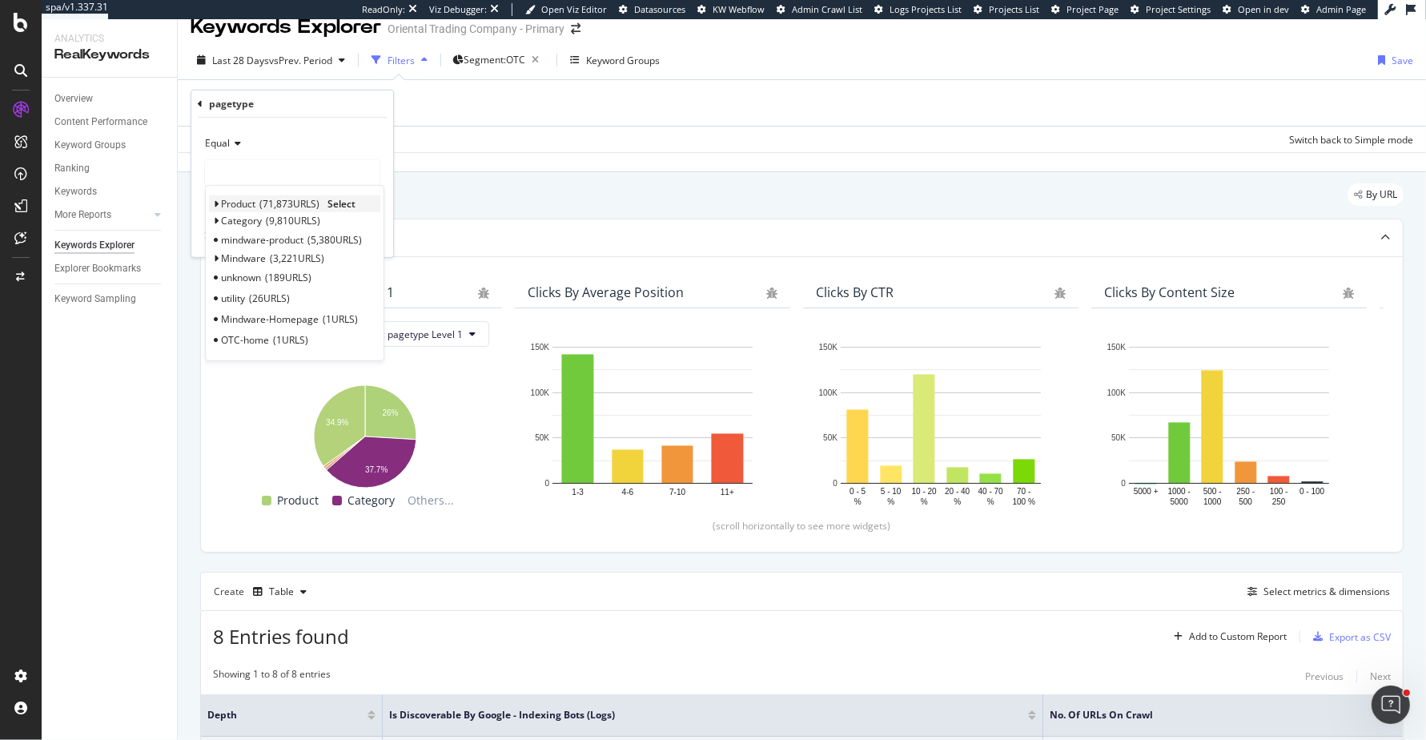
click at [289, 204] on span "71,873 URLS" at bounding box center [289, 204] width 60 height 14
click at [351, 204] on span "Select" at bounding box center [341, 204] width 28 height 14
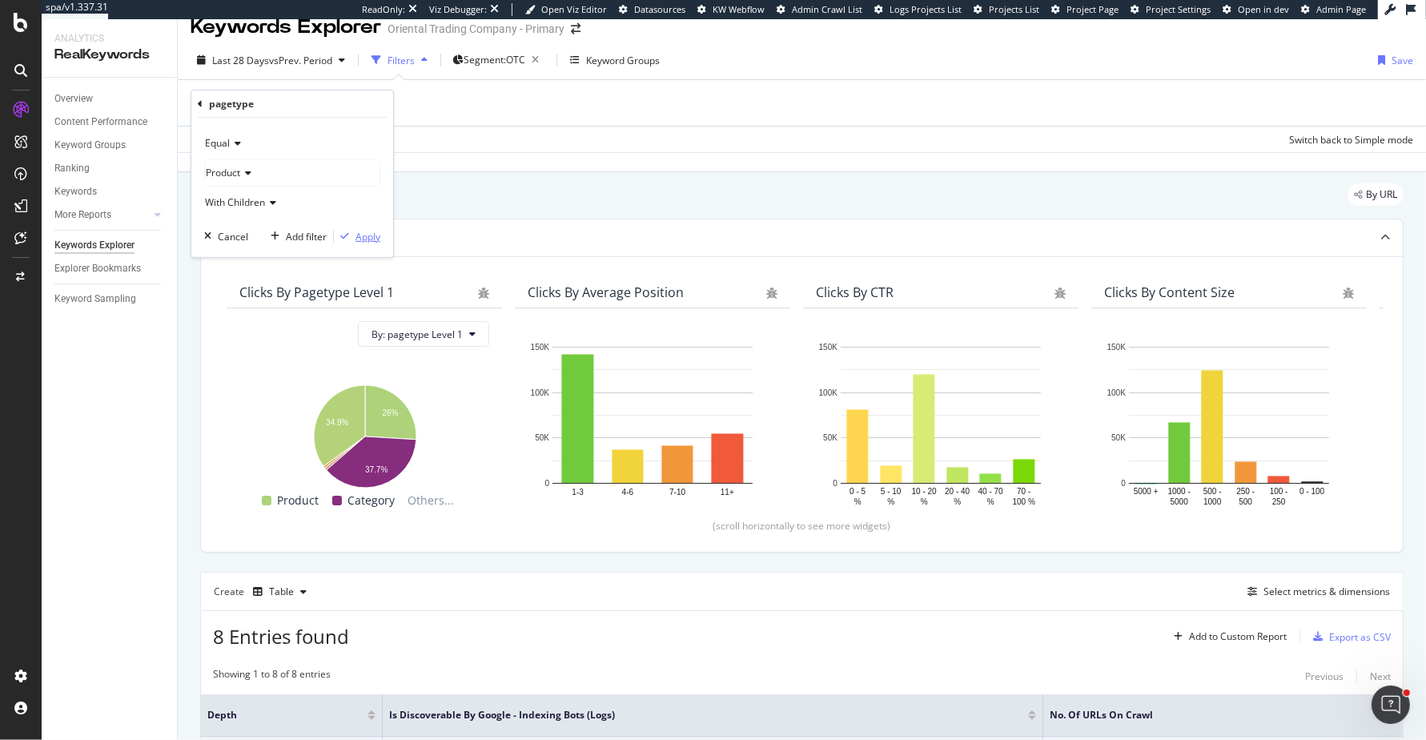
click at [365, 236] on div "Apply" at bounding box center [367, 236] width 25 height 14
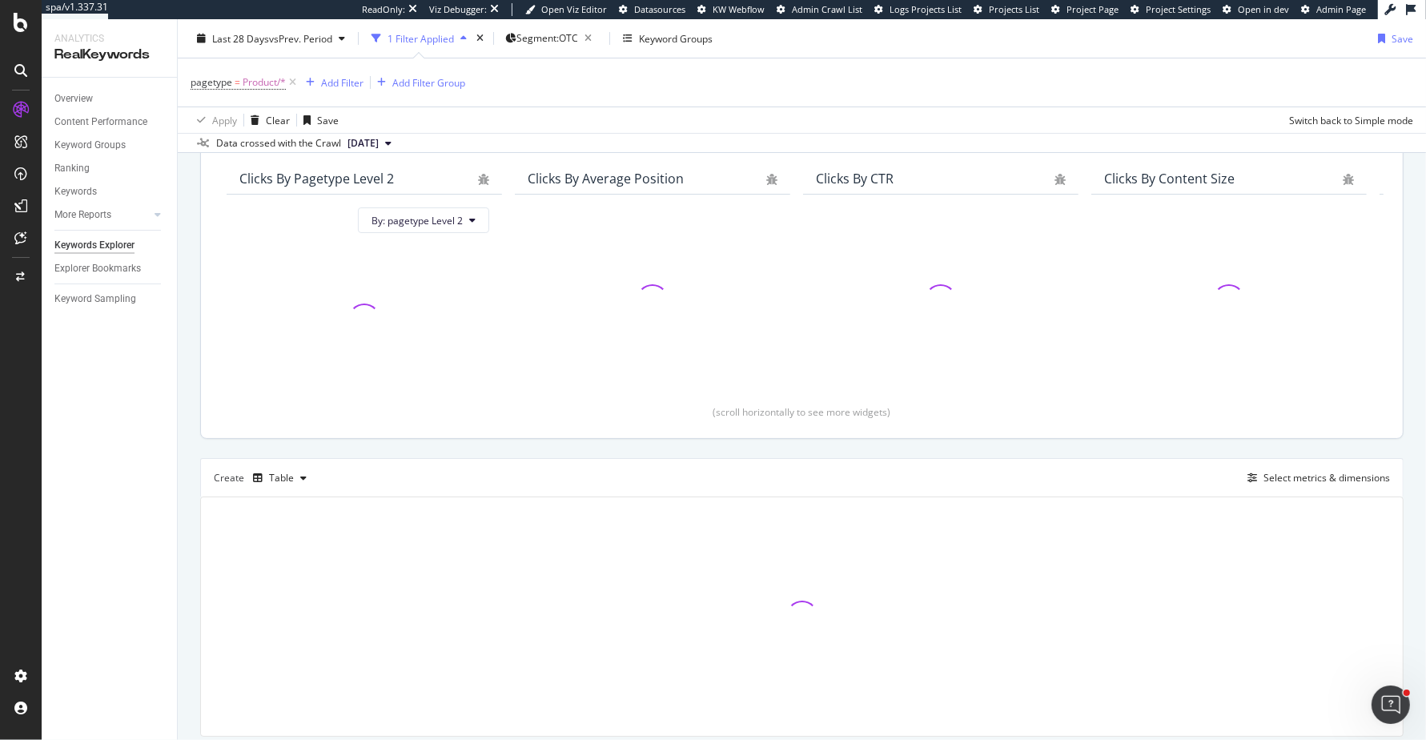
scroll to position [185, 0]
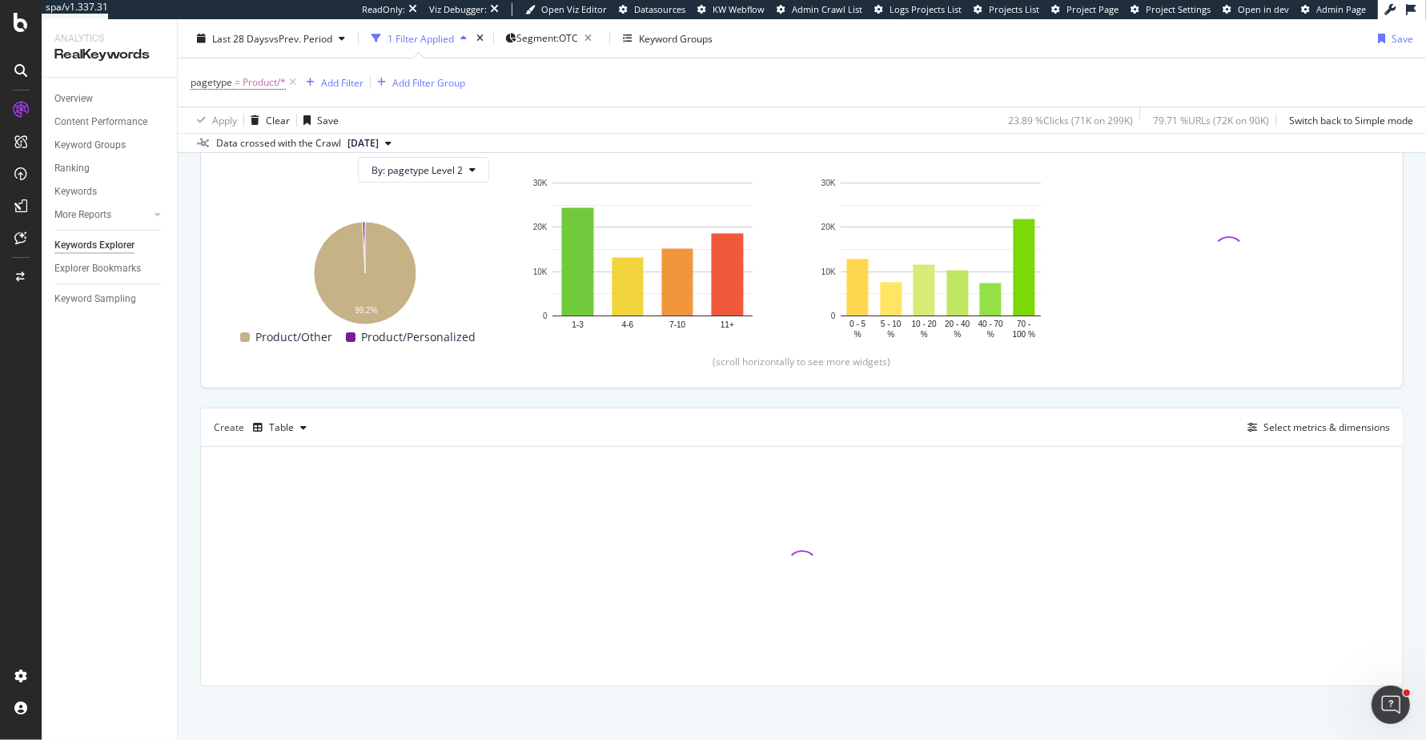
click at [775, 359] on div "(scroll horizontally to see more widgets)" at bounding box center [801, 362] width 1163 height 14
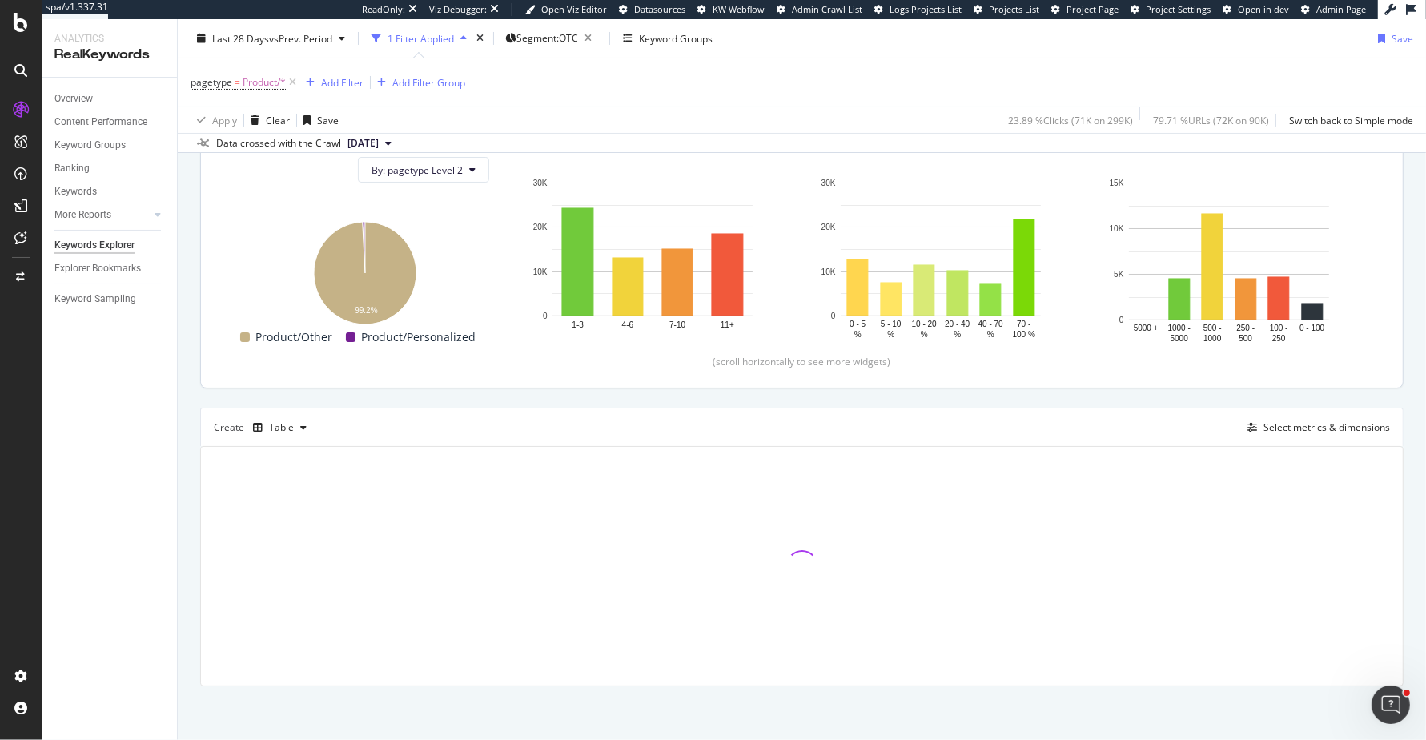
click at [790, 291] on div "Clicks By Average Position Hold CMD (⌘) while clicking to filter the report. 1-…" at bounding box center [652, 235] width 288 height 247
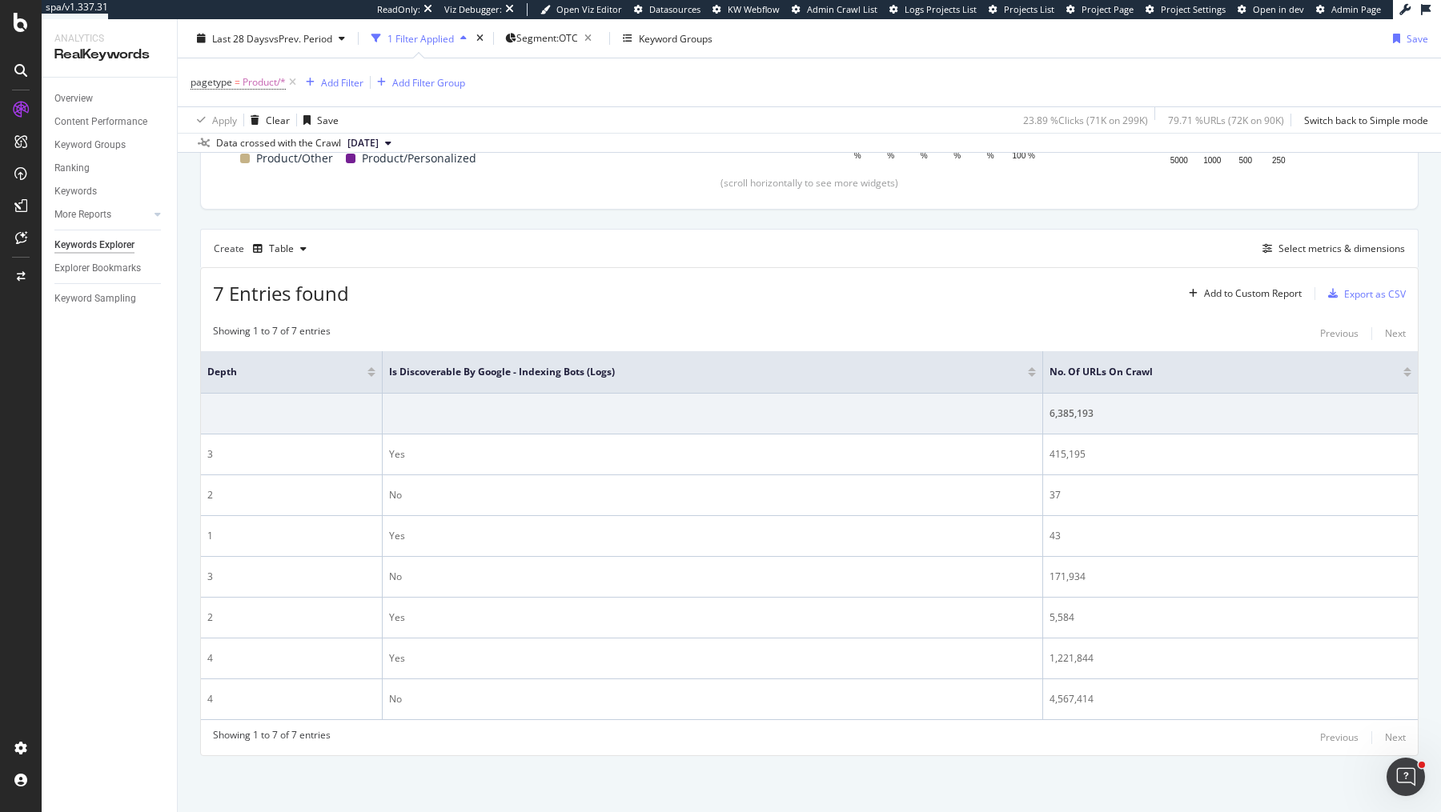
scroll to position [357, 0]
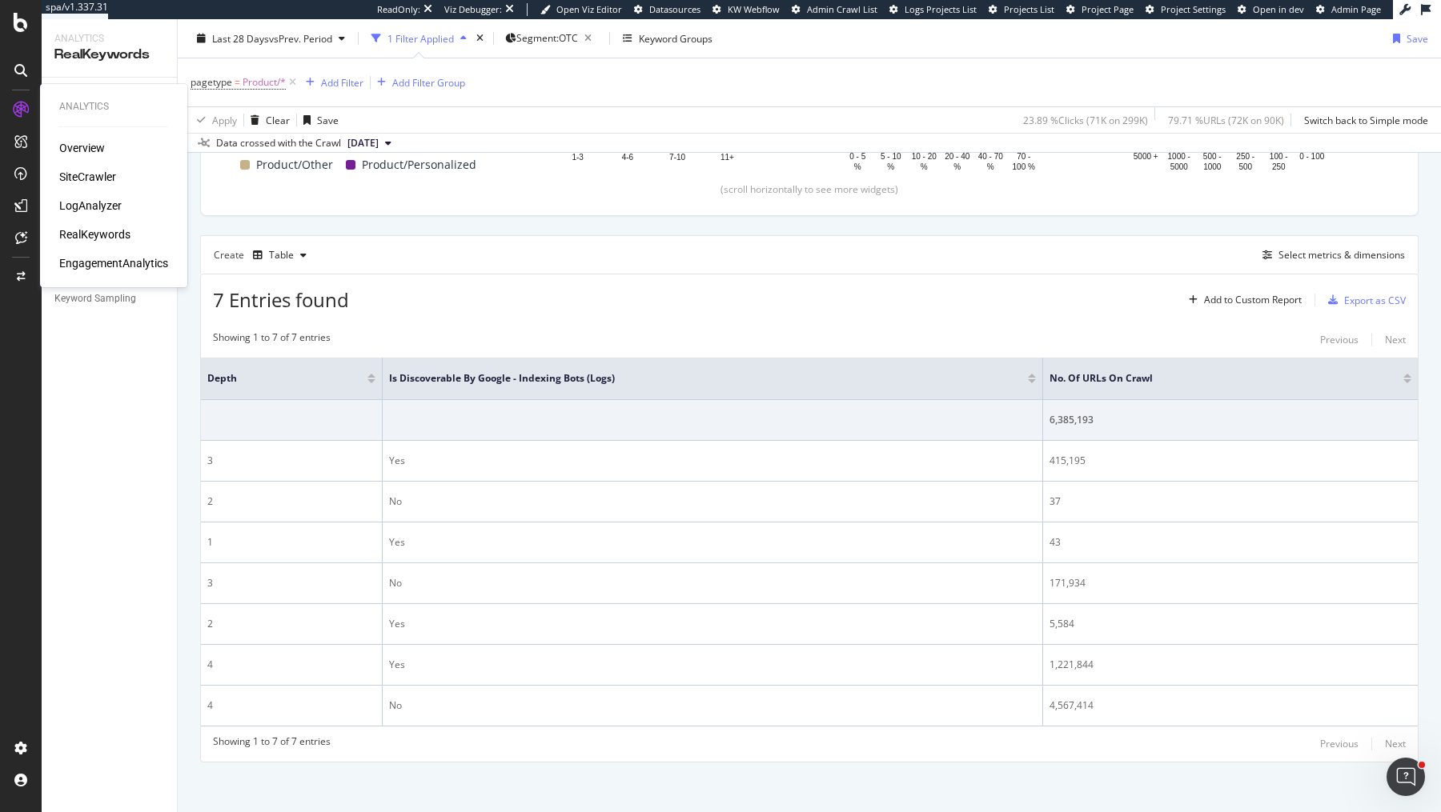
click at [67, 172] on div "SiteCrawler" at bounding box center [87, 177] width 57 height 16
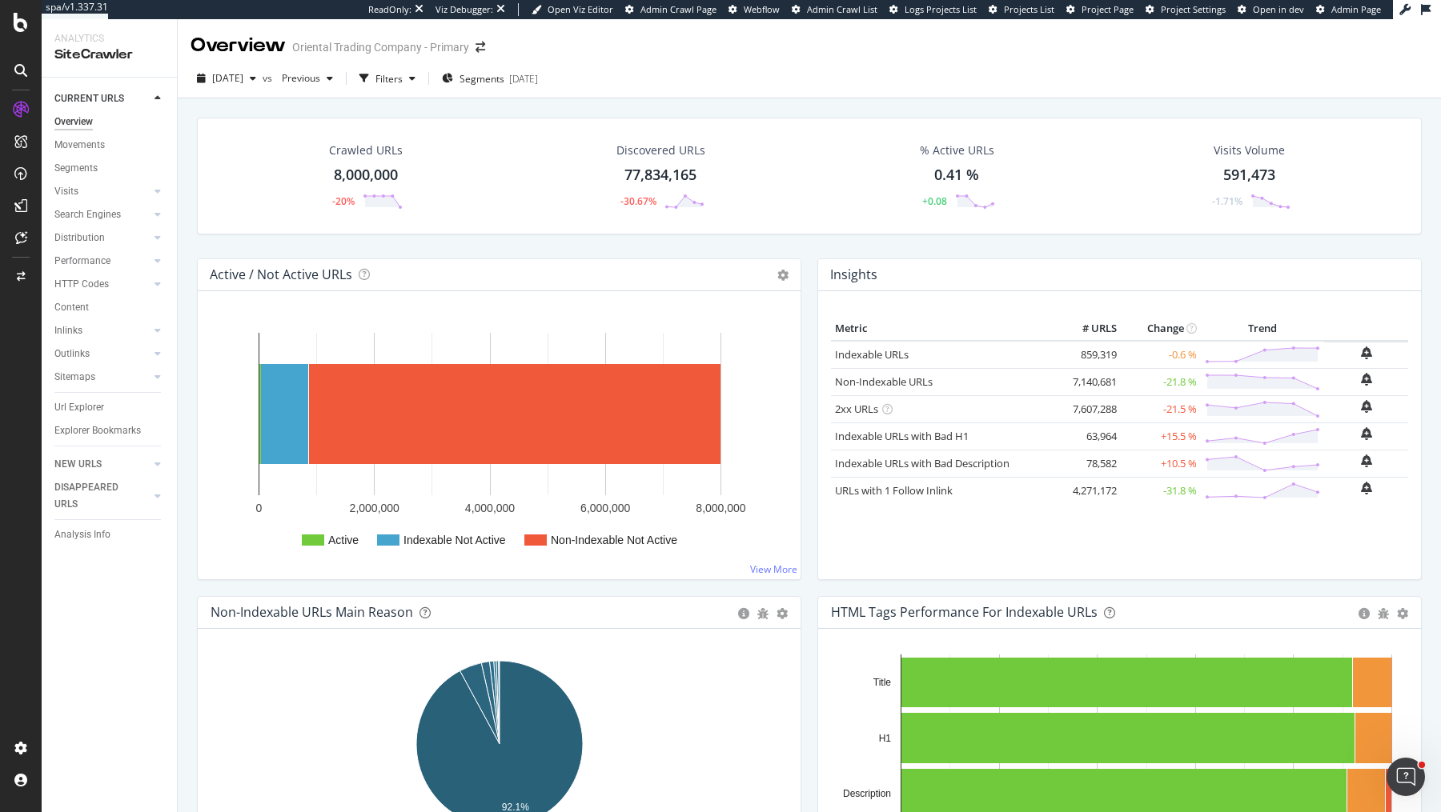
click at [804, 238] on div "Crawled URLs 8,000,000 -20% Discovered URLs 77,834,165 -30.67% % Active URLs 0.…" at bounding box center [809, 188] width 1241 height 141
click at [190, 585] on div "Active / Not Active URLs Chart (by Value) Chart (by Percentage) Table Expand Ex…" at bounding box center [499, 428] width 620 height 338
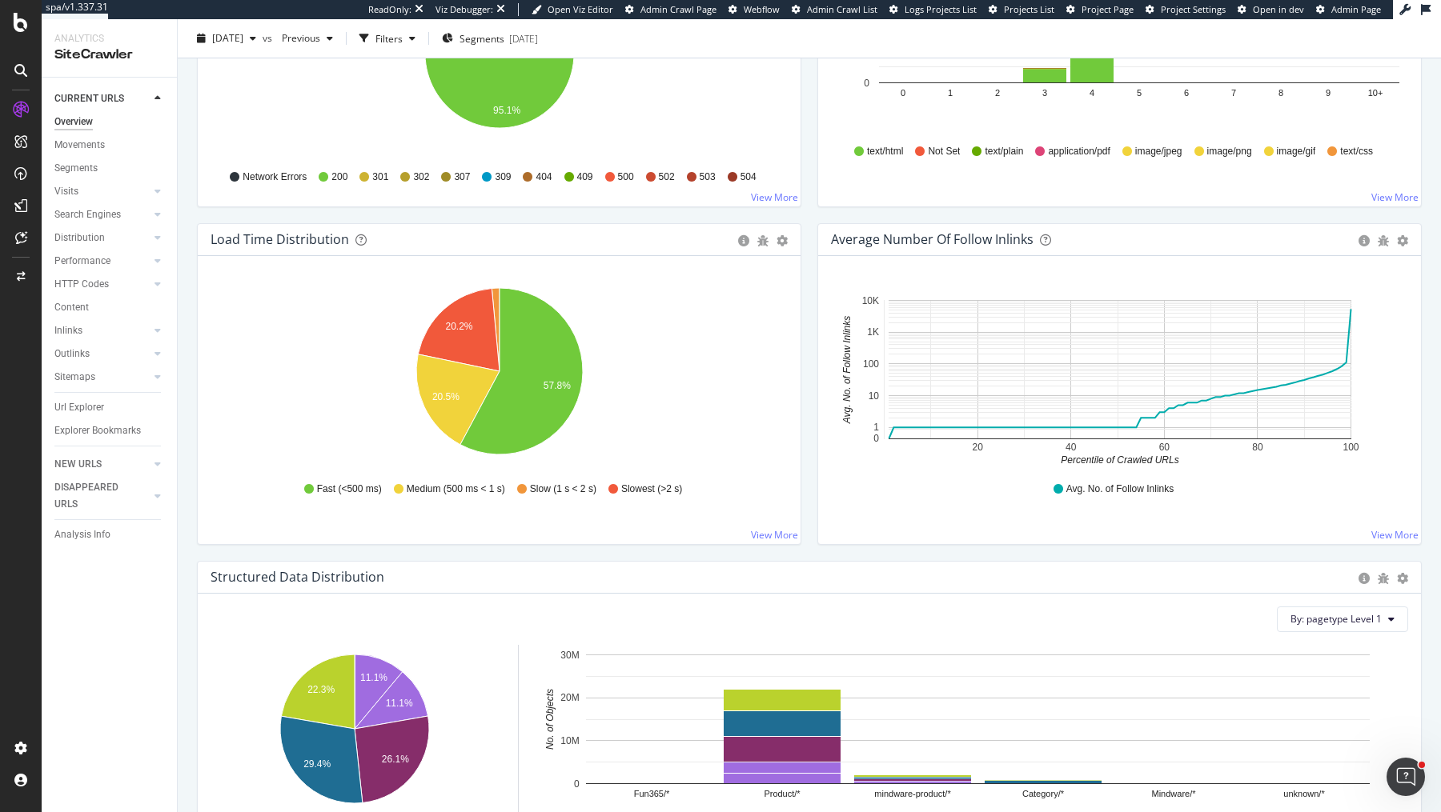
scroll to position [1083, 0]
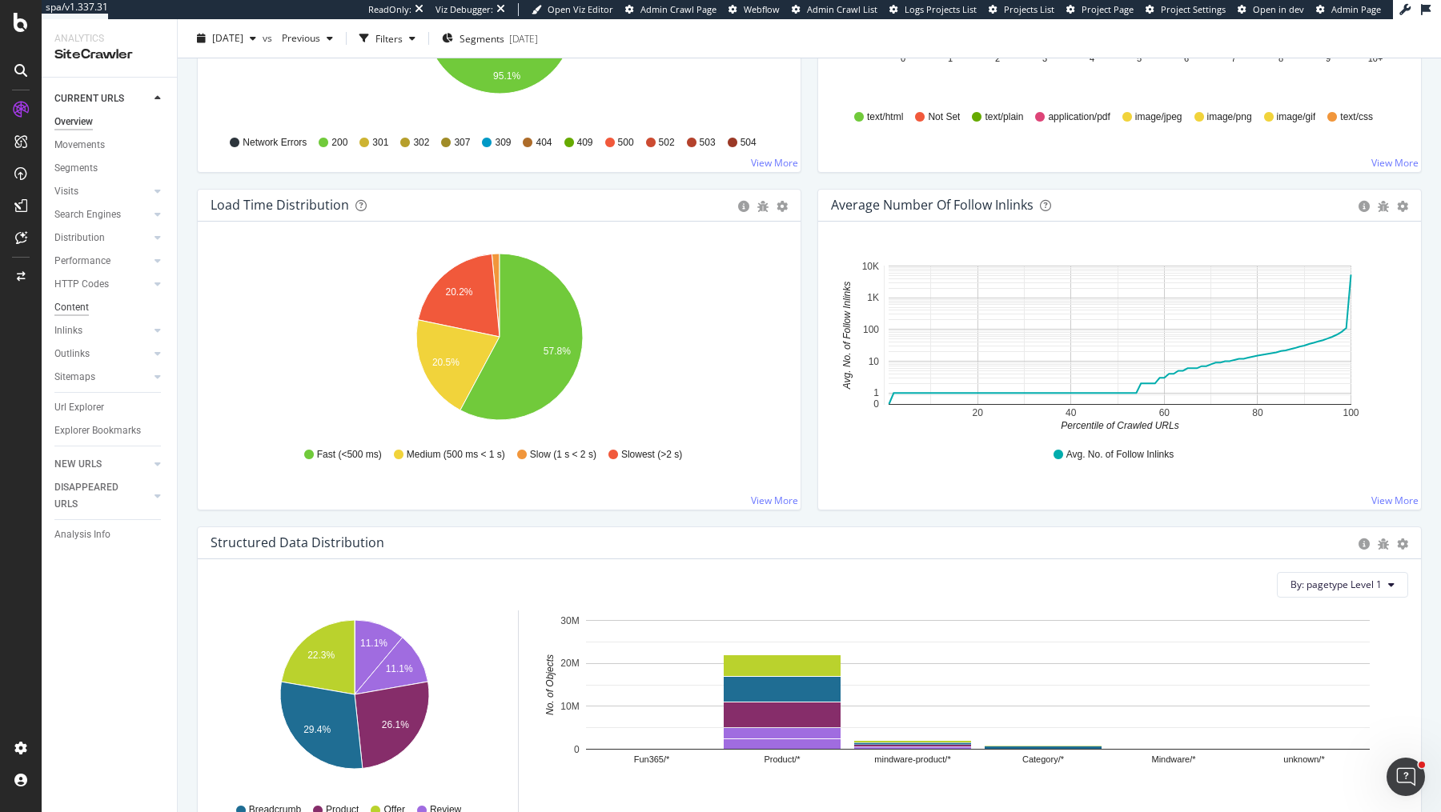
click at [81, 309] on div "Content" at bounding box center [71, 307] width 34 height 17
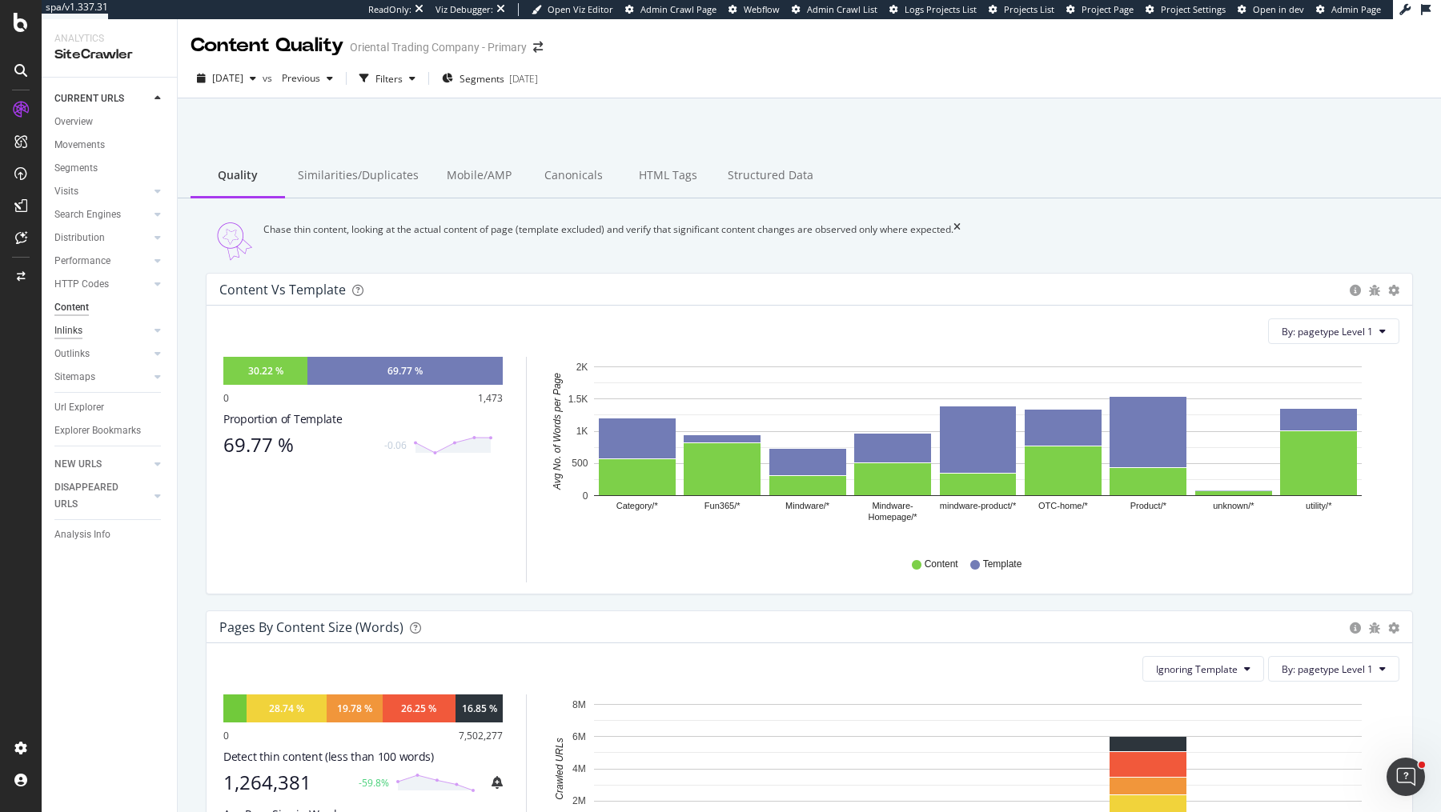
click at [70, 324] on div "Inlinks" at bounding box center [68, 331] width 28 height 17
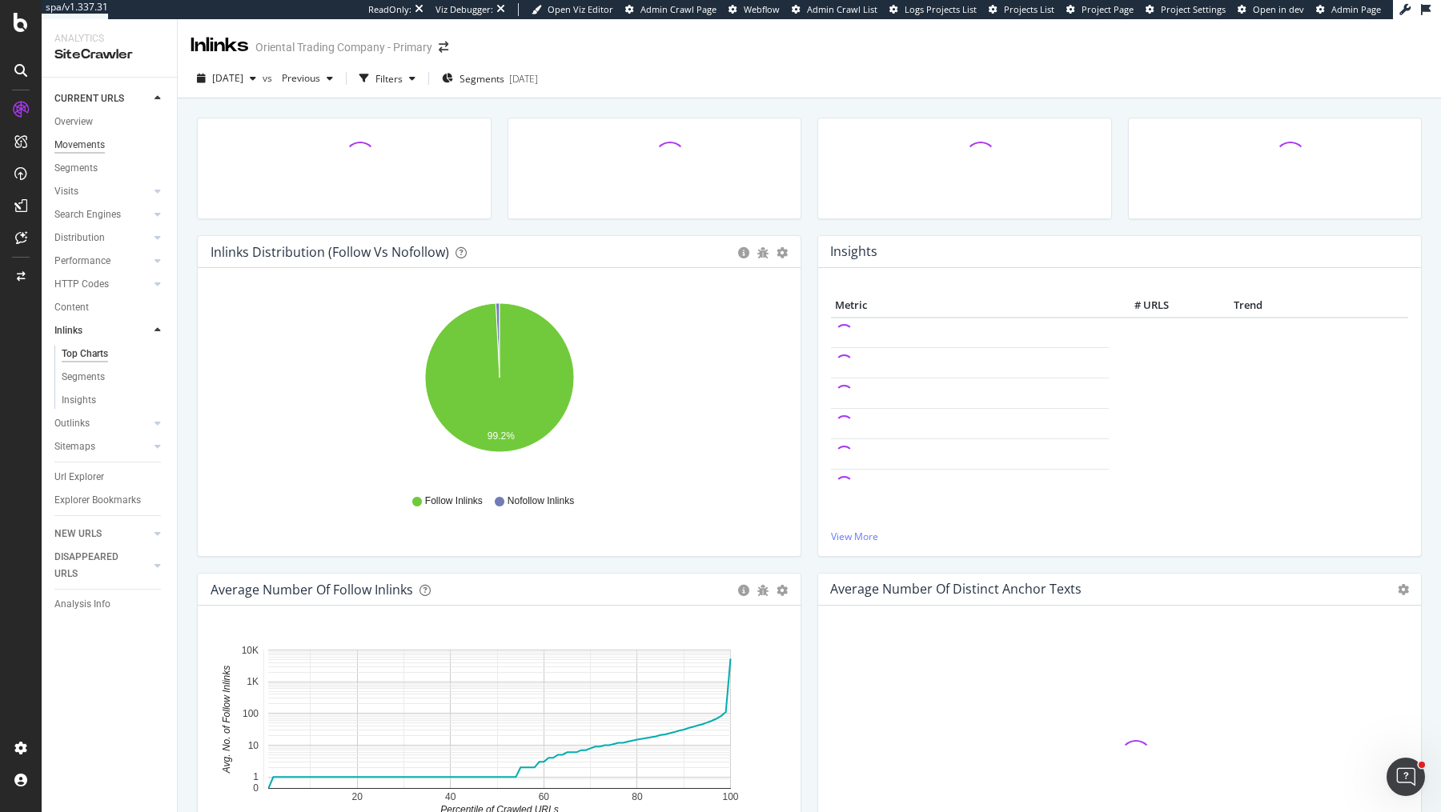
click at [87, 140] on div "Movements" at bounding box center [79, 145] width 50 height 17
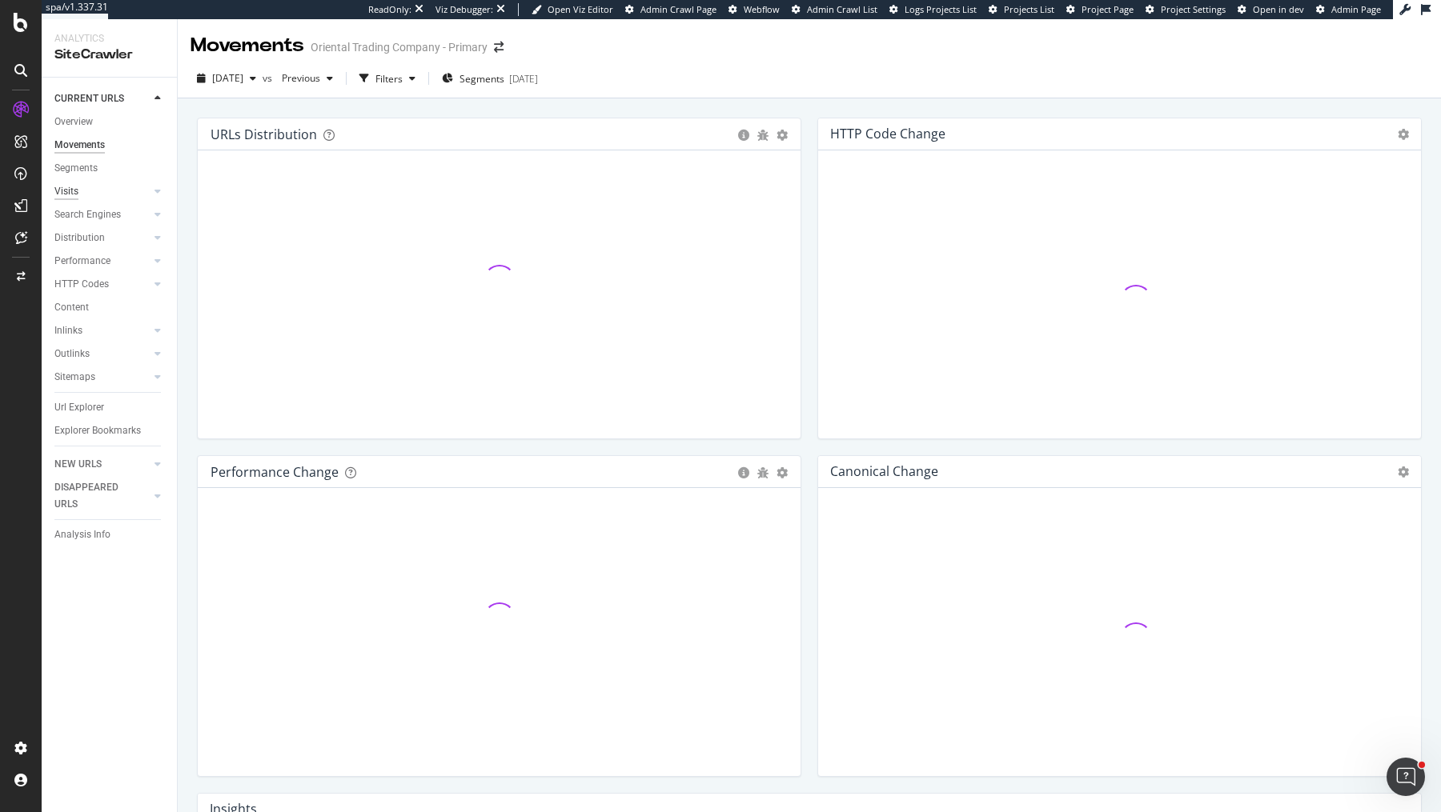
click at [74, 195] on div "Visits" at bounding box center [66, 191] width 24 height 17
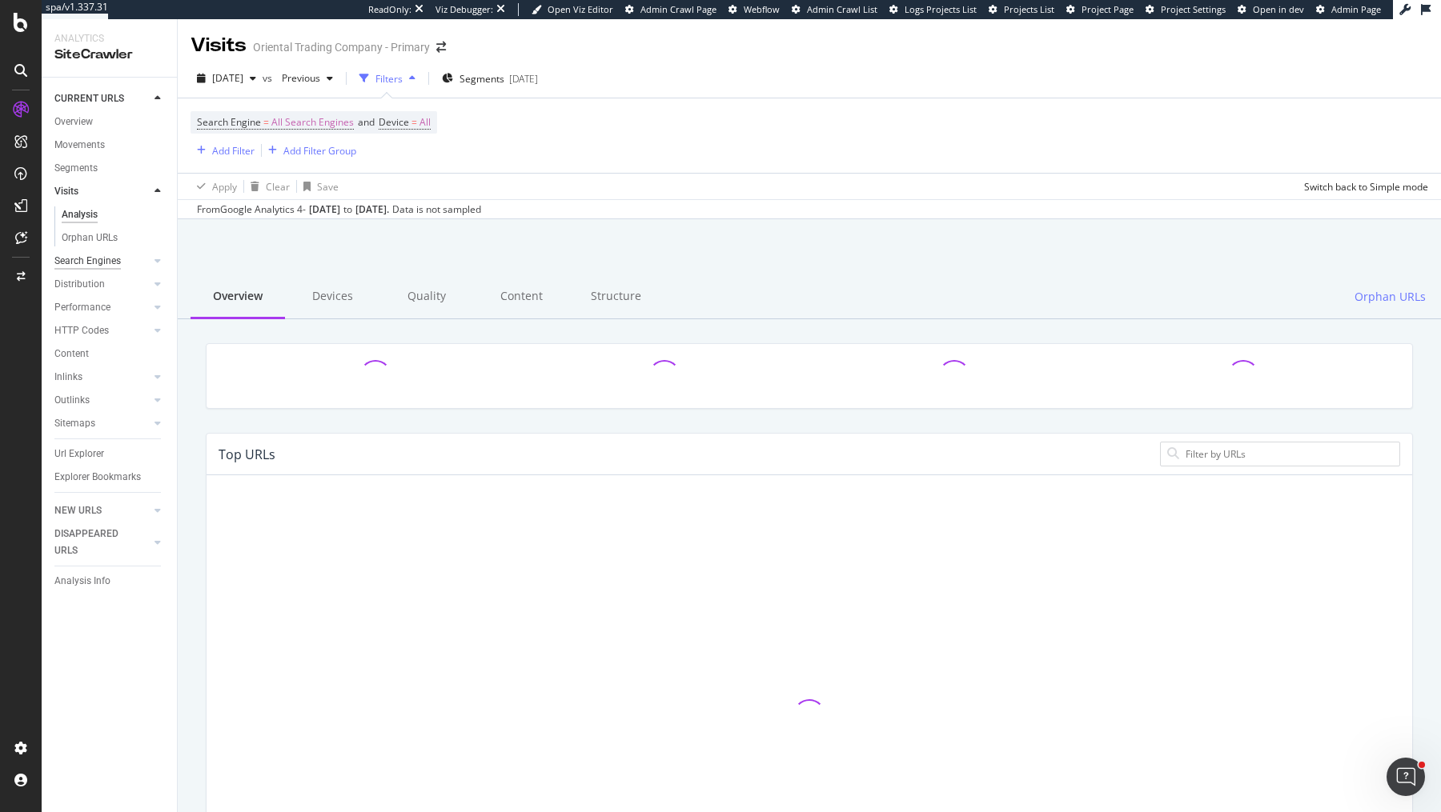
click at [94, 259] on div "Search Engines" at bounding box center [87, 261] width 66 height 17
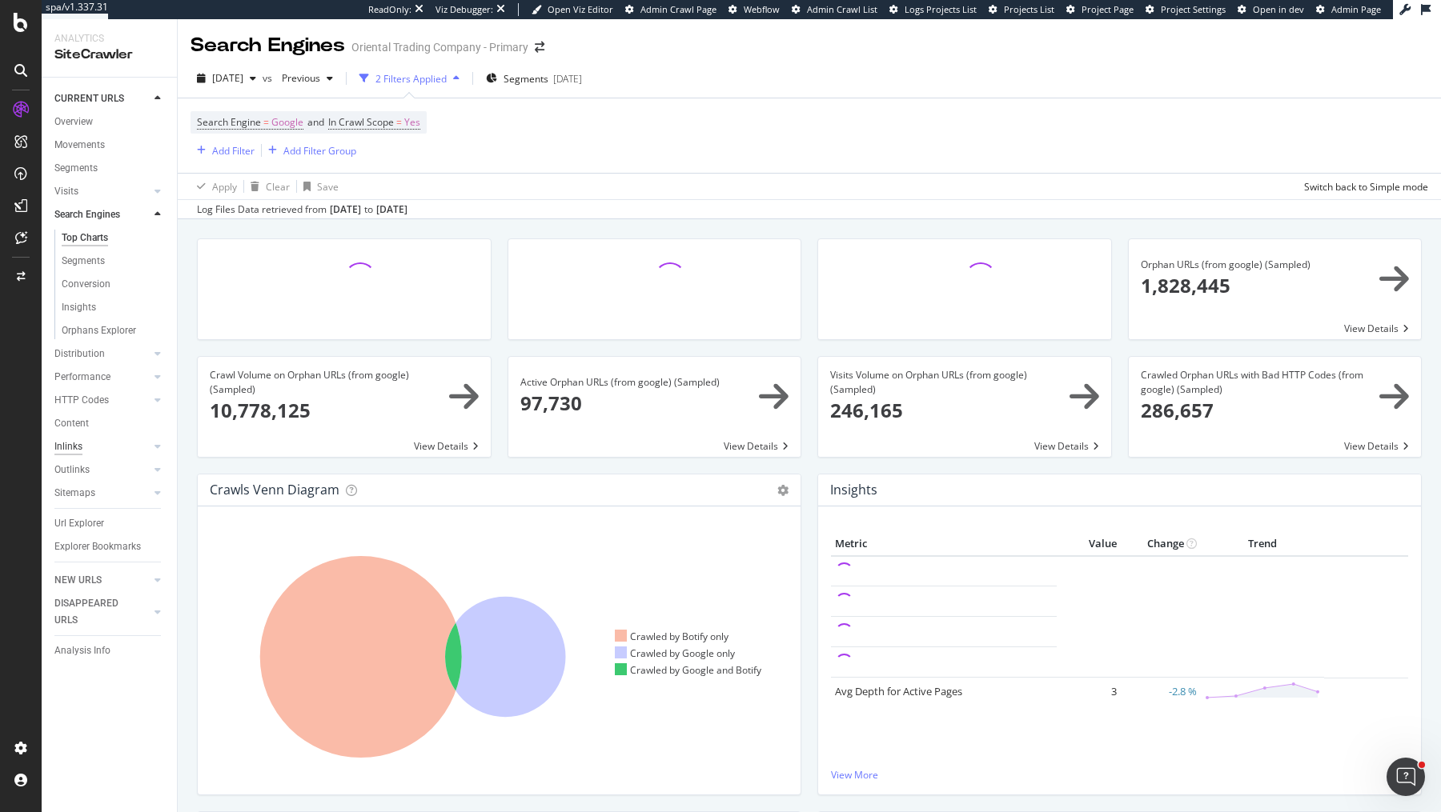
click at [79, 441] on div "Inlinks" at bounding box center [68, 447] width 28 height 17
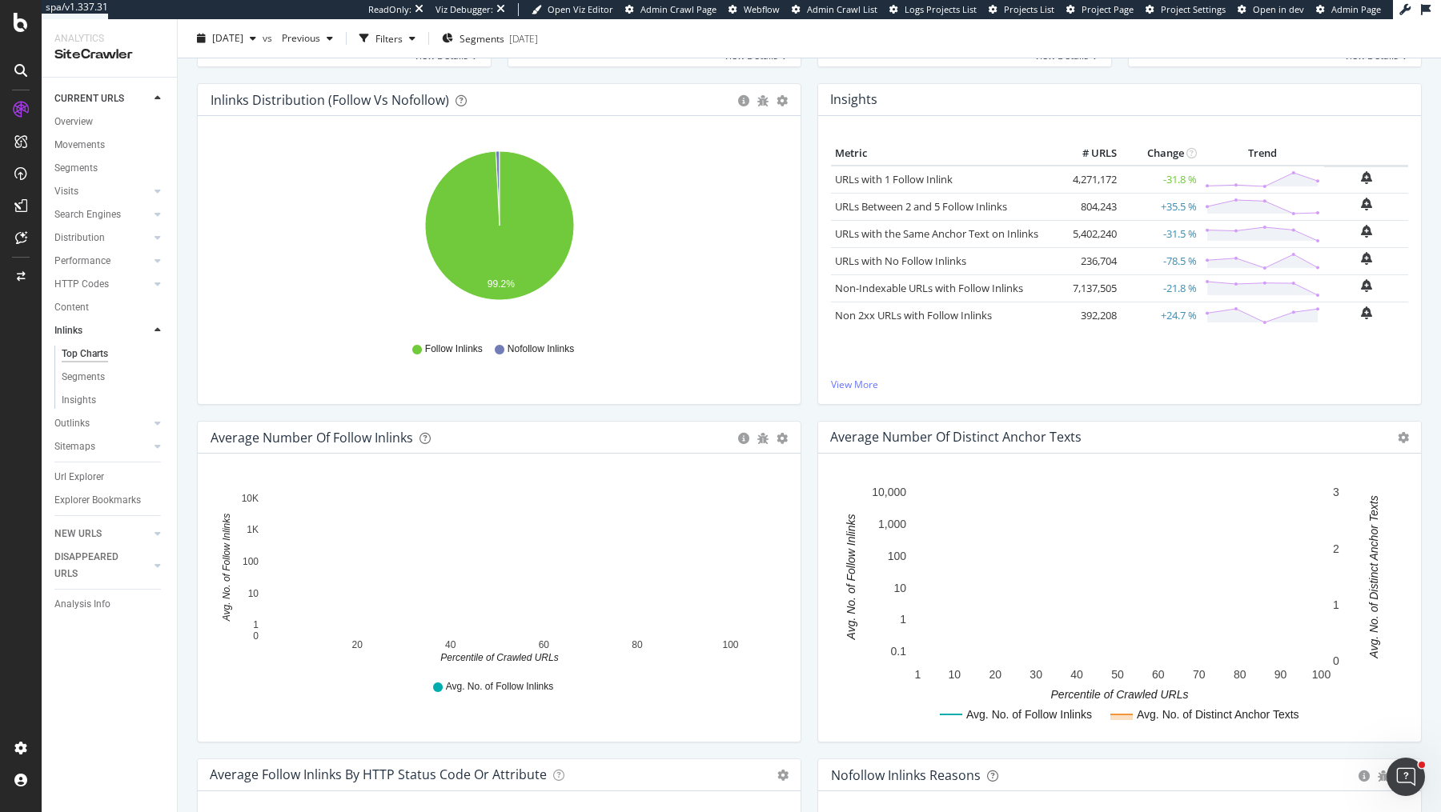
scroll to position [156, 0]
